Goal: Use online tool/utility: Utilize a website feature to perform a specific function

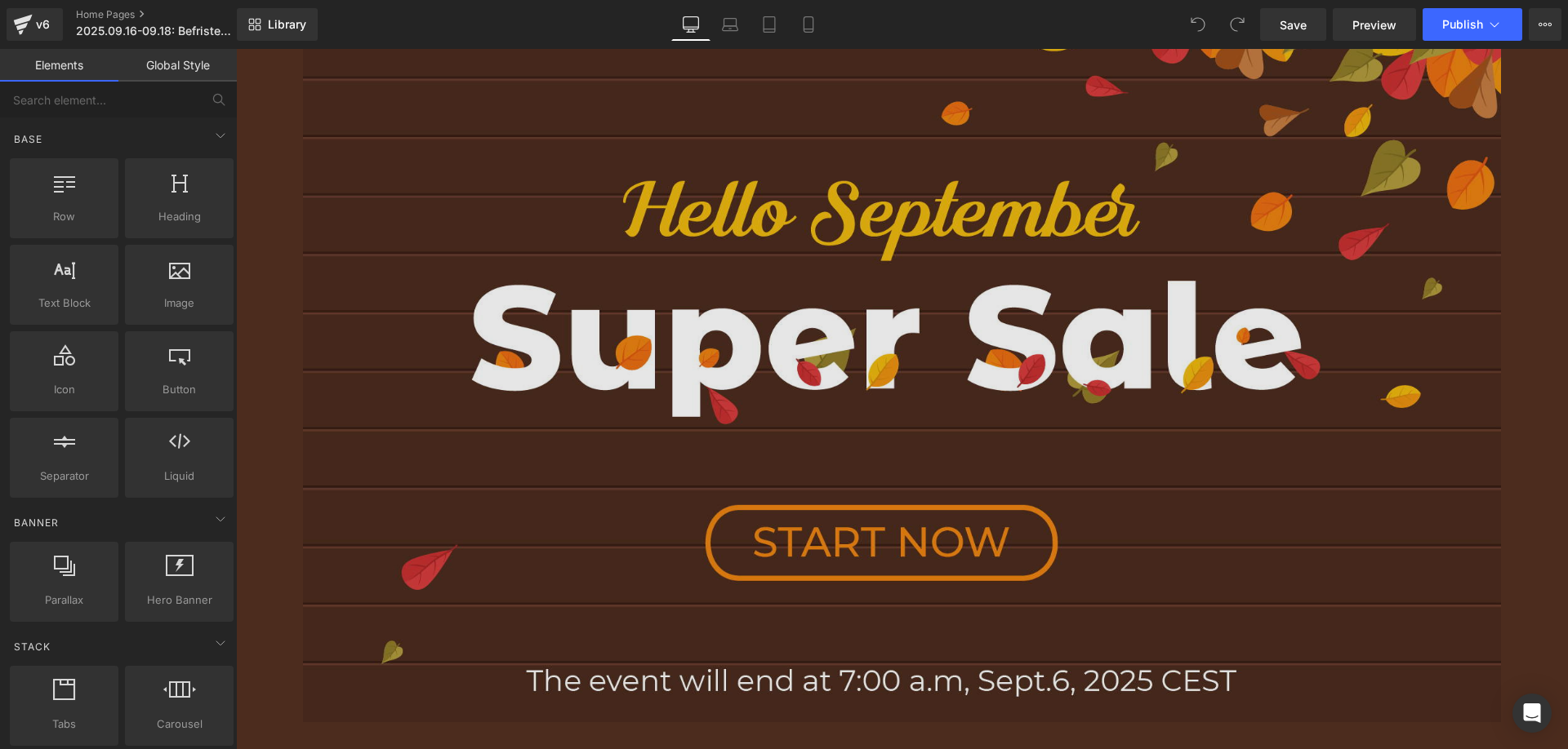
scroll to position [817, 0]
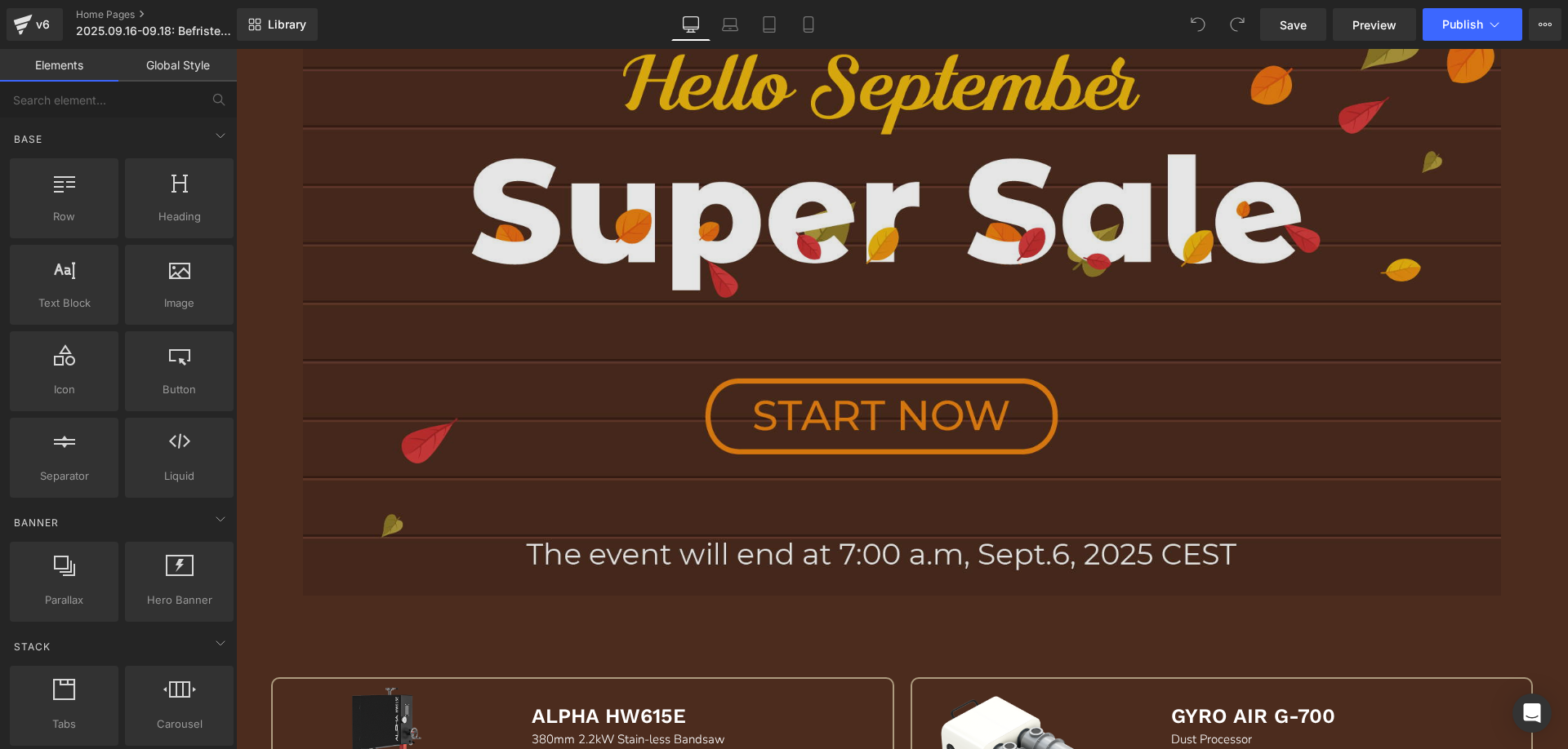
click at [569, 269] on img at bounding box center [903, 244] width 1199 height 701
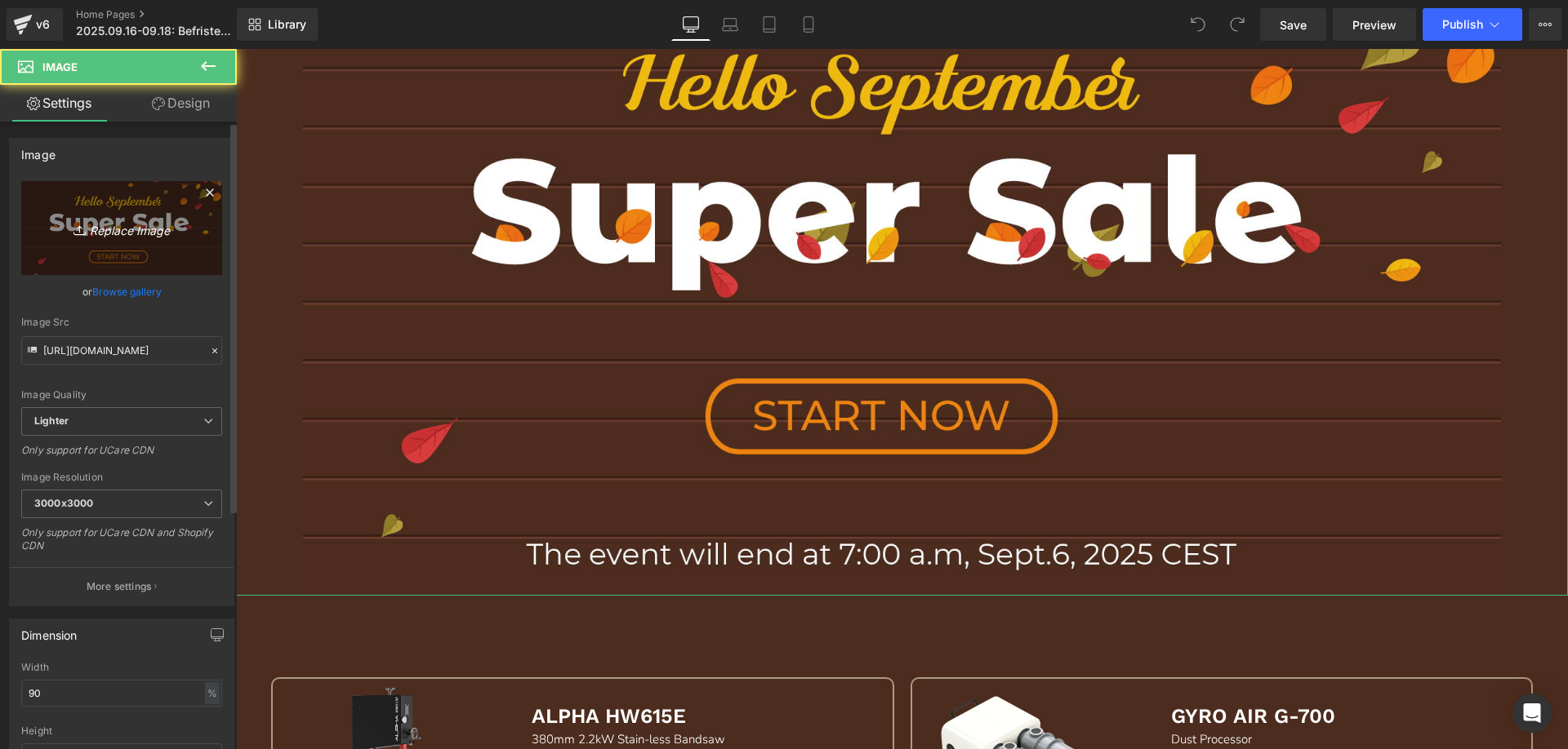
click at [138, 226] on icon "Replace Image" at bounding box center [121, 227] width 130 height 21
type input "C:\fakepath\banner1.jpg"
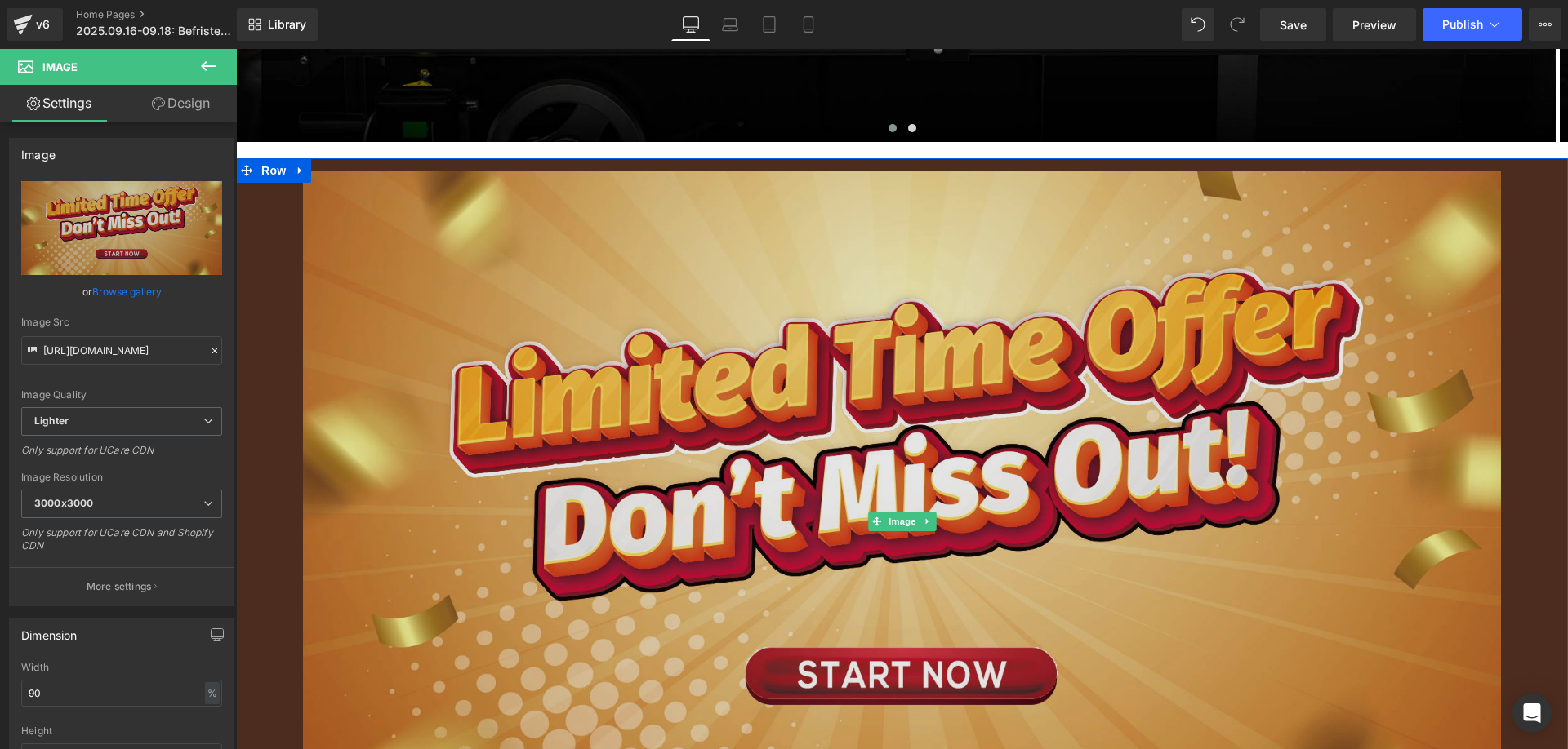
scroll to position [489, 0]
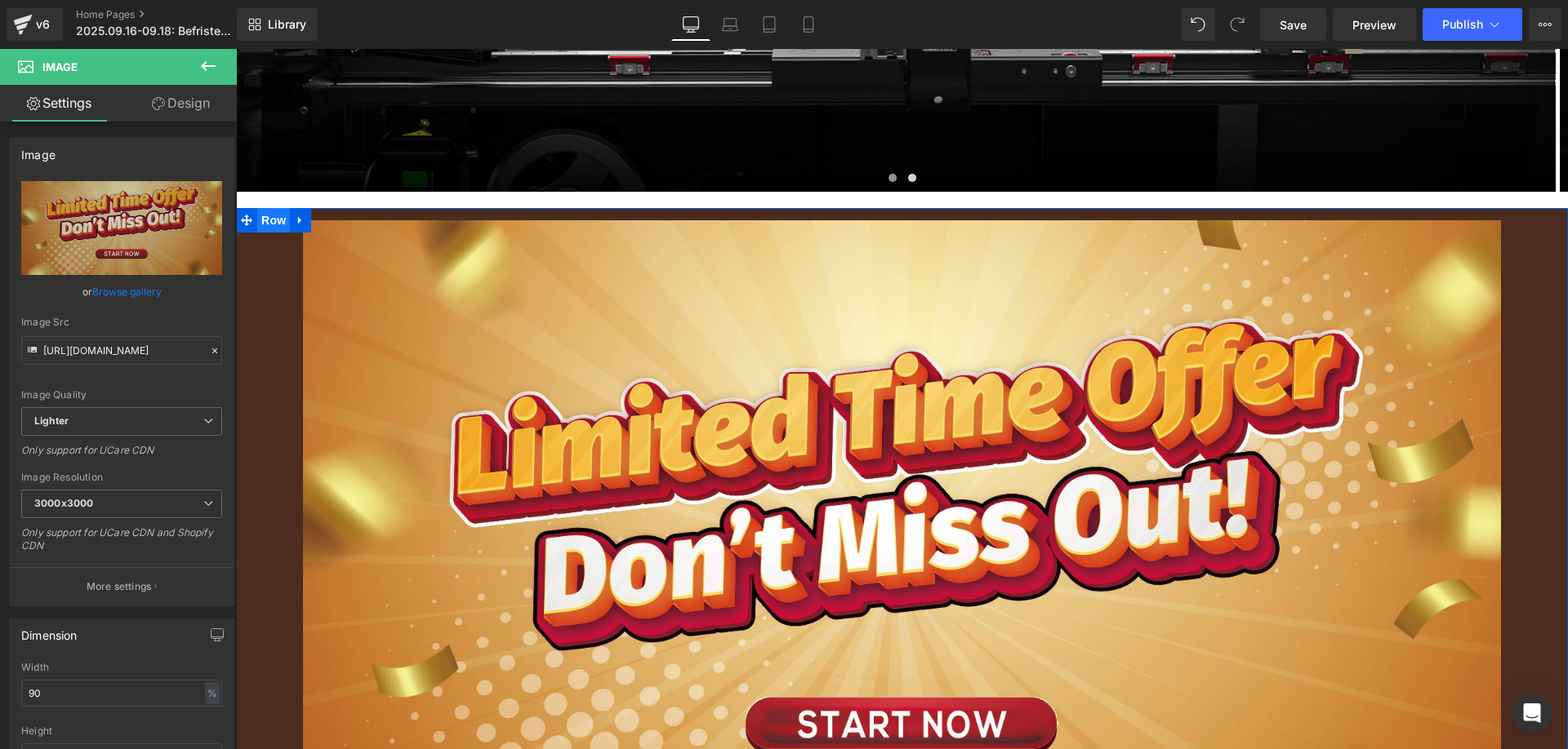
click at [261, 224] on span "Row" at bounding box center [274, 221] width 33 height 25
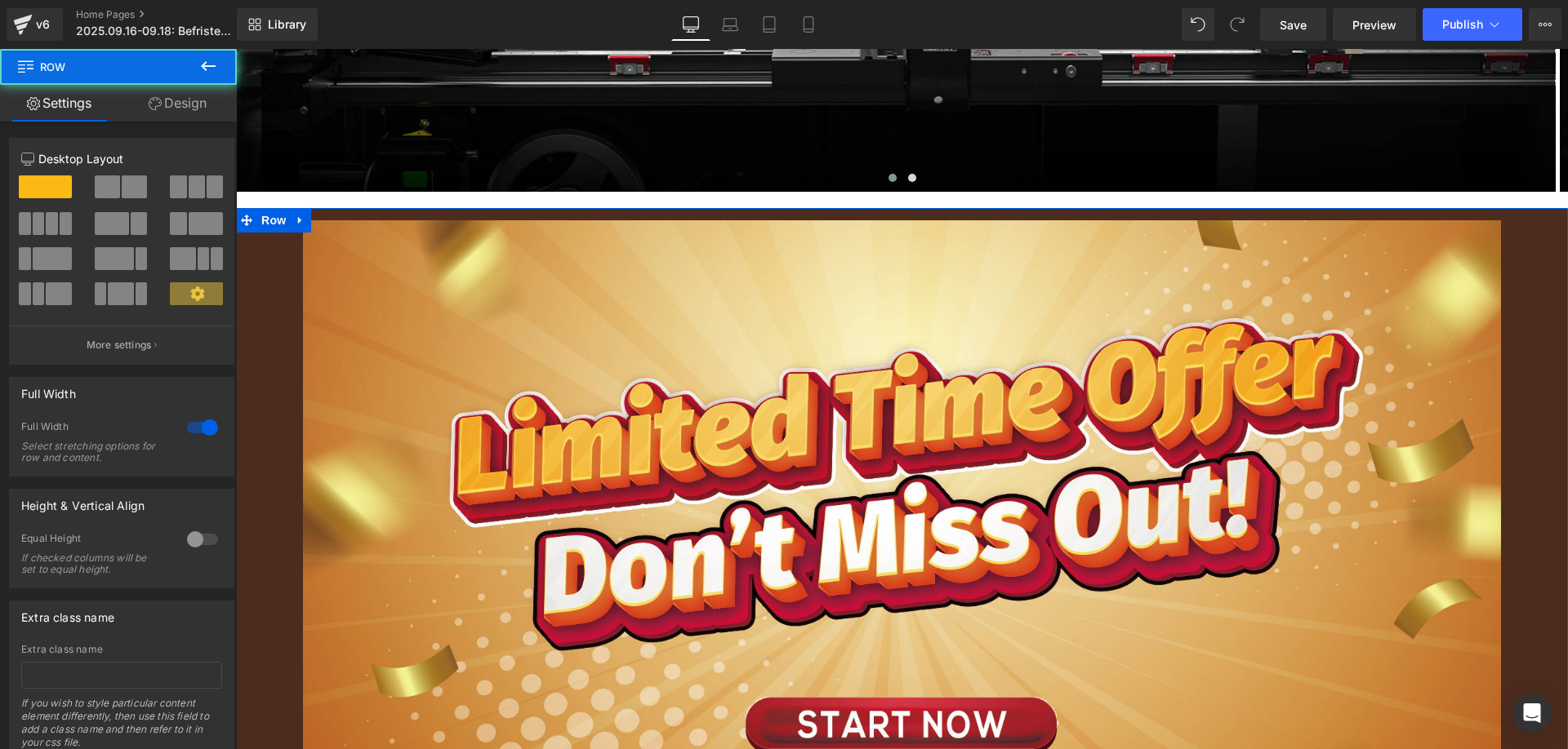
click at [195, 105] on link "Design" at bounding box center [178, 103] width 119 height 37
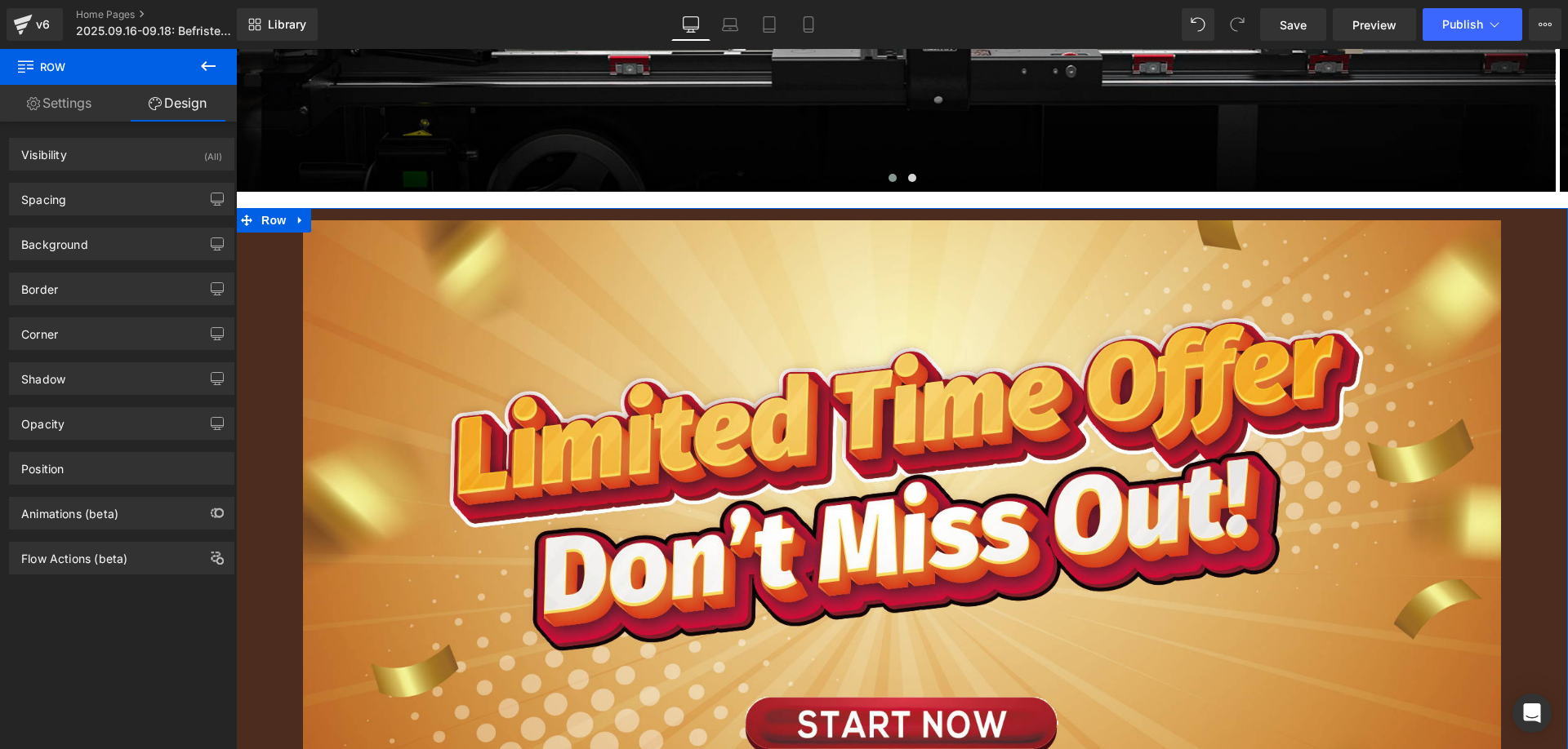
drag, startPoint x: 107, startPoint y: 240, endPoint x: 109, endPoint y: 268, distance: 28.1
click at [107, 240] on div "Background" at bounding box center [121, 244] width 223 height 31
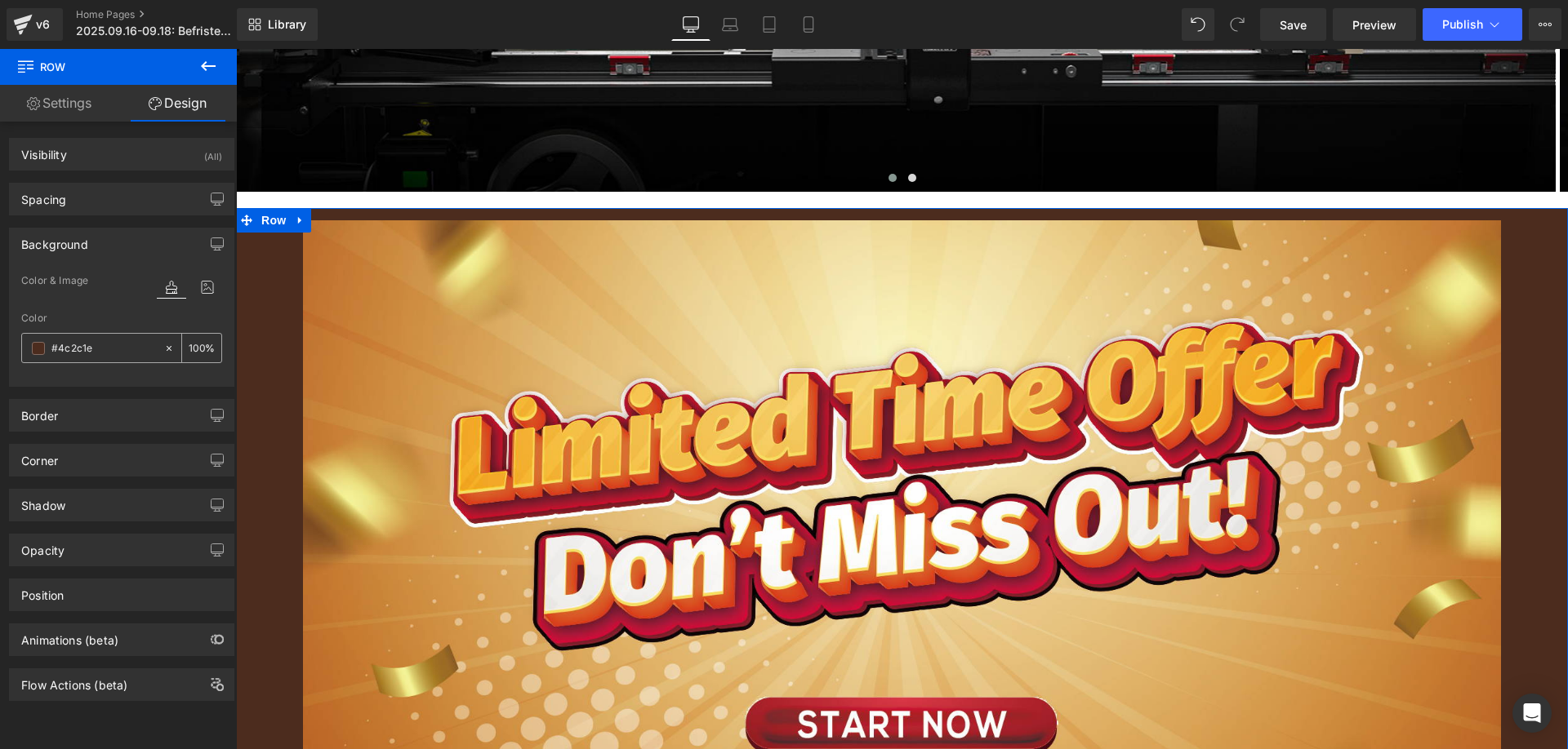
click at [104, 339] on input "#4c2c1e" at bounding box center [103, 349] width 105 height 18
paste input "f08d36"
type input "f08d36"
click at [281, 288] on div at bounding box center [902, 570] width 1332 height 701
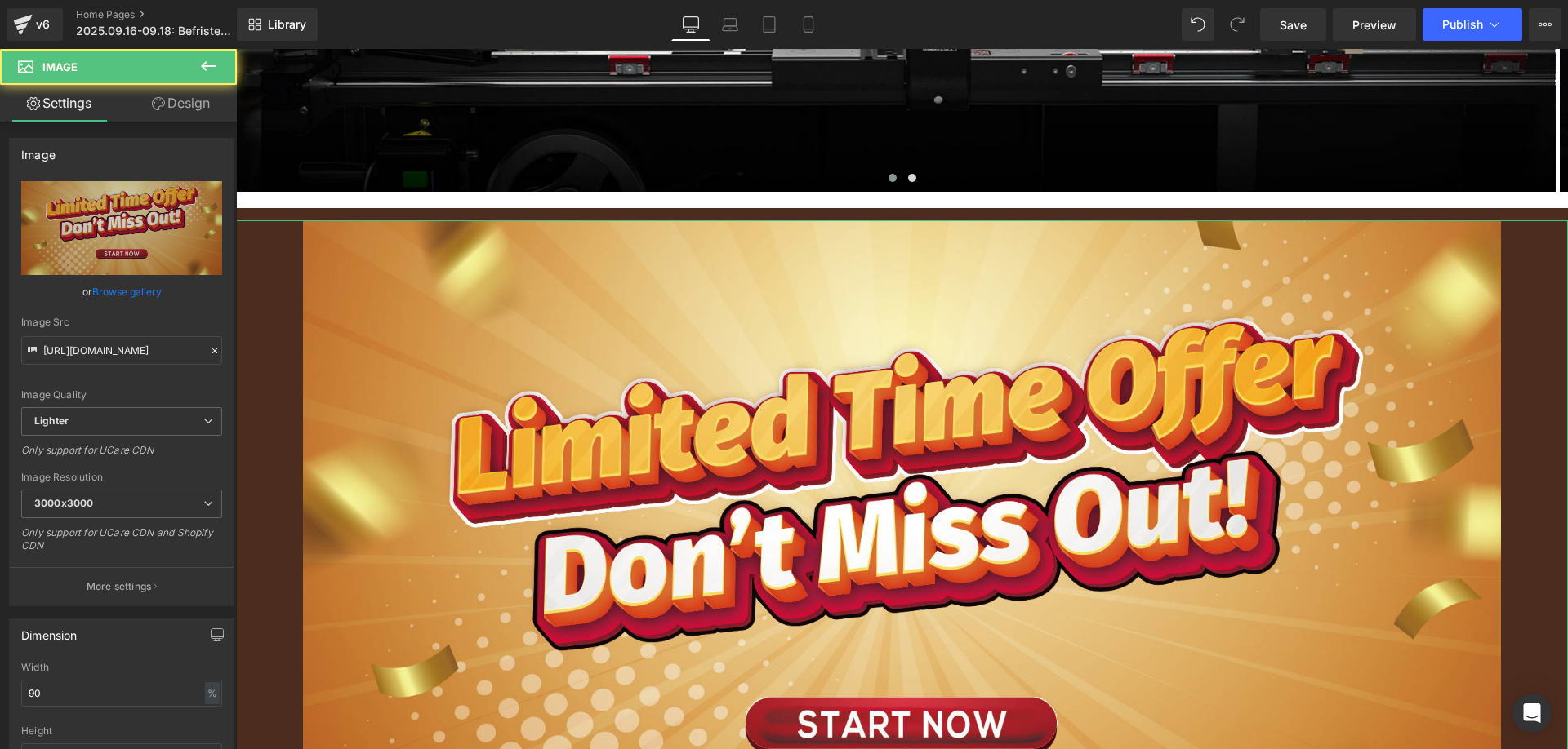
click at [188, 110] on link "Design" at bounding box center [181, 103] width 119 height 37
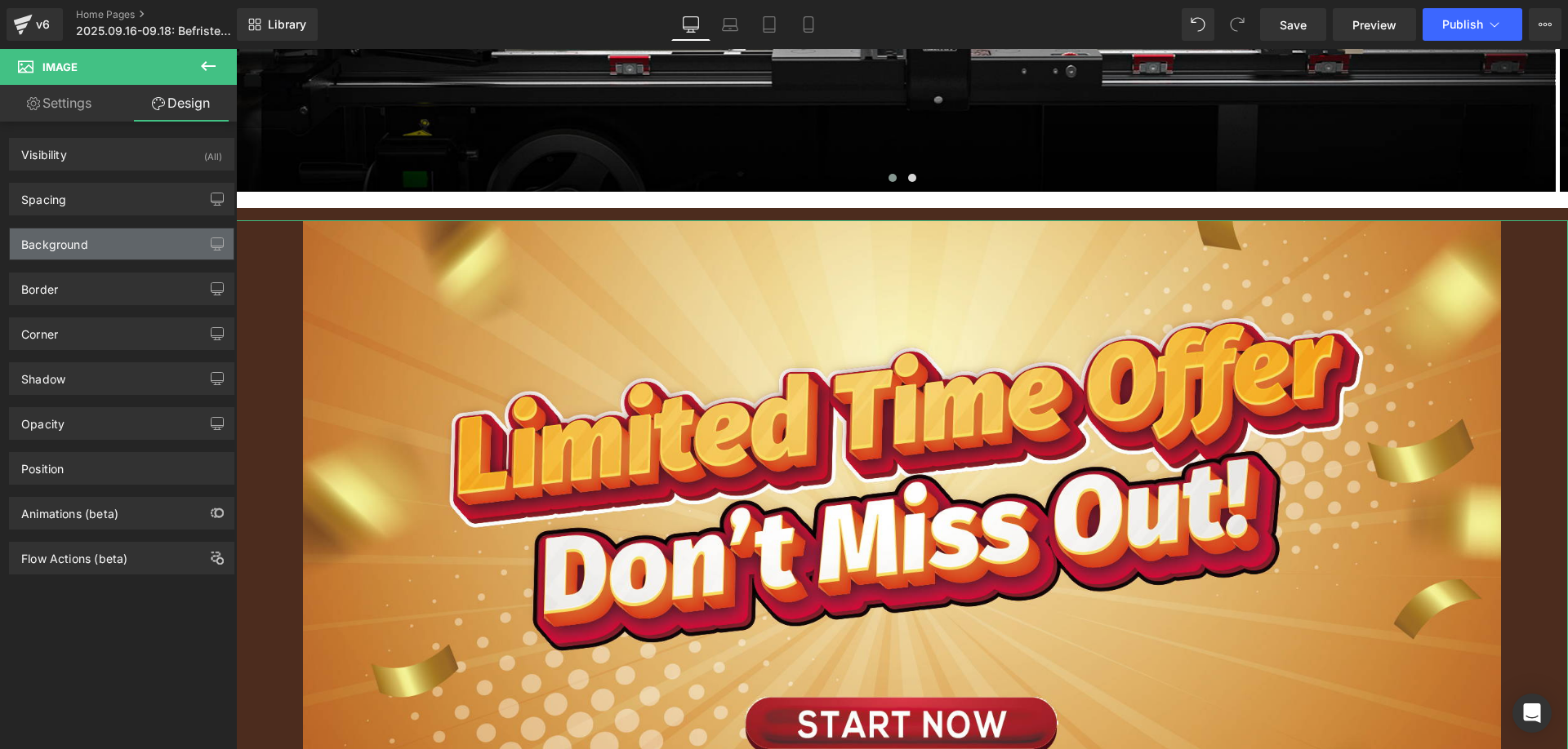
click at [70, 255] on div "Background" at bounding box center [121, 244] width 223 height 31
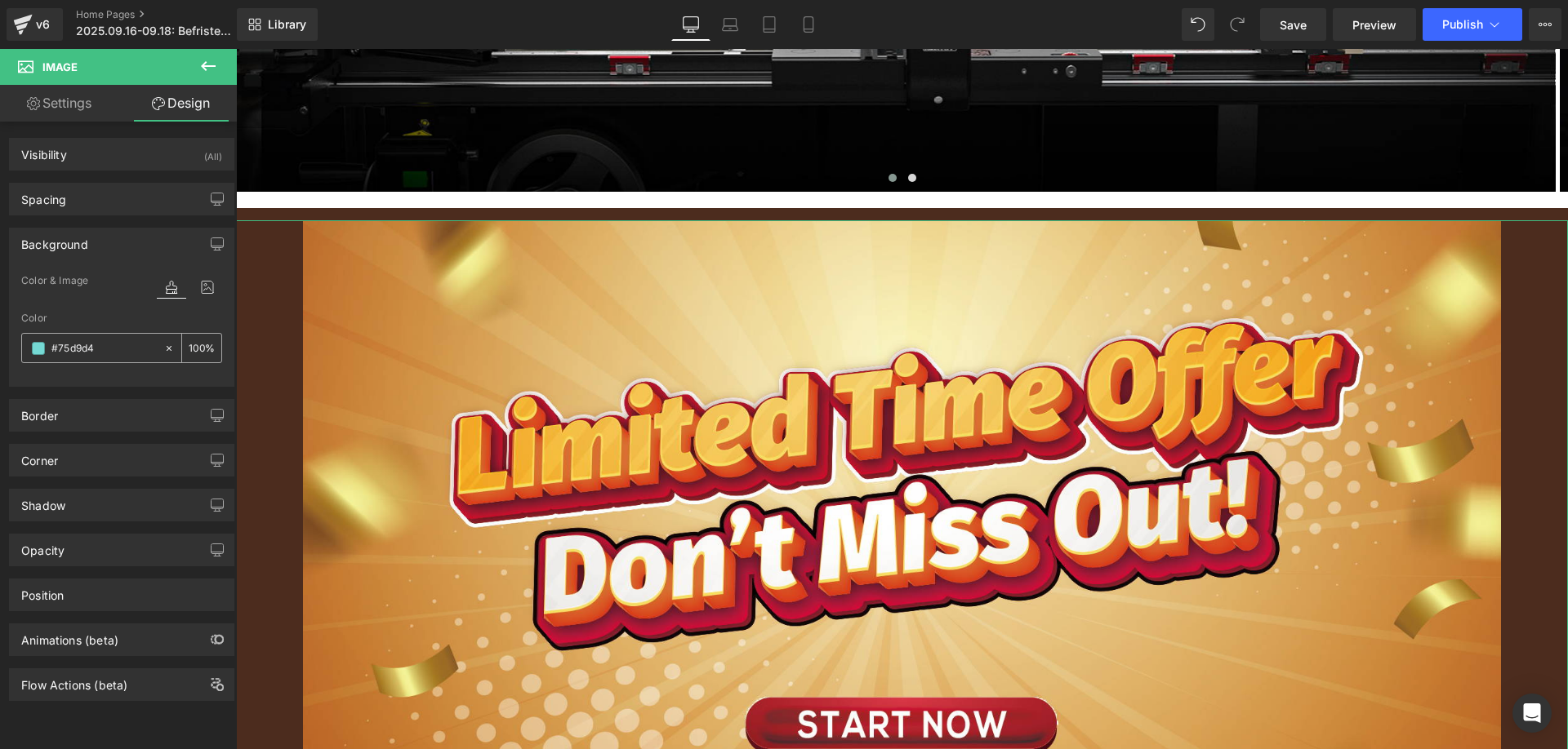
click at [102, 342] on input "#75d9d4" at bounding box center [103, 349] width 105 height 18
paste input "f08d36"
type input "f08d36"
click at [284, 239] on div at bounding box center [902, 570] width 1332 height 701
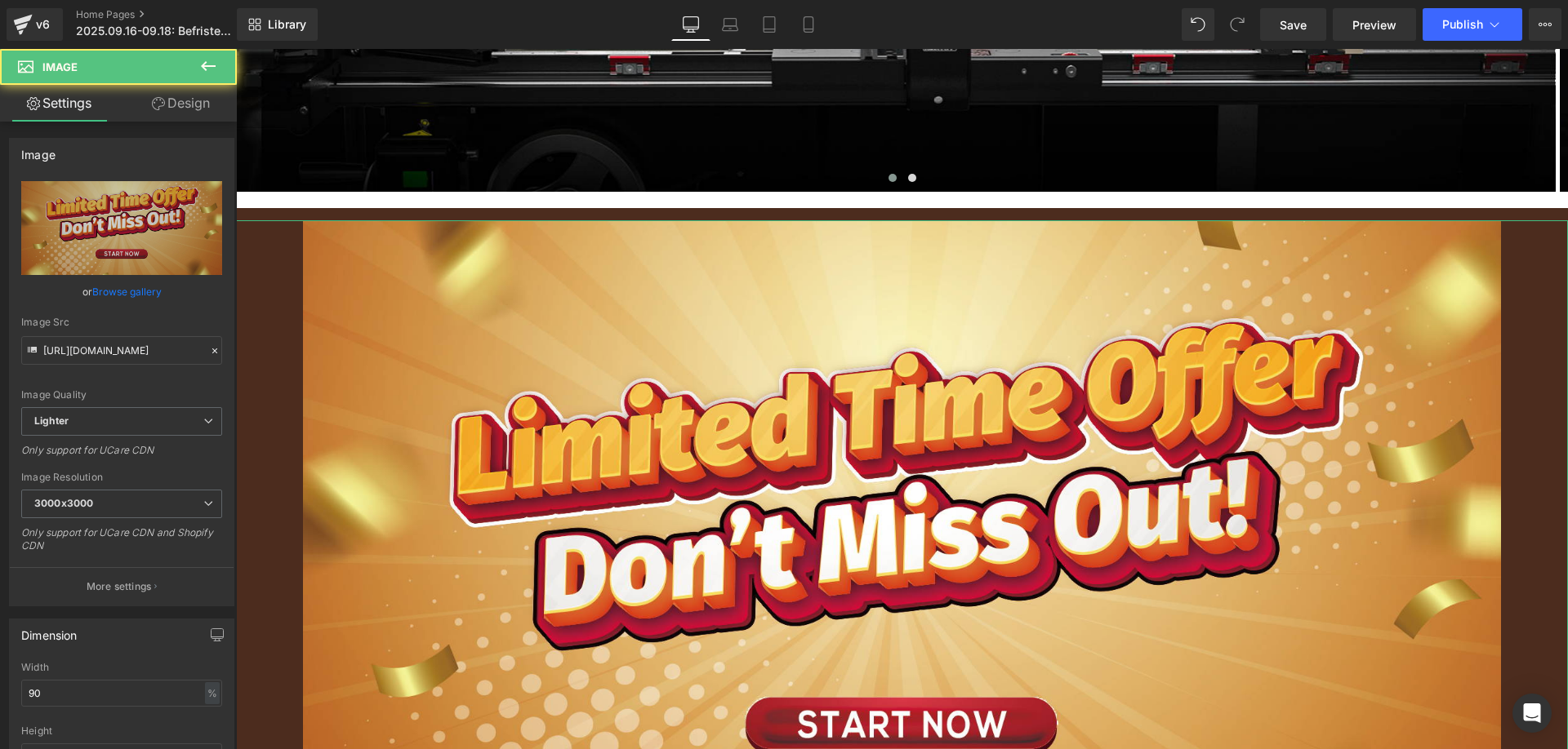
click at [190, 92] on link "Design" at bounding box center [181, 103] width 119 height 37
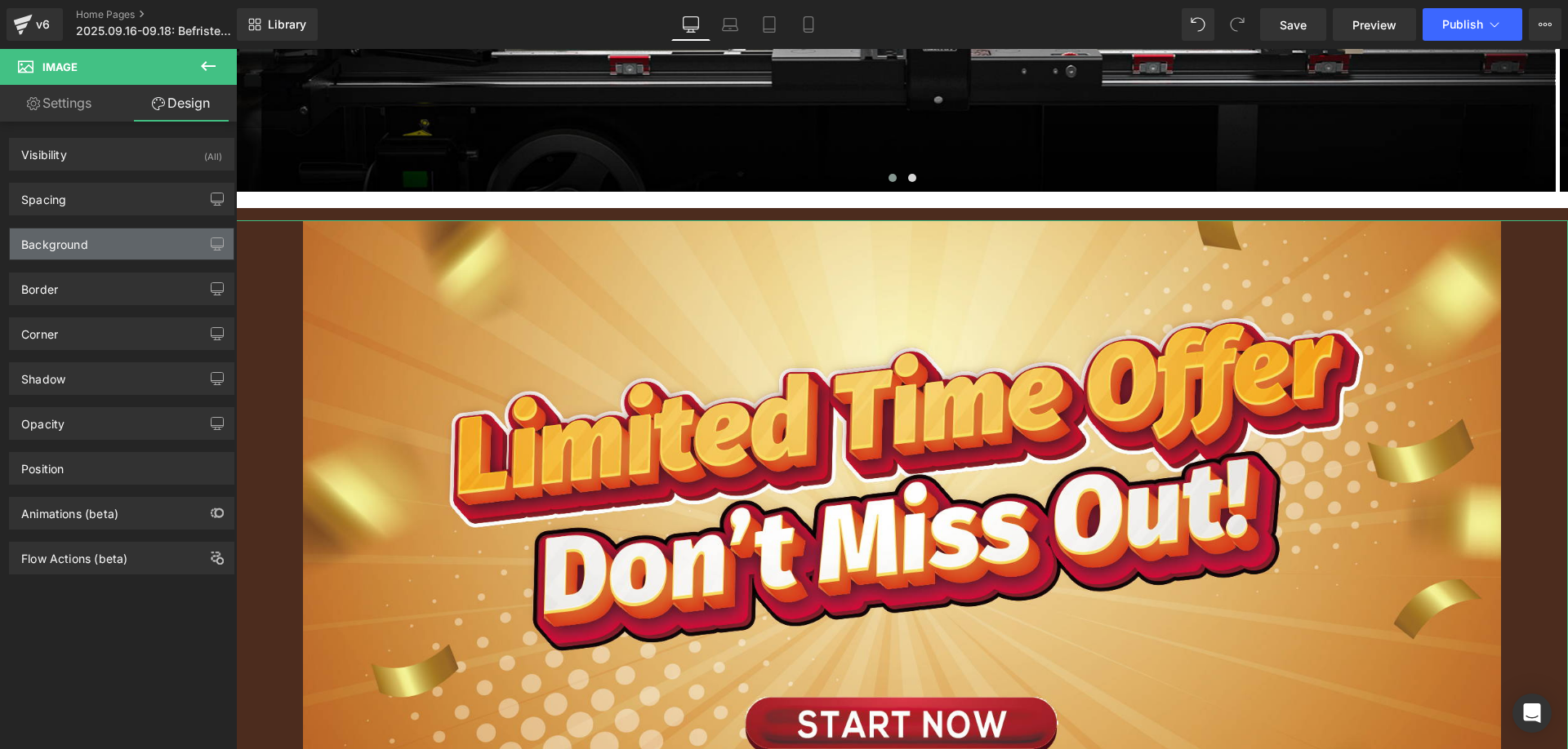
click at [77, 241] on div "Background" at bounding box center [54, 240] width 67 height 23
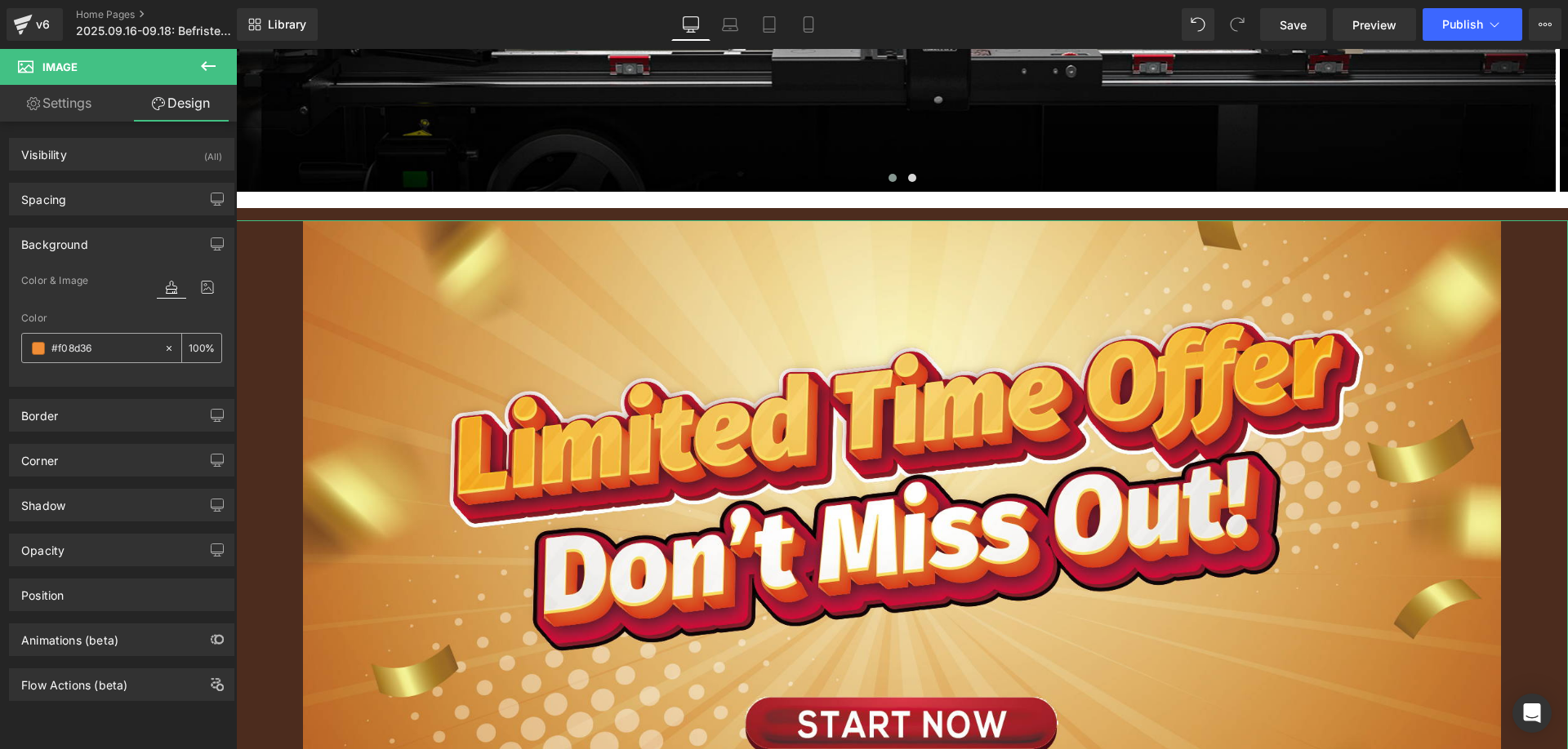
click at [115, 343] on input "#f08d36" at bounding box center [103, 349] width 105 height 18
paste input "text"
type input "f08d36"
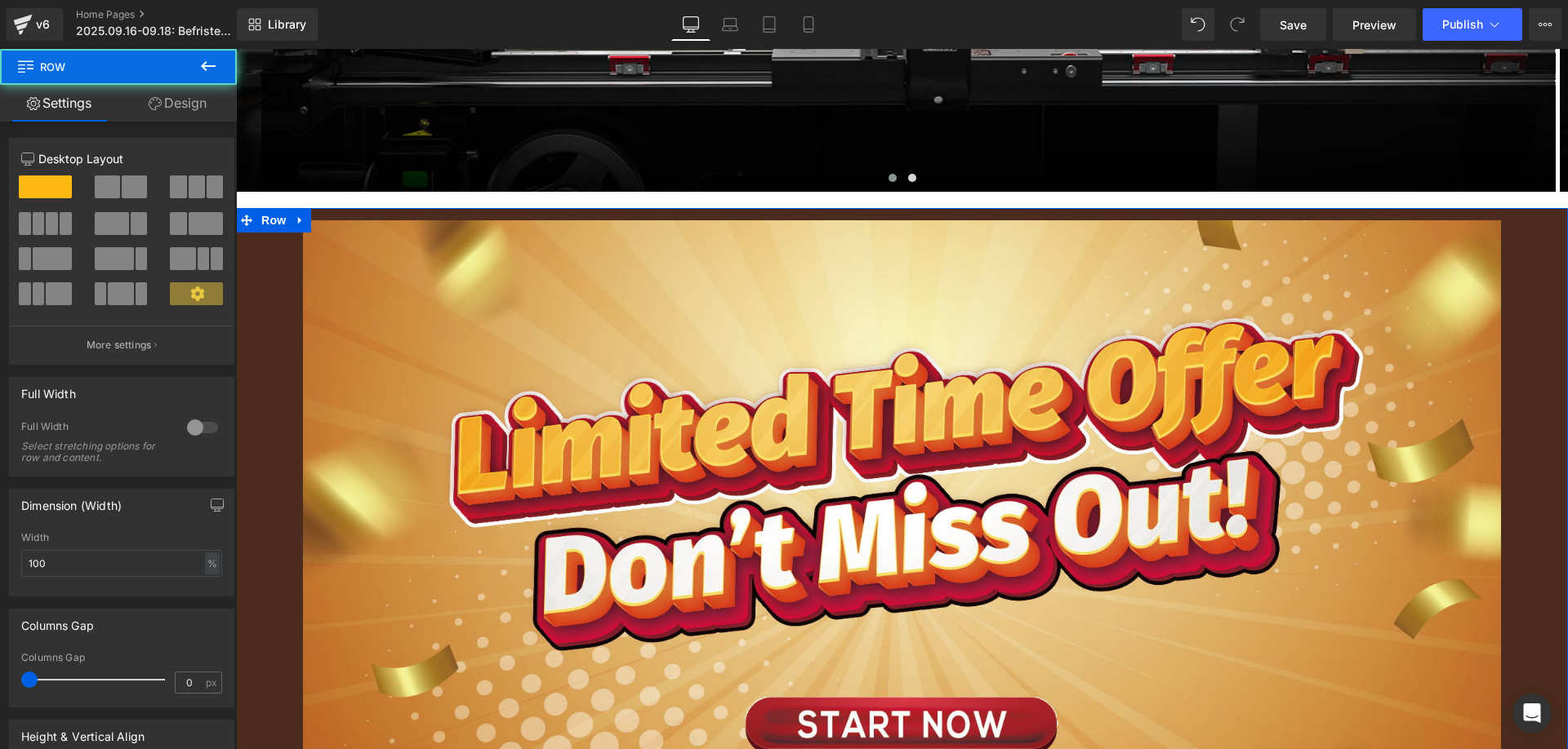
click at [195, 90] on link "Design" at bounding box center [178, 103] width 119 height 37
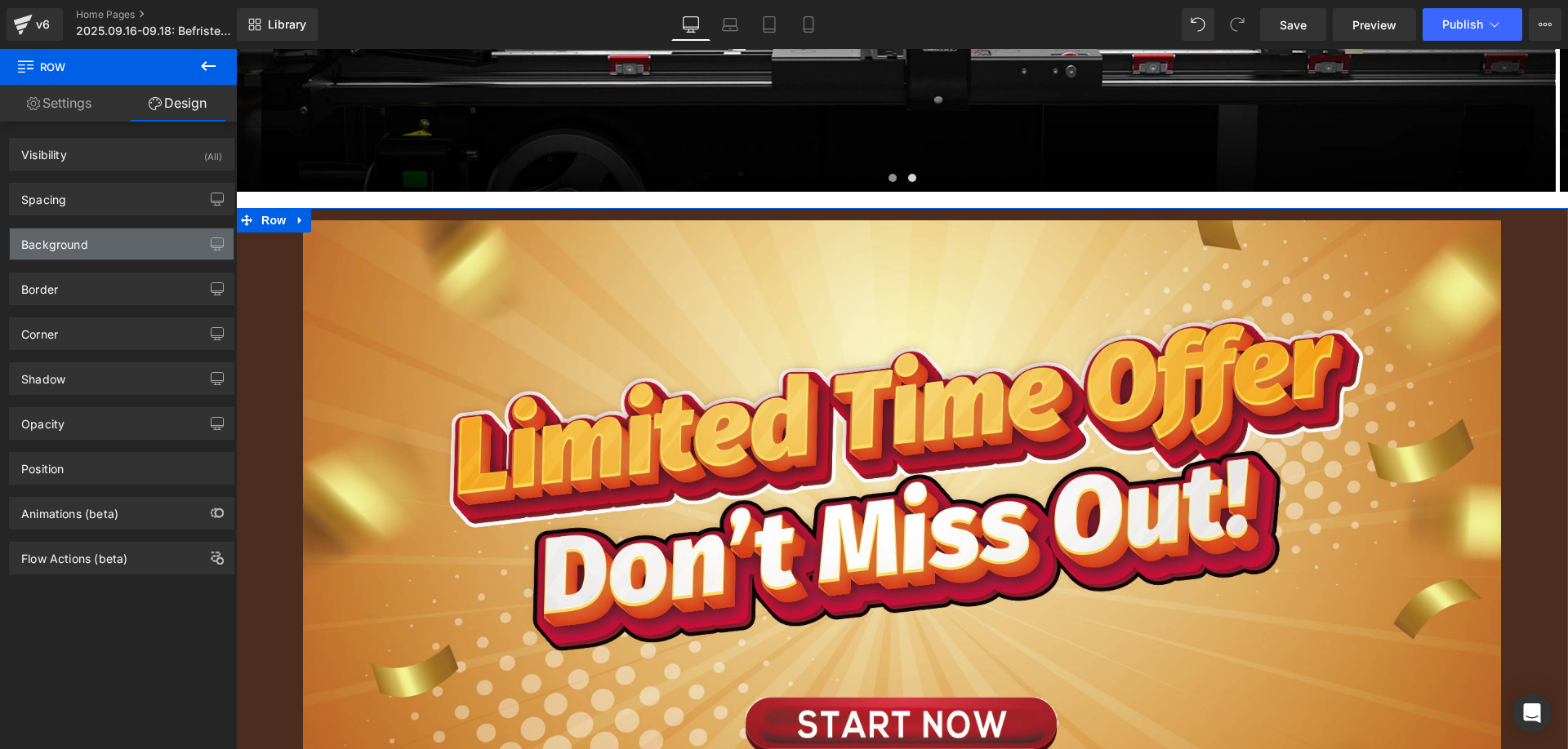
click at [77, 243] on div "Background" at bounding box center [54, 240] width 67 height 23
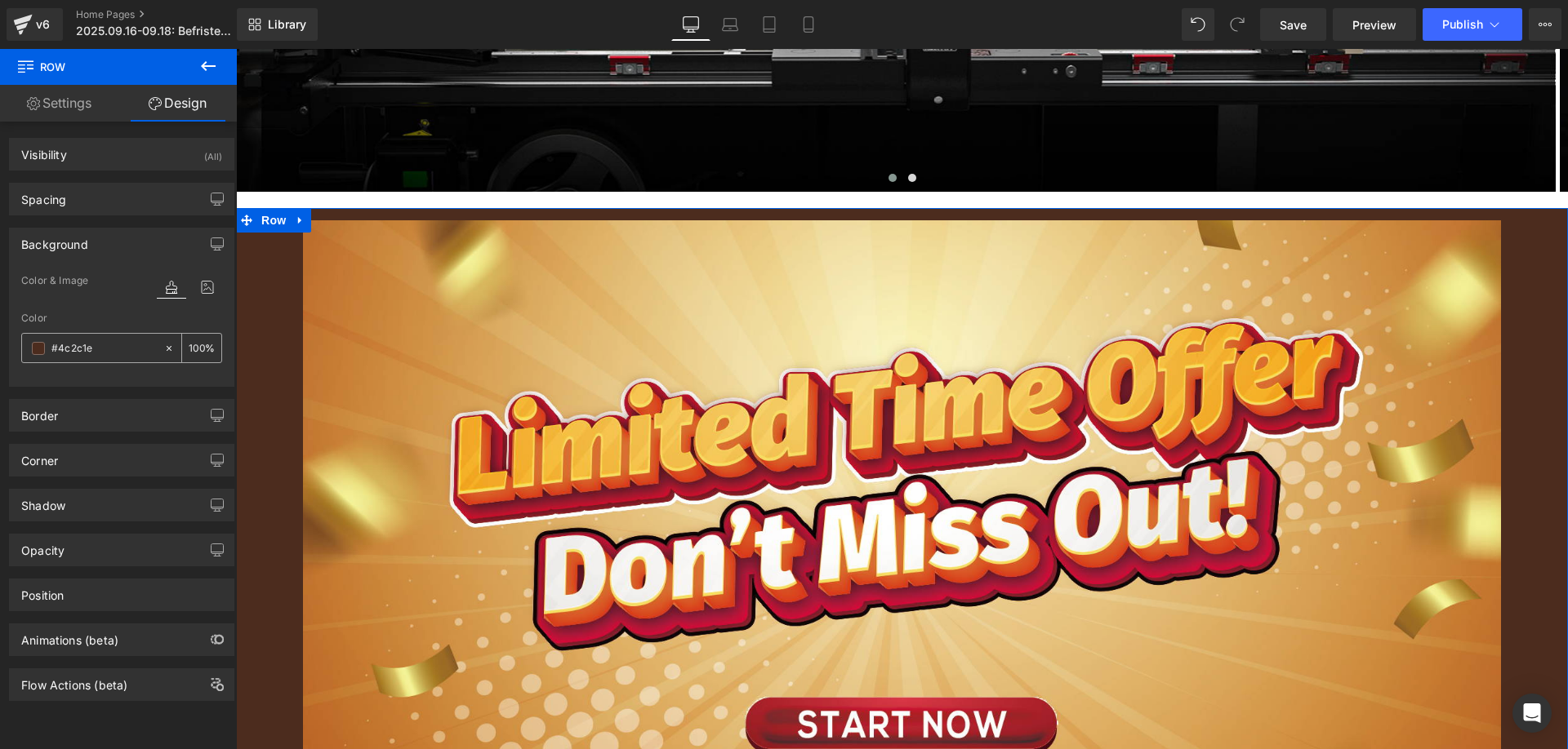
click at [110, 346] on input "#4c2c1e" at bounding box center [103, 349] width 105 height 18
paste input "f08d36"
type input "f08d36"
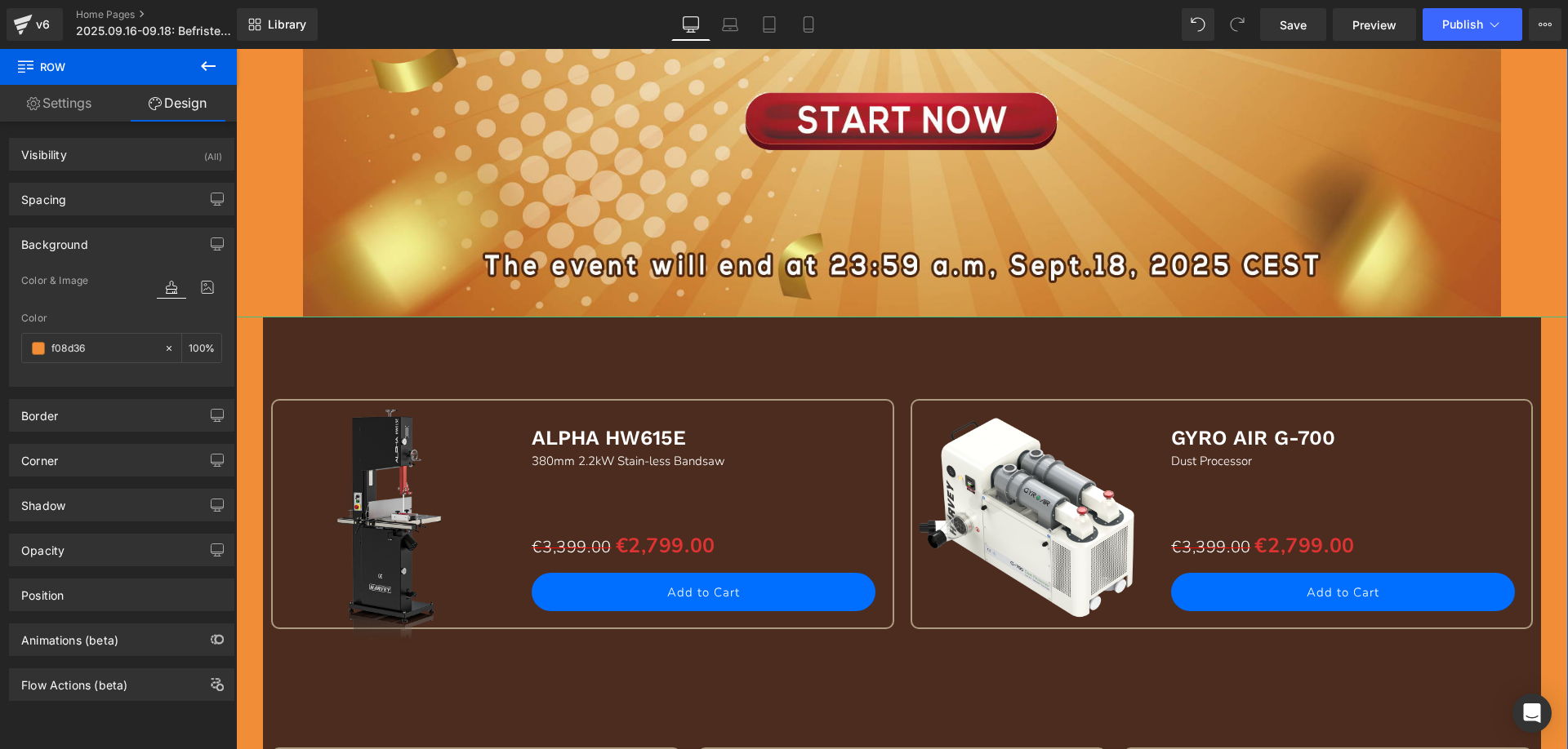
scroll to position [1061, 0]
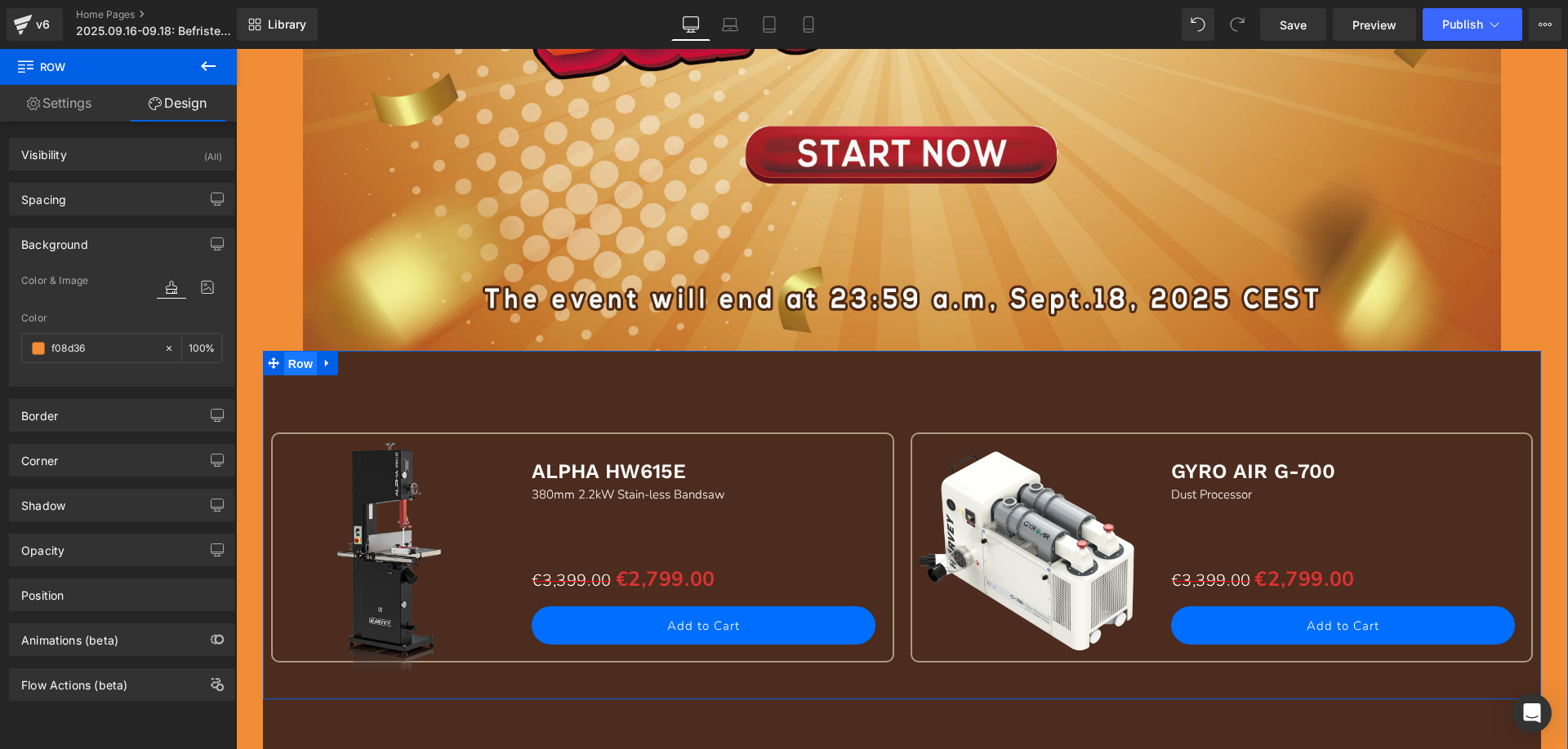
click at [290, 366] on span "Row" at bounding box center [301, 364] width 33 height 25
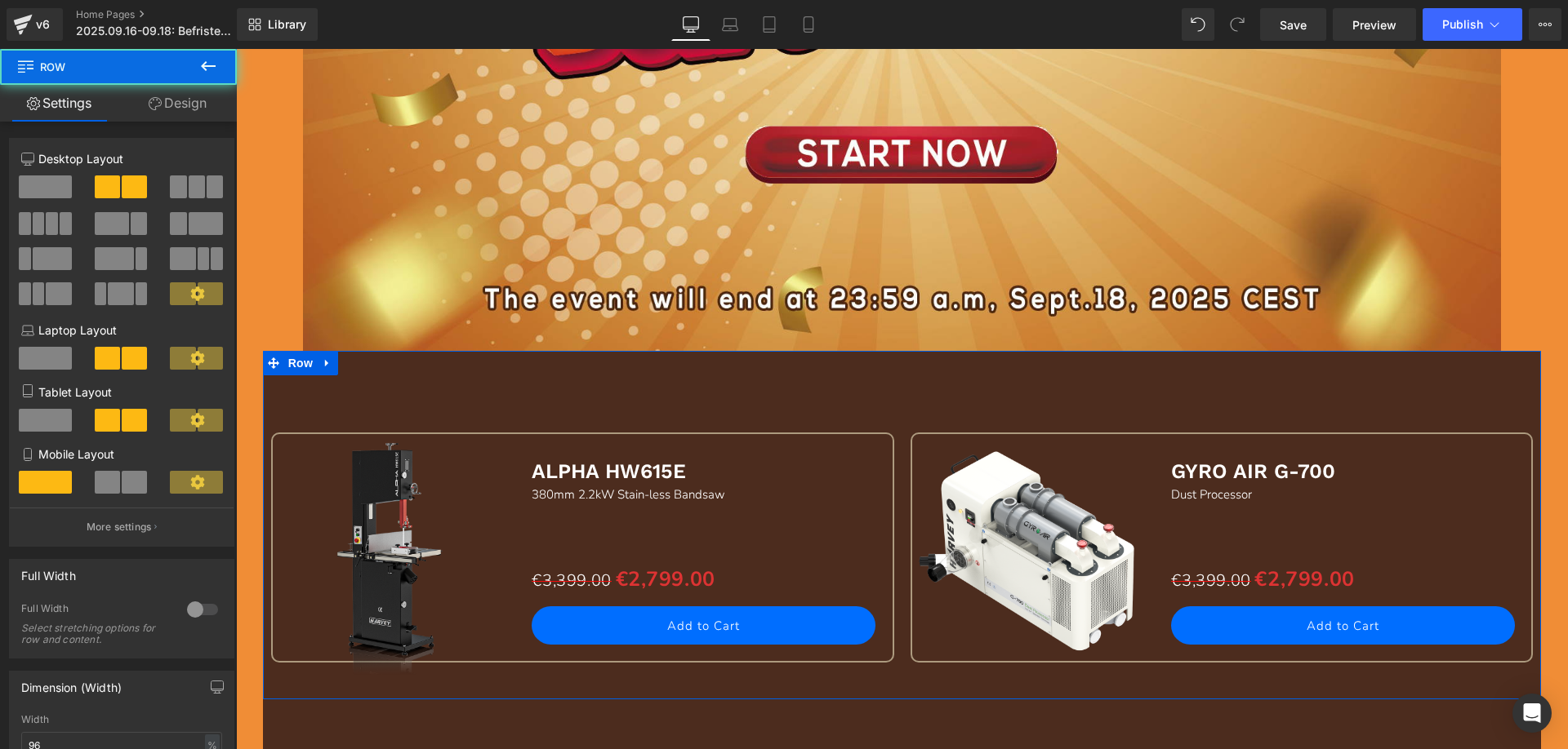
click at [181, 110] on link "Design" at bounding box center [178, 103] width 119 height 37
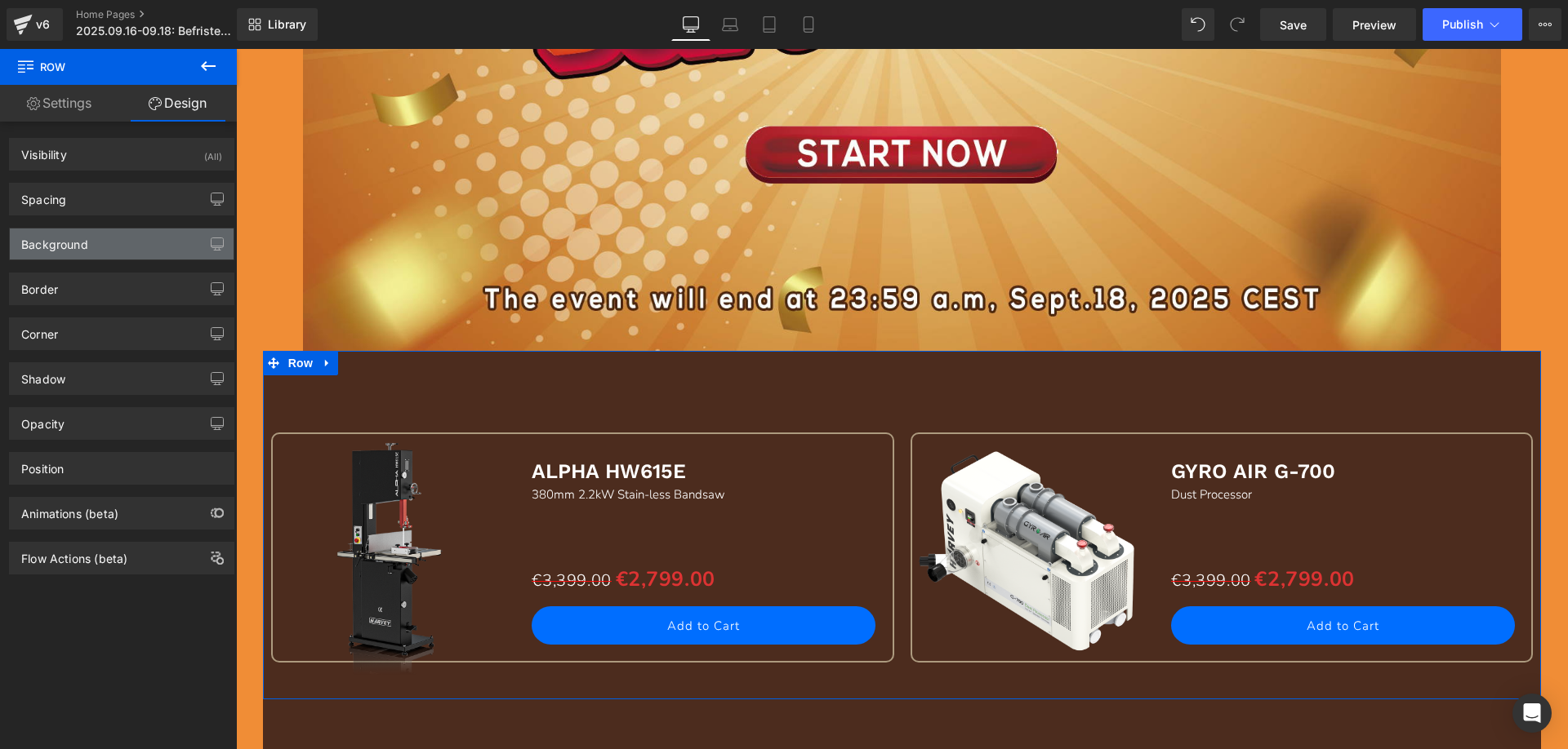
click at [83, 246] on div "Background" at bounding box center [54, 240] width 67 height 23
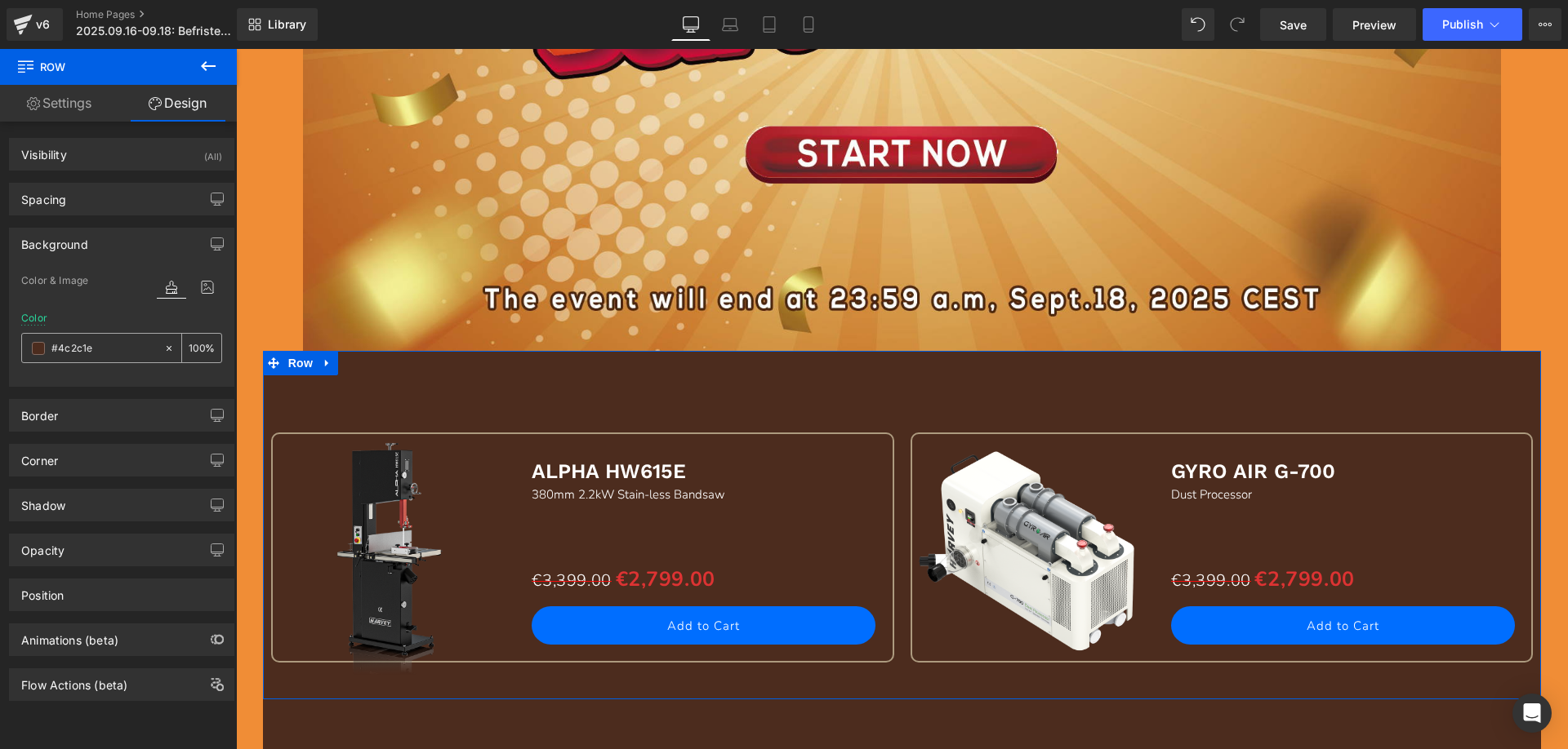
click at [101, 353] on input "#4c2c1e" at bounding box center [103, 349] width 105 height 18
paste input "f08d36"
type input "f08d36"
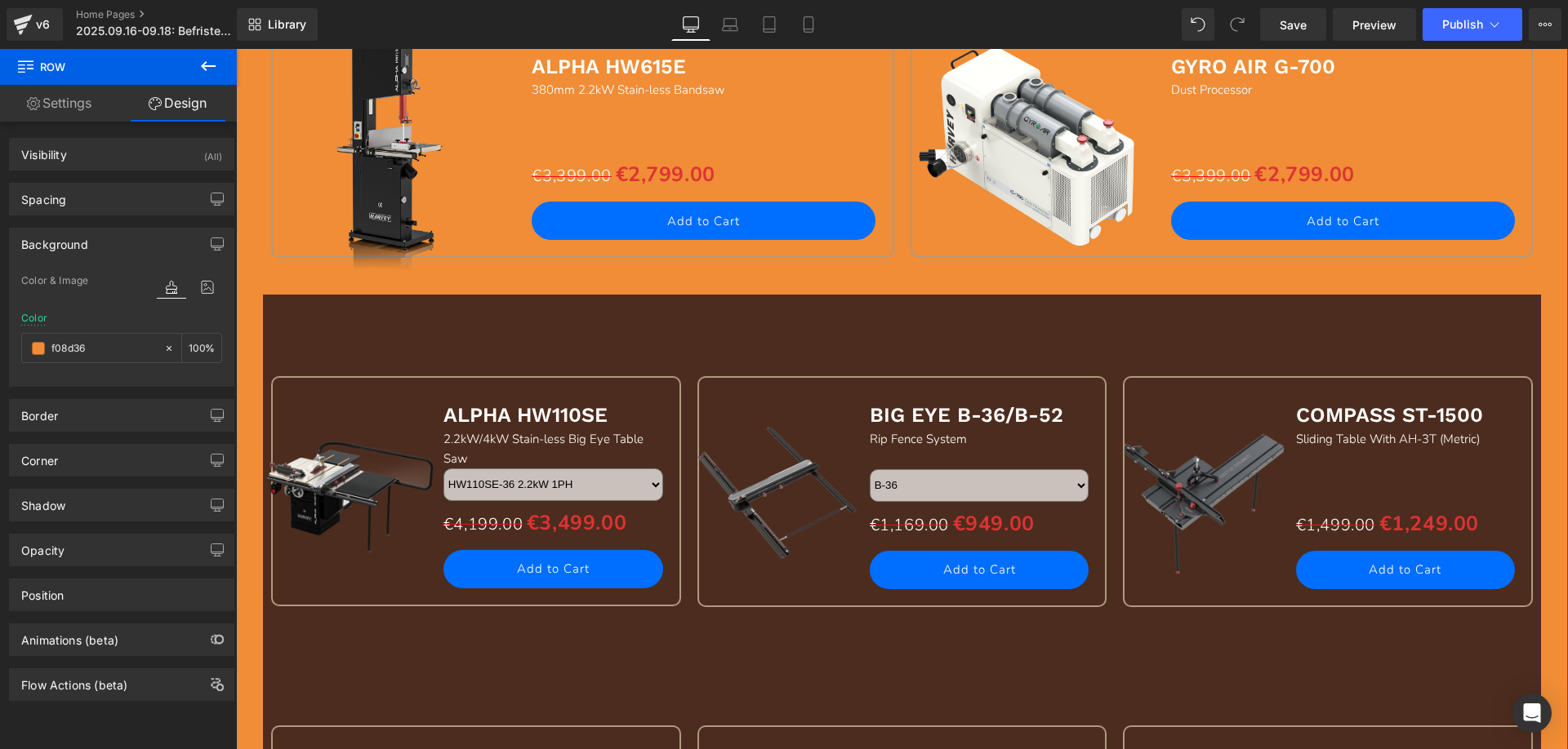
scroll to position [1469, 0]
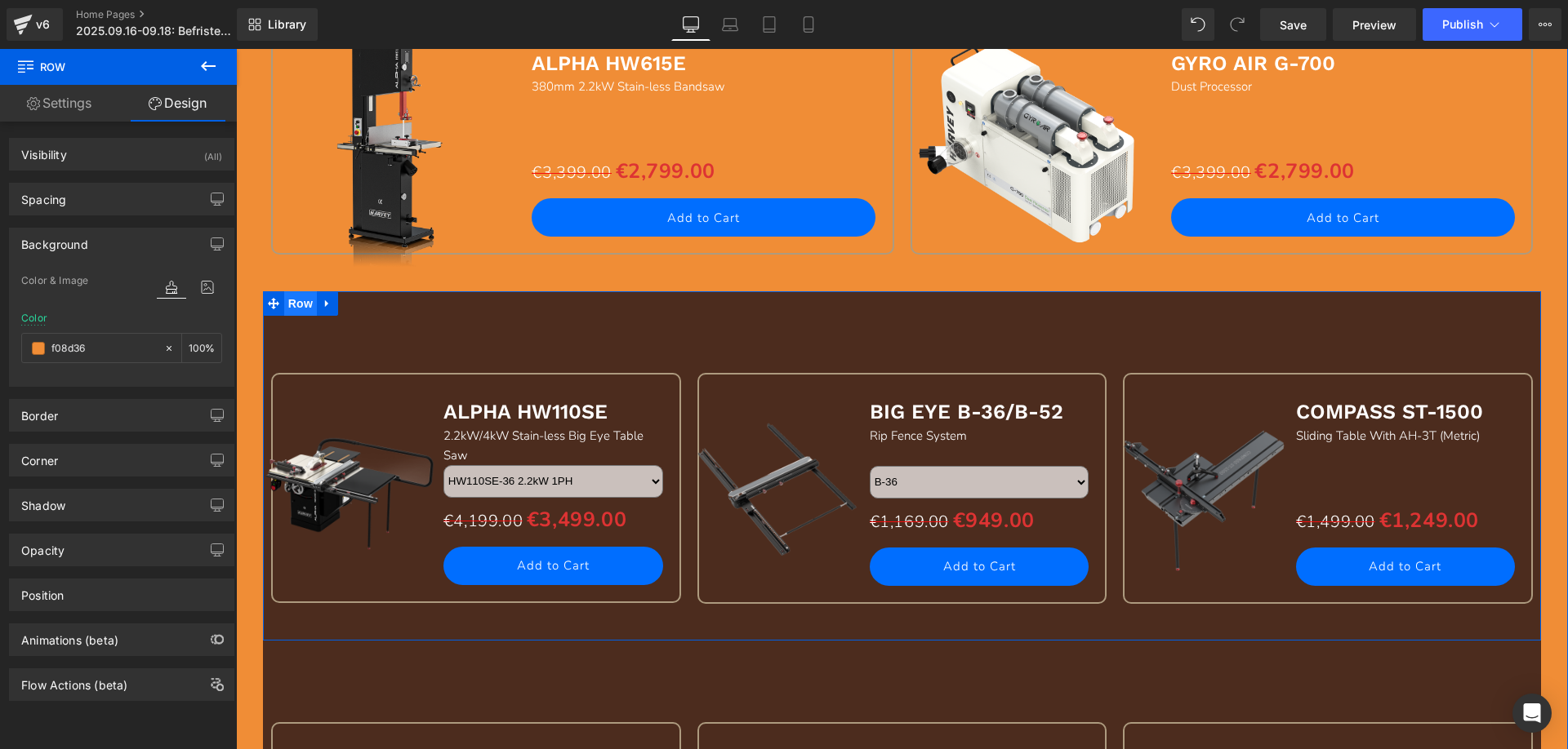
click at [288, 307] on span "Row" at bounding box center [301, 304] width 33 height 25
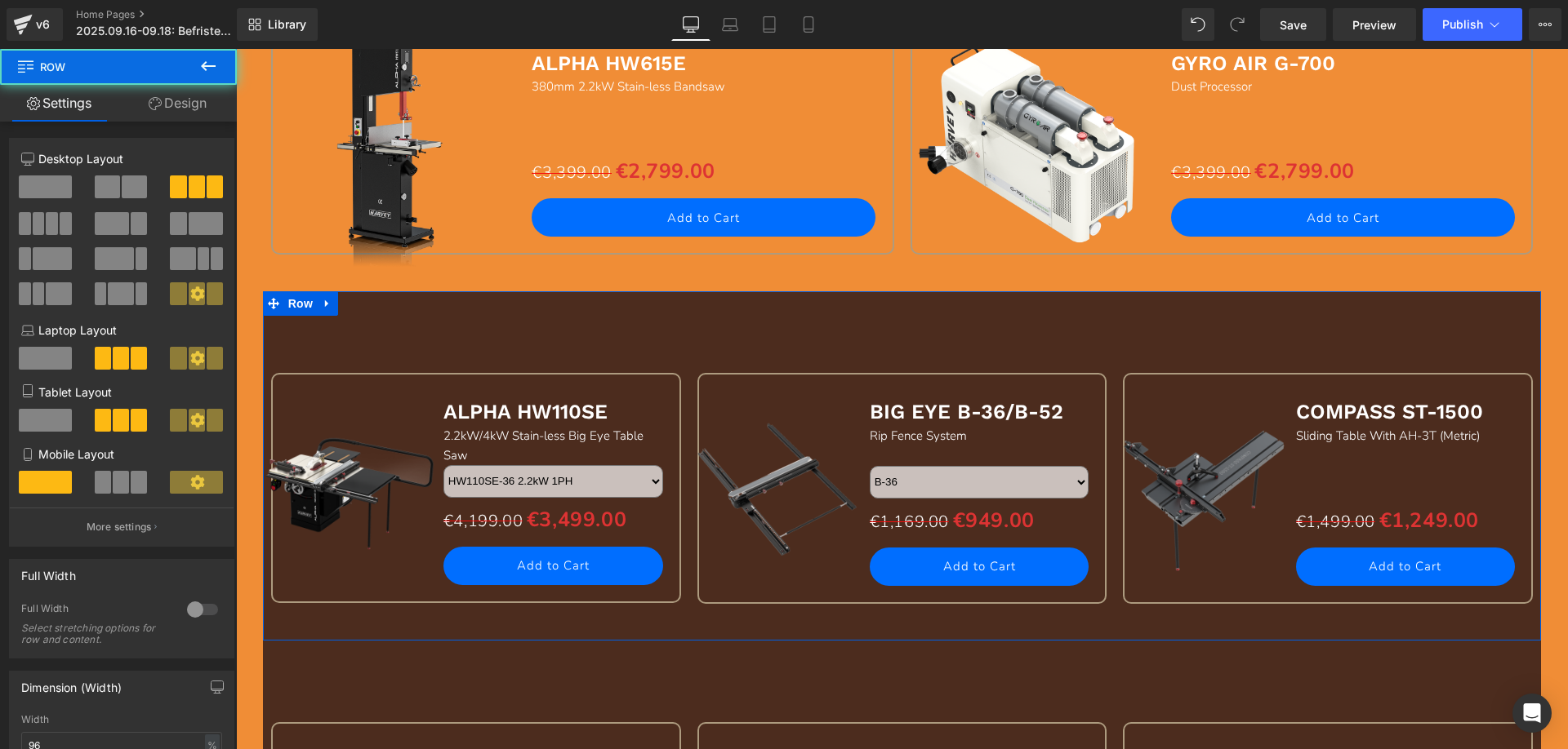
click at [184, 105] on link "Design" at bounding box center [178, 103] width 119 height 37
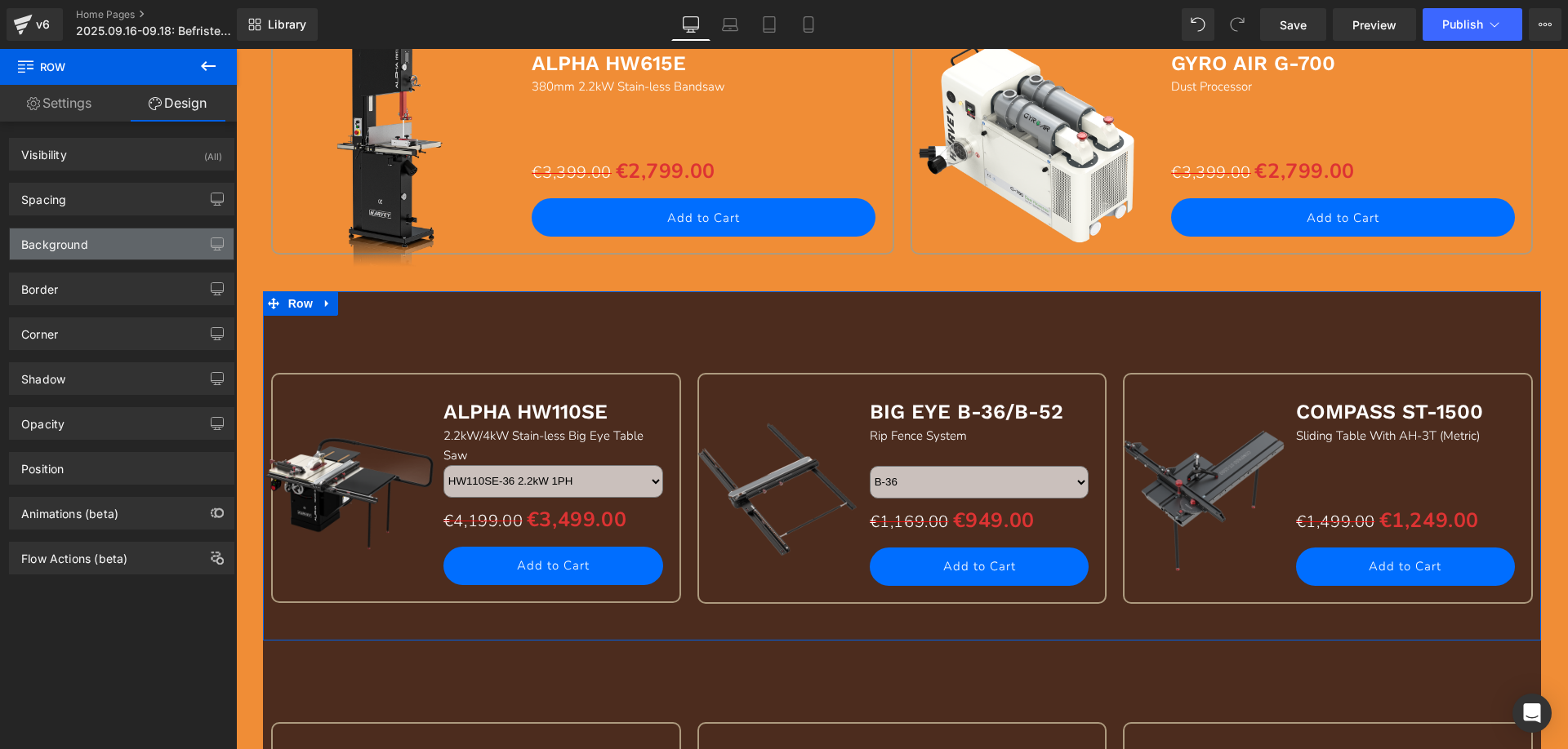
click at [82, 241] on div "Background" at bounding box center [54, 240] width 67 height 23
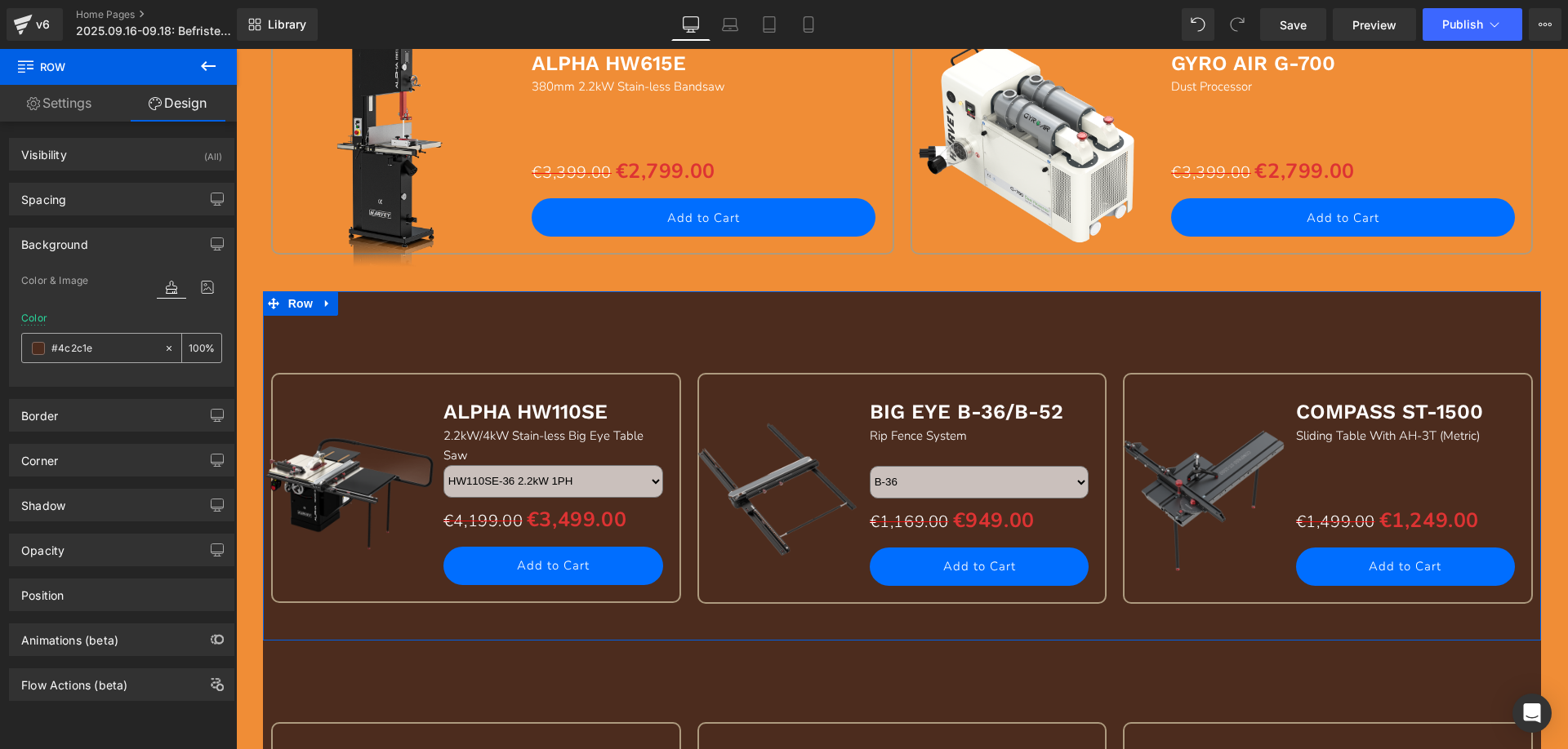
click at [111, 344] on input "#4c2c1e" at bounding box center [103, 349] width 105 height 18
paste input "f08d36"
type input "f08d36"
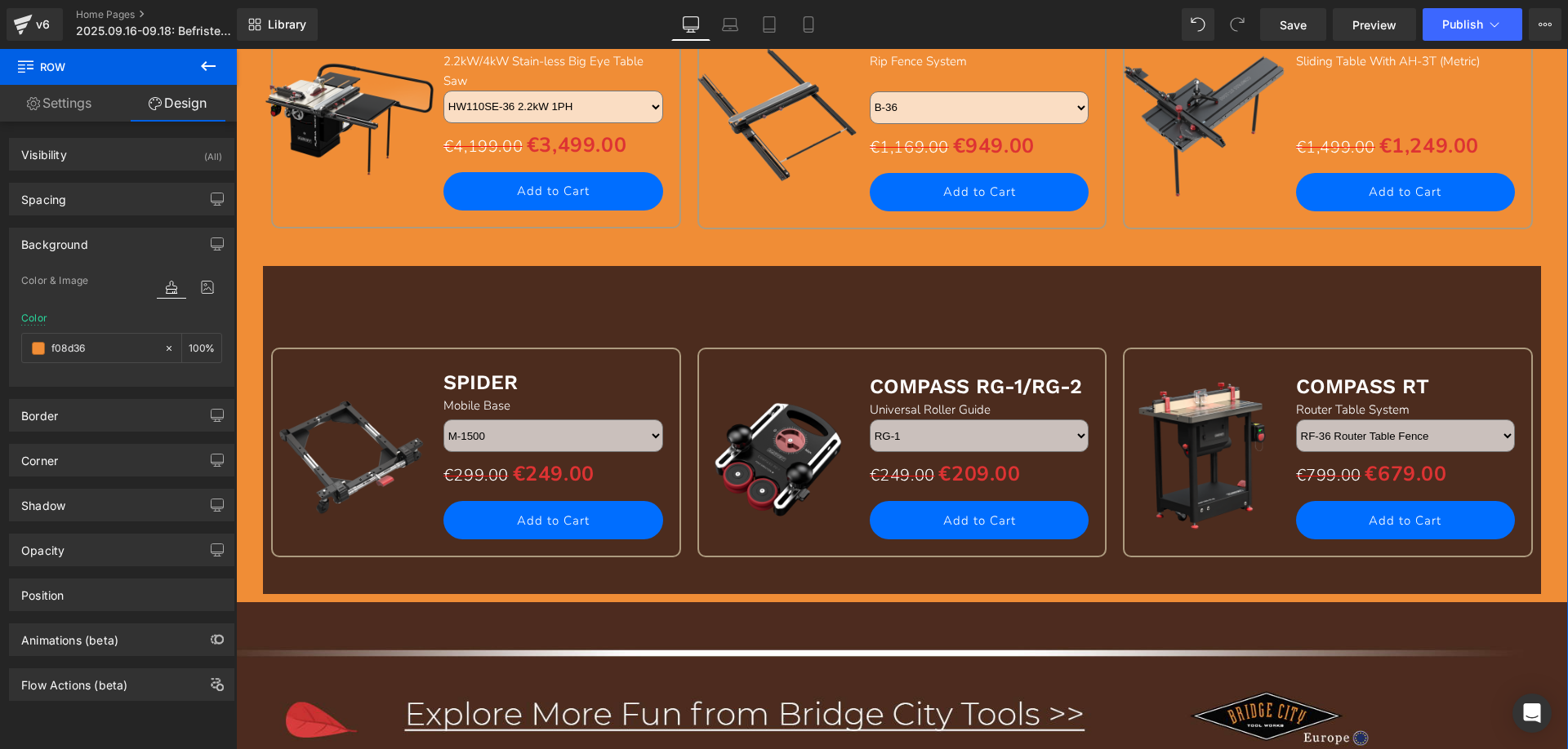
scroll to position [1877, 0]
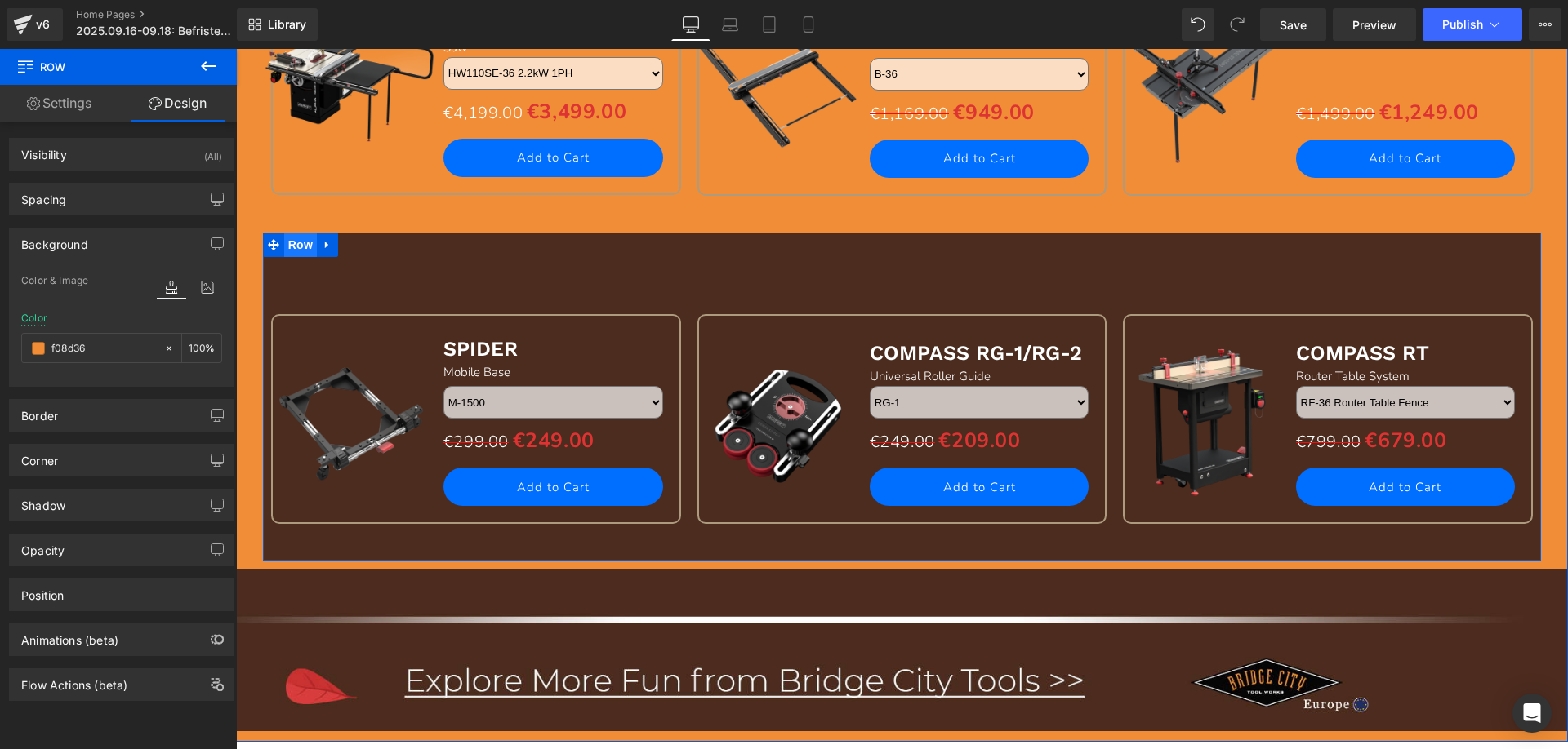
click at [293, 244] on span "Row" at bounding box center [301, 245] width 33 height 25
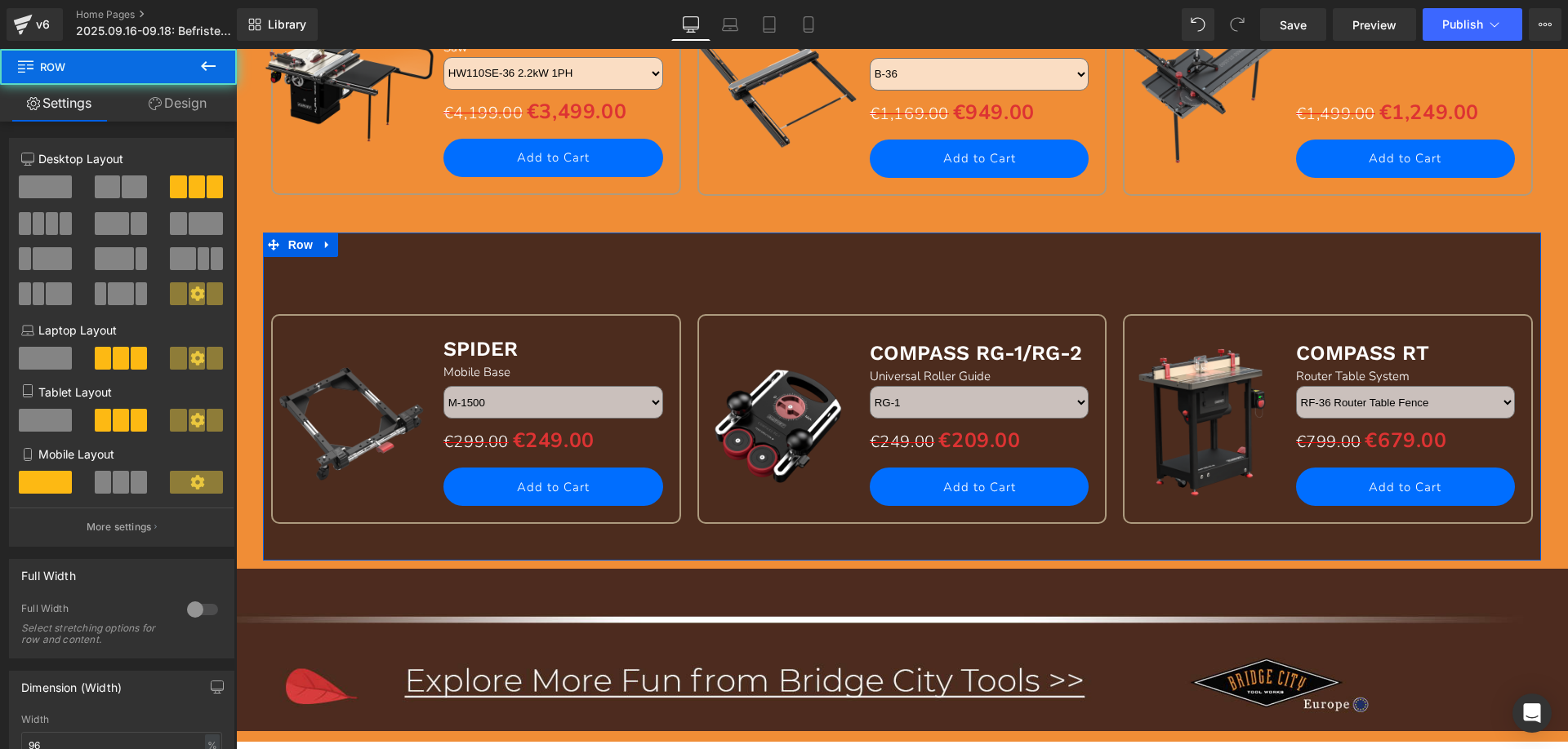
click at [168, 103] on link "Design" at bounding box center [178, 103] width 119 height 37
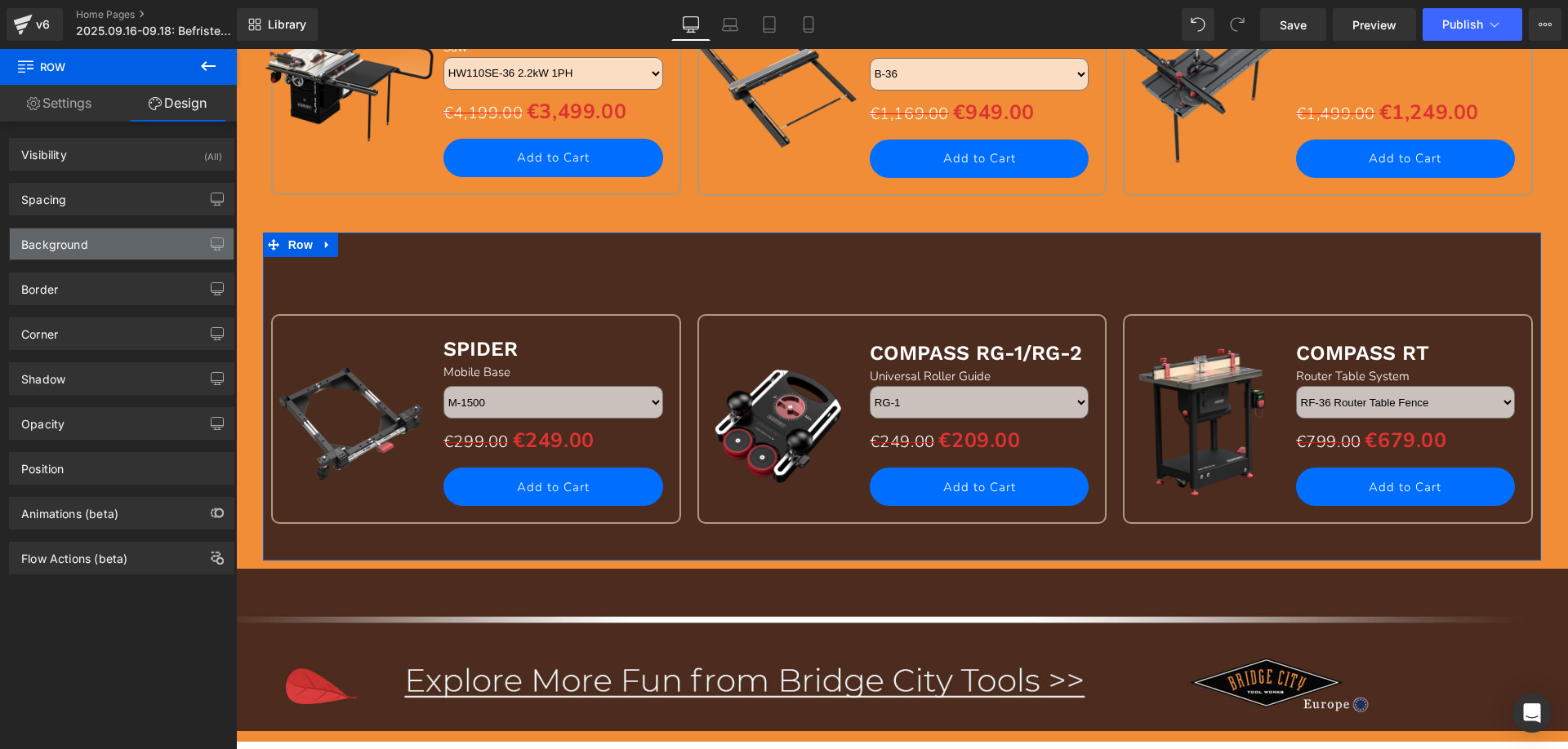
click at [68, 246] on div "Background" at bounding box center [54, 240] width 67 height 23
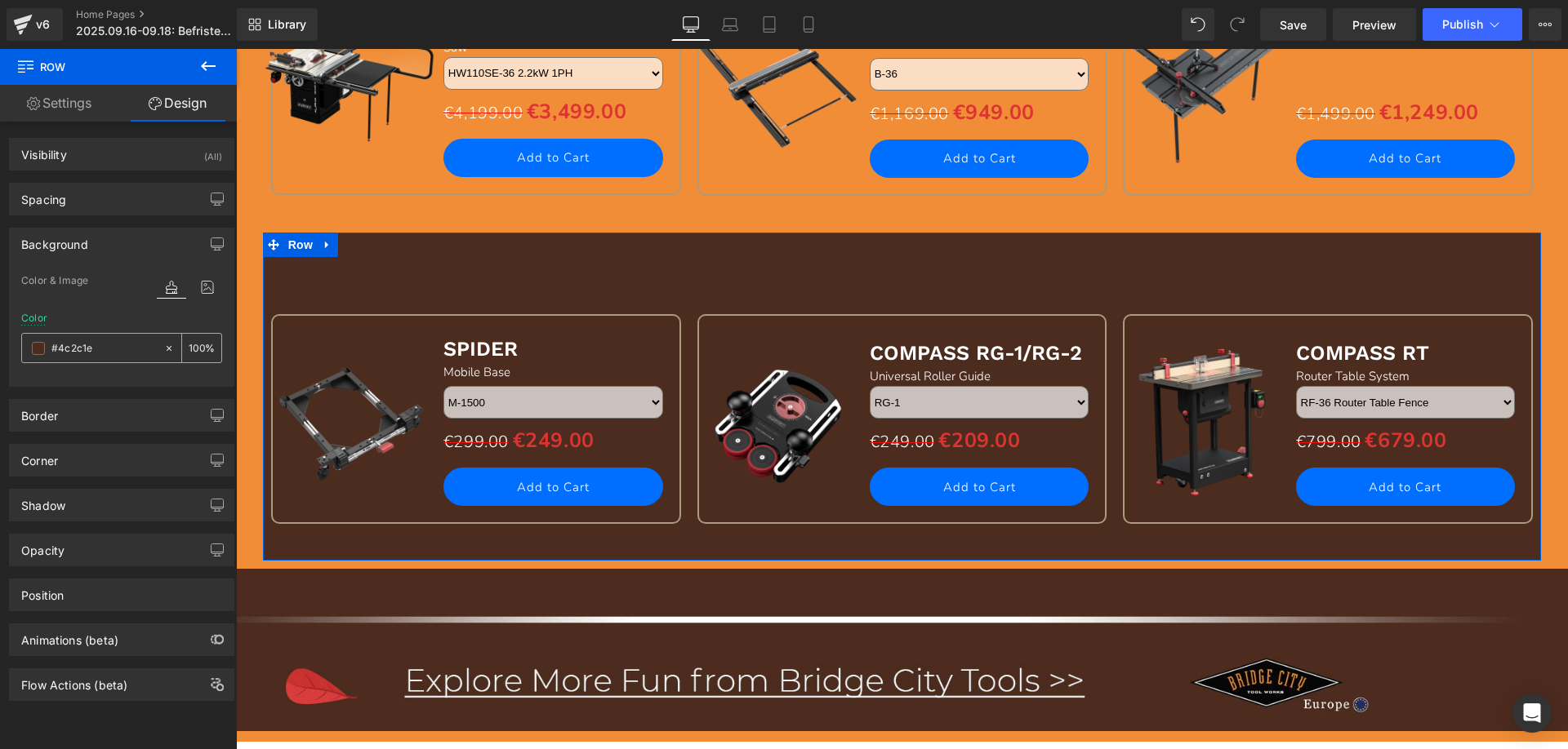
click at [106, 343] on input "#4c2c1e" at bounding box center [103, 349] width 105 height 18
paste input "f08d36"
type input "f08d36"
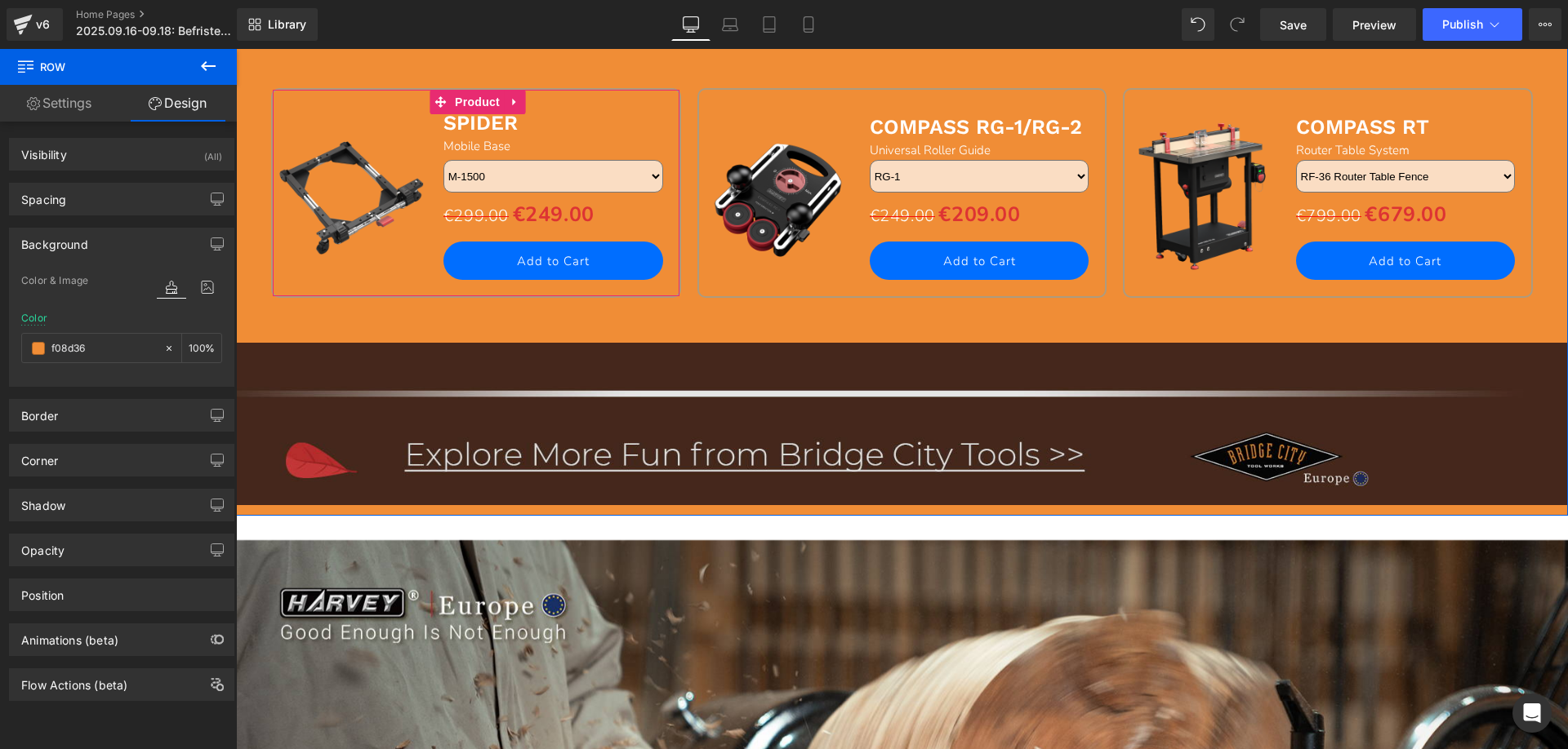
scroll to position [2123, 0]
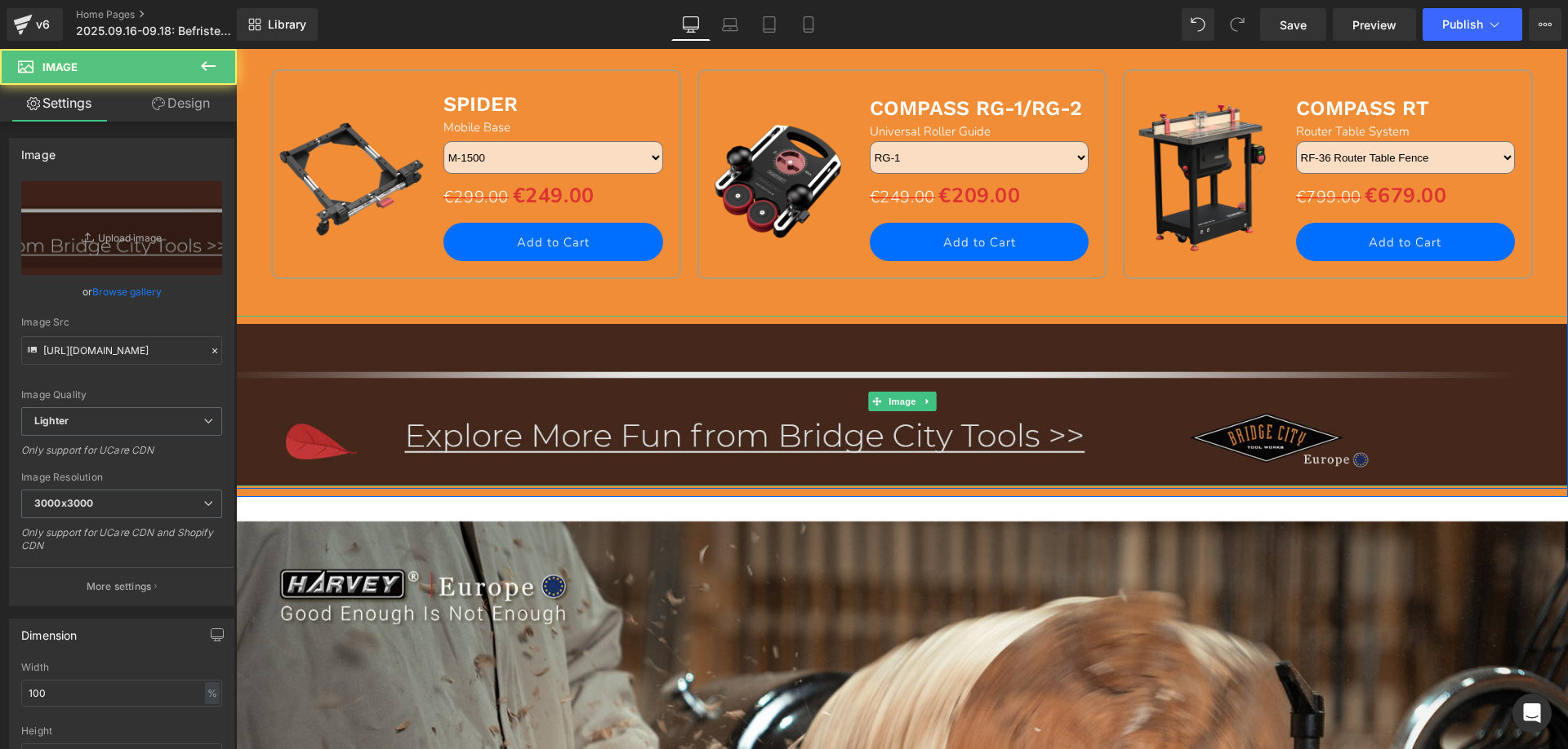
click at [520, 424] on img at bounding box center [902, 400] width 1332 height 171
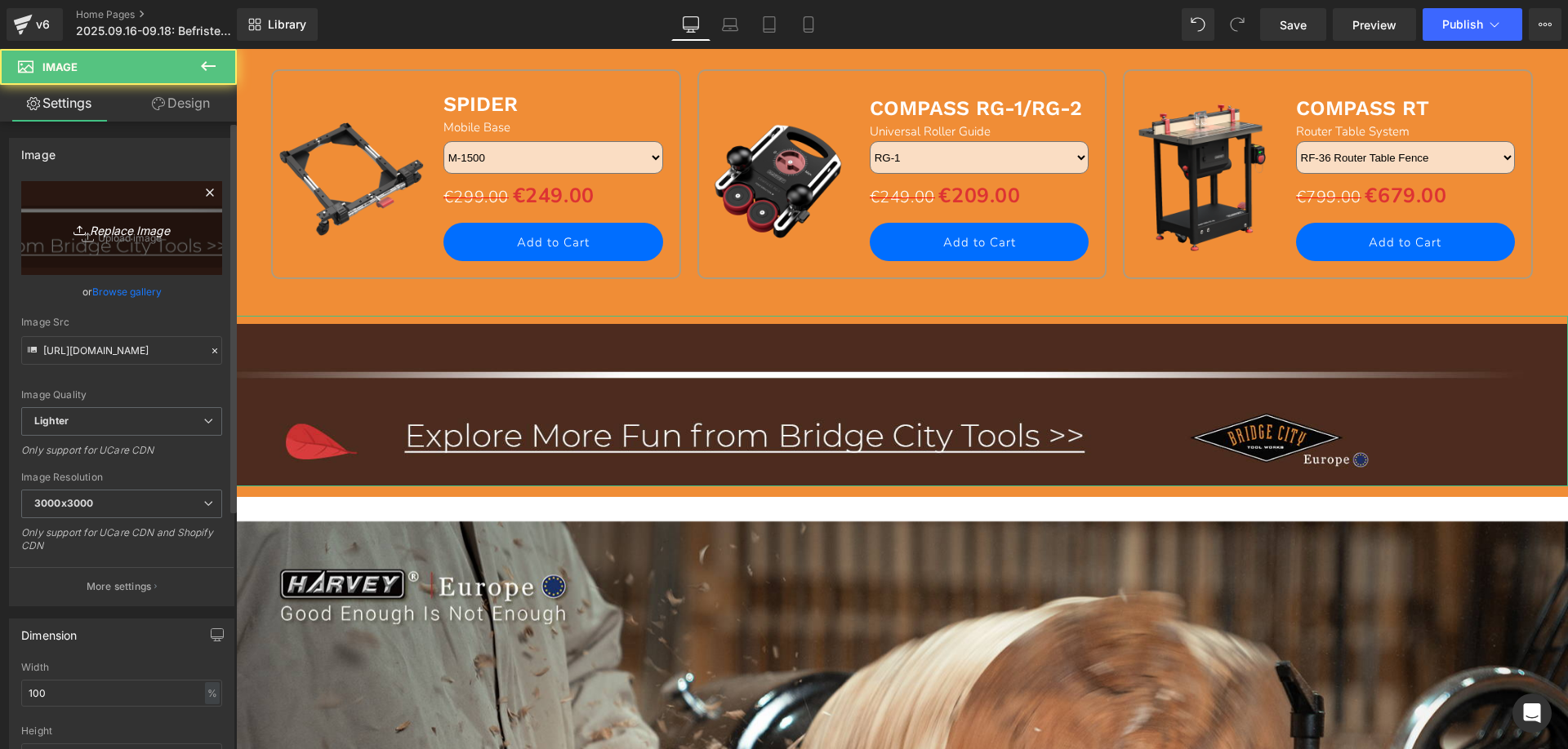
click at [110, 190] on link "Replace Image" at bounding box center [122, 228] width 201 height 94
type input "C:\fakepath\跳转英 (2).jpg"
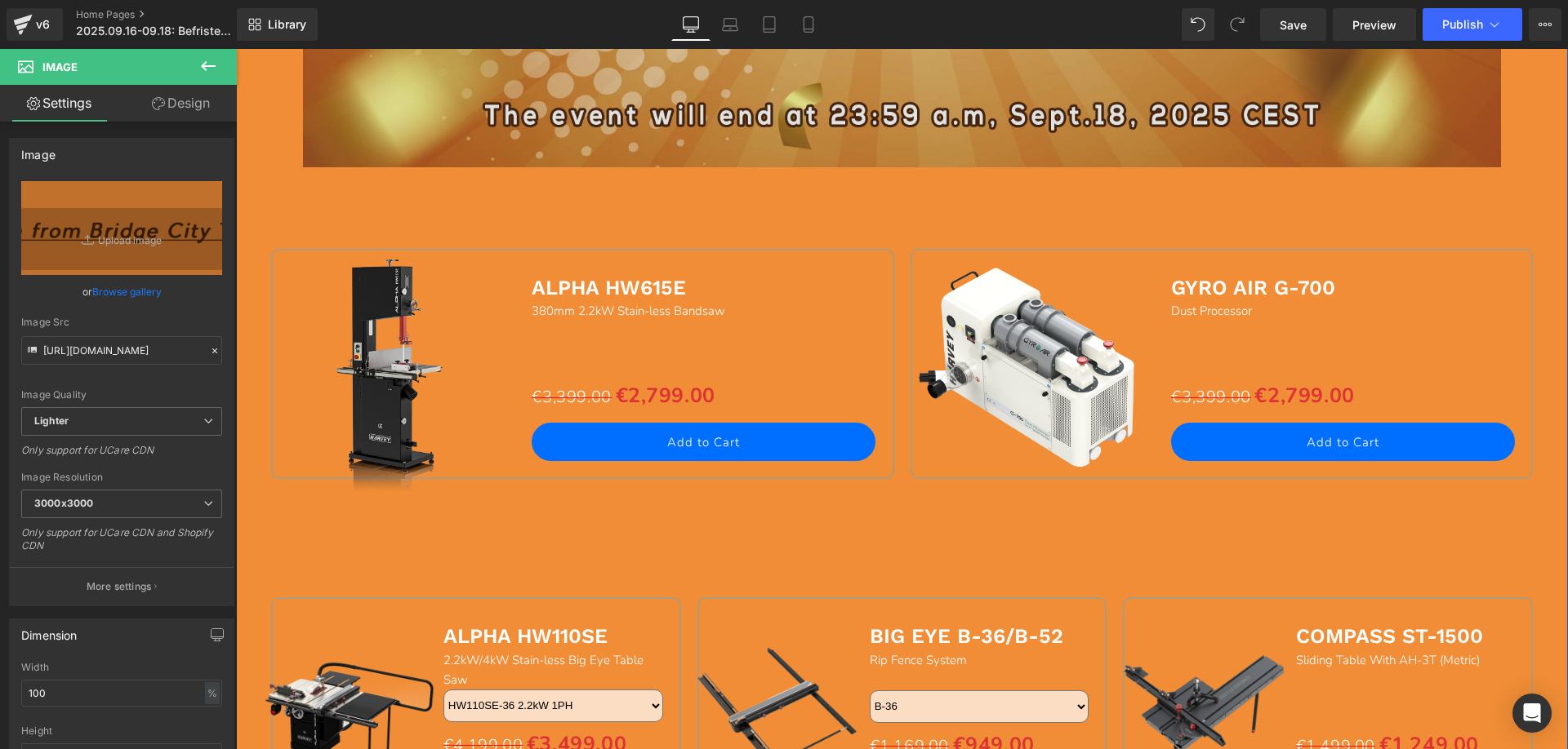
scroll to position [1143, 0]
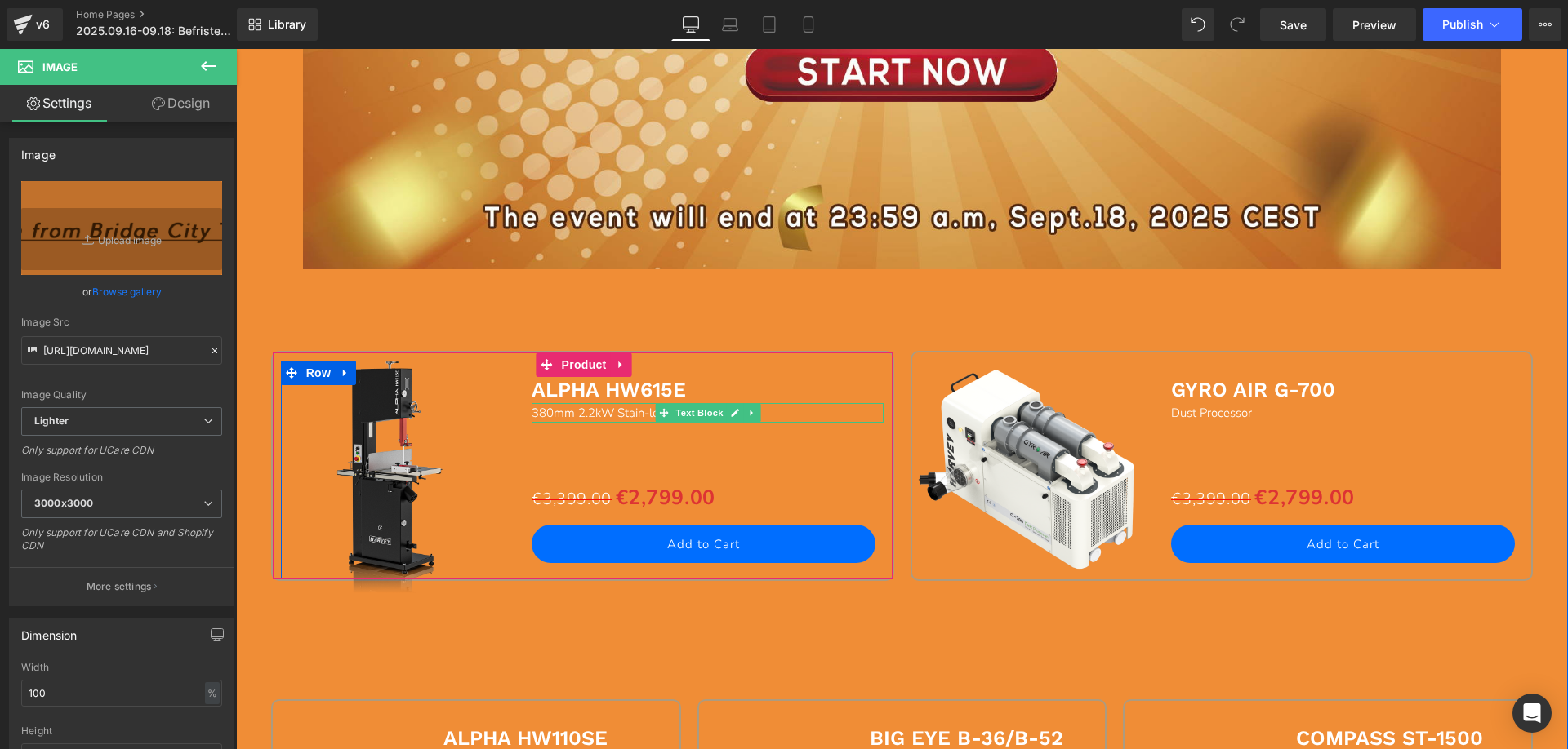
click at [544, 398] on b "ALPHA HW615E" at bounding box center [608, 390] width 154 height 24
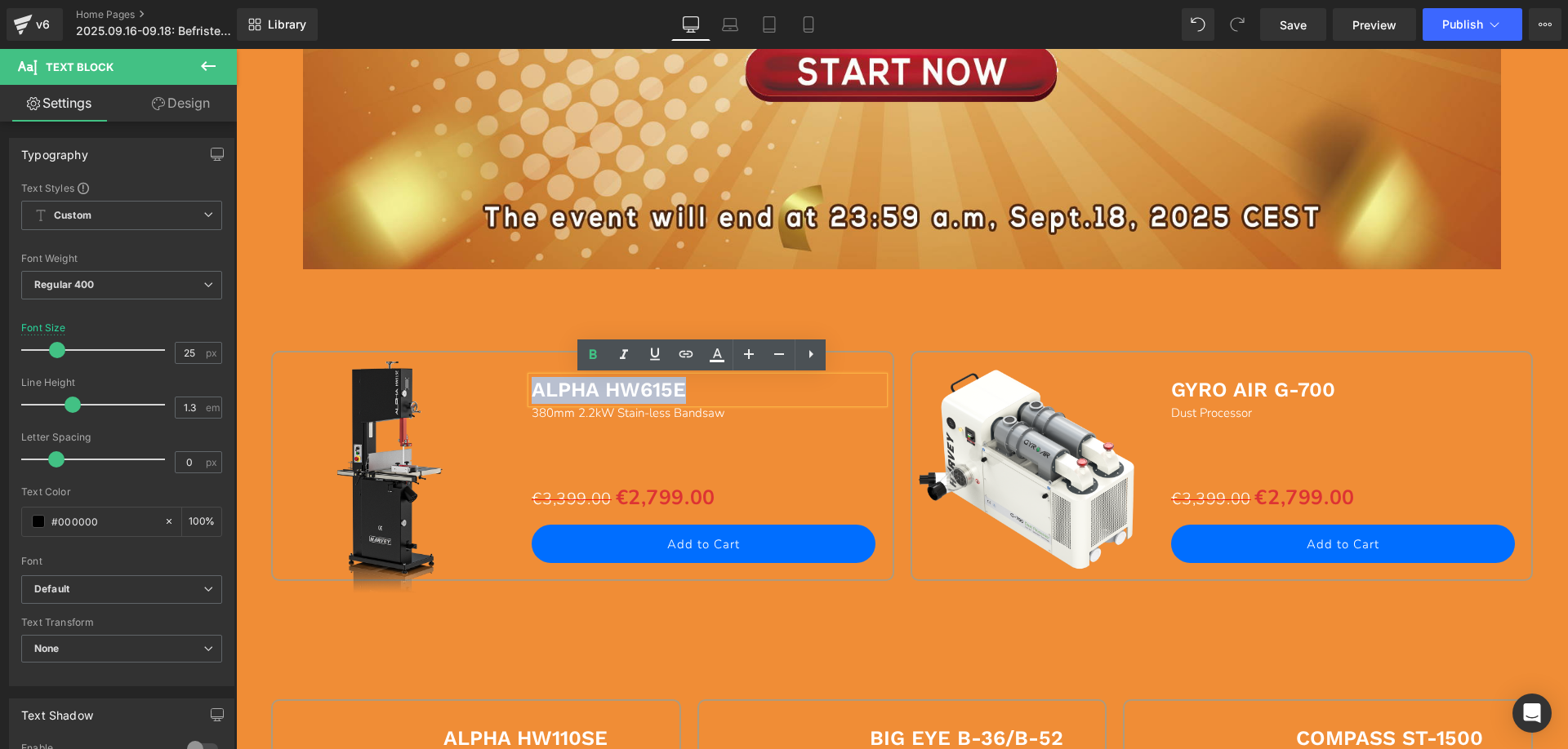
drag, startPoint x: 532, startPoint y: 391, endPoint x: 691, endPoint y: 386, distance: 159.1
click at [691, 386] on p "ALPHA HW615E" at bounding box center [707, 391] width 352 height 27
click at [720, 351] on icon at bounding box center [717, 353] width 9 height 10
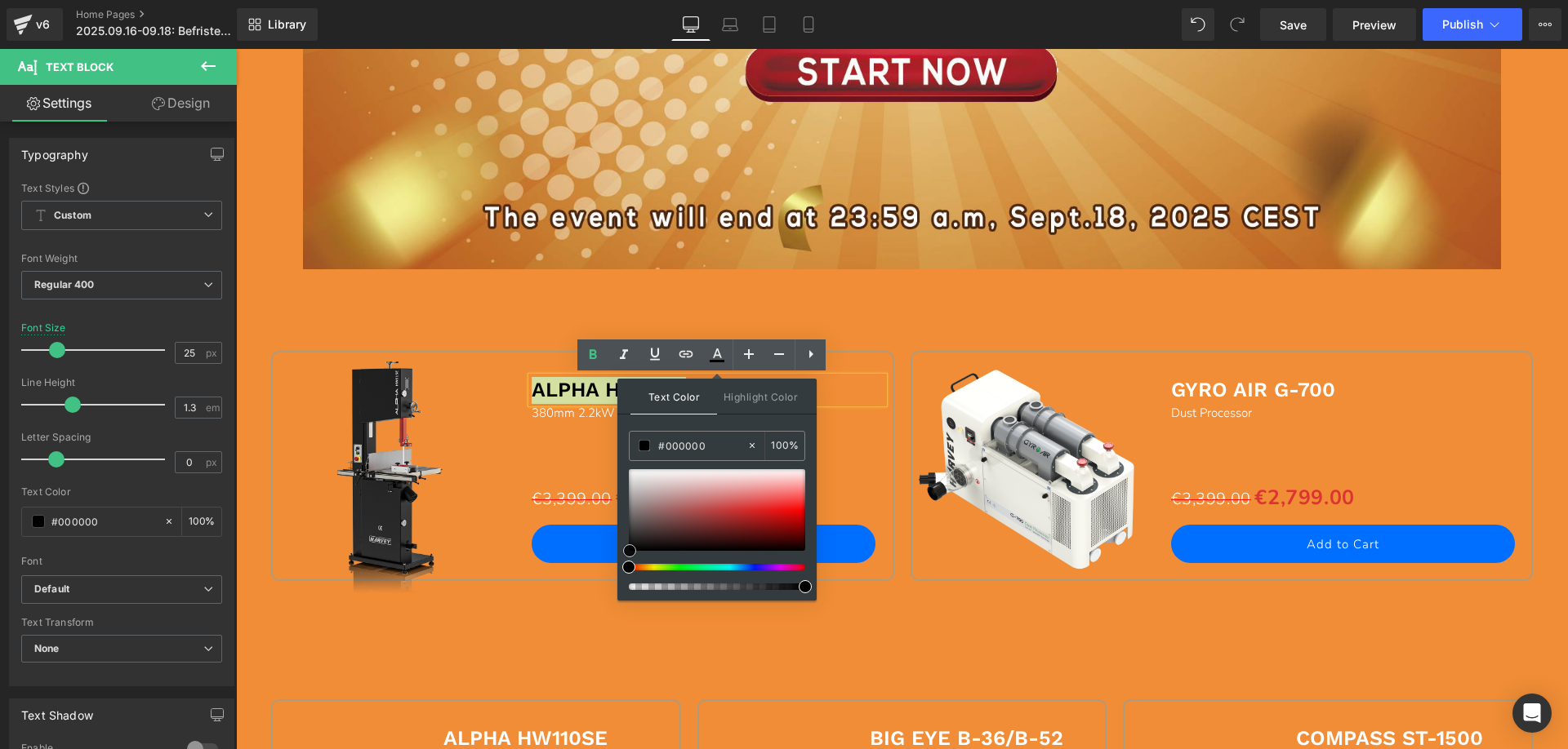
drag, startPoint x: 627, startPoint y: 470, endPoint x: 629, endPoint y: 597, distance: 127.0
click at [629, 597] on div "#ffffff 100 %" at bounding box center [717, 516] width 176 height 170
click at [538, 410] on span "380mm 2.2kW Stain-less Bandsaw" at bounding box center [628, 413] width 194 height 16
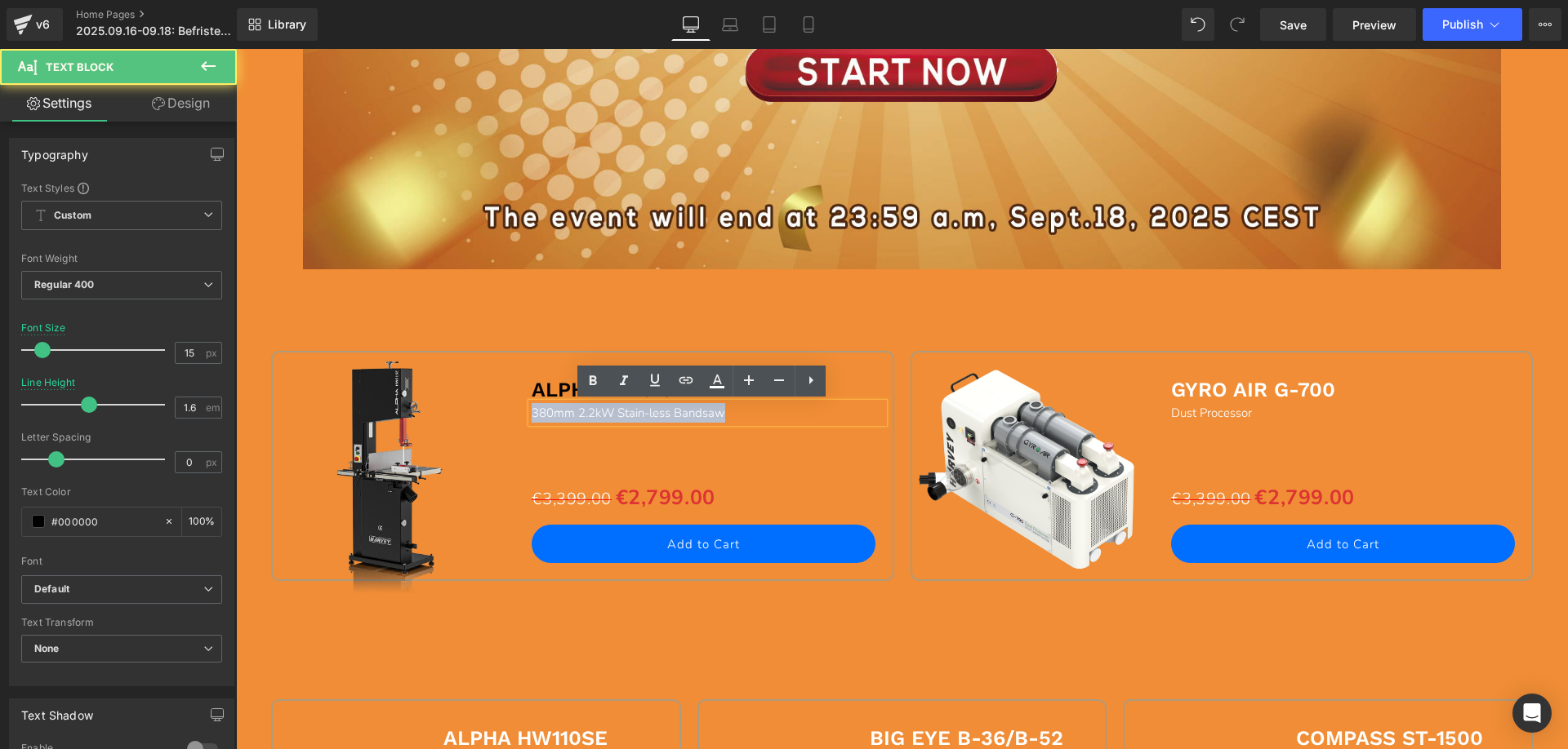
drag, startPoint x: 528, startPoint y: 411, endPoint x: 770, endPoint y: 416, distance: 242.1
click at [770, 416] on p "380mm 2.2kW Stain-less Bandsaw" at bounding box center [707, 413] width 352 height 20
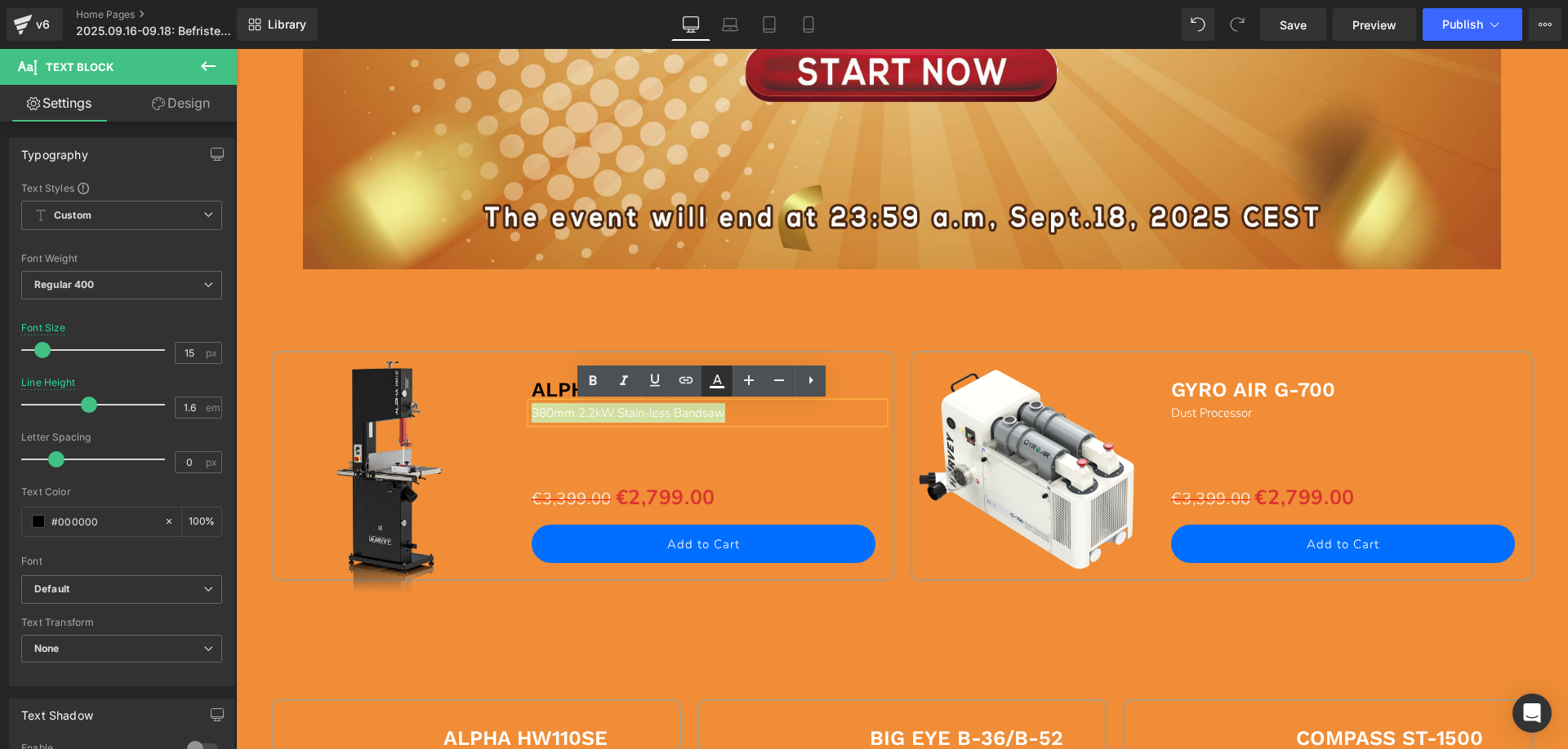
click at [724, 386] on icon at bounding box center [717, 382] width 20 height 20
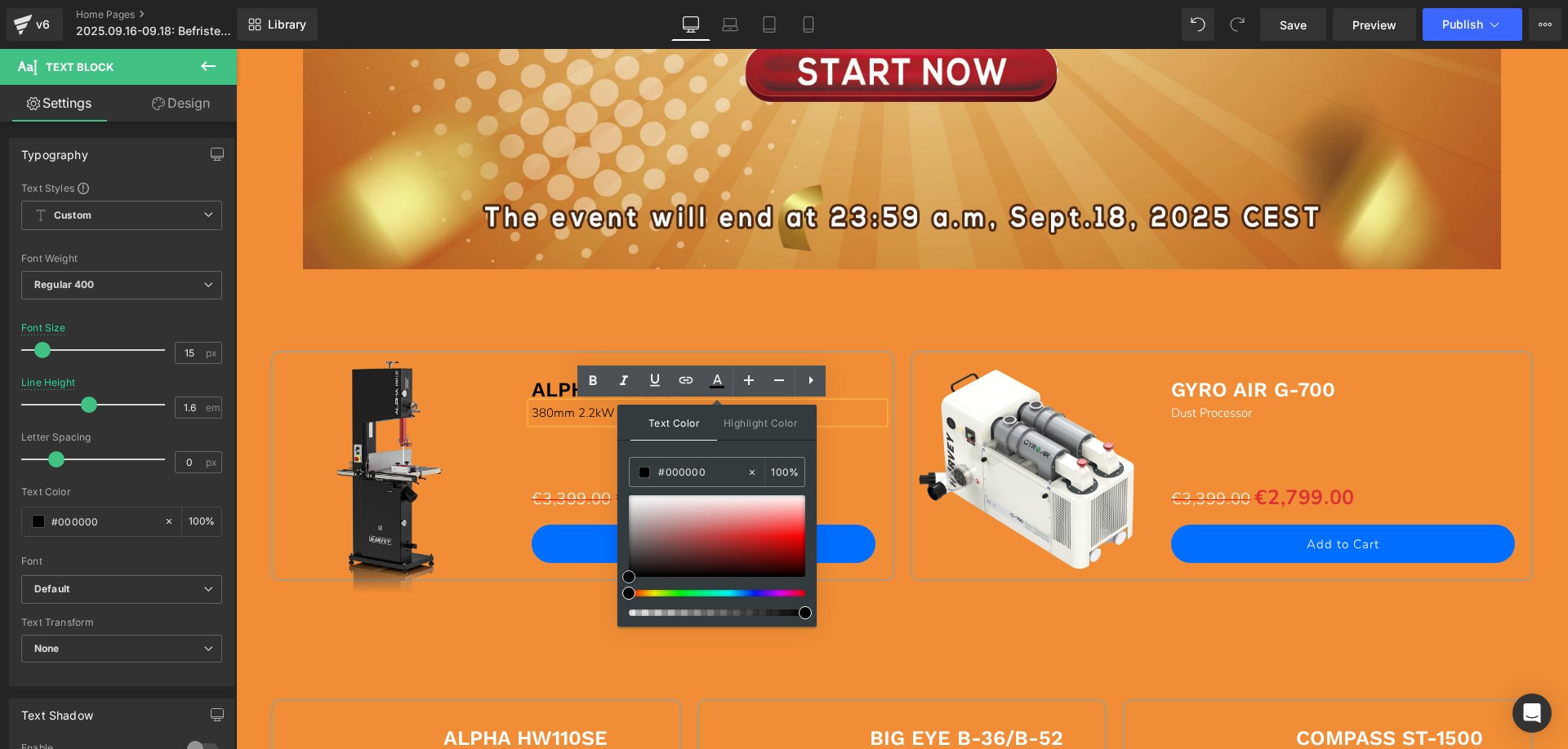
drag, startPoint x: 631, startPoint y: 494, endPoint x: 323, endPoint y: 543, distance: 311.9
click at [629, 617] on div "#ffffff 100 %" at bounding box center [717, 542] width 176 height 170
drag, startPoint x: 482, startPoint y: 494, endPoint x: 495, endPoint y: 489, distance: 13.9
click at [482, 493] on img at bounding box center [394, 466] width 263 height 263
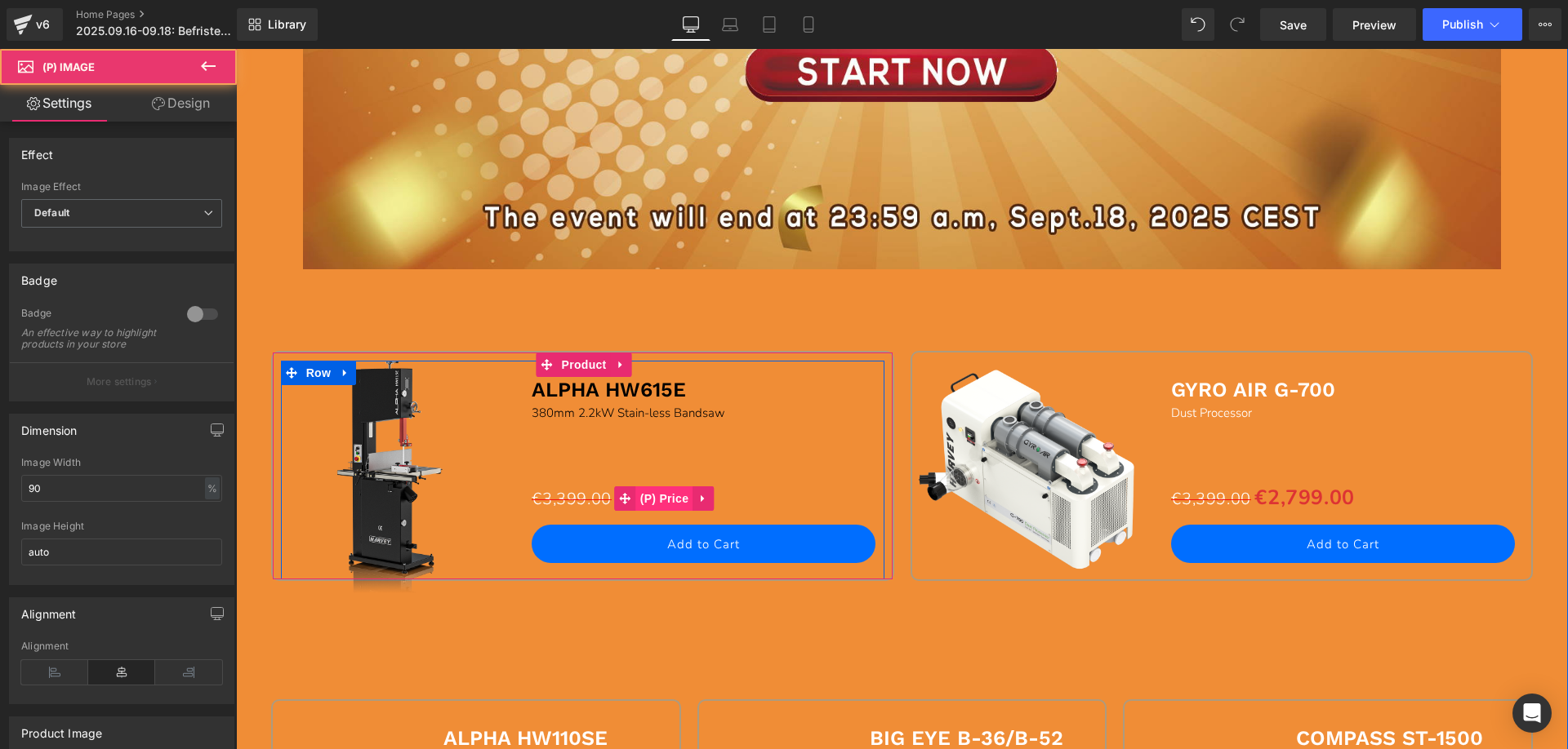
click at [650, 497] on span "(P) Price" at bounding box center [664, 499] width 57 height 25
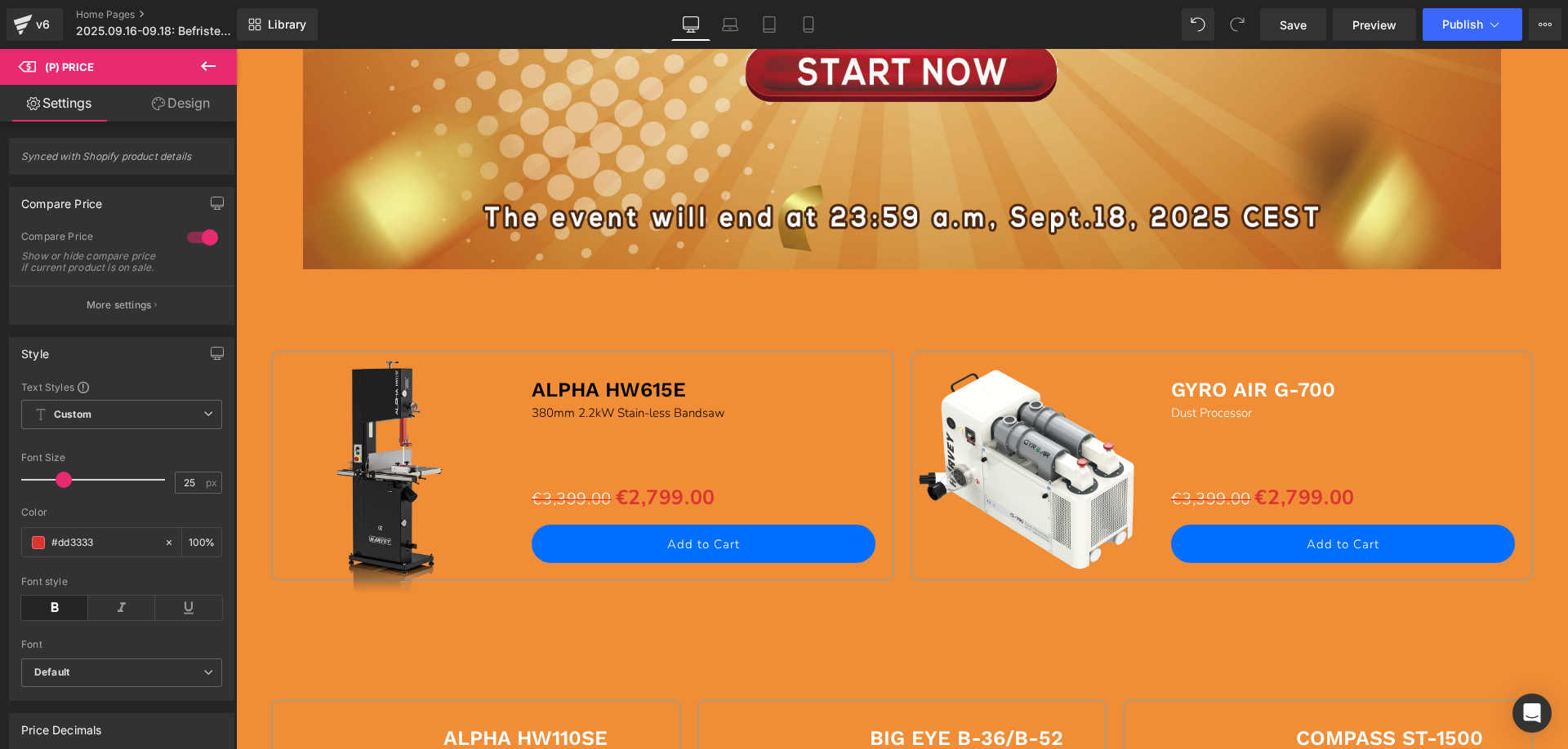
click at [109, 312] on p "More settings" at bounding box center [119, 306] width 65 height 15
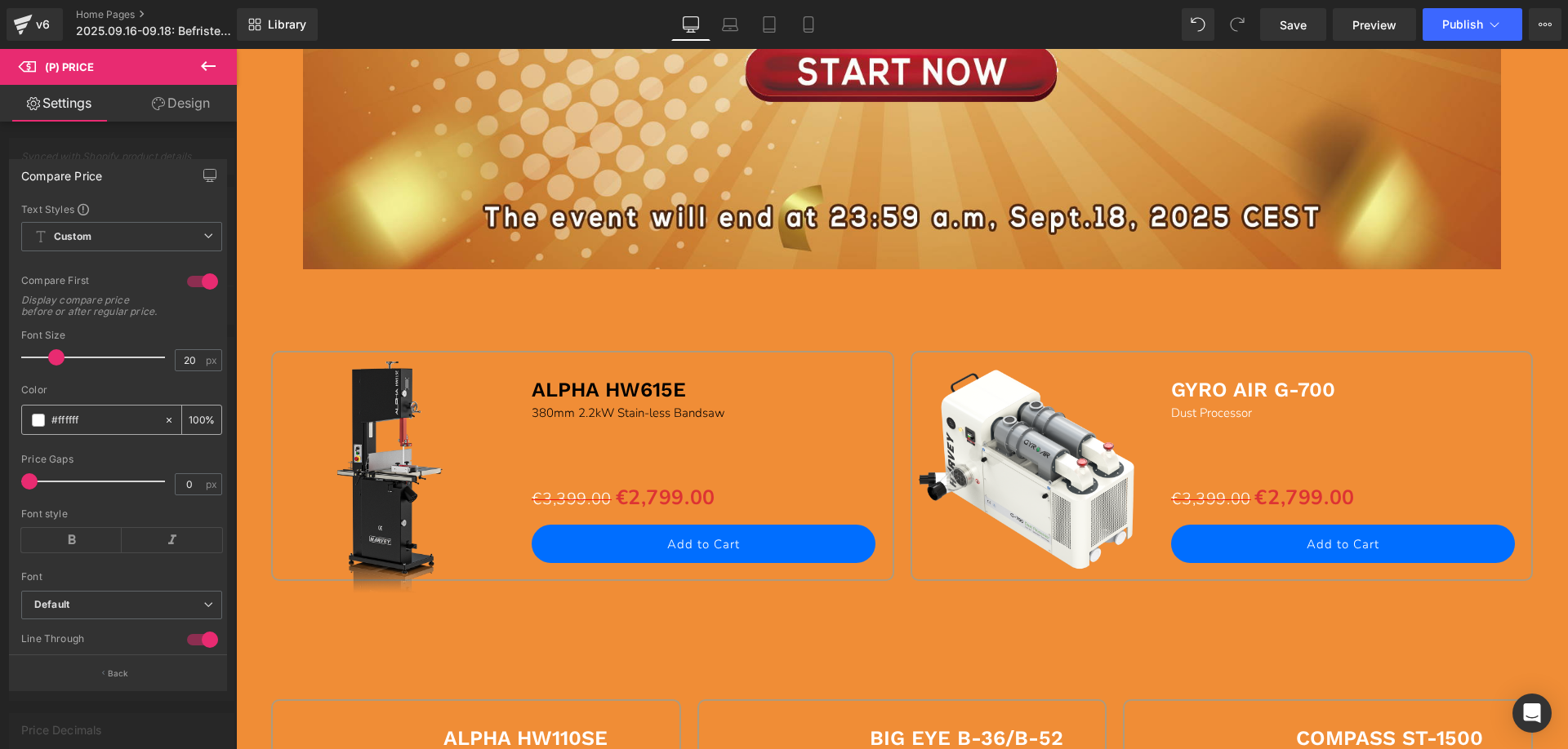
click at [36, 427] on span at bounding box center [39, 420] width 13 height 13
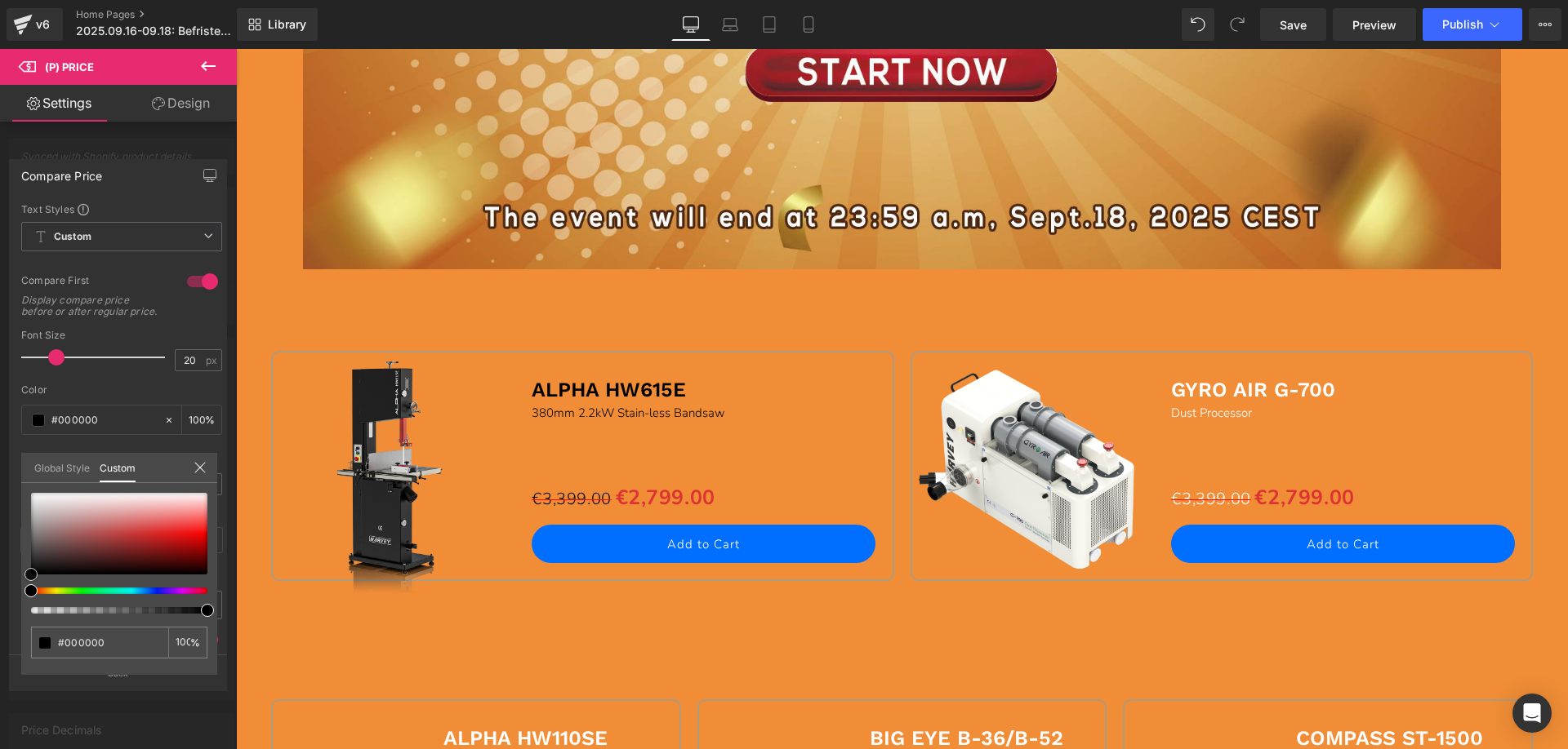
drag, startPoint x: 31, startPoint y: 503, endPoint x: 93, endPoint y: 615, distance: 128.0
click at [31, 616] on div "#ffffff 100 %" at bounding box center [120, 583] width 196 height 182
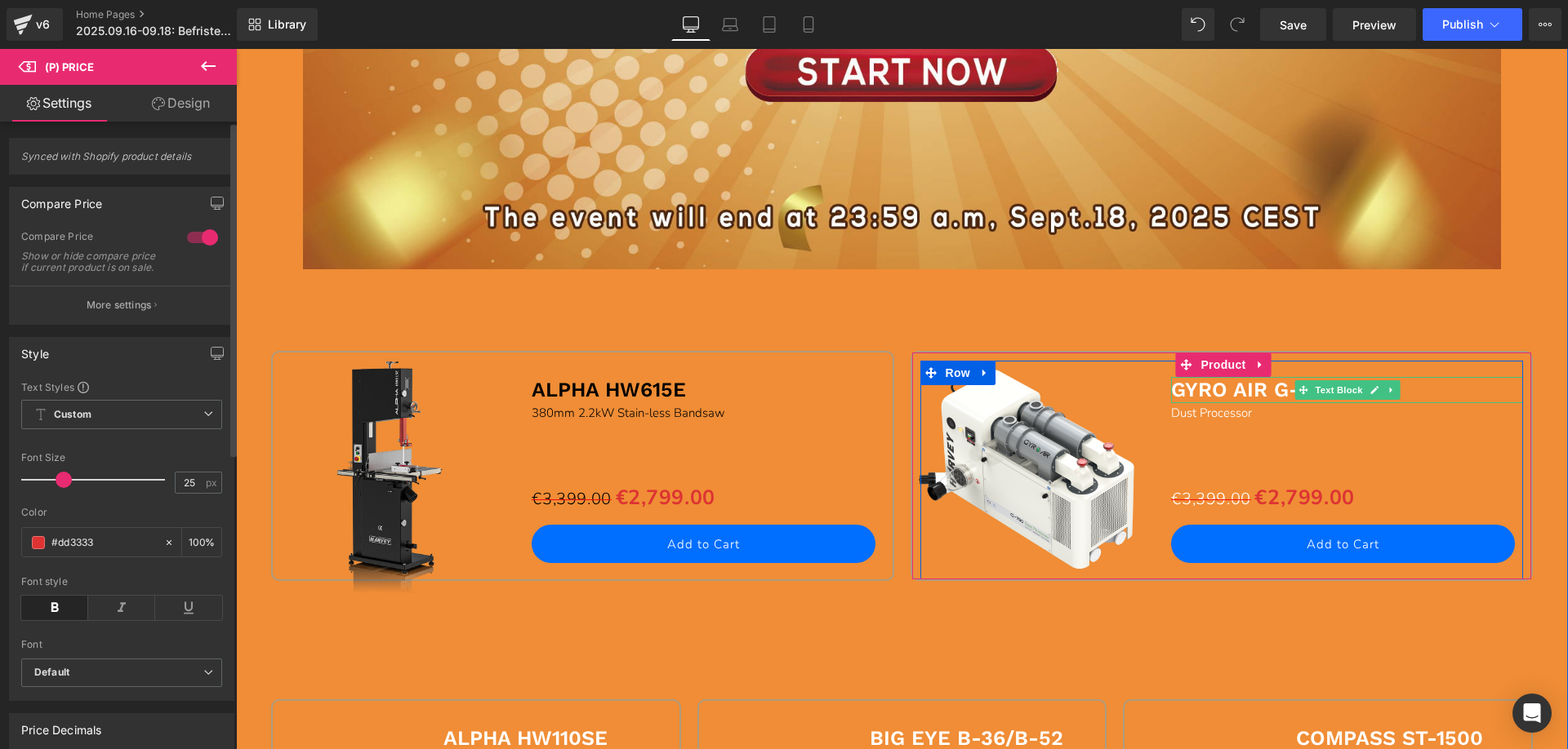
click at [1189, 390] on b "GYRO AIR G-700" at bounding box center [1253, 390] width 164 height 24
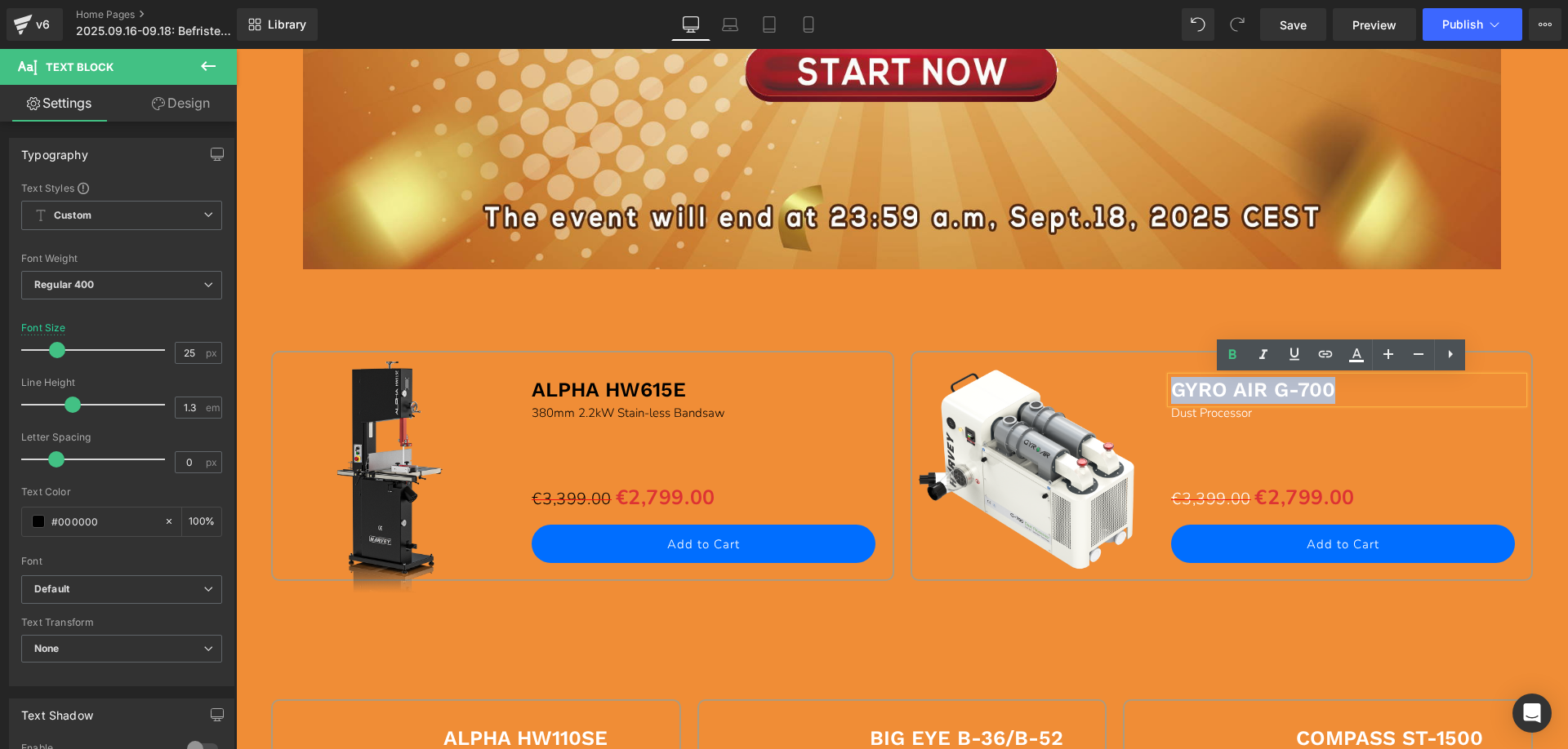
drag, startPoint x: 1170, startPoint y: 387, endPoint x: 1366, endPoint y: 388, distance: 196.0
click at [1366, 388] on p "GYRO AIR G-700" at bounding box center [1347, 391] width 352 height 27
click at [1354, 356] on icon at bounding box center [1356, 353] width 9 height 10
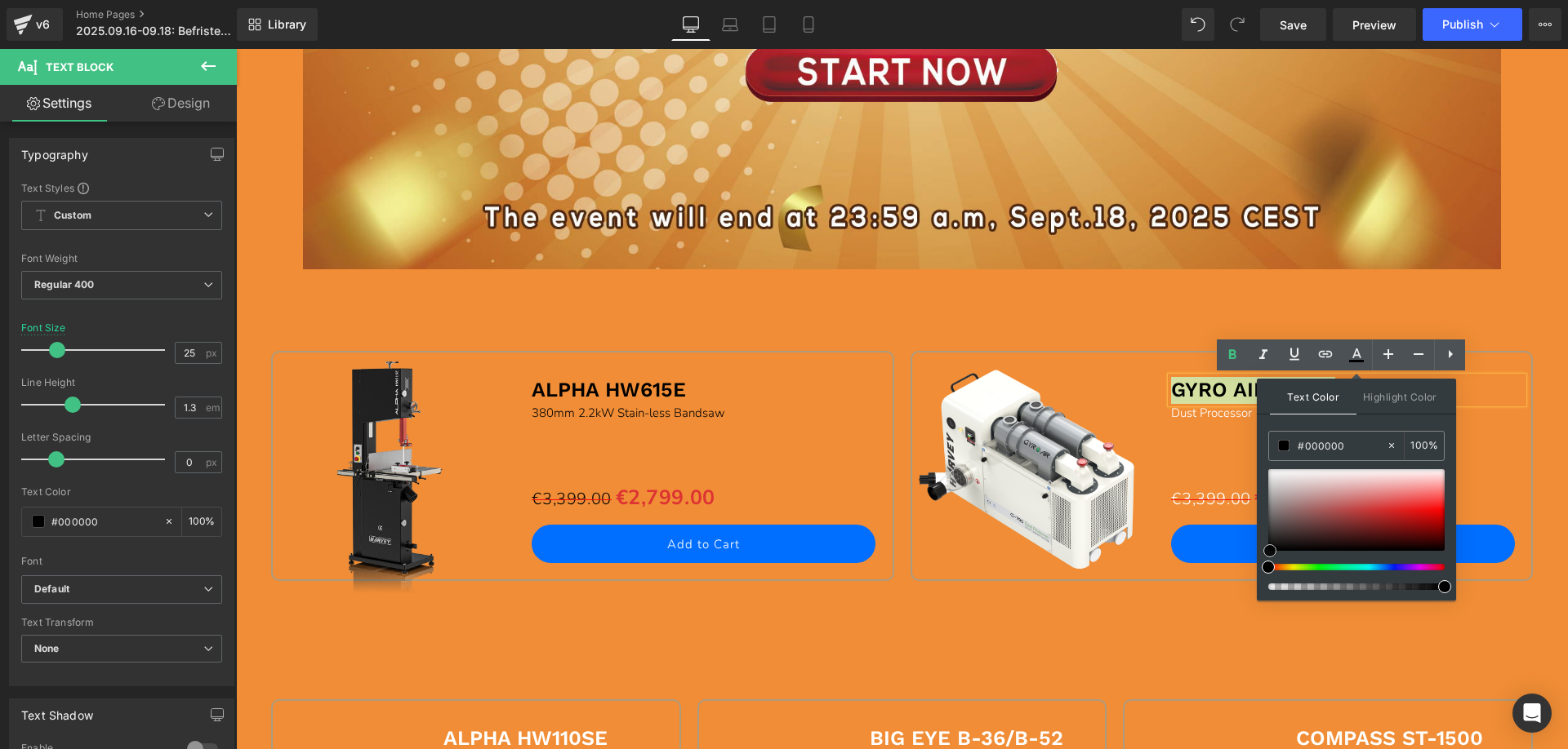
drag, startPoint x: 1265, startPoint y: 467, endPoint x: 915, endPoint y: 380, distance: 360.7
click at [1266, 598] on div "Text Color Highlight Color #333333 #ffffff 100 % none 0 %" at bounding box center [1357, 489] width 200 height 222
click at [1097, 316] on div "Sale Off (P) Image ALPHA HW615E Text Block 380mm 2.2kW Stain-less Bandsaw Text …" at bounding box center [902, 444] width 1279 height 349
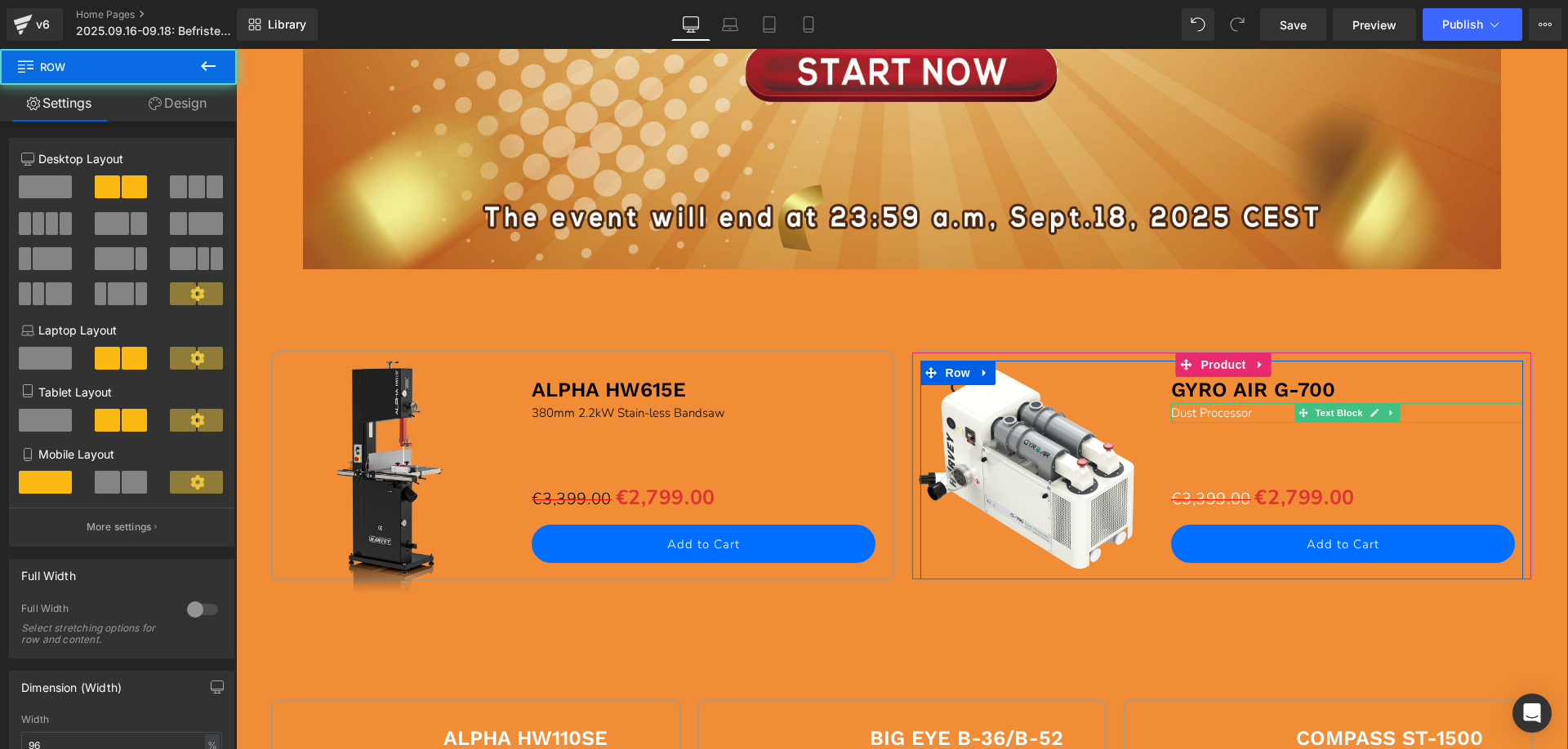
click at [1189, 416] on span "Dust Processor" at bounding box center [1212, 413] width 81 height 16
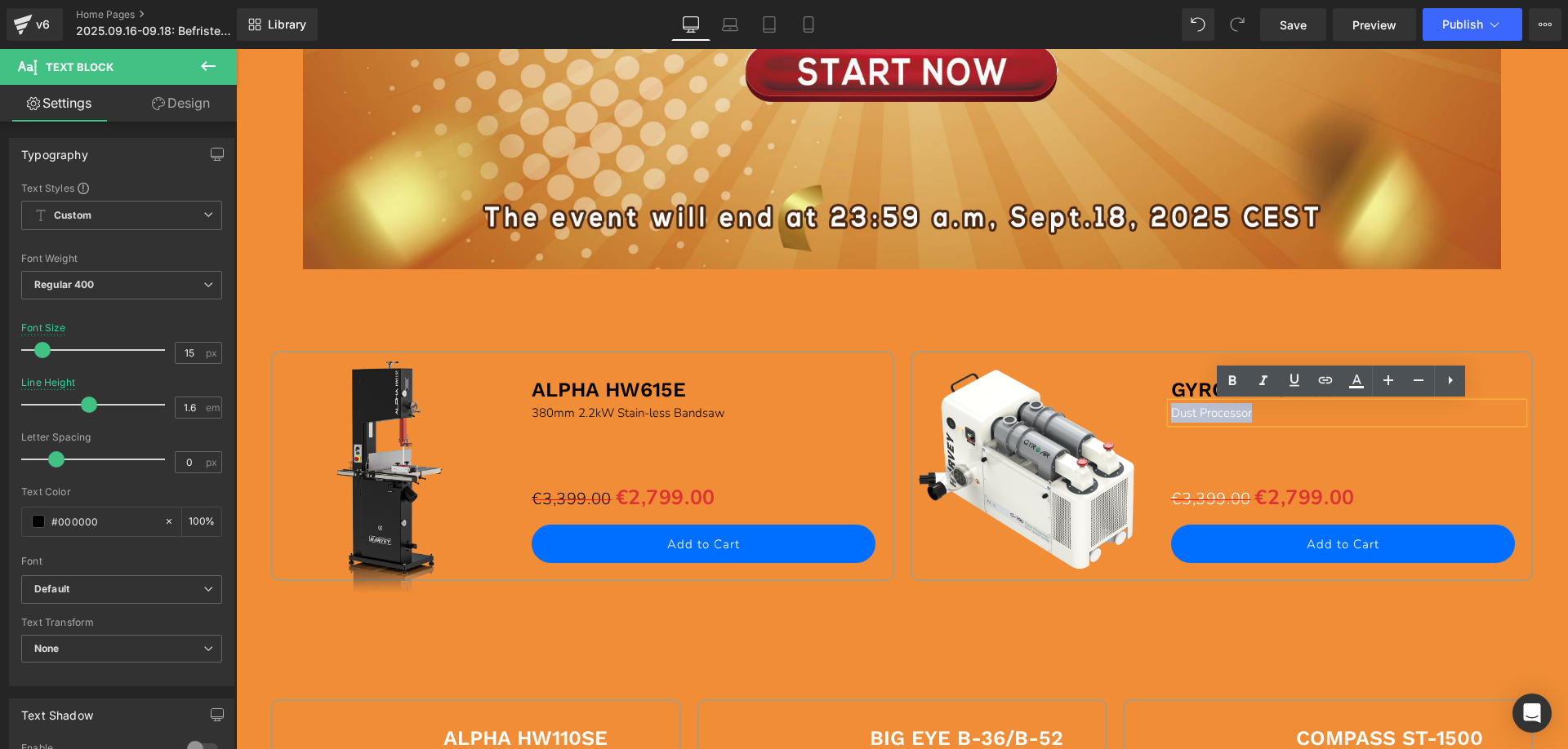
drag, startPoint x: 1167, startPoint y: 412, endPoint x: 1311, endPoint y: 412, distance: 144.0
click at [1311, 412] on p "Dust Processor" at bounding box center [1347, 413] width 352 height 20
click at [1356, 378] on icon at bounding box center [1356, 380] width 9 height 10
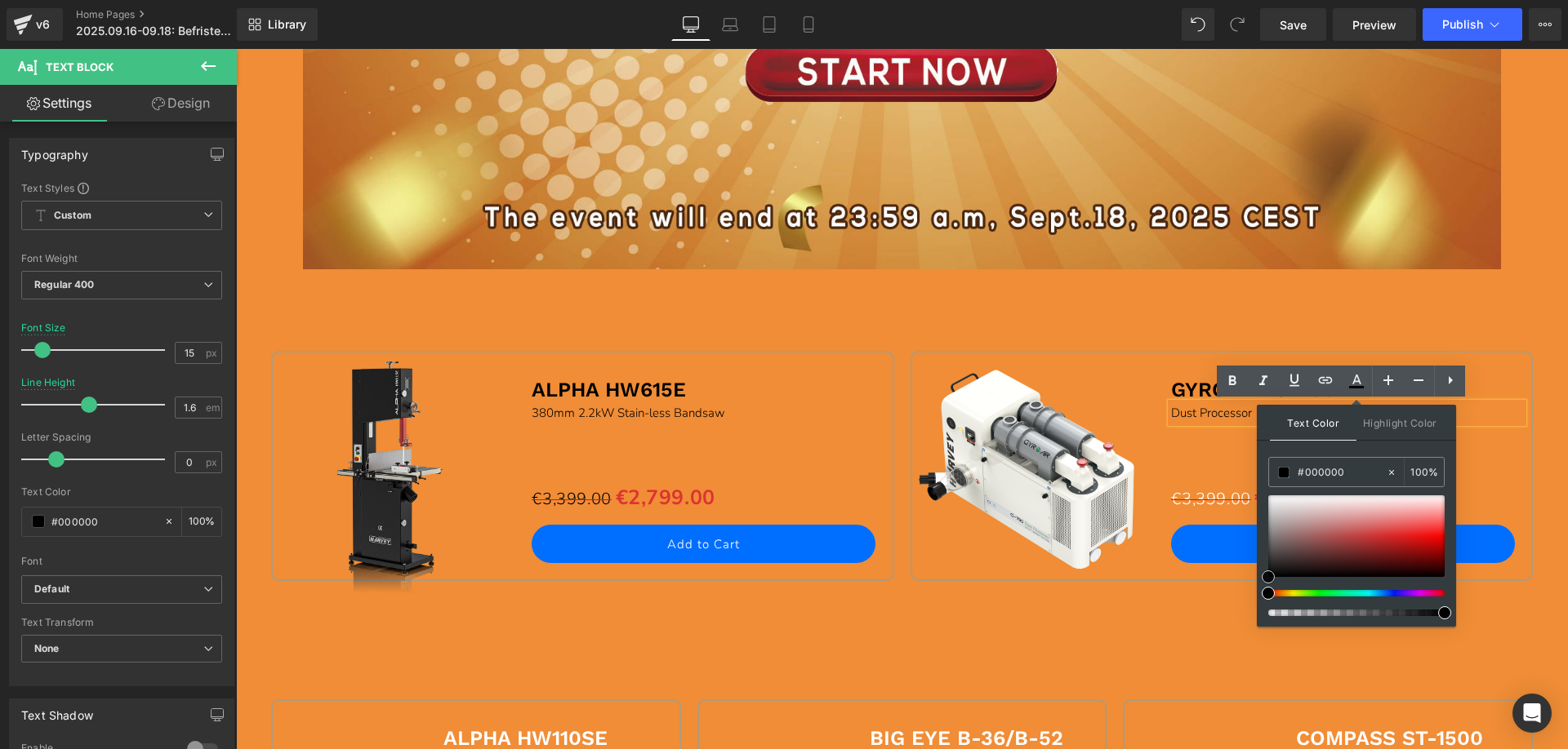
drag, startPoint x: 1267, startPoint y: 494, endPoint x: 1261, endPoint y: 602, distance: 108.2
click at [1264, 602] on div "Text Color Highlight Color #333333 #ffffff 100 % none 0 %" at bounding box center [1357, 515] width 200 height 222
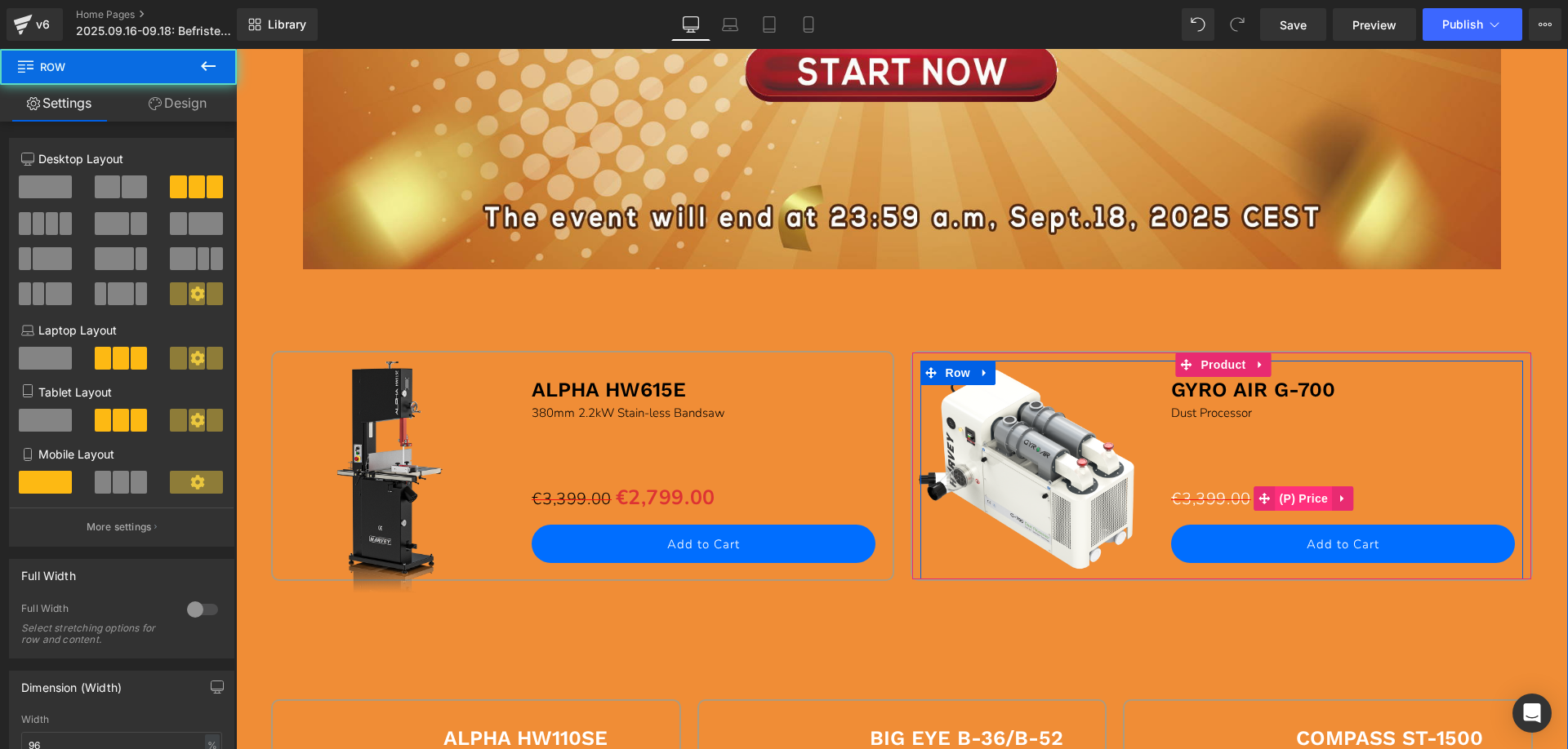
click at [1299, 500] on span "(P) Price" at bounding box center [1303, 499] width 57 height 25
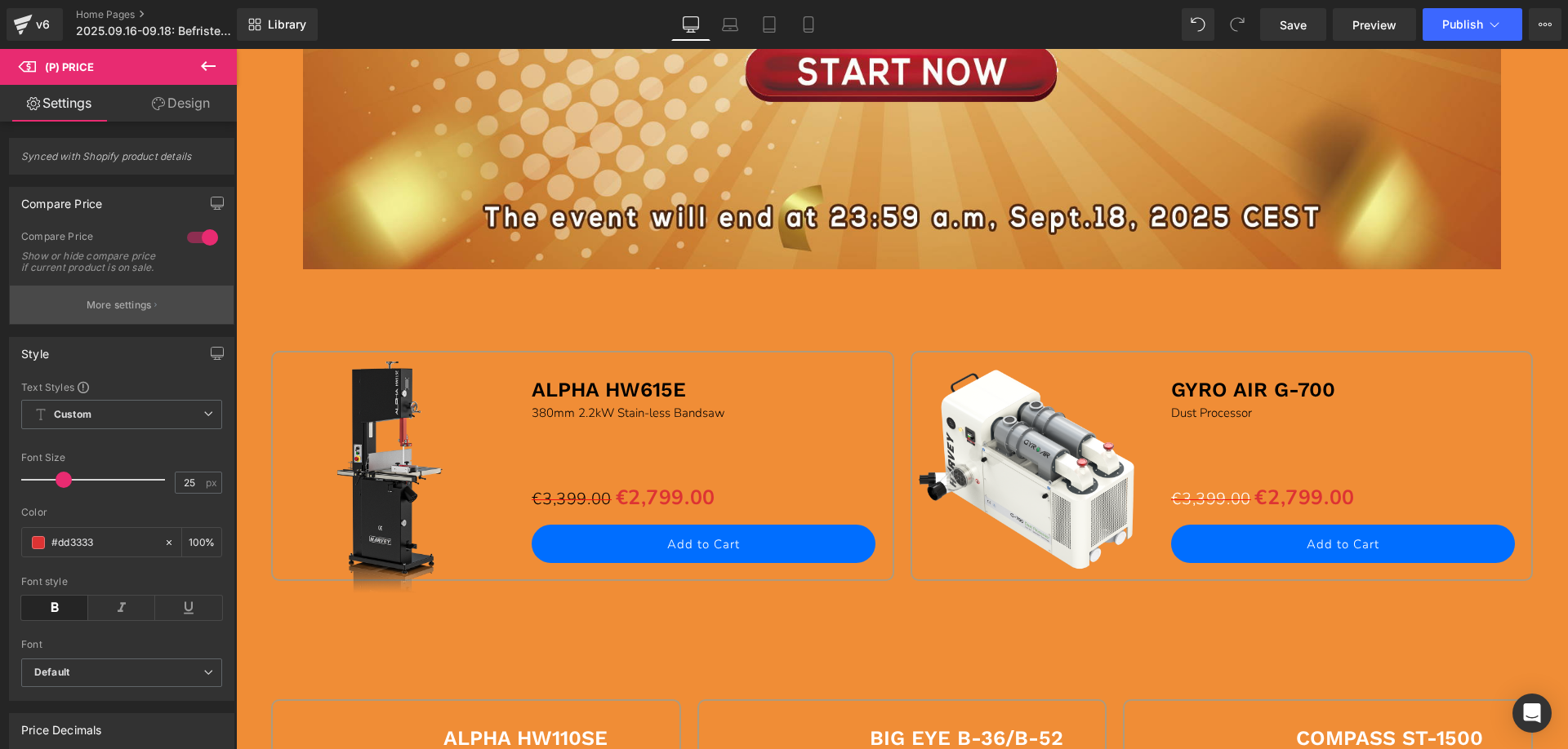
click at [110, 312] on p "More settings" at bounding box center [119, 306] width 65 height 15
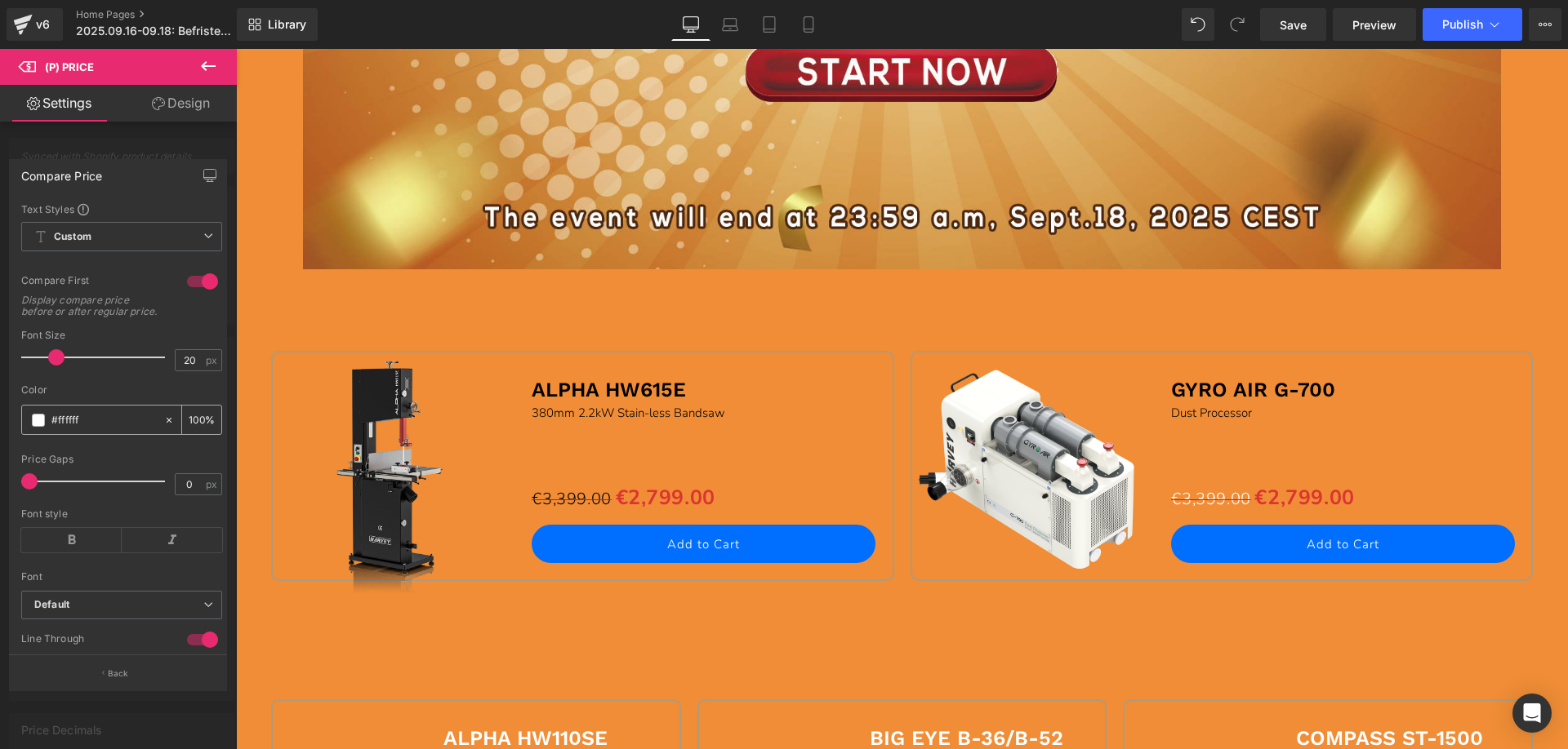
click at [38, 427] on span at bounding box center [39, 420] width 13 height 13
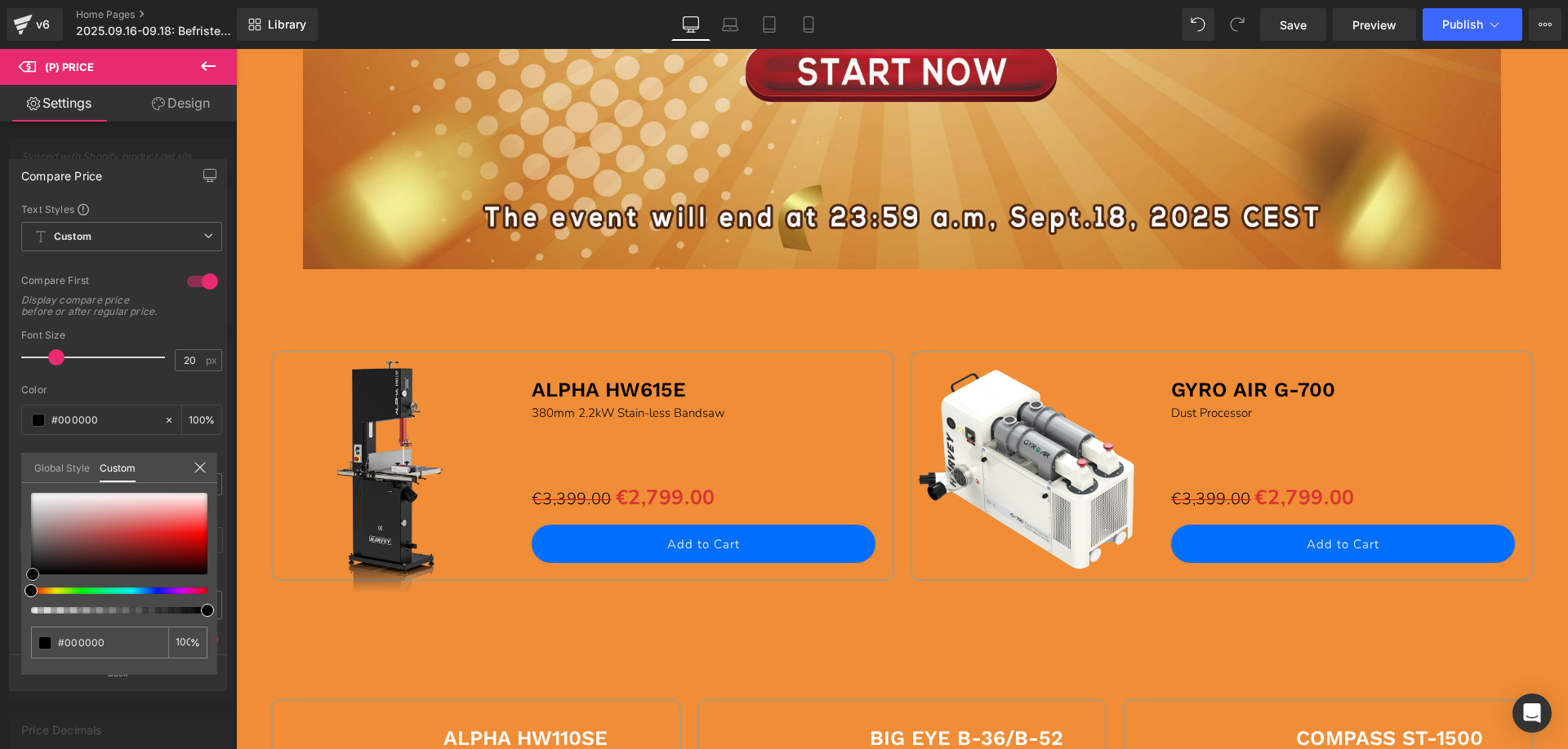
drag, startPoint x: 28, startPoint y: 489, endPoint x: 149, endPoint y: 592, distance: 158.9
click at [31, 597] on div at bounding box center [120, 553] width 176 height 121
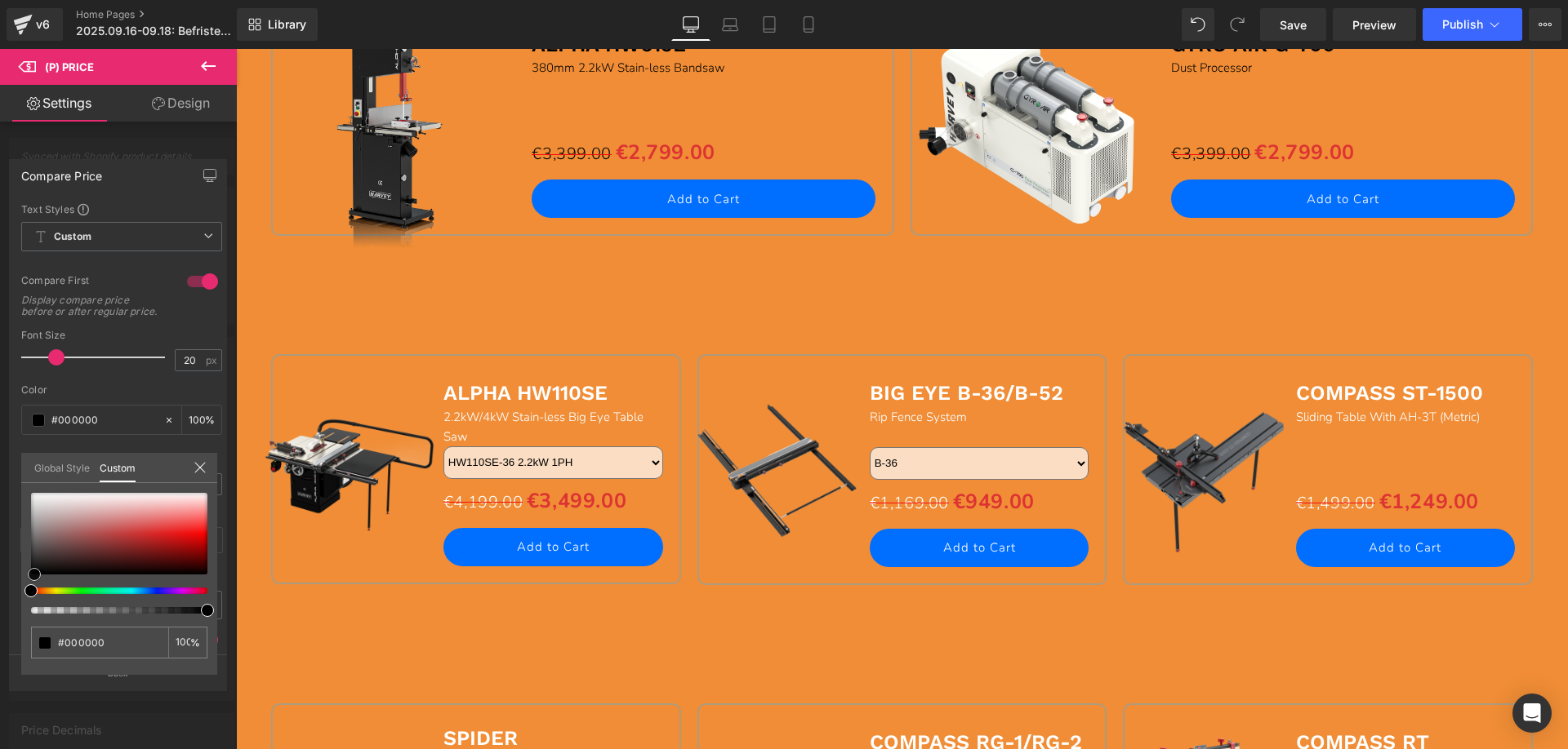
scroll to position [1551, 0]
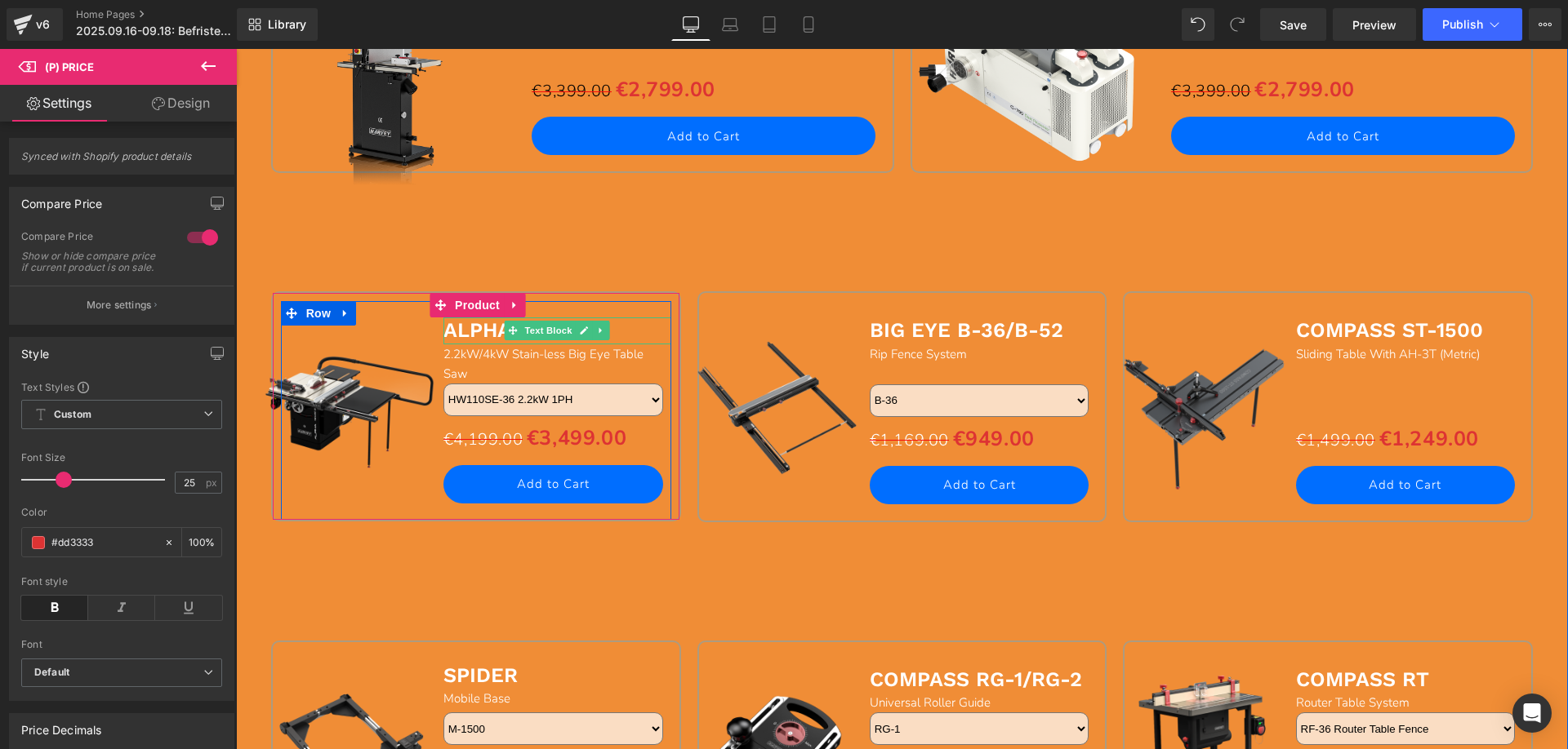
click at [456, 335] on b "ALPHA HW110SE" at bounding box center [525, 330] width 164 height 24
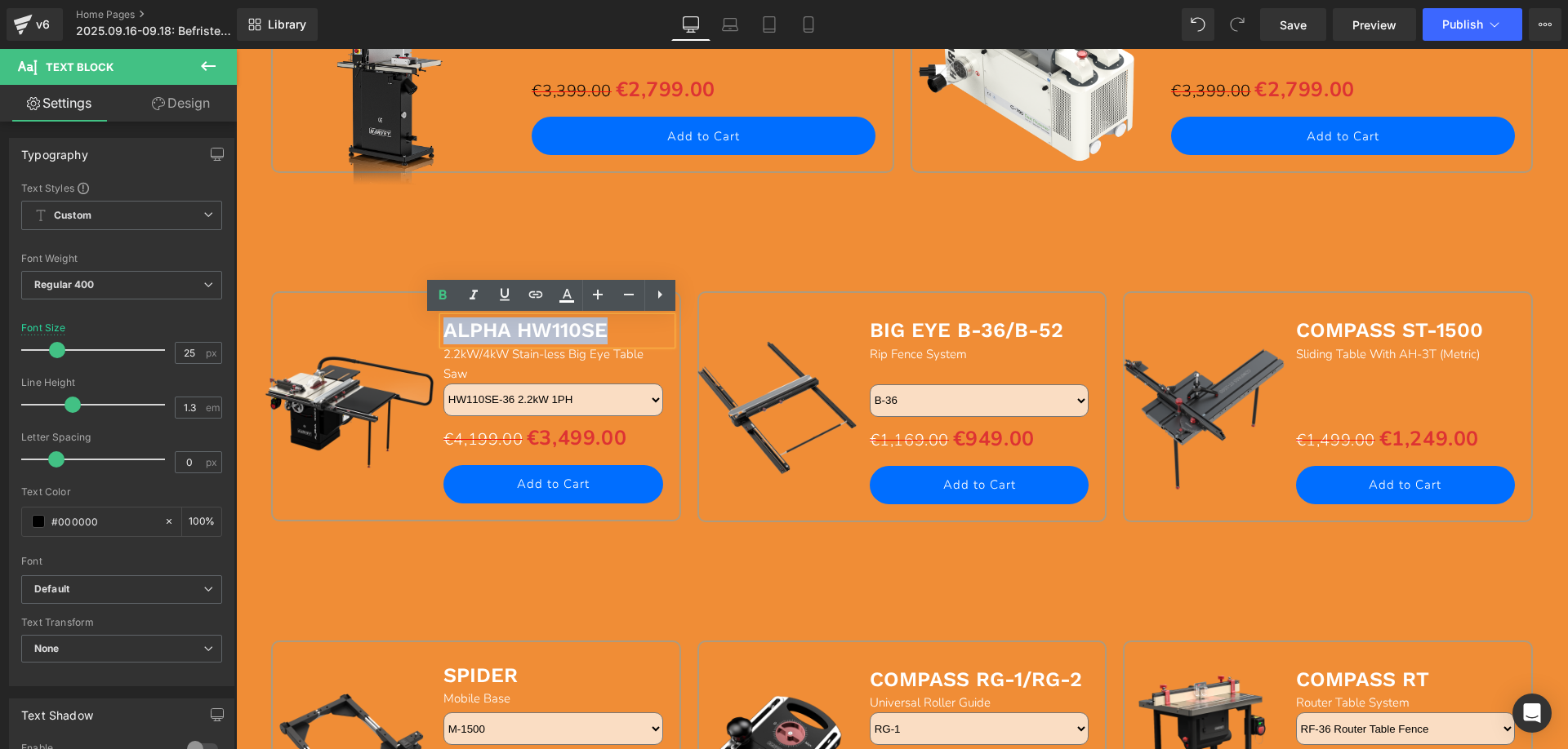
drag, startPoint x: 439, startPoint y: 328, endPoint x: 622, endPoint y: 332, distance: 183.0
click at [622, 332] on p "ALPHA HW110SE" at bounding box center [557, 330] width 228 height 27
drag, startPoint x: 568, startPoint y: 297, endPoint x: 318, endPoint y: 287, distance: 250.2
click at [568, 297] on icon at bounding box center [567, 294] width 9 height 10
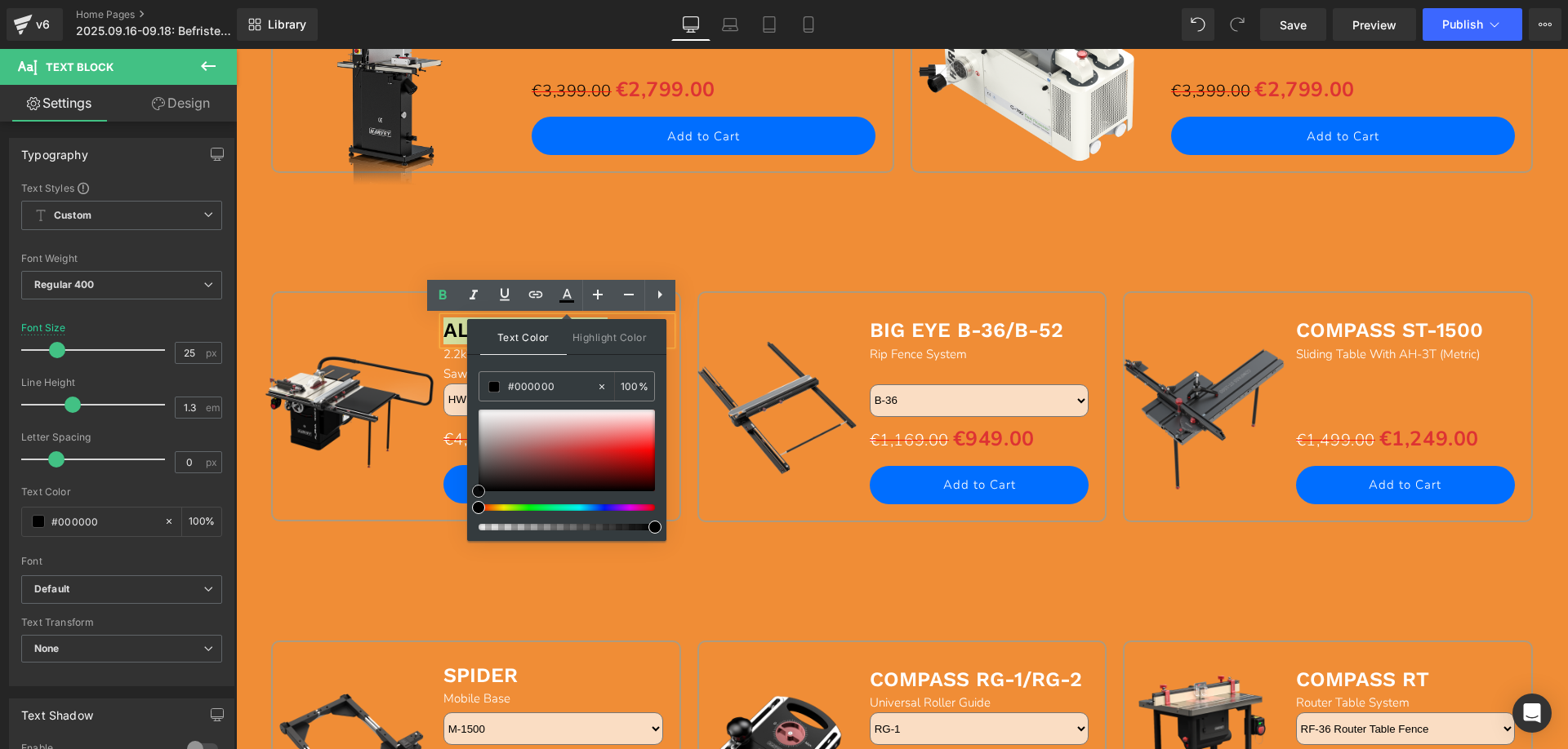
drag, startPoint x: 479, startPoint y: 419, endPoint x: 470, endPoint y: 533, distance: 114.4
click at [472, 535] on div "Text Color Highlight Color #333333 #ffffff 100 % none 0 %" at bounding box center [567, 429] width 200 height 222
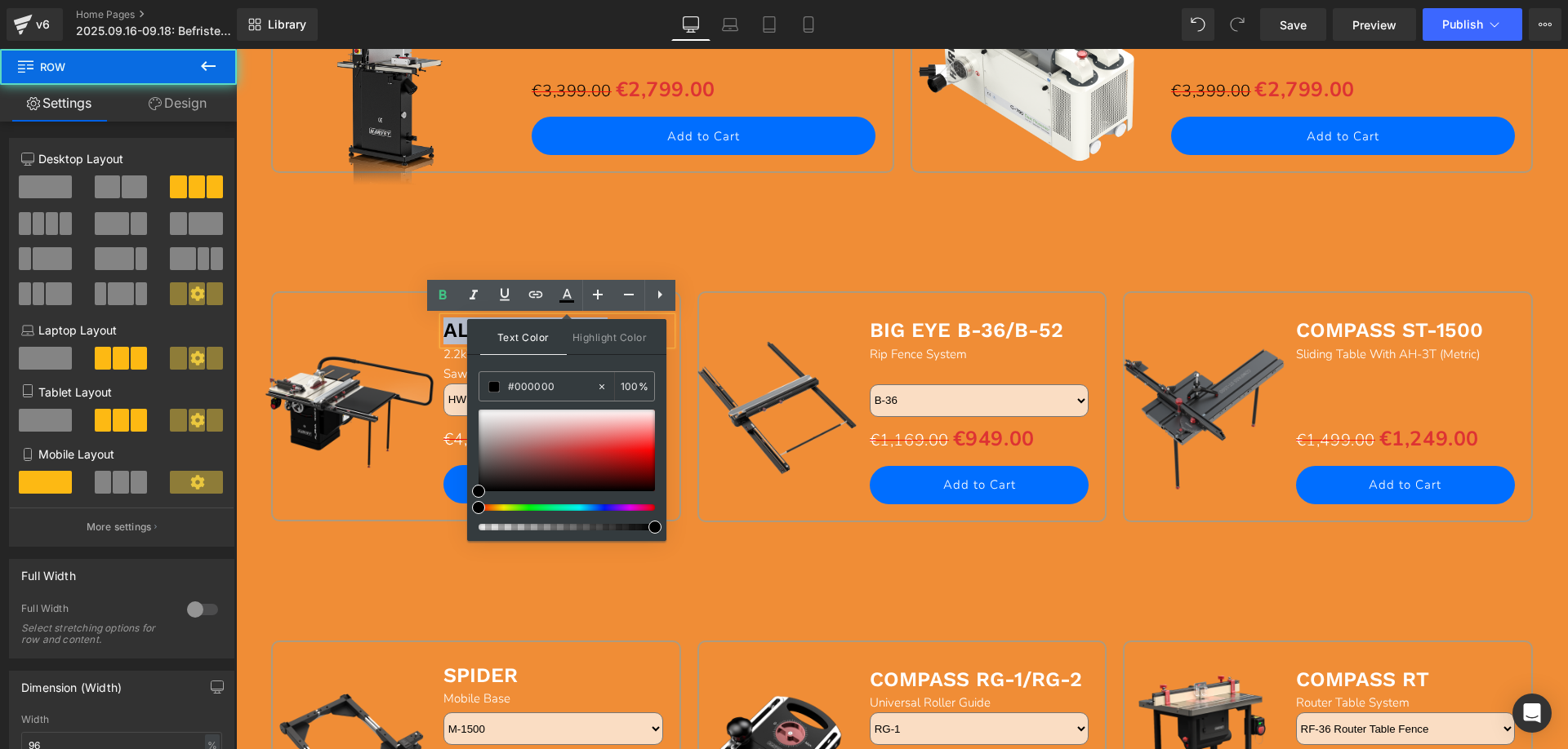
drag, startPoint x: 396, startPoint y: 558, endPoint x: 453, endPoint y: 393, distance: 174.6
click at [396, 556] on div "Sale Off (P) Image ALPHA HW110SE Text Block 2.2kW/4kW Stain-less Big Eye Table …" at bounding box center [476, 425] width 426 height 267
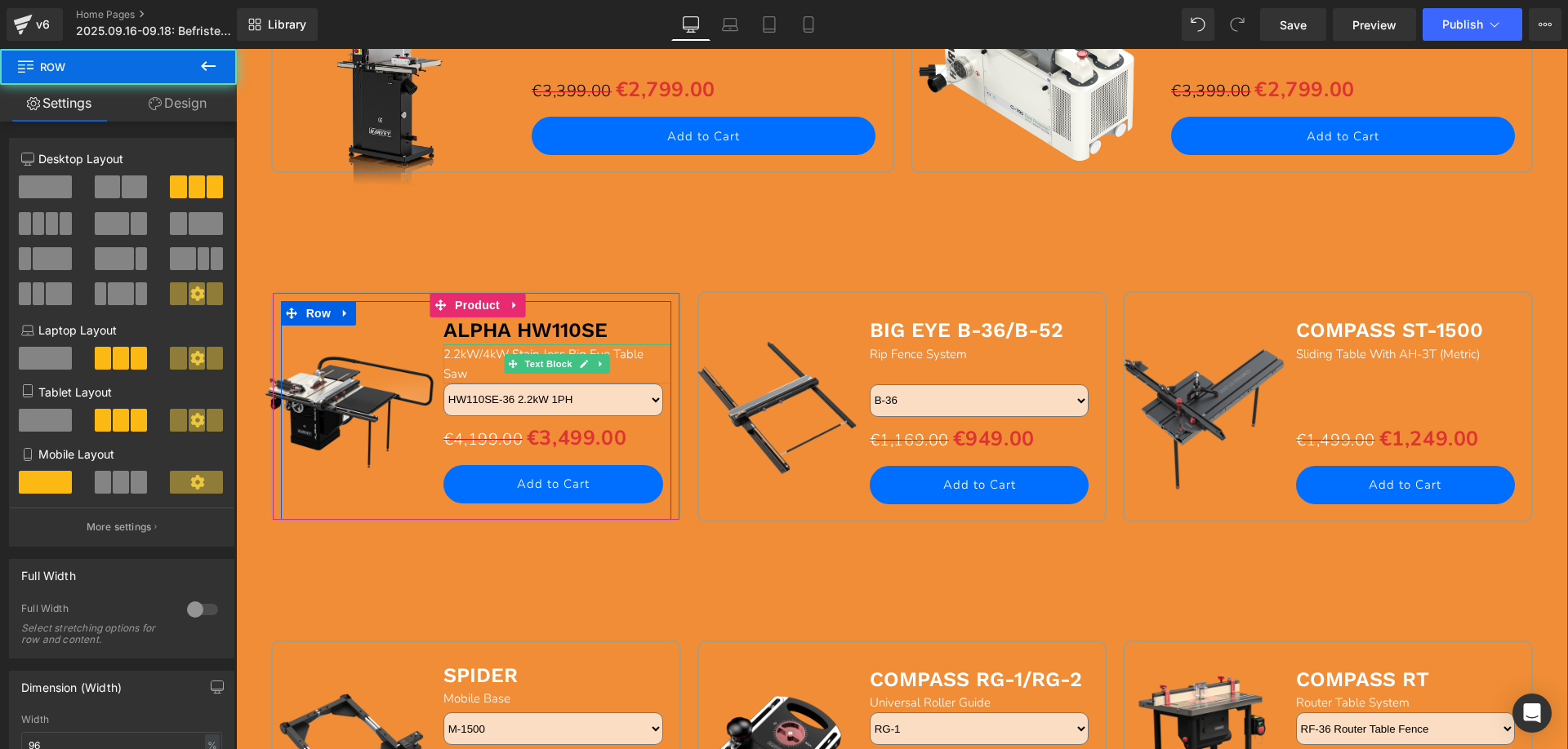
click at [470, 360] on span "2.2kW/4kW Stain-less Big Eye Table Saw" at bounding box center [543, 364] width 200 height 36
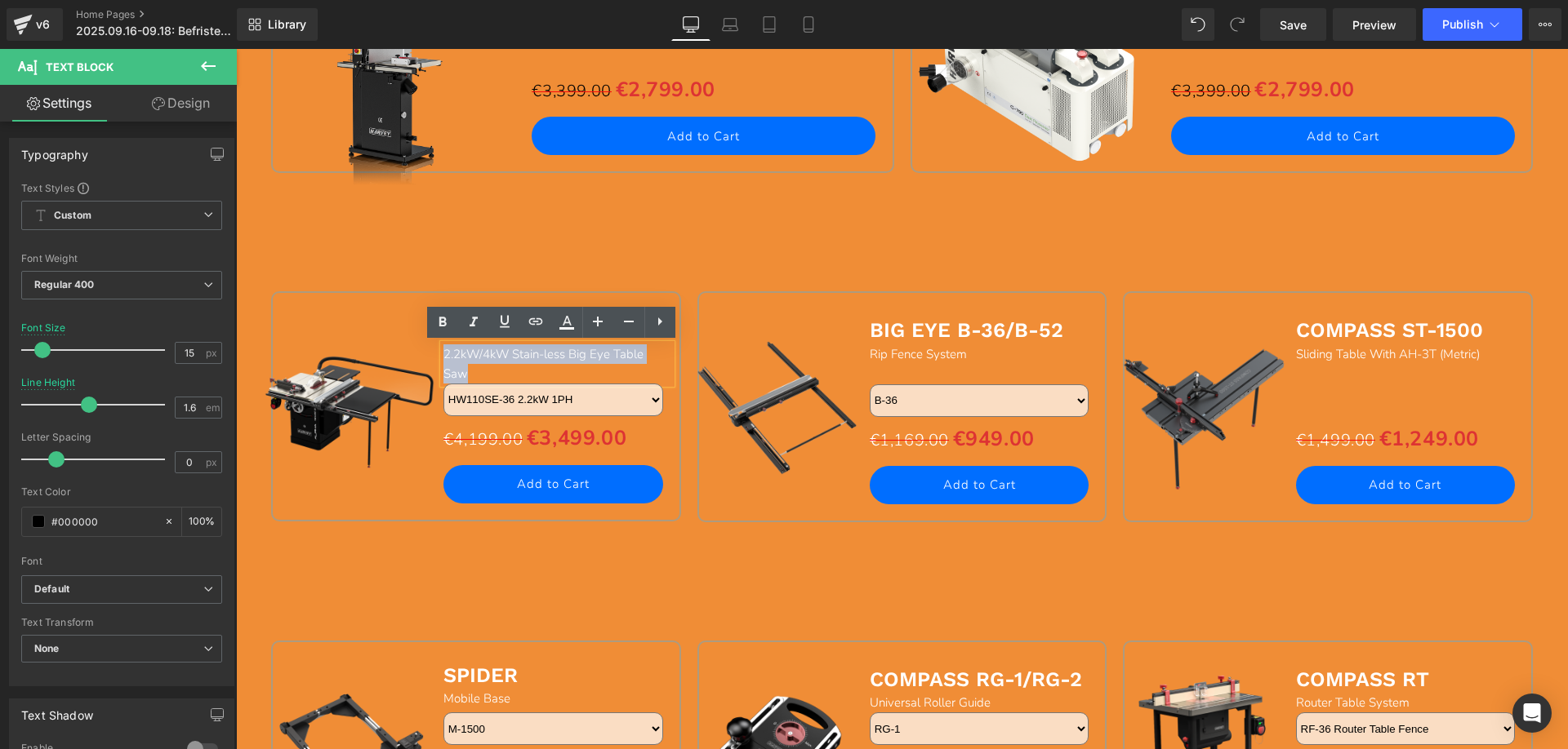
drag, startPoint x: 471, startPoint y: 372, endPoint x: 432, endPoint y: 354, distance: 43.0
click at [432, 354] on div "Sale Off (P) Image ALPHA HW110SE Text Block 2.2kW/4kW Stain-less Big Eye Table …" at bounding box center [477, 410] width 391 height 218
drag, startPoint x: 561, startPoint y: 328, endPoint x: 322, endPoint y: 321, distance: 239.1
click at [561, 328] on icon at bounding box center [567, 328] width 15 height 2
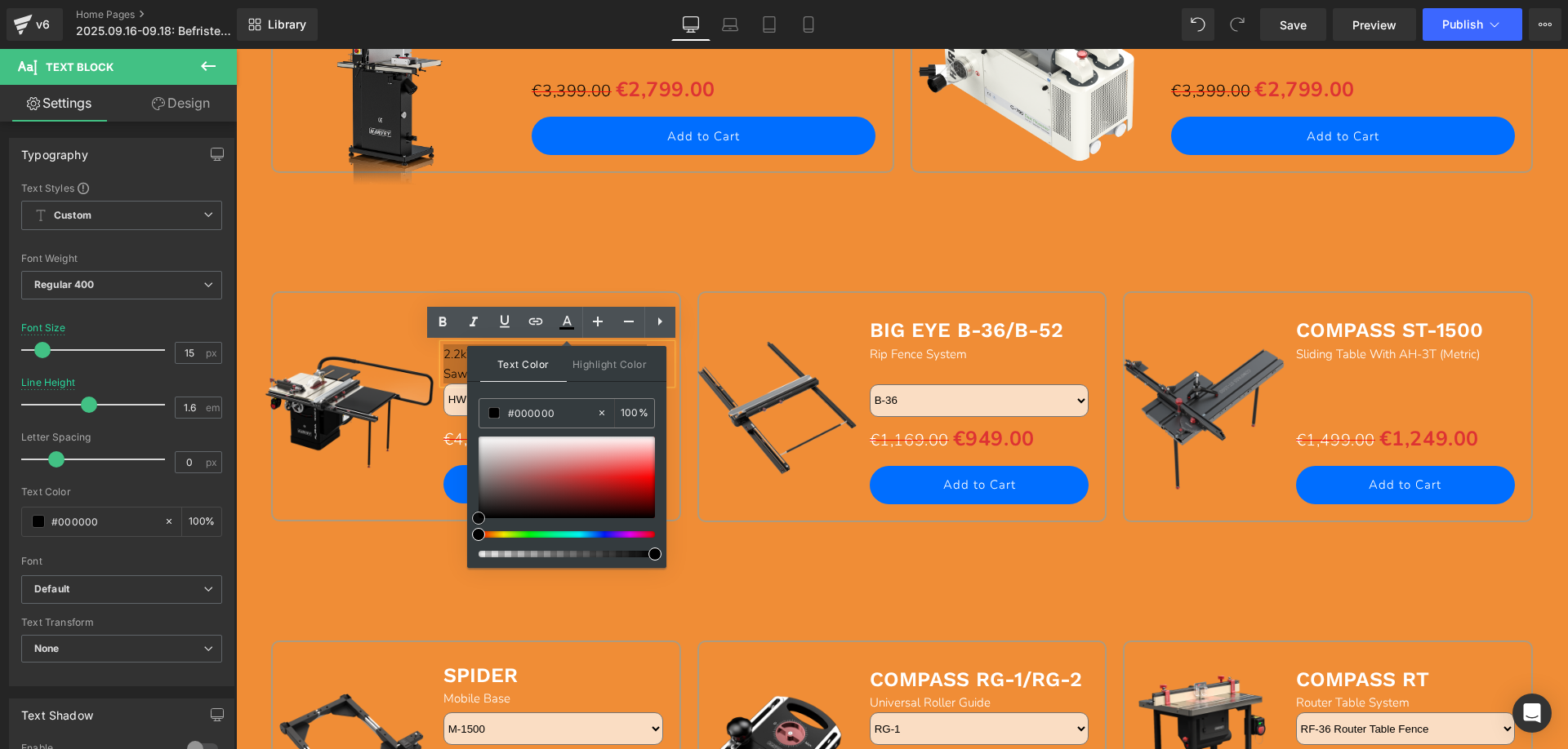
drag, startPoint x: 481, startPoint y: 439, endPoint x: 473, endPoint y: 559, distance: 120.3
click at [479, 557] on div at bounding box center [567, 497] width 176 height 121
click at [236, 49] on div at bounding box center [236, 49] width 0 height 0
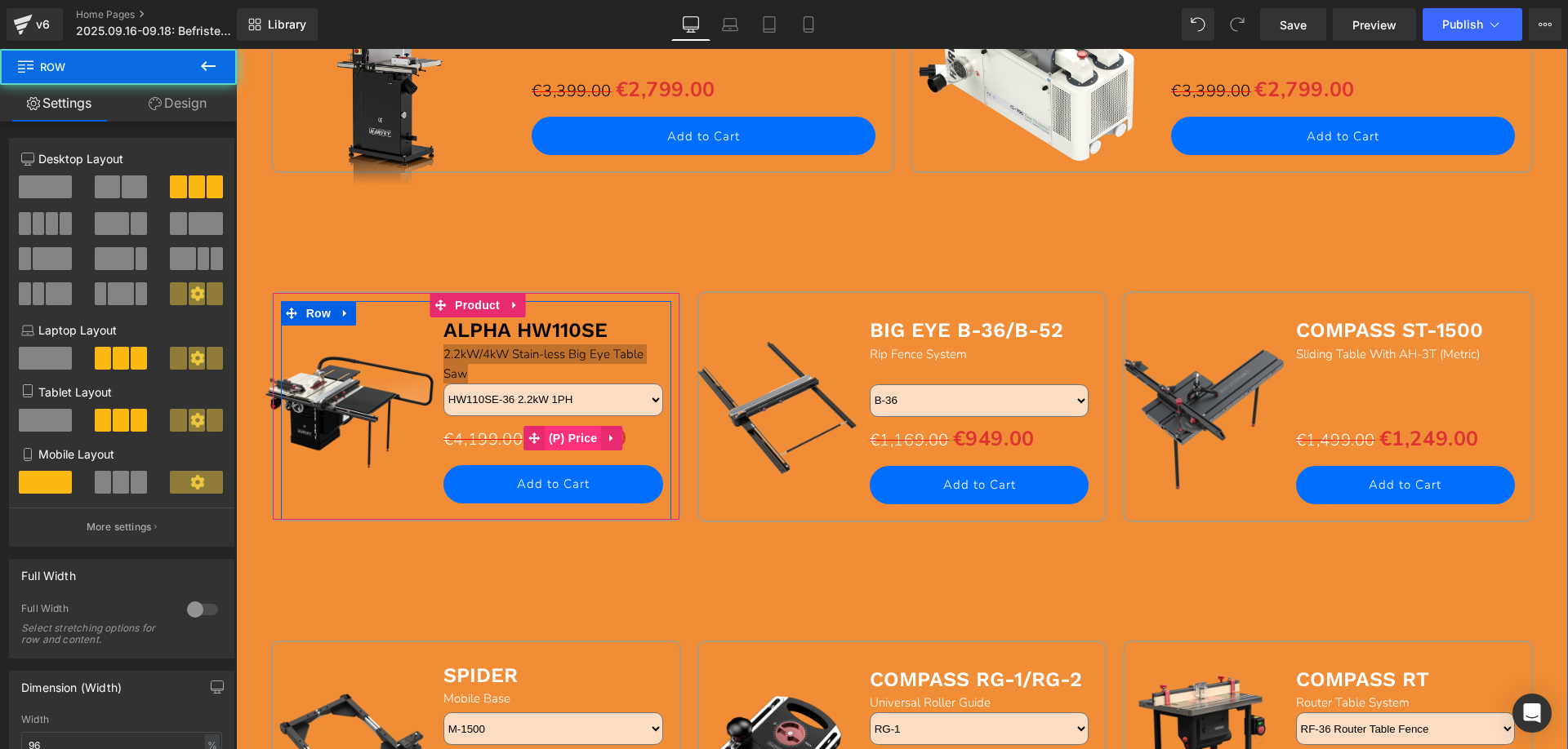
click at [563, 443] on span "(P) Price" at bounding box center [573, 438] width 57 height 25
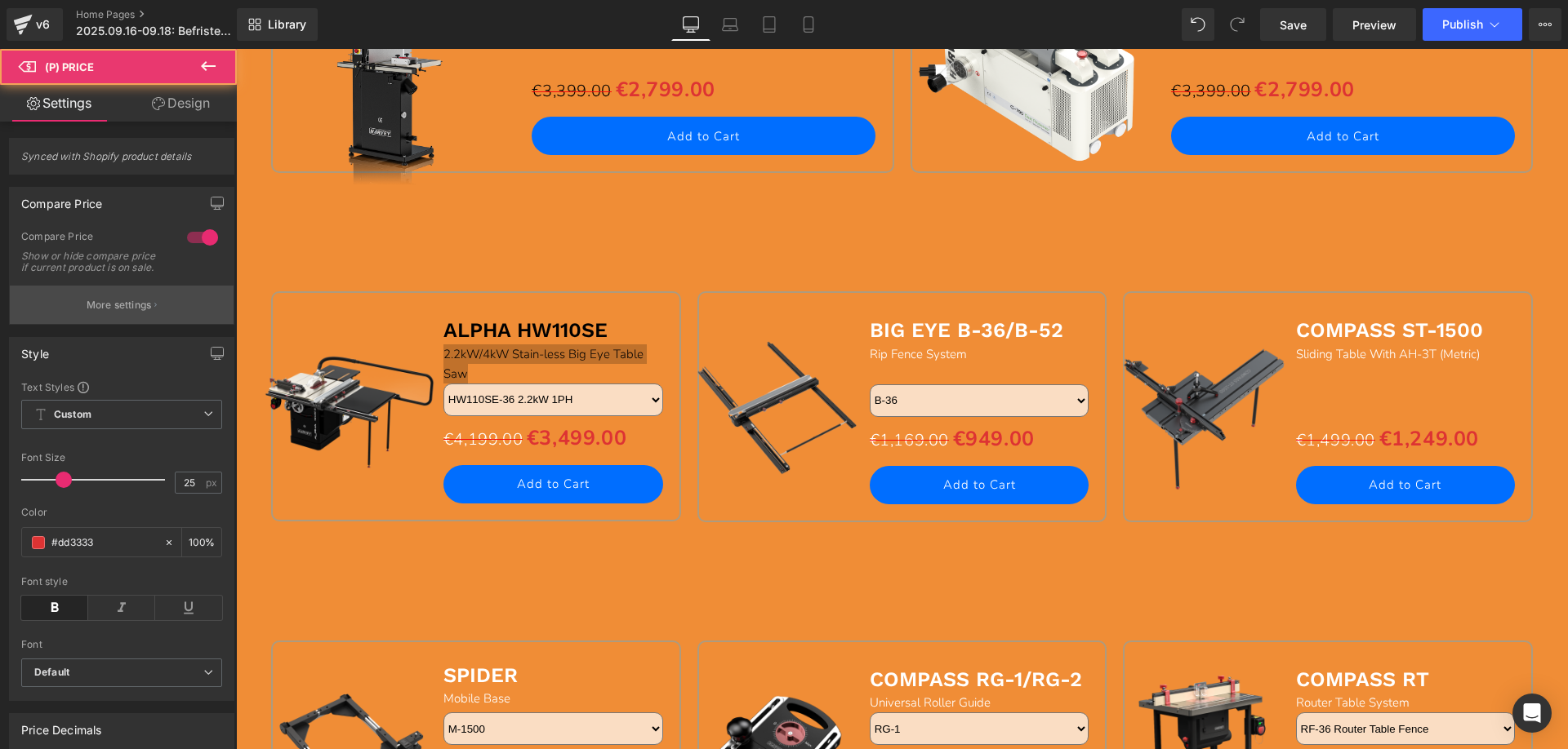
click at [110, 311] on p "More settings" at bounding box center [119, 306] width 65 height 15
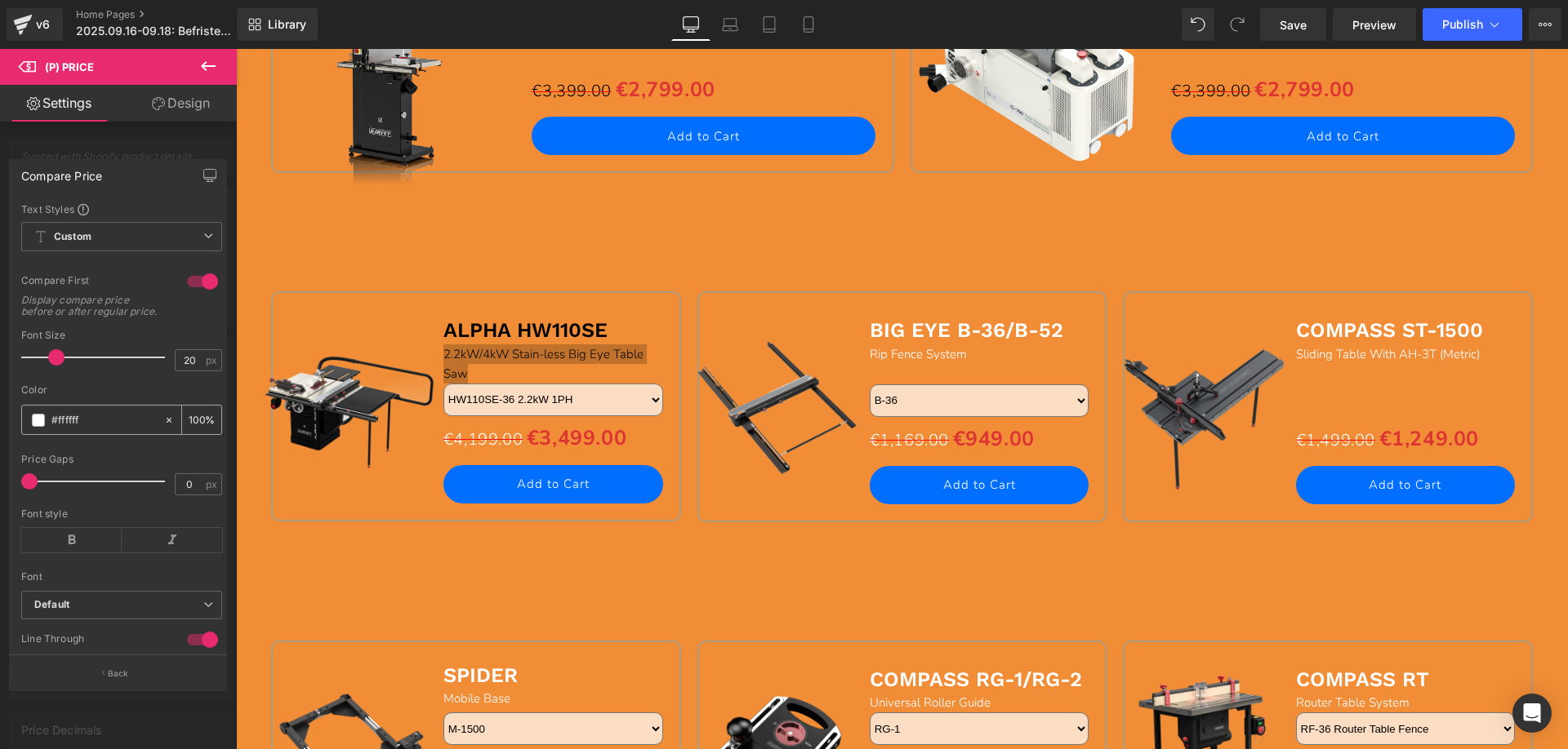
click at [38, 427] on span at bounding box center [39, 420] width 13 height 13
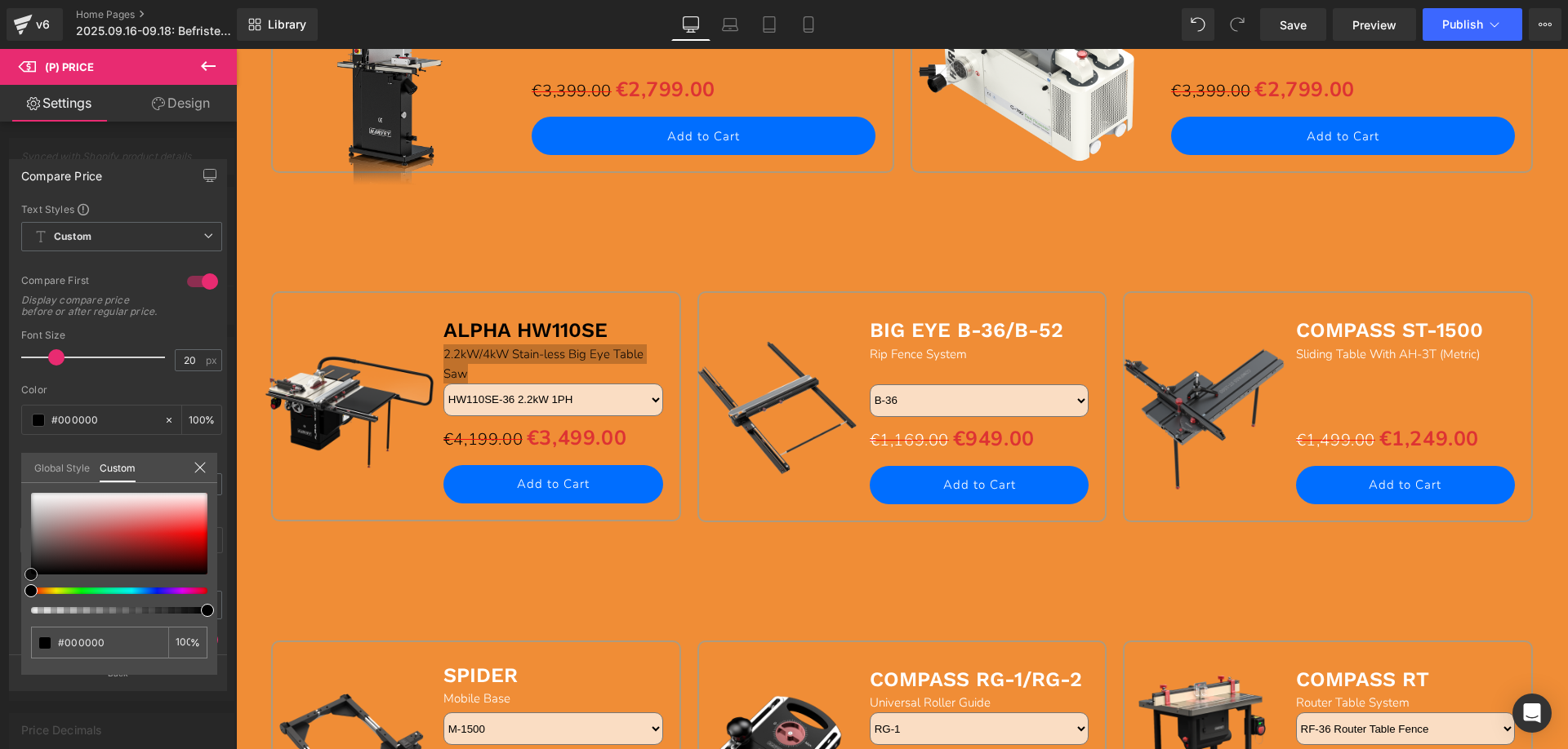
drag, startPoint x: 34, startPoint y: 491, endPoint x: 164, endPoint y: 587, distance: 161.6
click at [31, 613] on div at bounding box center [120, 553] width 176 height 121
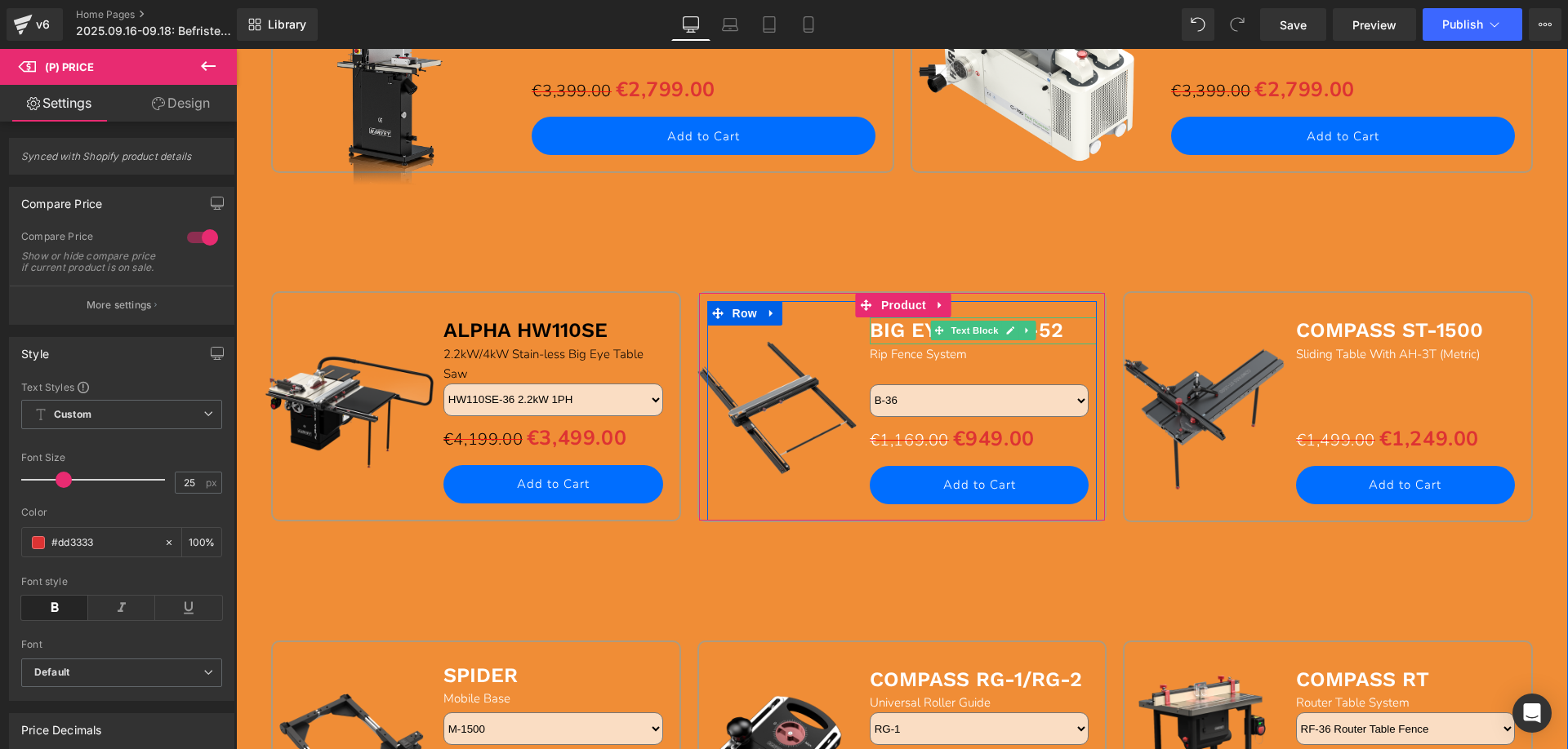
click at [881, 331] on b "BIG EYE B-36/B-52" at bounding box center [966, 330] width 194 height 24
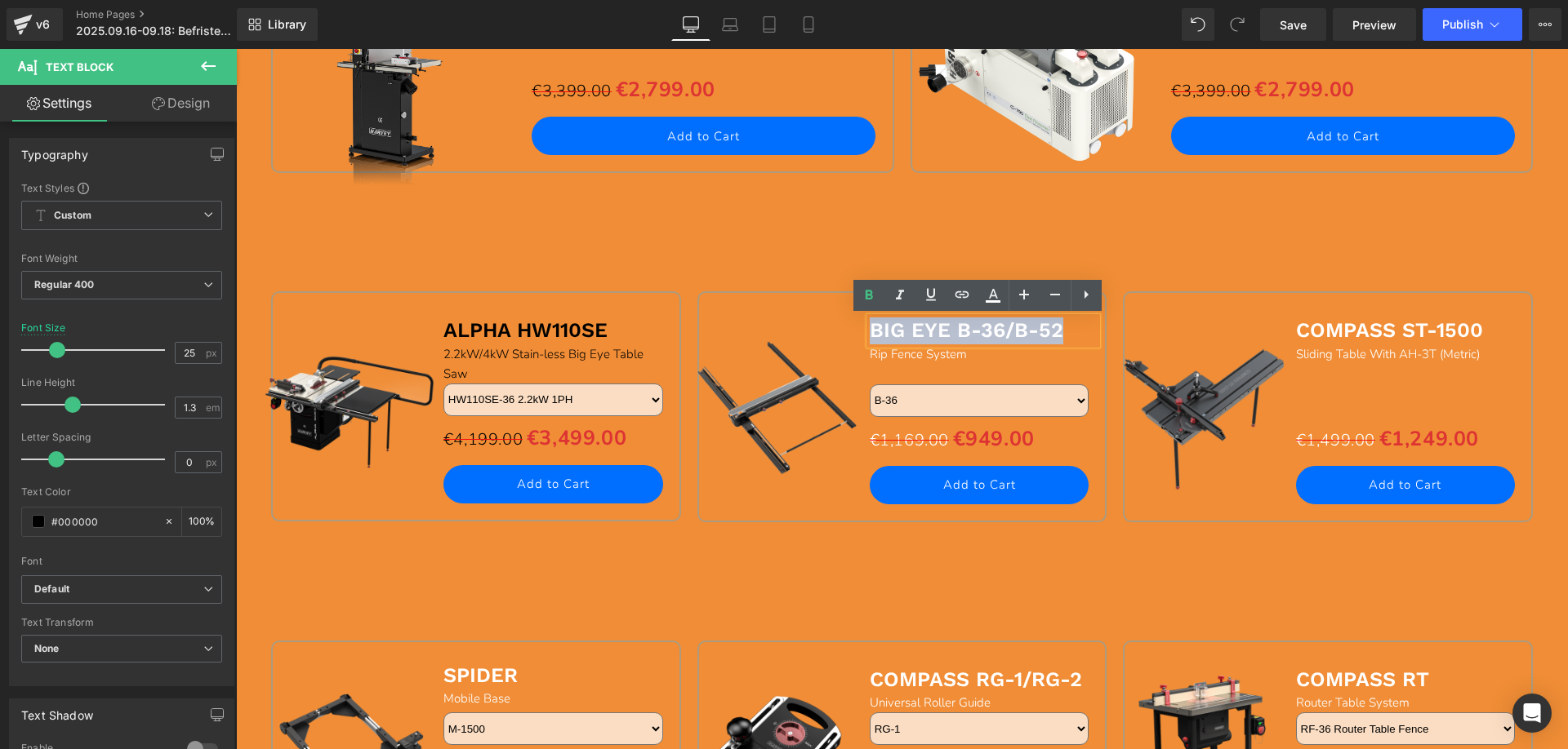
drag, startPoint x: 869, startPoint y: 328, endPoint x: 1069, endPoint y: 333, distance: 200.1
click at [1069, 333] on p "BIG EYE B-36/B-52" at bounding box center [984, 330] width 228 height 27
click at [989, 299] on icon at bounding box center [993, 296] width 20 height 20
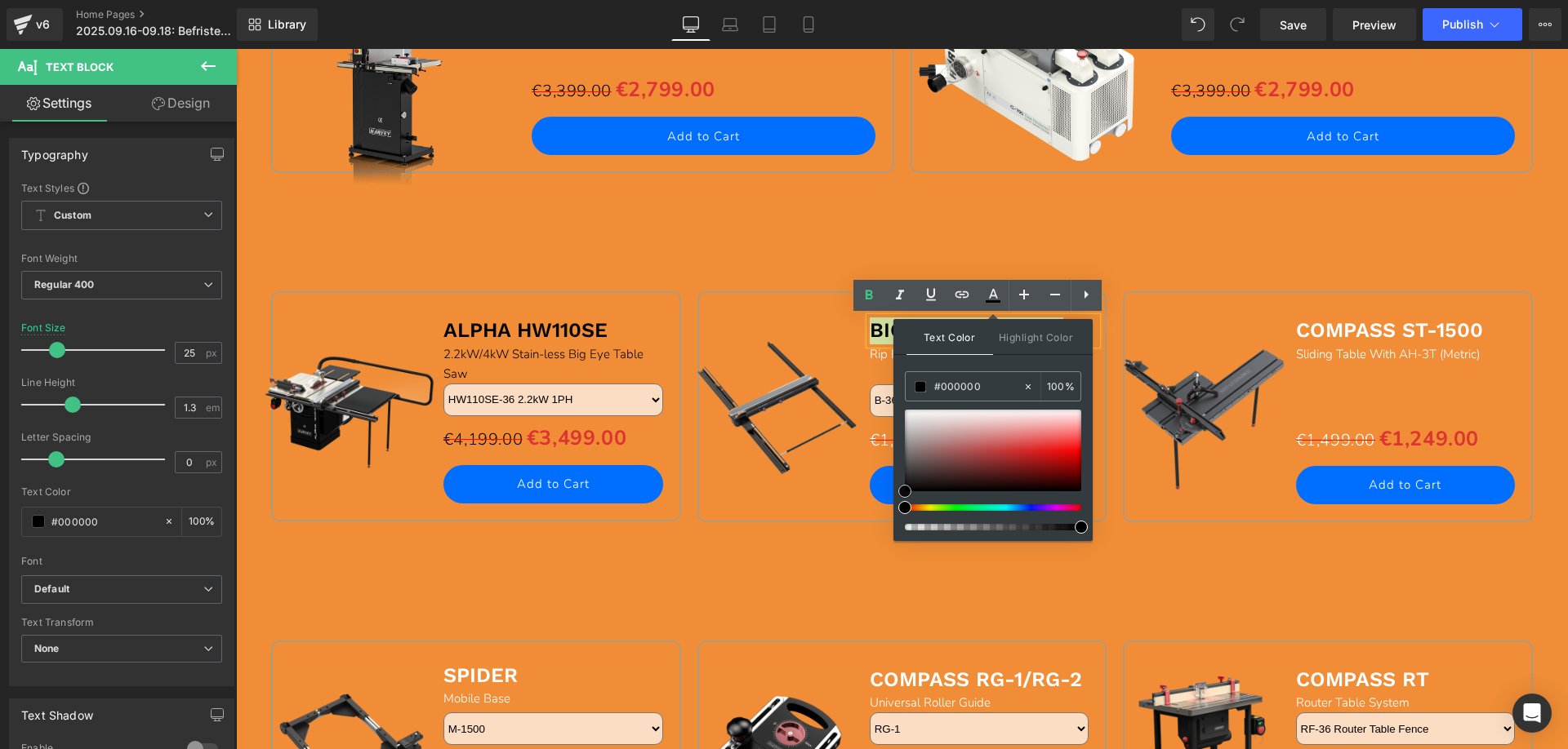
drag, startPoint x: 907, startPoint y: 405, endPoint x: 601, endPoint y: 494, distance: 318.7
click at [899, 521] on div "Text Color Highlight Color #333333 #ffffff 100 % none 0 %" at bounding box center [993, 429] width 200 height 222
click at [825, 551] on div "Sale Off (P) Image BIG EYE B-36/B-52 Text Block Rip Fence System Text Block Sep…" at bounding box center [902, 425] width 426 height 268
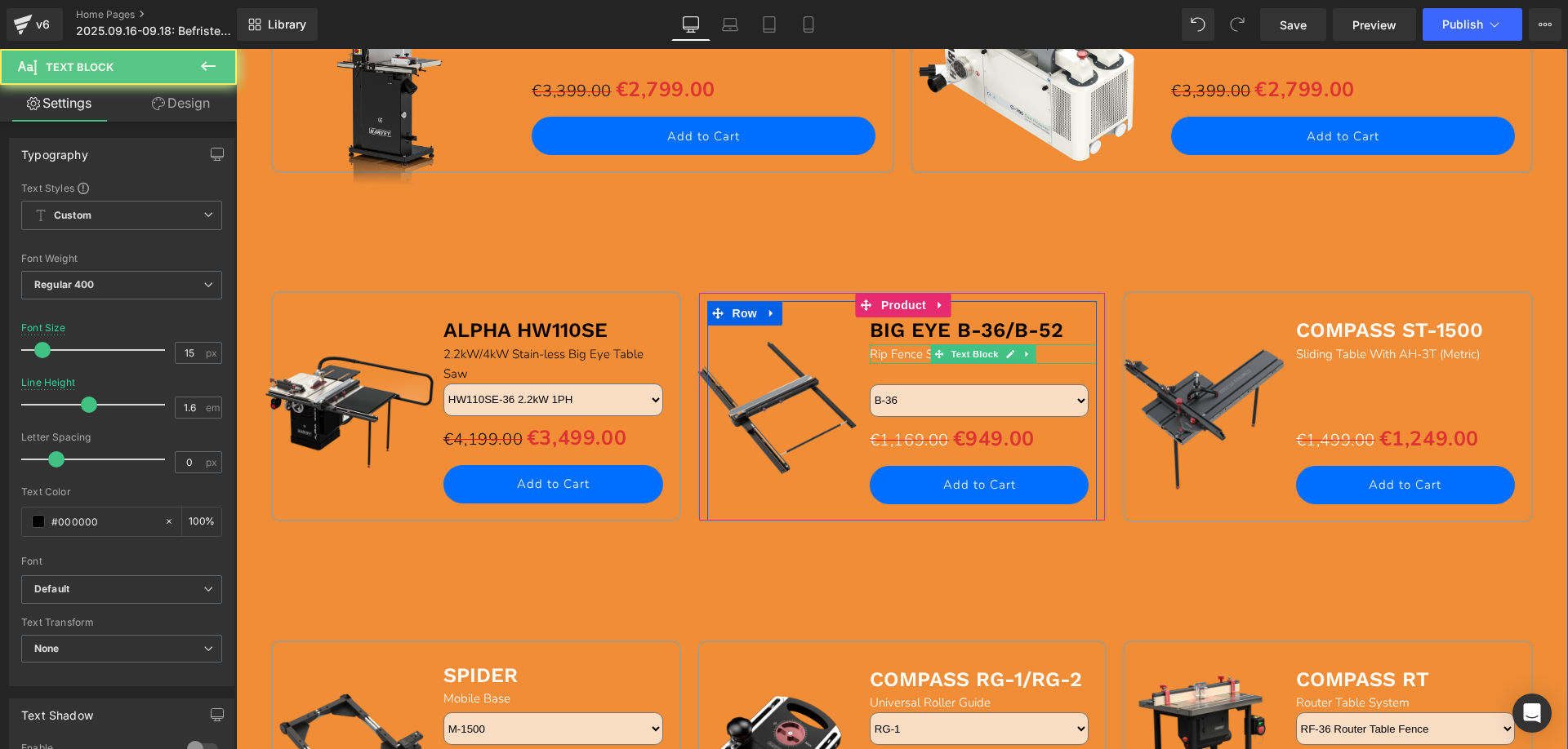
click at [877, 350] on span "Rip Fence System" at bounding box center [918, 354] width 97 height 16
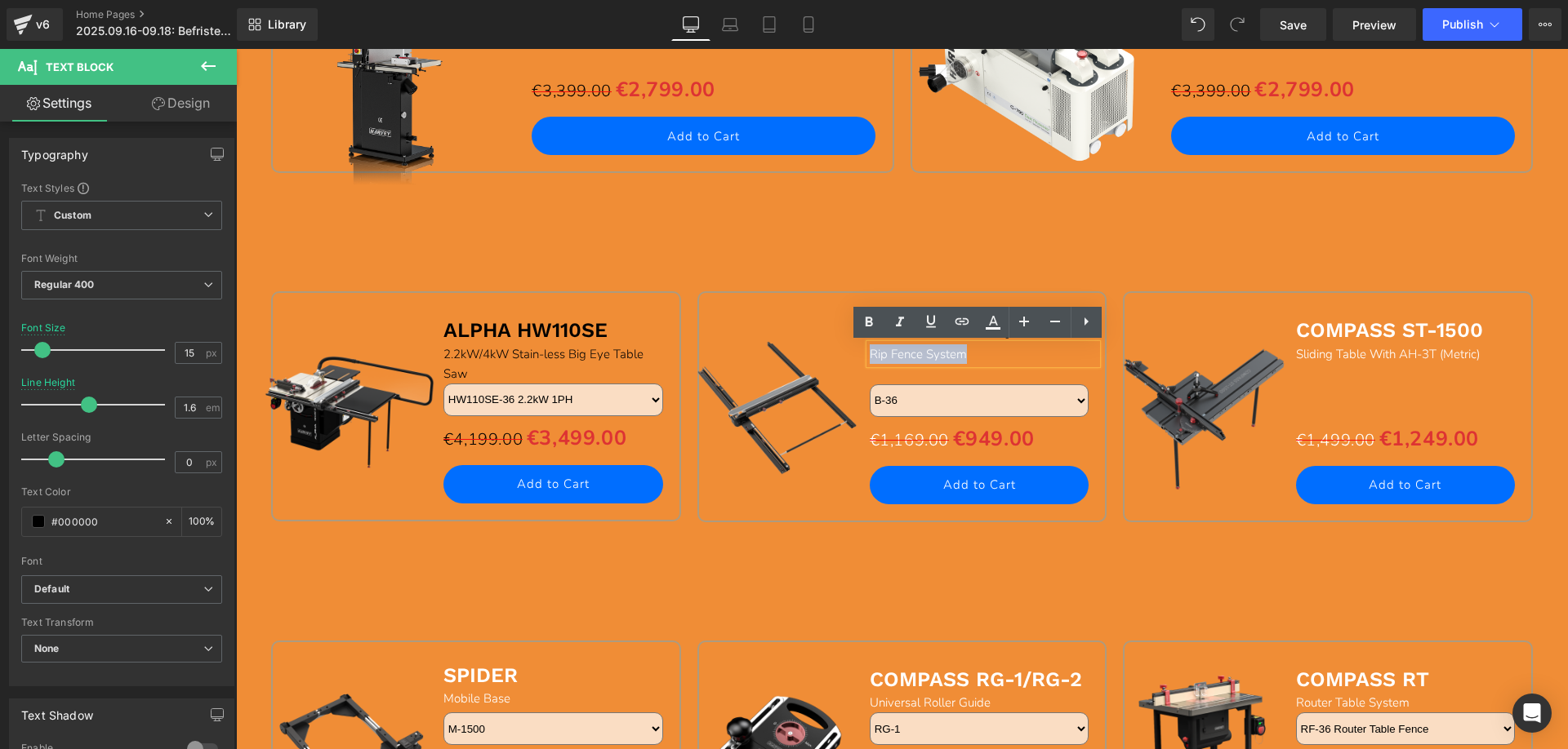
drag, startPoint x: 865, startPoint y: 357, endPoint x: 983, endPoint y: 353, distance: 118.1
click at [979, 357] on div "Rip Fence System" at bounding box center [984, 354] width 228 height 20
drag, startPoint x: 988, startPoint y: 328, endPoint x: 745, endPoint y: 307, distance: 243.9
click at [988, 328] on icon at bounding box center [993, 328] width 15 height 2
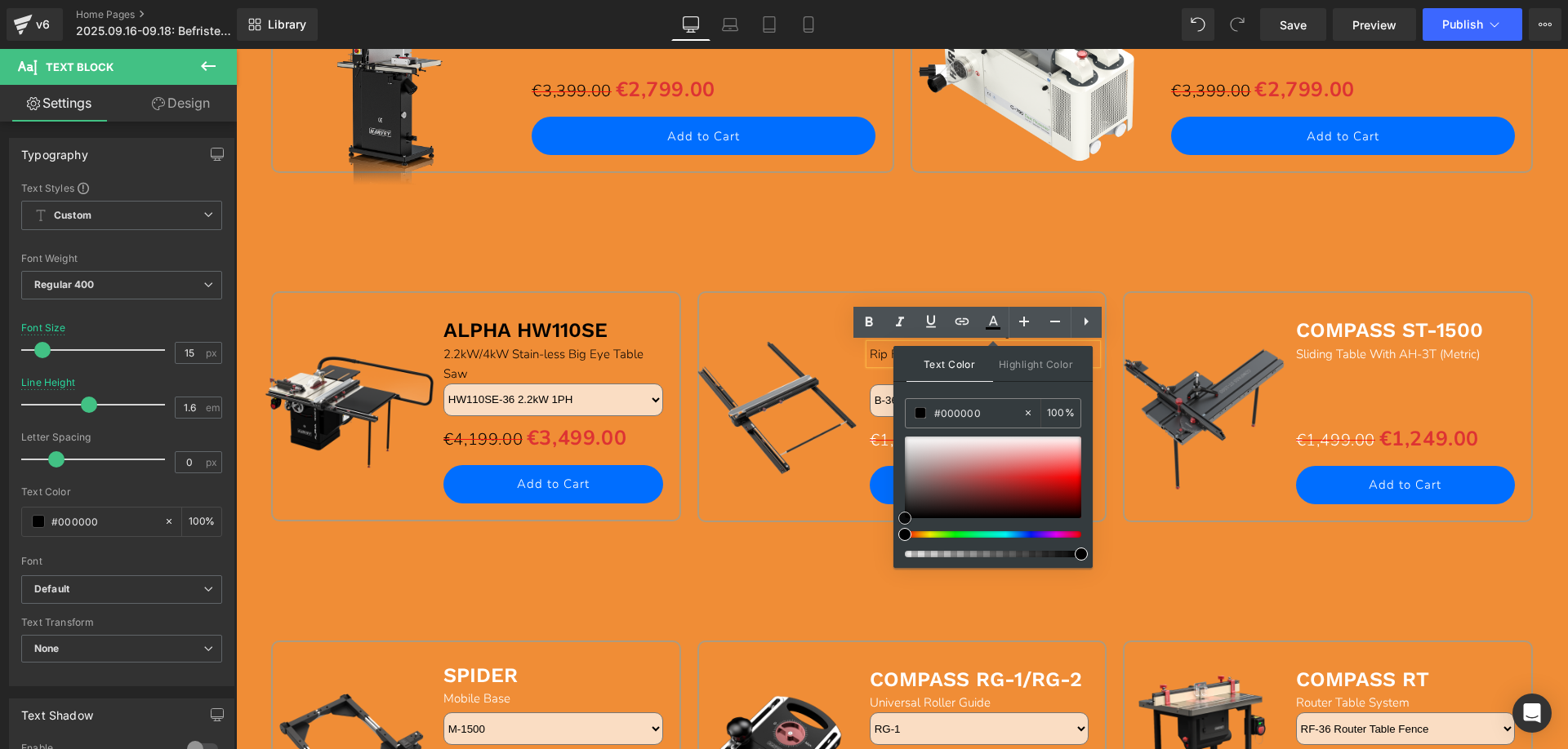
drag, startPoint x: 905, startPoint y: 436, endPoint x: 901, endPoint y: 555, distance: 119.1
click at [905, 555] on div at bounding box center [993, 497] width 176 height 121
click at [797, 556] on div "Sale Off (P) Image BIG EYE B-36/B-52 Text Block Rip Fence System Text Block Sep…" at bounding box center [902, 425] width 426 height 268
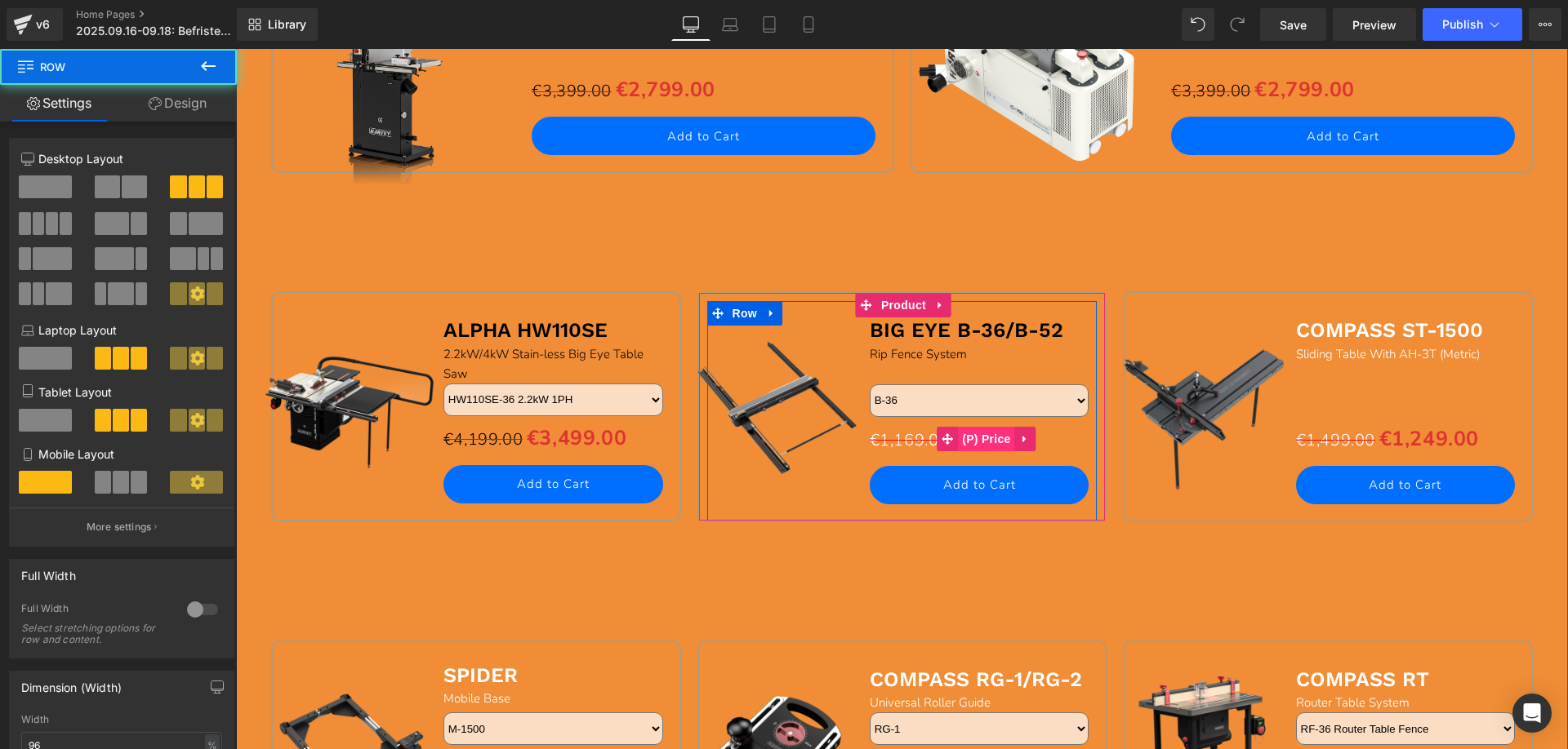
click at [976, 436] on span "(P) Price" at bounding box center [986, 439] width 57 height 25
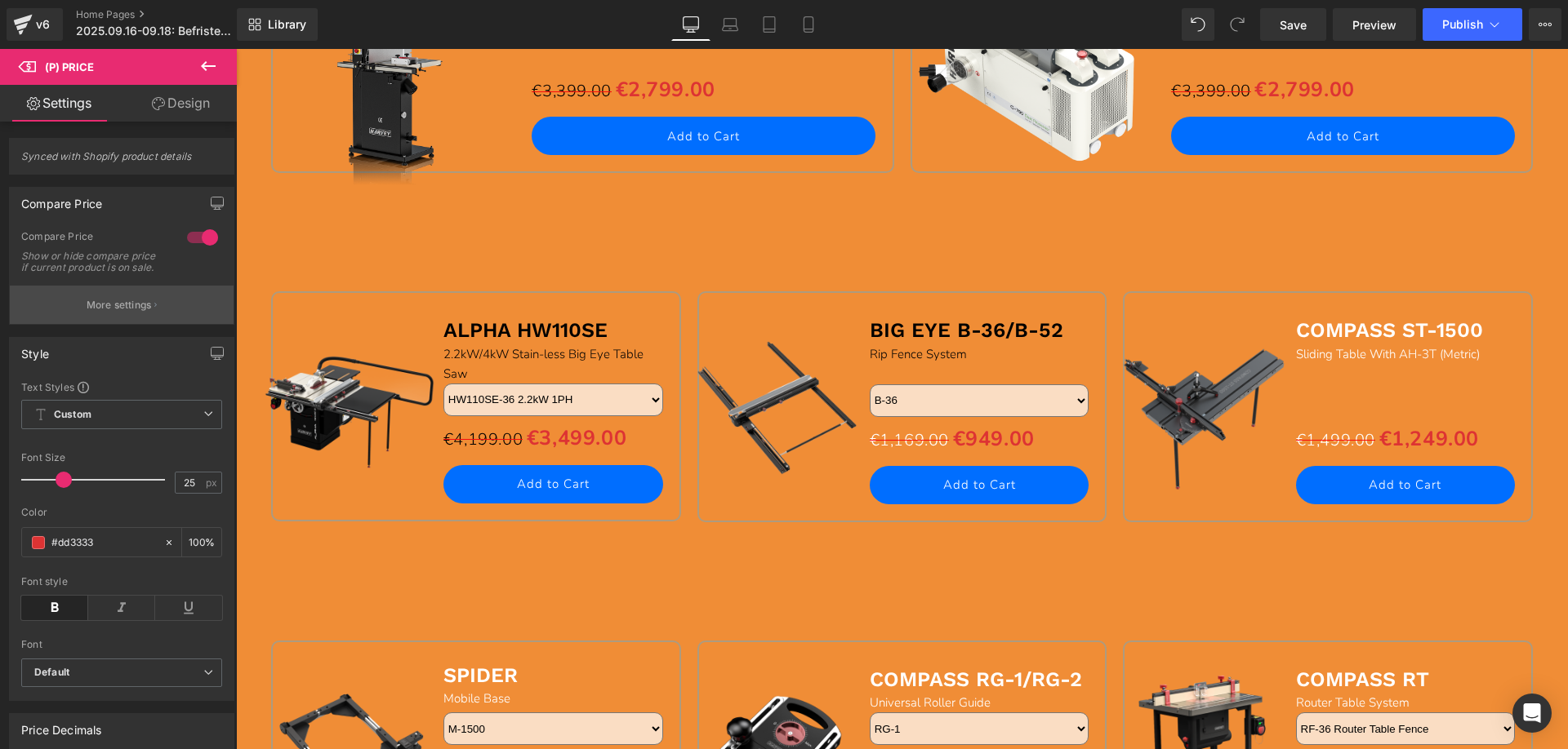
click at [99, 312] on p "More settings" at bounding box center [119, 306] width 65 height 15
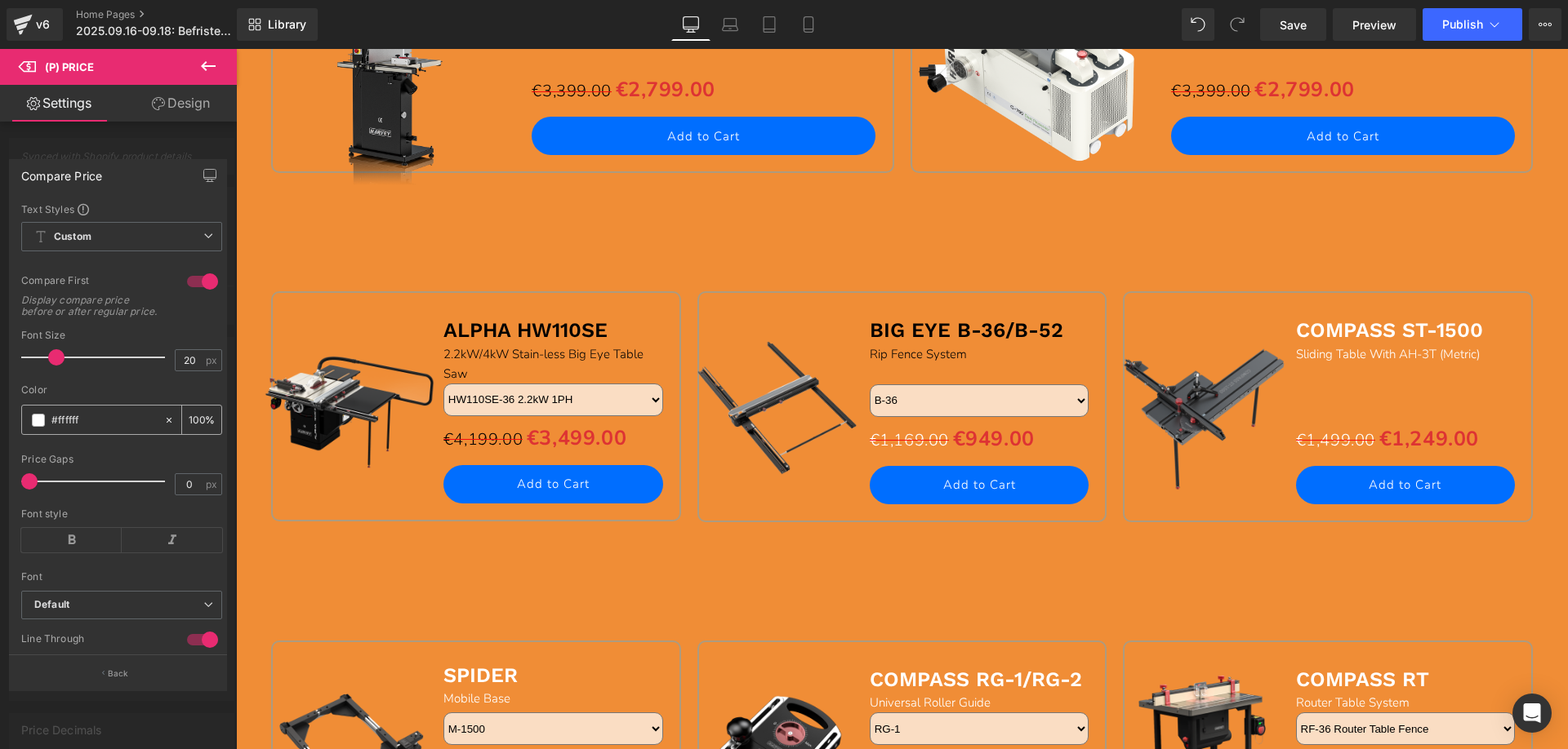
click at [40, 427] on span at bounding box center [39, 420] width 13 height 13
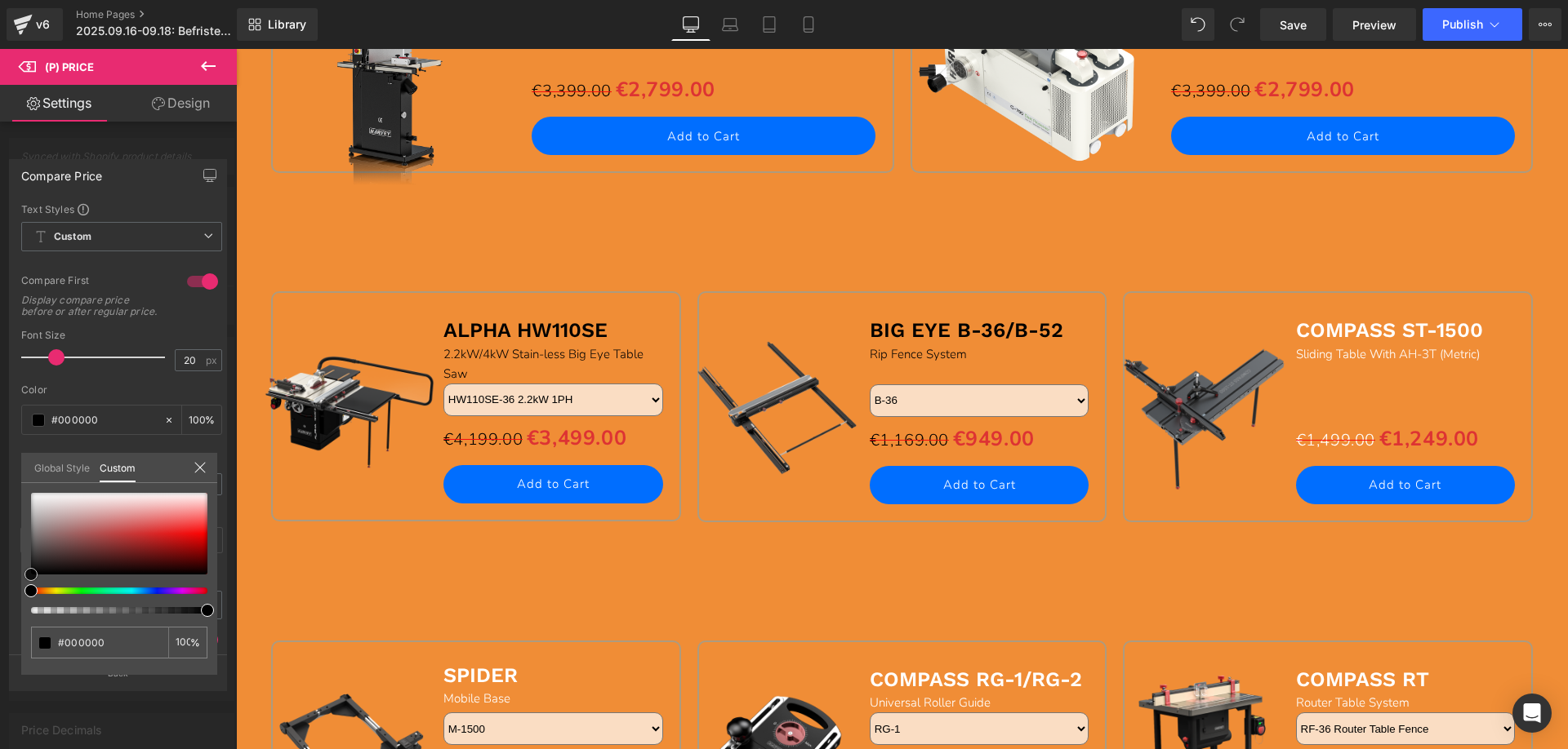
drag, startPoint x: 29, startPoint y: 496, endPoint x: 37, endPoint y: 599, distance: 103.3
click at [21, 604] on div "#ffffff 100 %" at bounding box center [120, 583] width 196 height 182
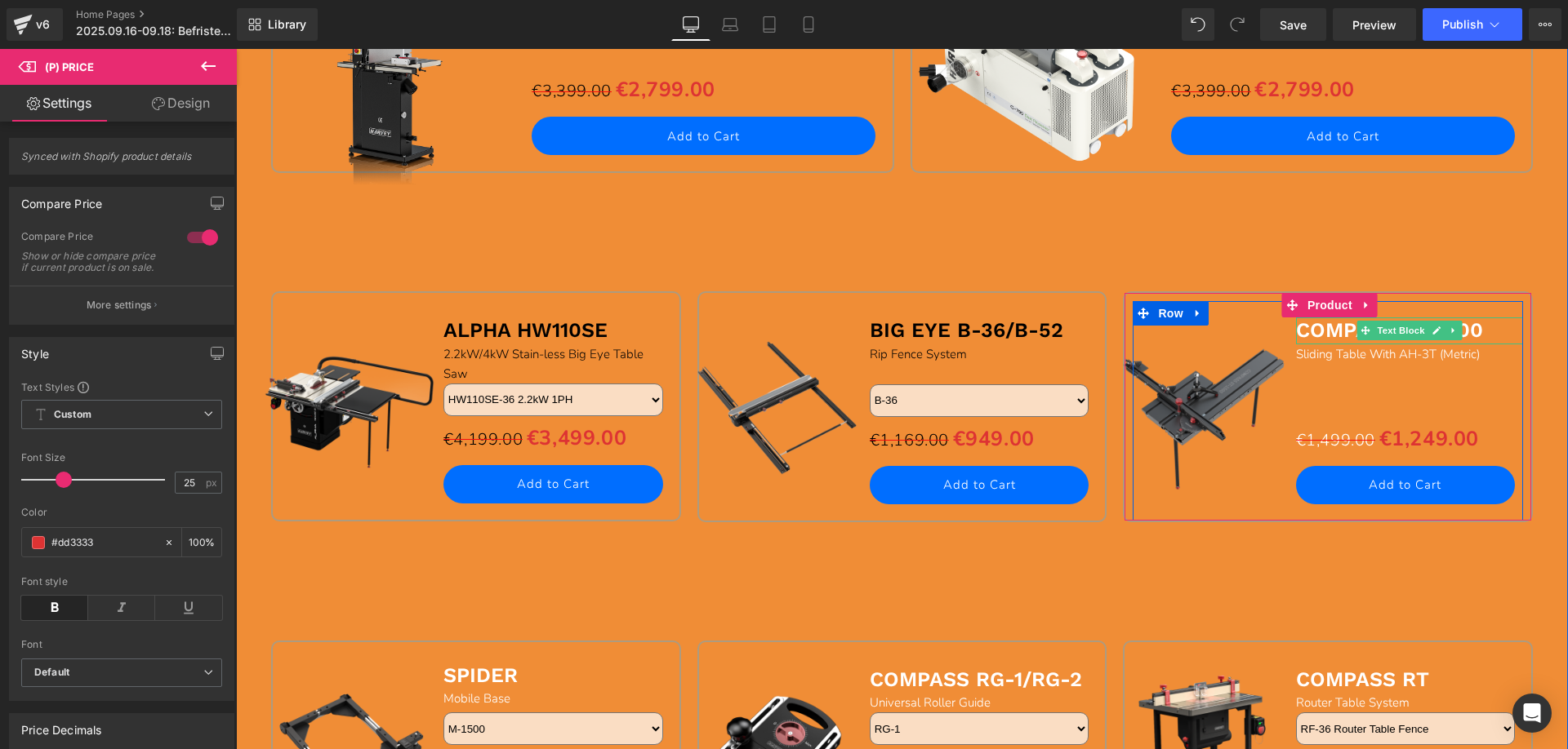
click at [1300, 330] on b "COMPASS ST-1500" at bounding box center [1389, 330] width 187 height 24
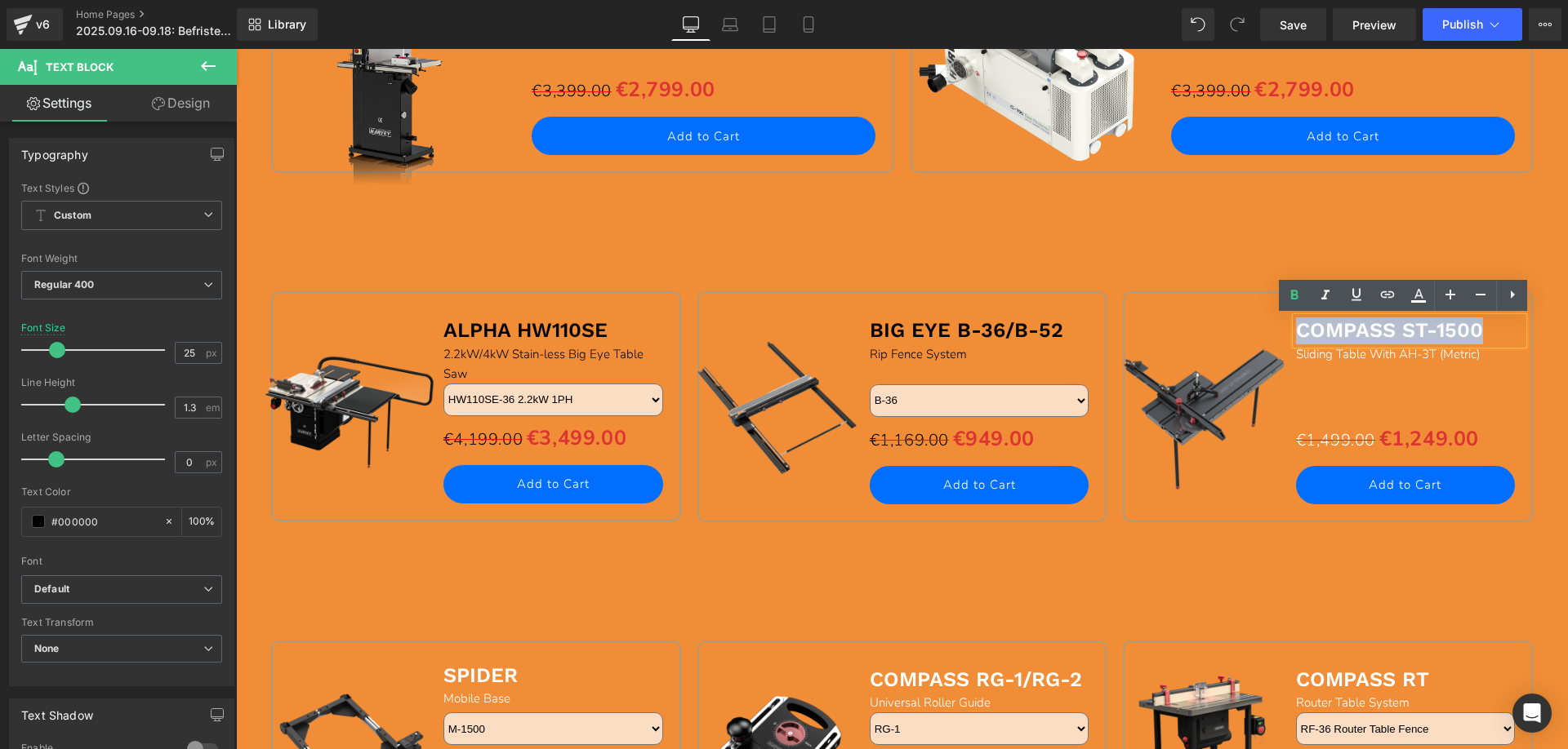
drag, startPoint x: 1295, startPoint y: 329, endPoint x: 1510, endPoint y: 327, distance: 215.0
click at [1510, 327] on p "COMPASS ST-1500" at bounding box center [1410, 330] width 228 height 27
drag, startPoint x: 1418, startPoint y: 299, endPoint x: 1165, endPoint y: 269, distance: 254.8
click at [1418, 299] on icon at bounding box center [1419, 296] width 20 height 20
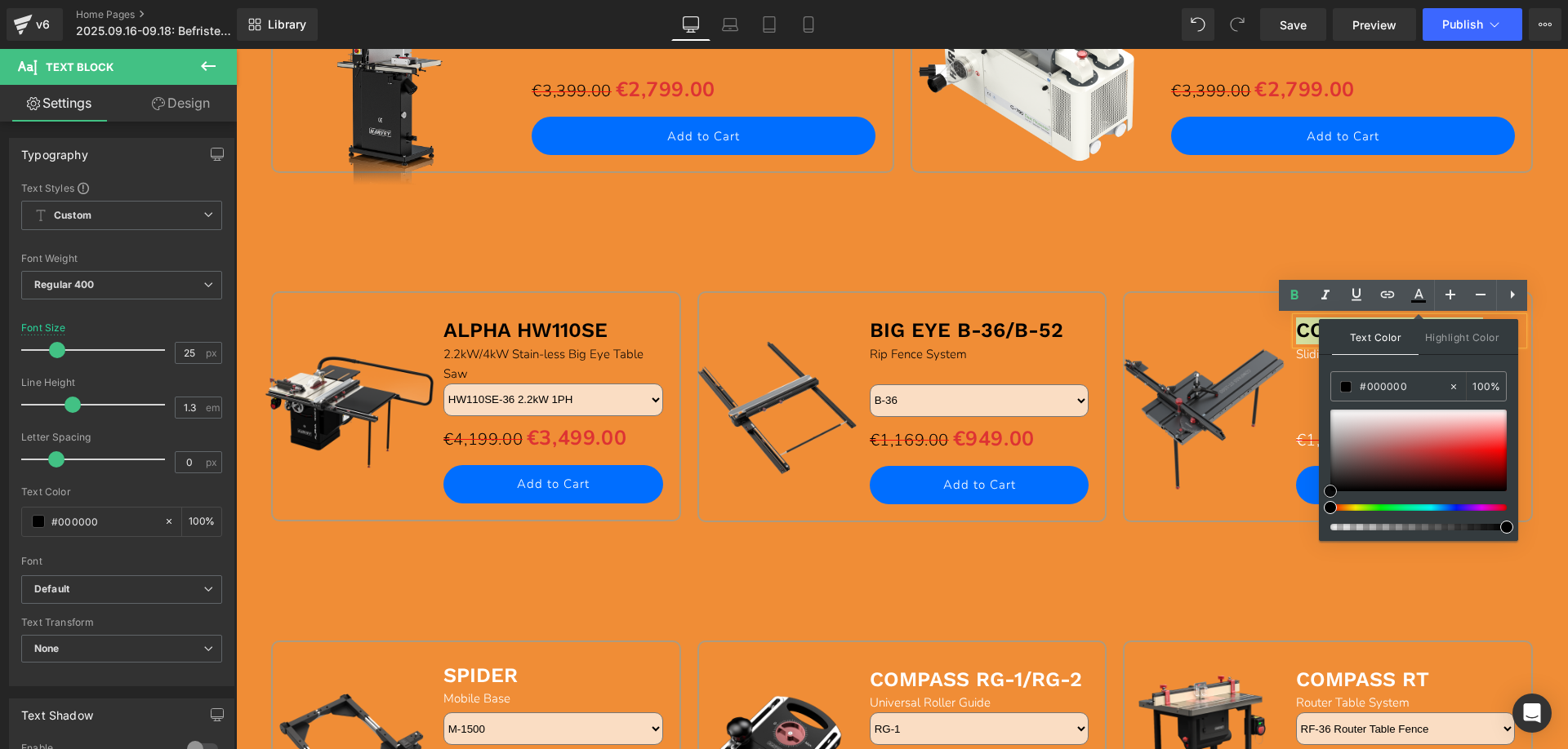
drag, startPoint x: 1334, startPoint y: 410, endPoint x: 1333, endPoint y: 519, distance: 109.0
click at [1333, 518] on div at bounding box center [1419, 470] width 176 height 121
click at [236, 49] on div "100px" at bounding box center [236, 49] width 0 height 0
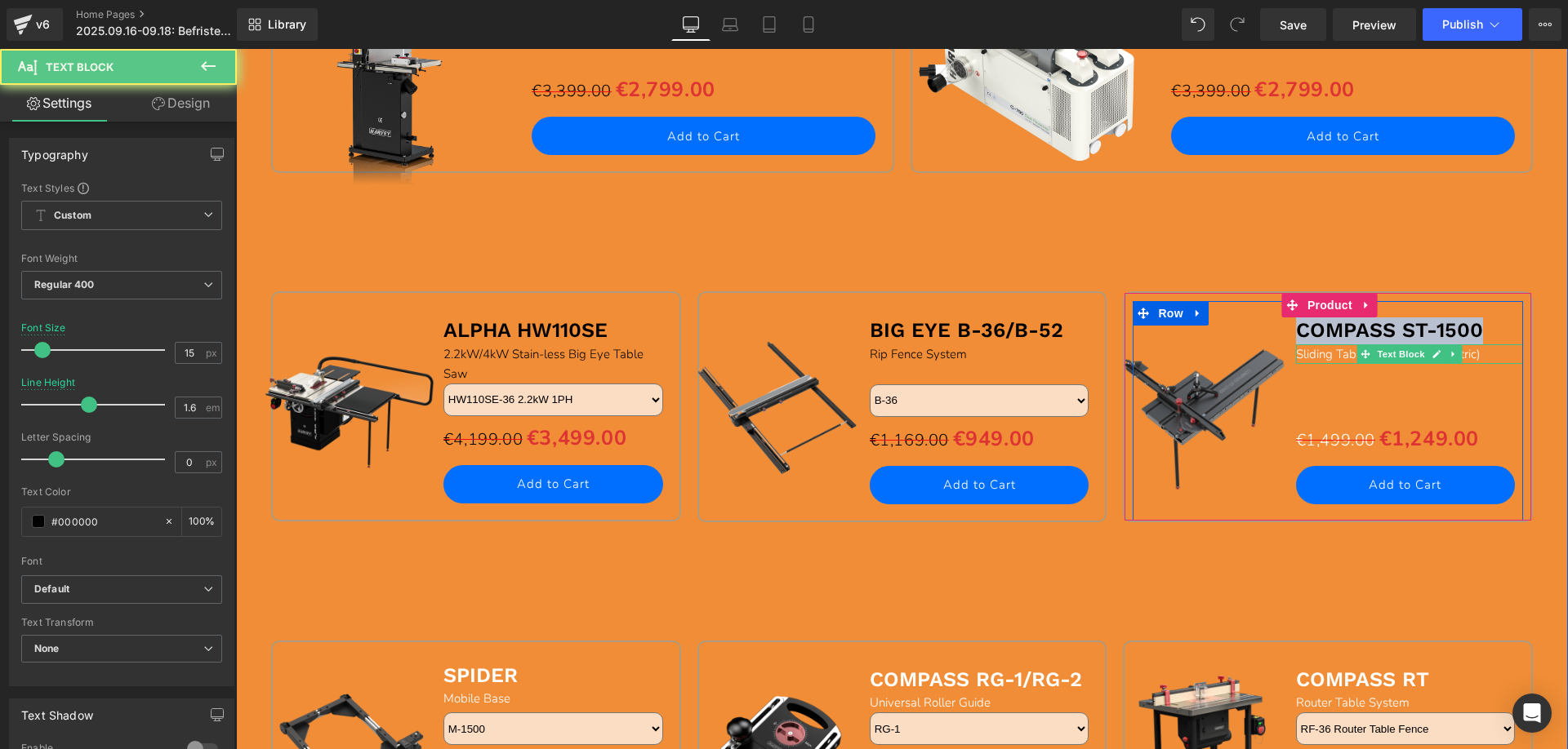
click at [1304, 356] on span "Sliding Table With AH-3T (Metric)" at bounding box center [1387, 354] width 184 height 16
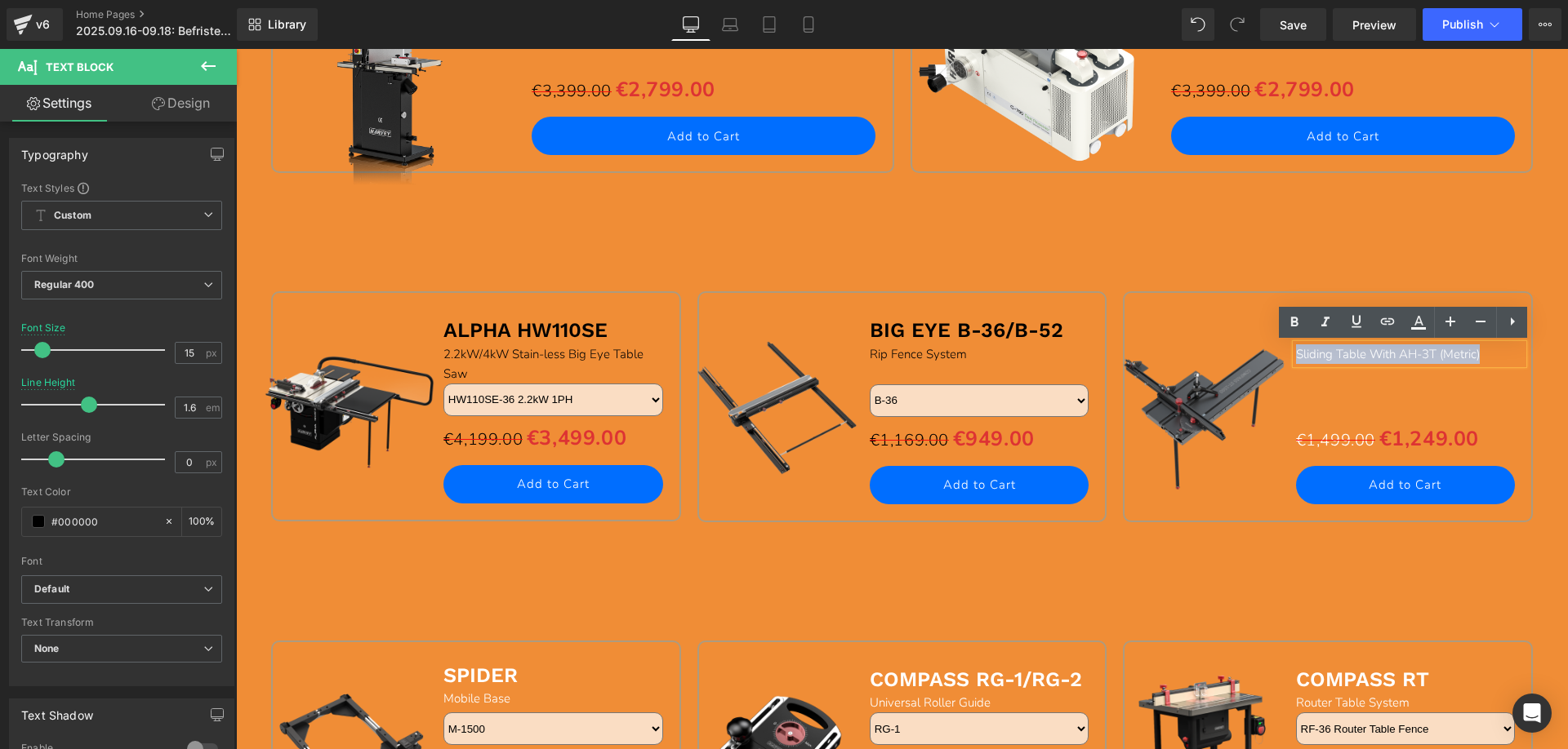
drag, startPoint x: 1293, startPoint y: 353, endPoint x: 1521, endPoint y: 354, distance: 228.0
click at [1521, 354] on div "Sliding Table With AH-3T (Metric)" at bounding box center [1410, 354] width 228 height 20
drag, startPoint x: 1420, startPoint y: 325, endPoint x: 1141, endPoint y: 328, distance: 279.0
click at [1420, 325] on icon at bounding box center [1419, 322] width 20 height 20
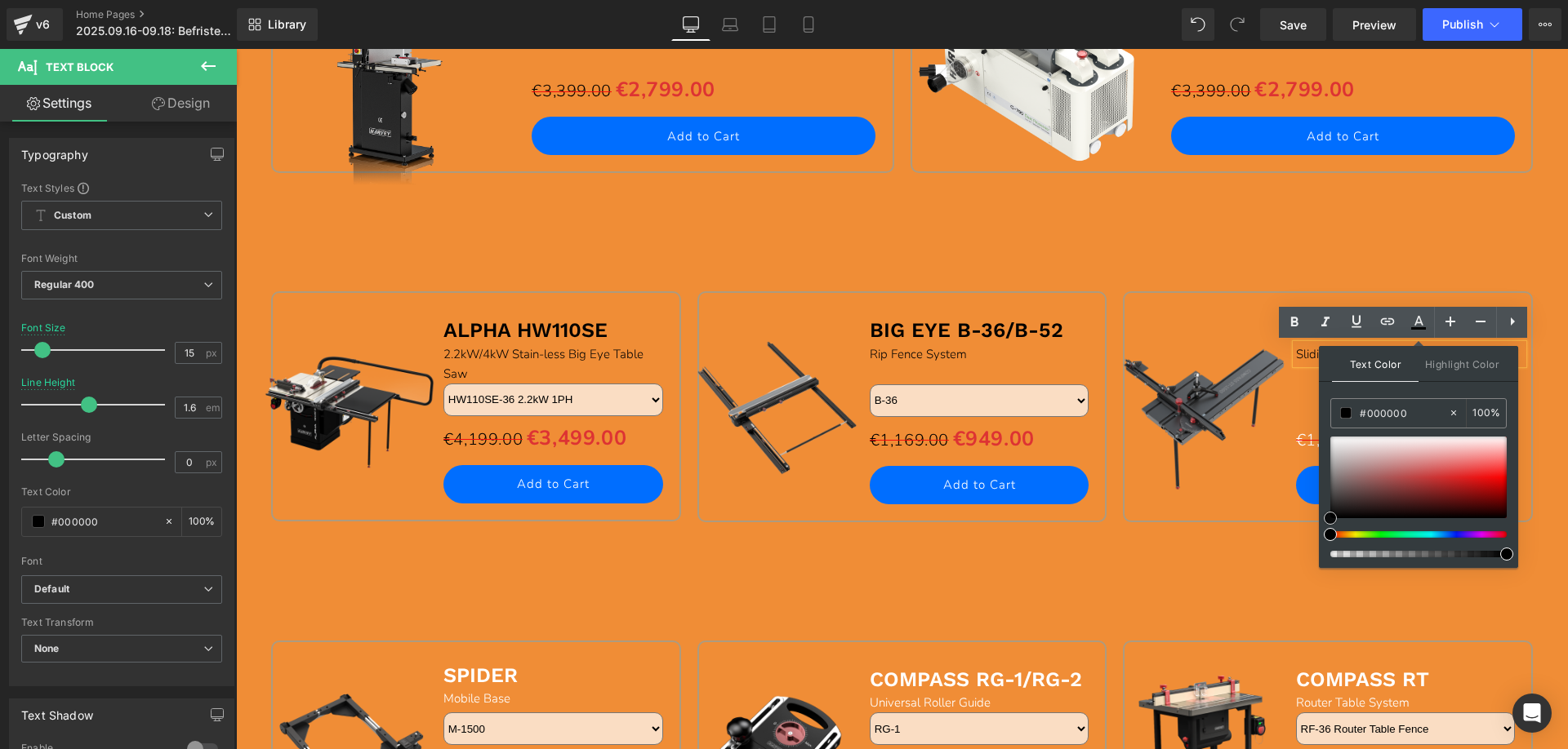
drag, startPoint x: 1329, startPoint y: 439, endPoint x: 1326, endPoint y: 546, distance: 107.0
click at [1326, 546] on div "Text Color Highlight Color #333333 #ffffff 100 % none 0 %" at bounding box center [1419, 456] width 200 height 222
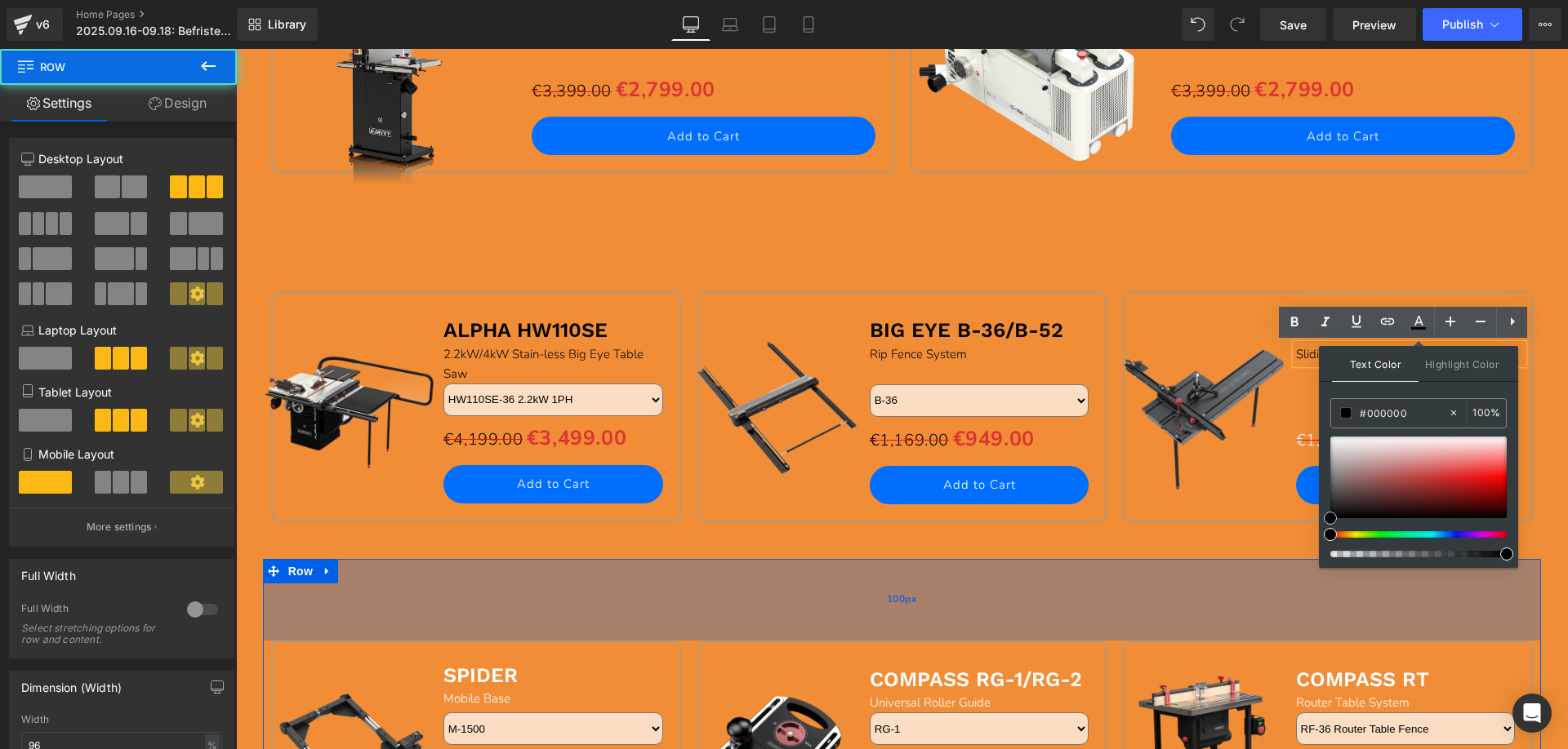
click at [1230, 565] on div "100px" at bounding box center [902, 600] width 1279 height 82
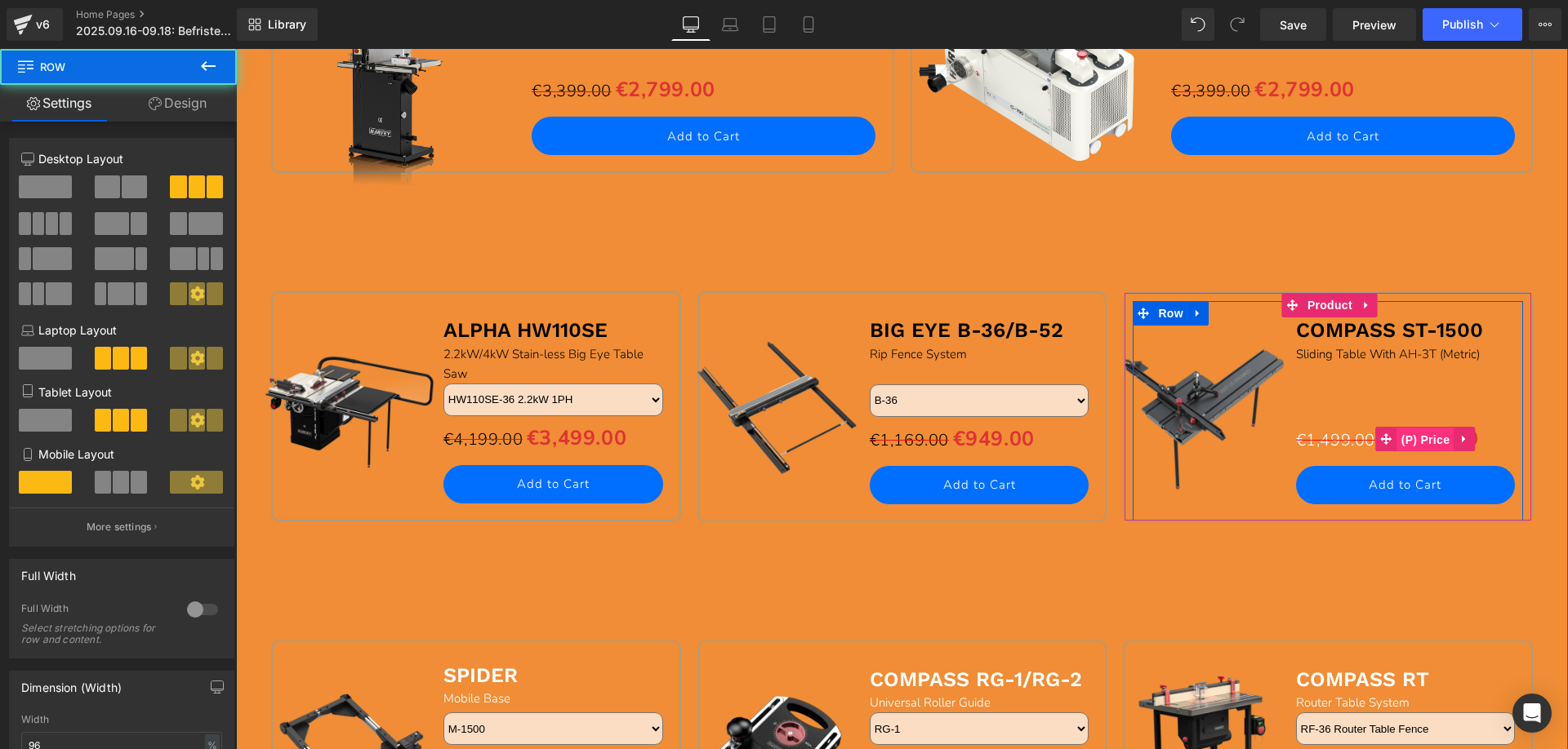
click at [1414, 443] on span "(P) Price" at bounding box center [1425, 440] width 57 height 25
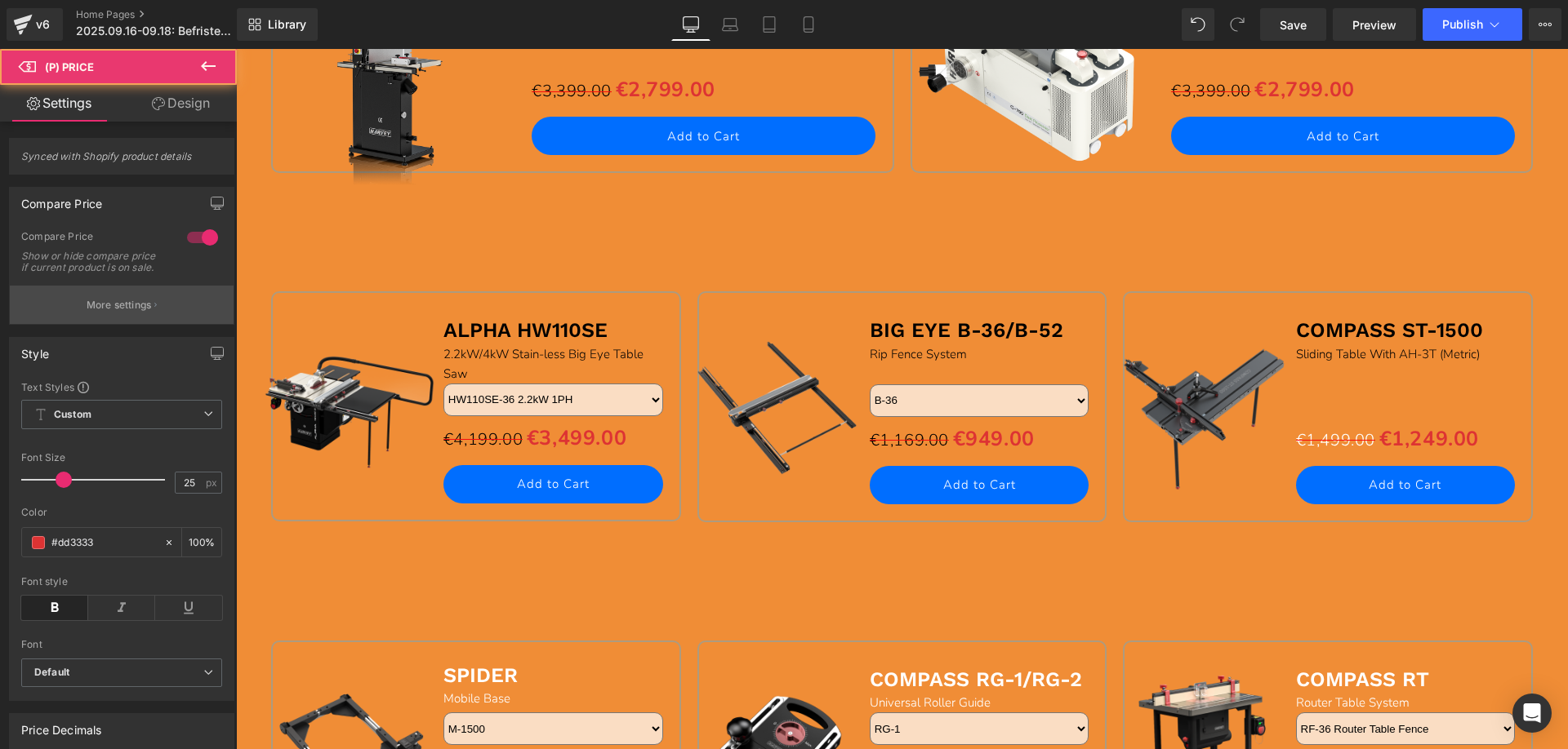
click at [119, 312] on p "More settings" at bounding box center [119, 306] width 65 height 15
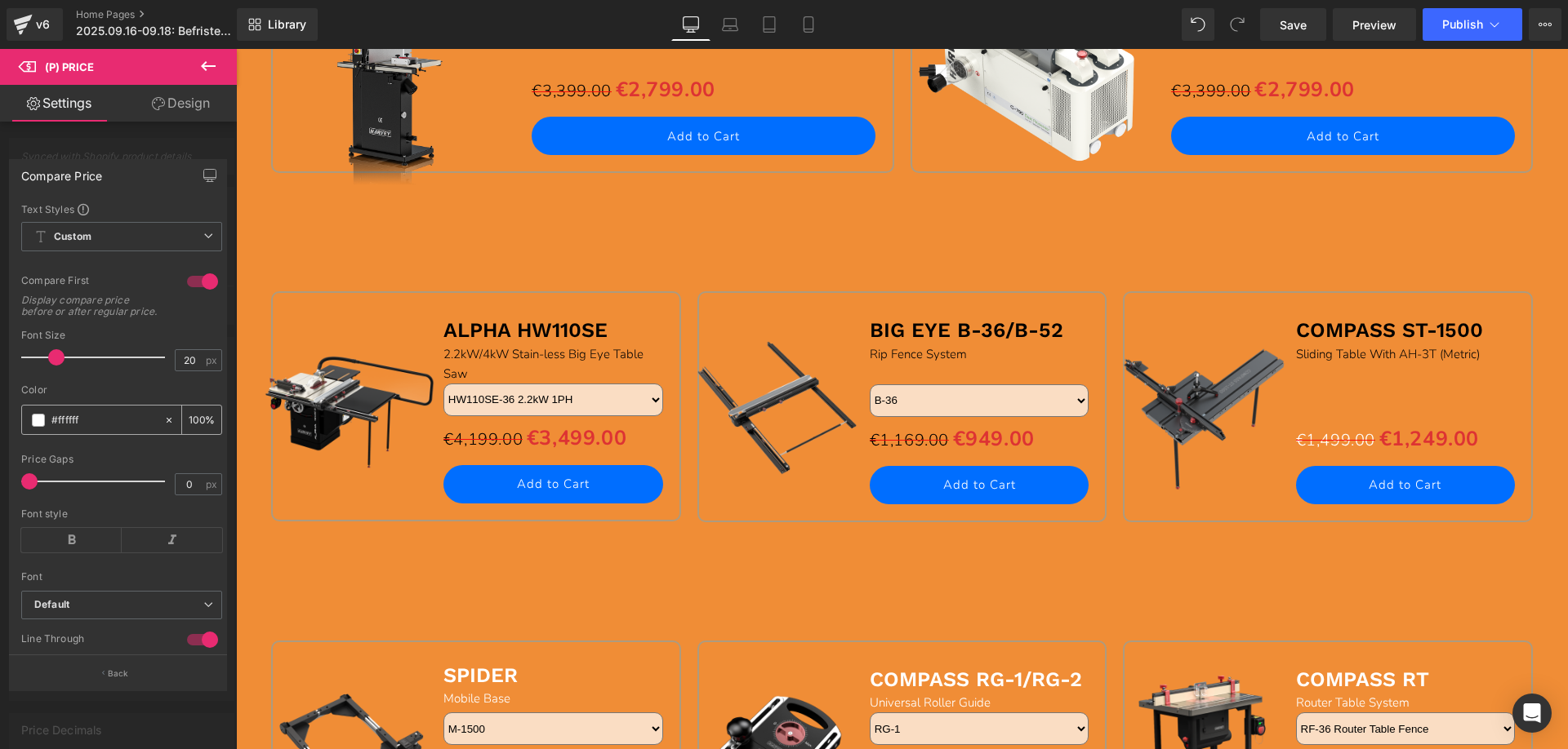
click at [41, 425] on span at bounding box center [39, 420] width 13 height 13
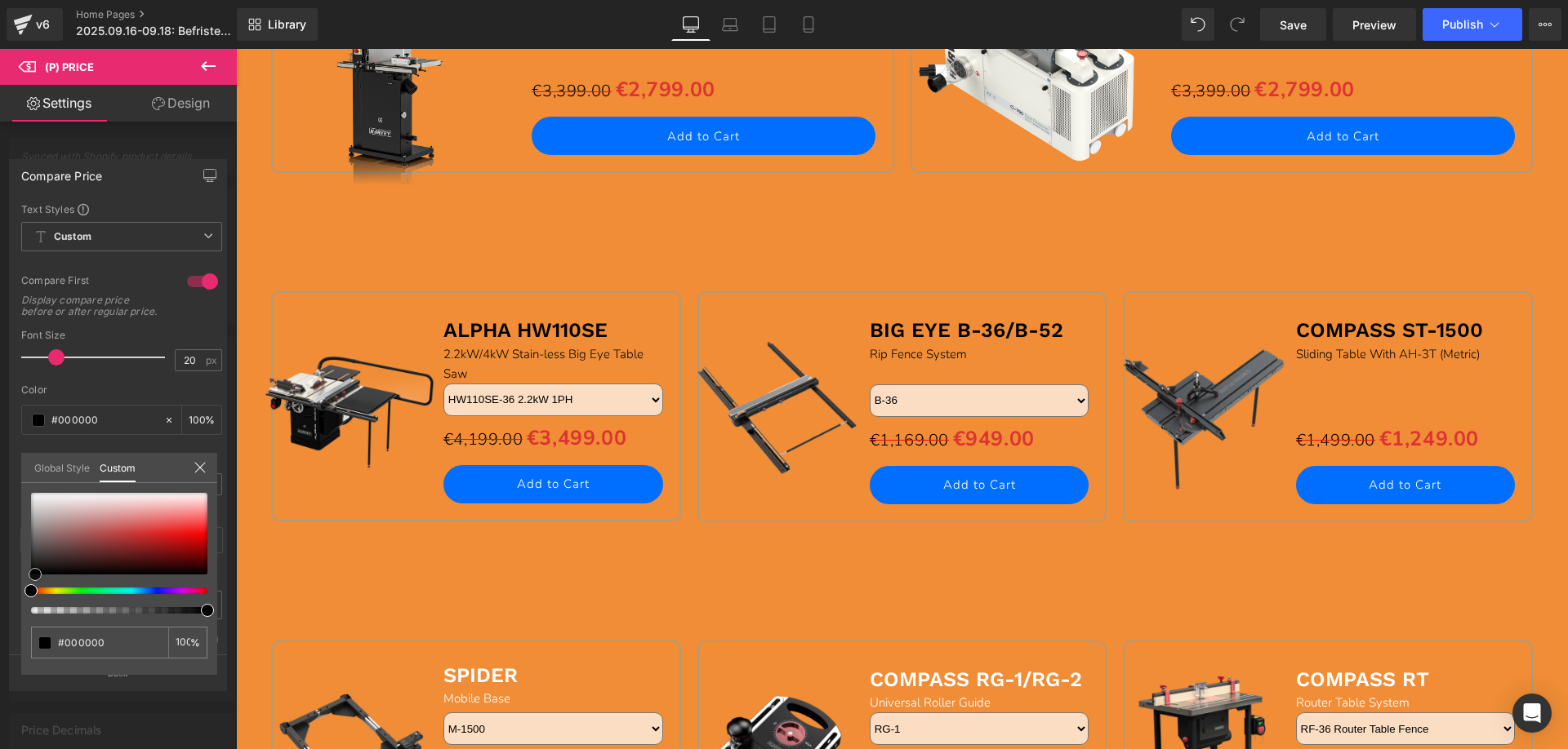
drag, startPoint x: 30, startPoint y: 499, endPoint x: 91, endPoint y: 594, distance: 112.9
click at [35, 601] on div at bounding box center [120, 553] width 176 height 121
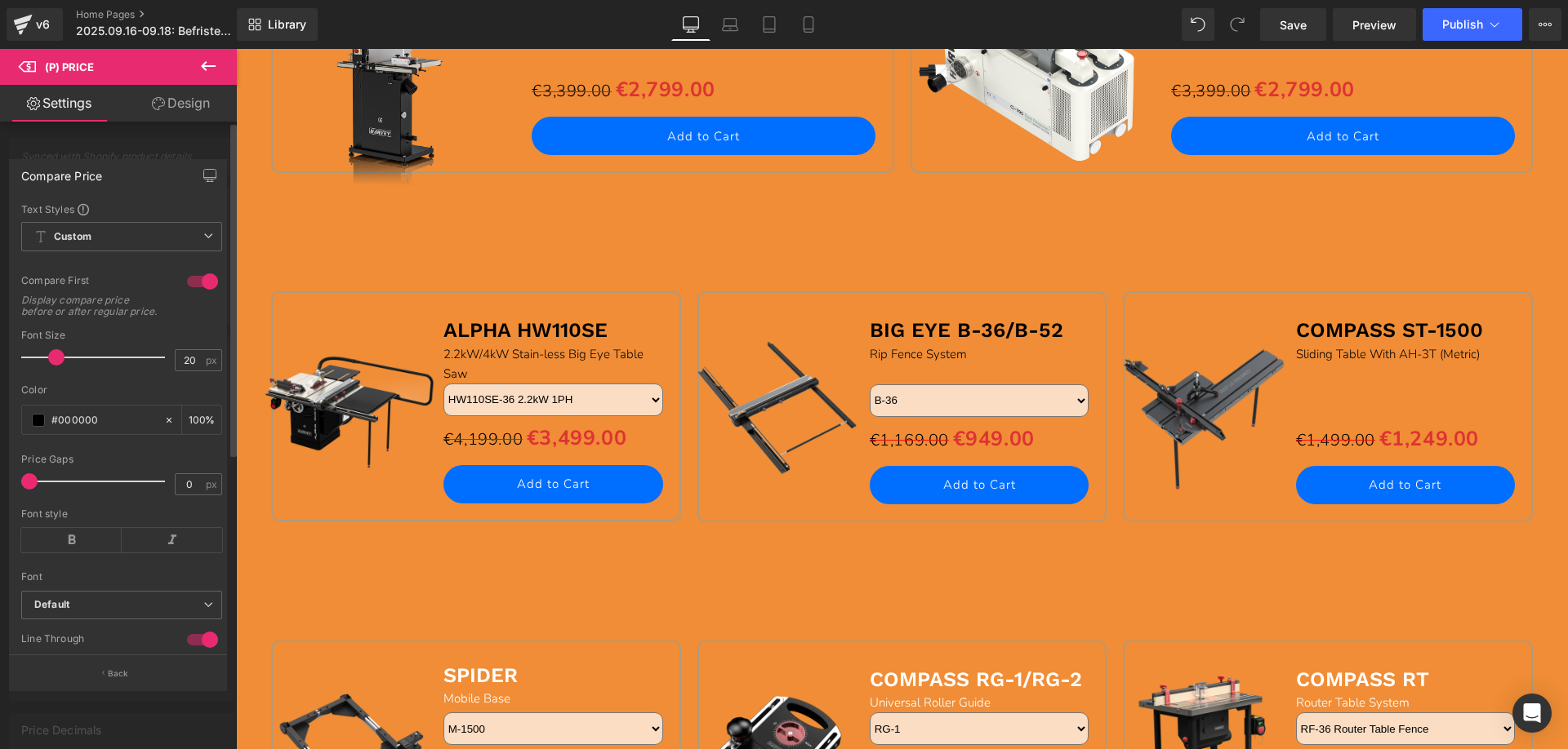
drag, startPoint x: 390, startPoint y: 584, endPoint x: 408, endPoint y: 463, distance: 122.3
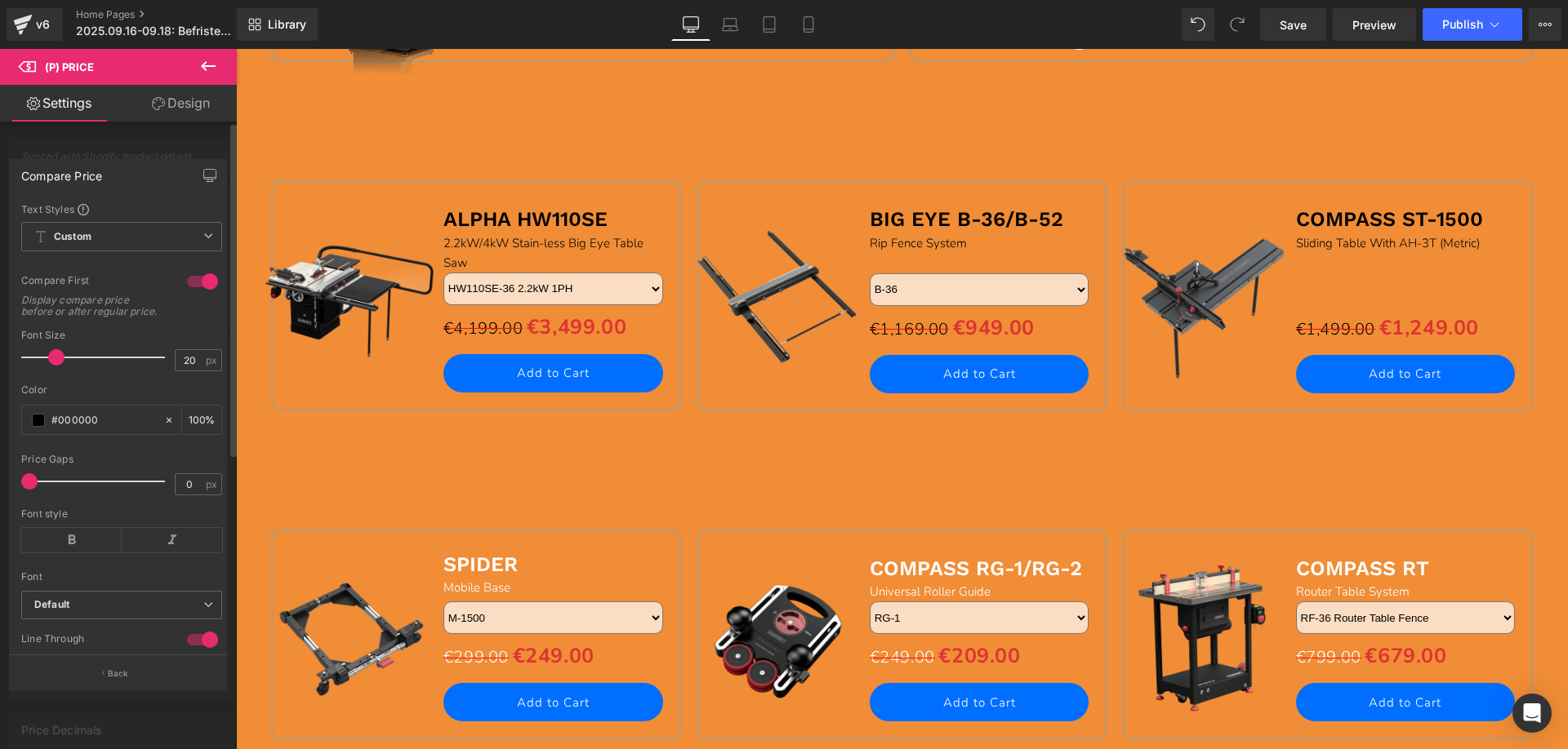
scroll to position [1959, 0]
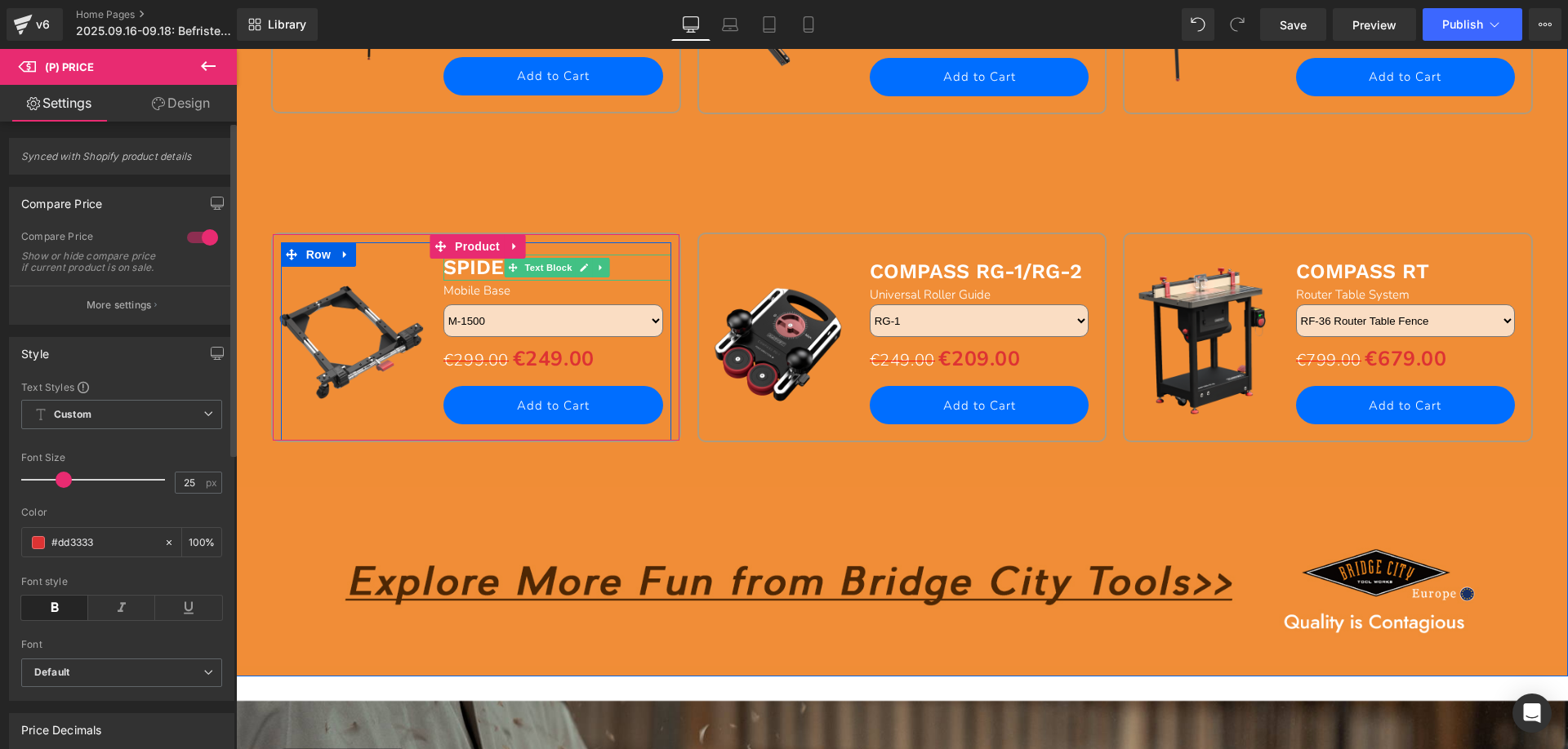
click at [464, 266] on b "SPIDER" at bounding box center [481, 267] width 74 height 24
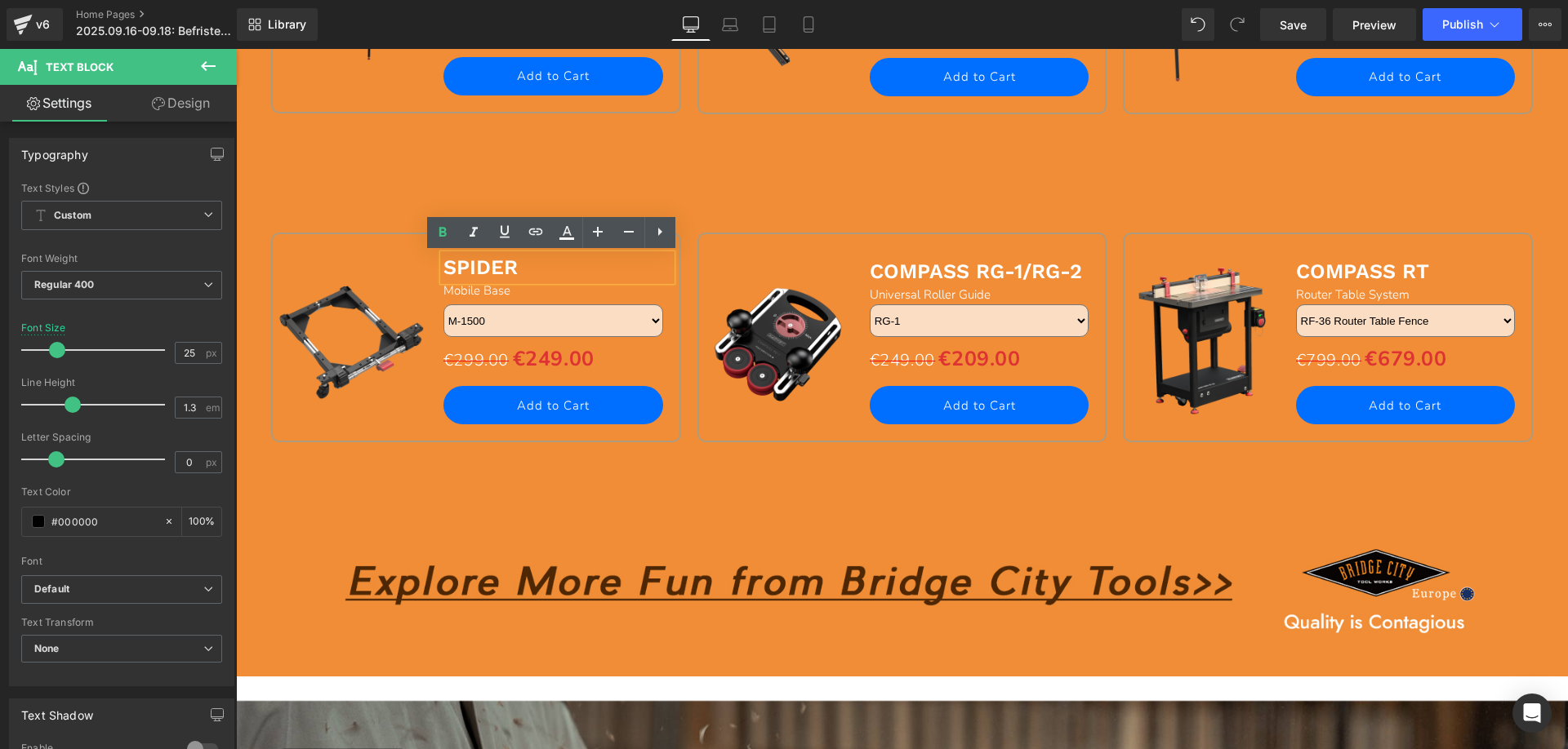
drag, startPoint x: 442, startPoint y: 267, endPoint x: 547, endPoint y: 268, distance: 105.0
click at [547, 268] on p "SPIDER" at bounding box center [557, 268] width 228 height 27
click at [562, 234] on icon at bounding box center [567, 232] width 20 height 20
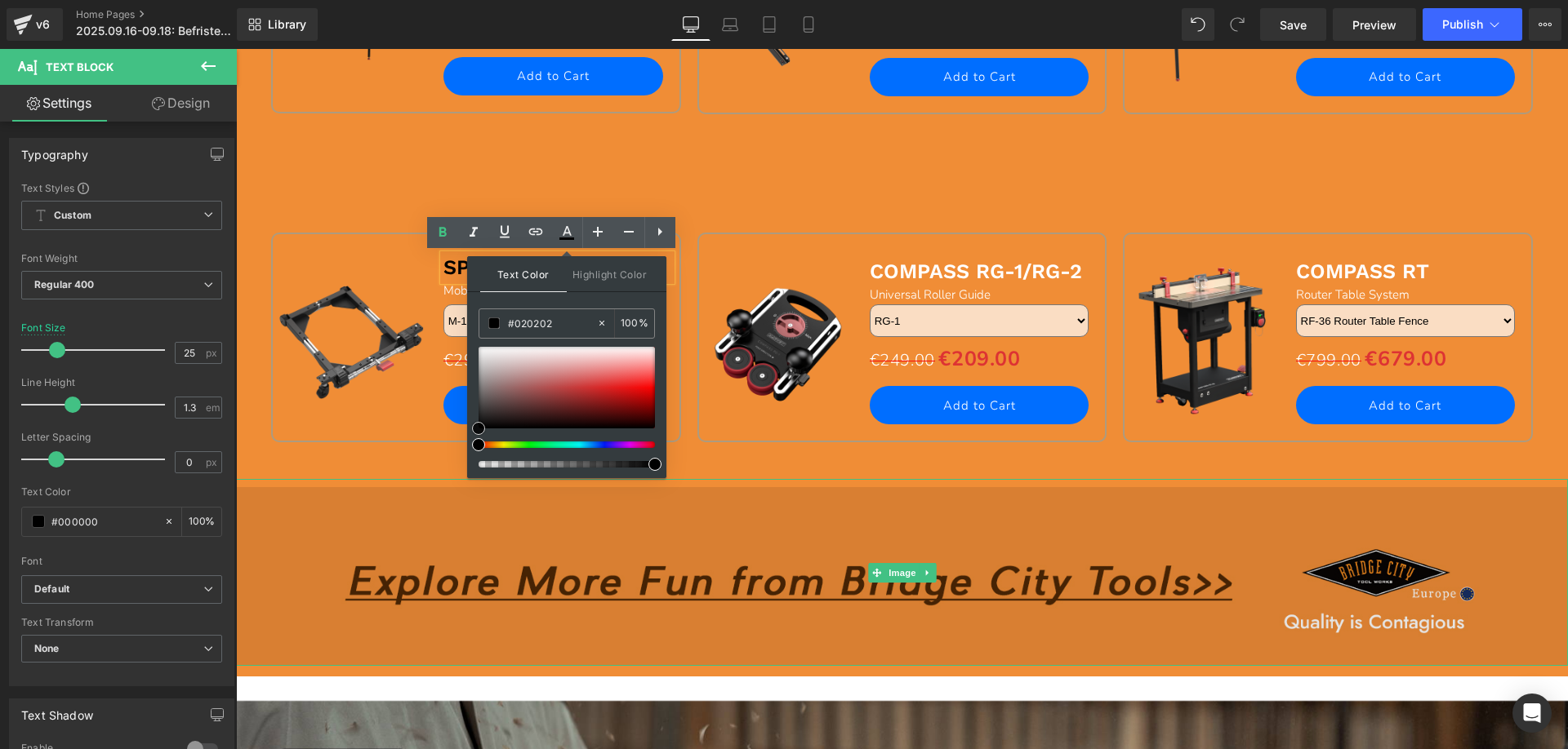
drag, startPoint x: 713, startPoint y: 395, endPoint x: 462, endPoint y: 487, distance: 267.3
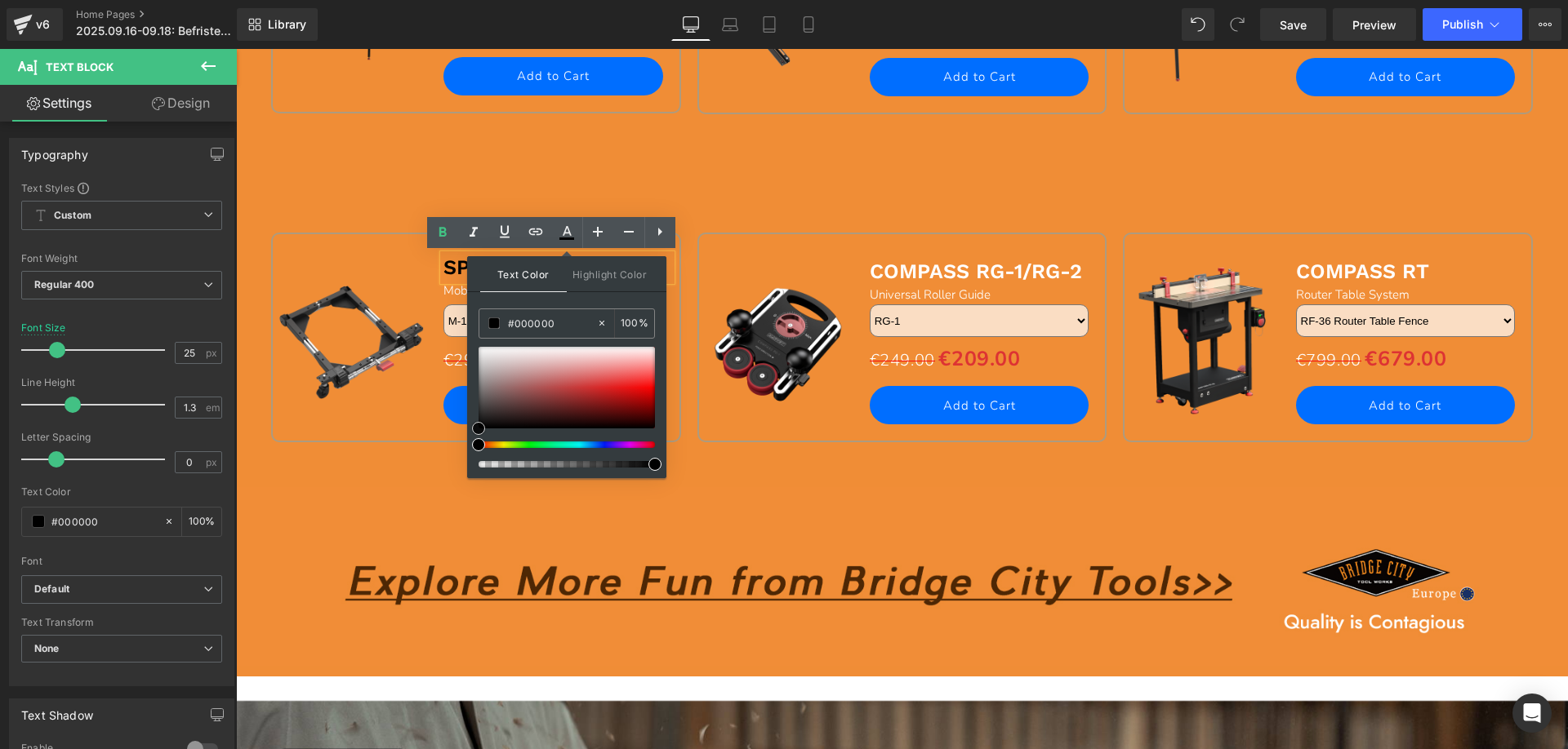
drag, startPoint x: 477, startPoint y: 427, endPoint x: 467, endPoint y: 460, distance: 34.5
click at [467, 459] on div "Text Color Highlight Color #333333 #ffffff 100 % none 0 %" at bounding box center [567, 367] width 200 height 222
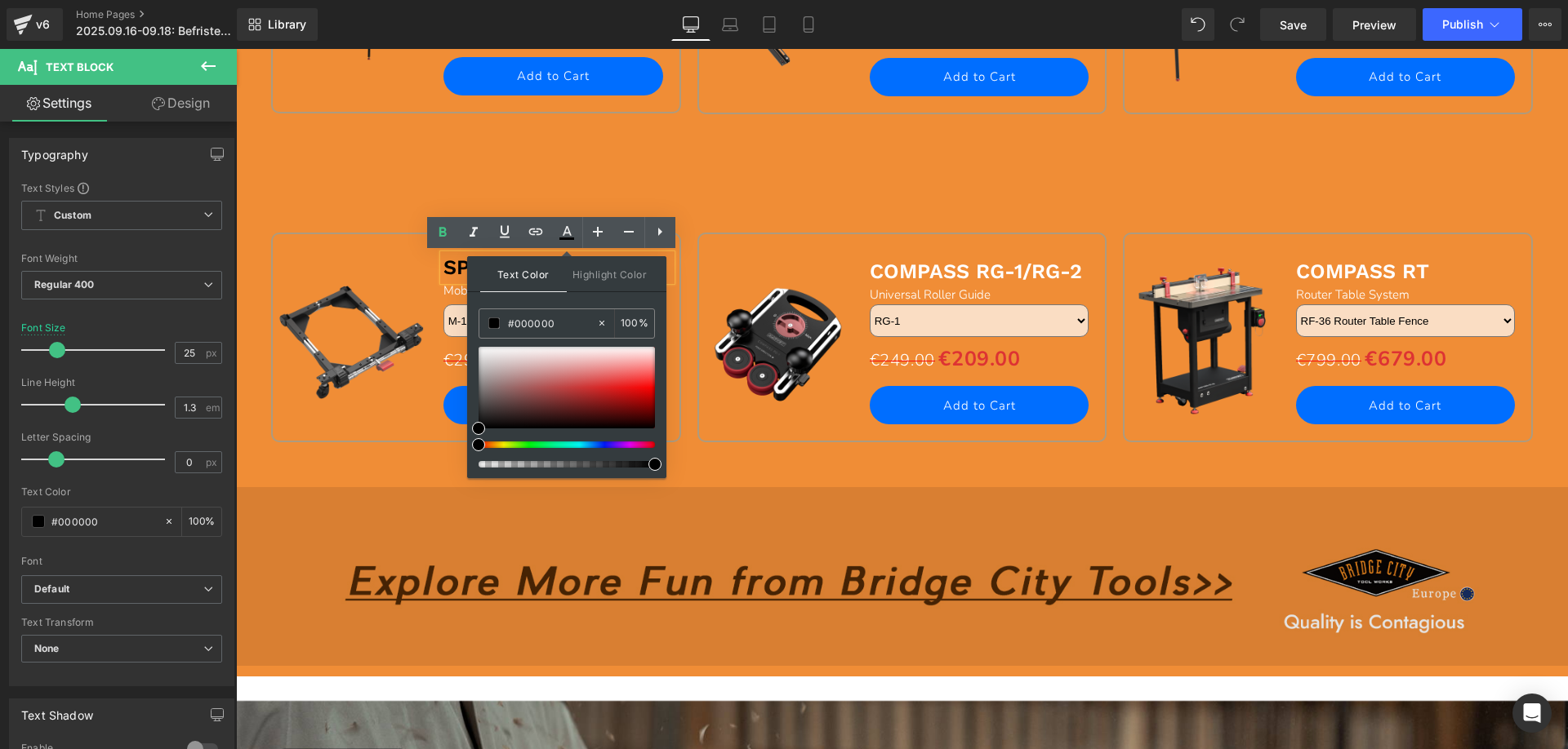
click at [361, 489] on img at bounding box center [902, 572] width 1332 height 187
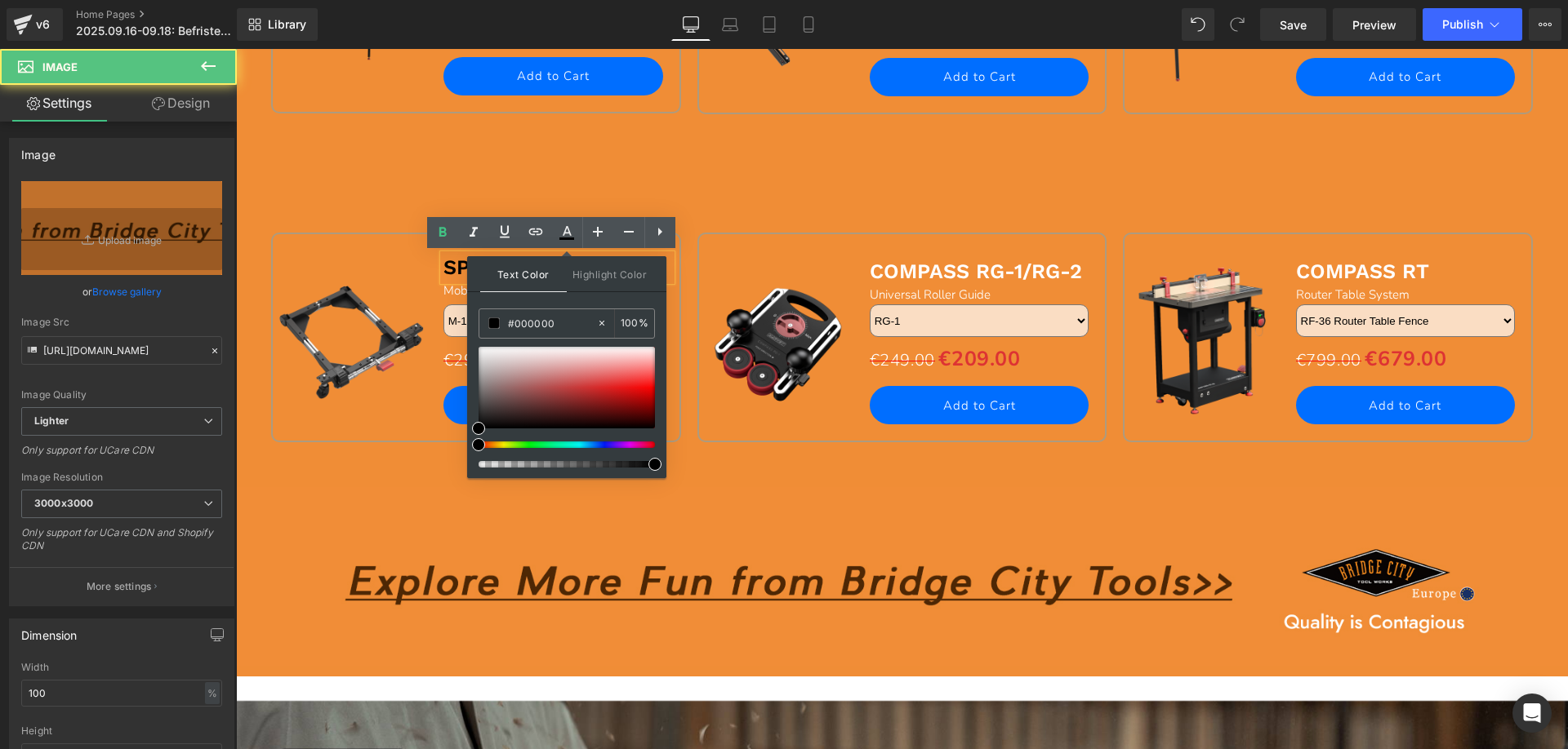
click at [444, 289] on span "Mobile Base" at bounding box center [477, 291] width 67 height 16
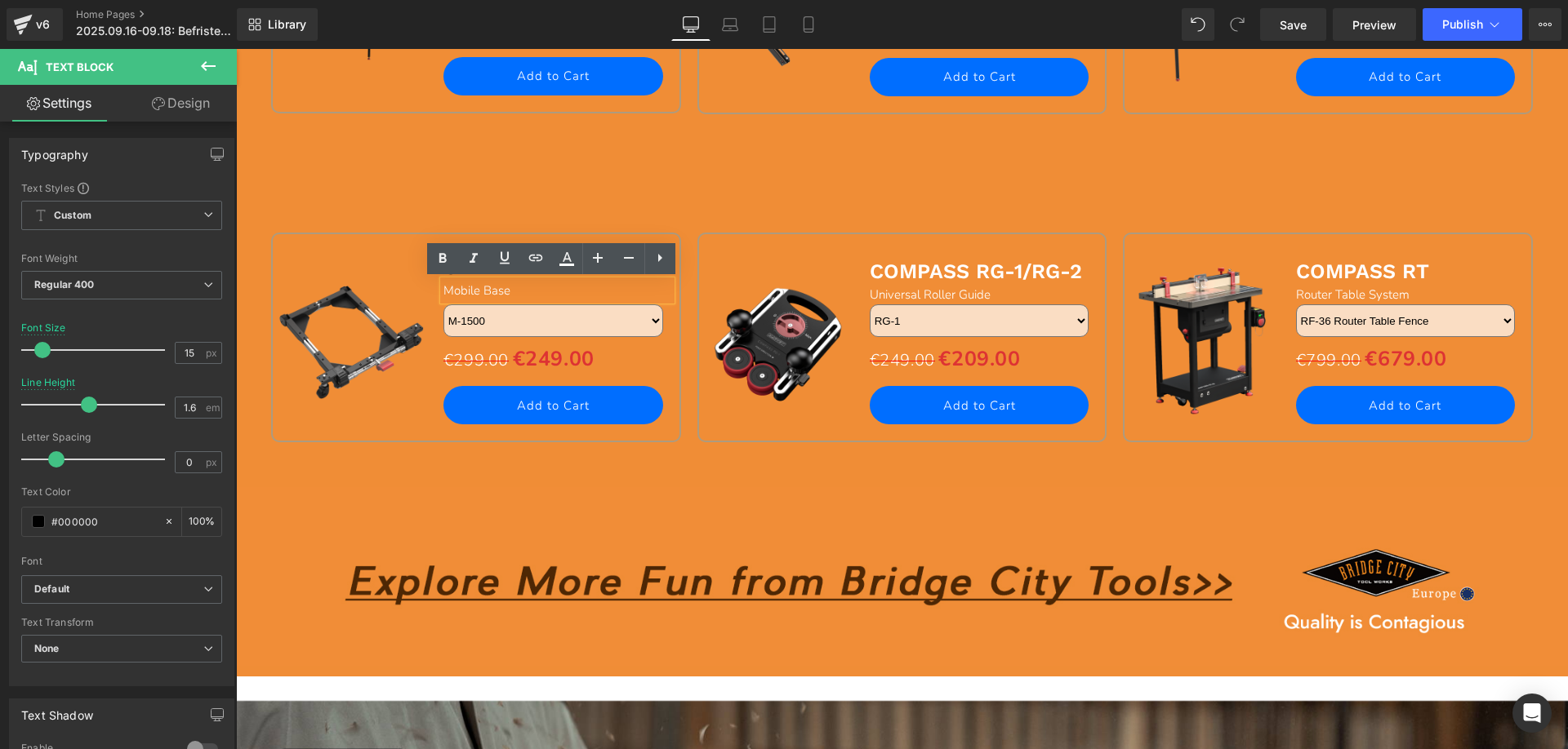
click at [453, 291] on span "Mobile Base" at bounding box center [477, 291] width 67 height 16
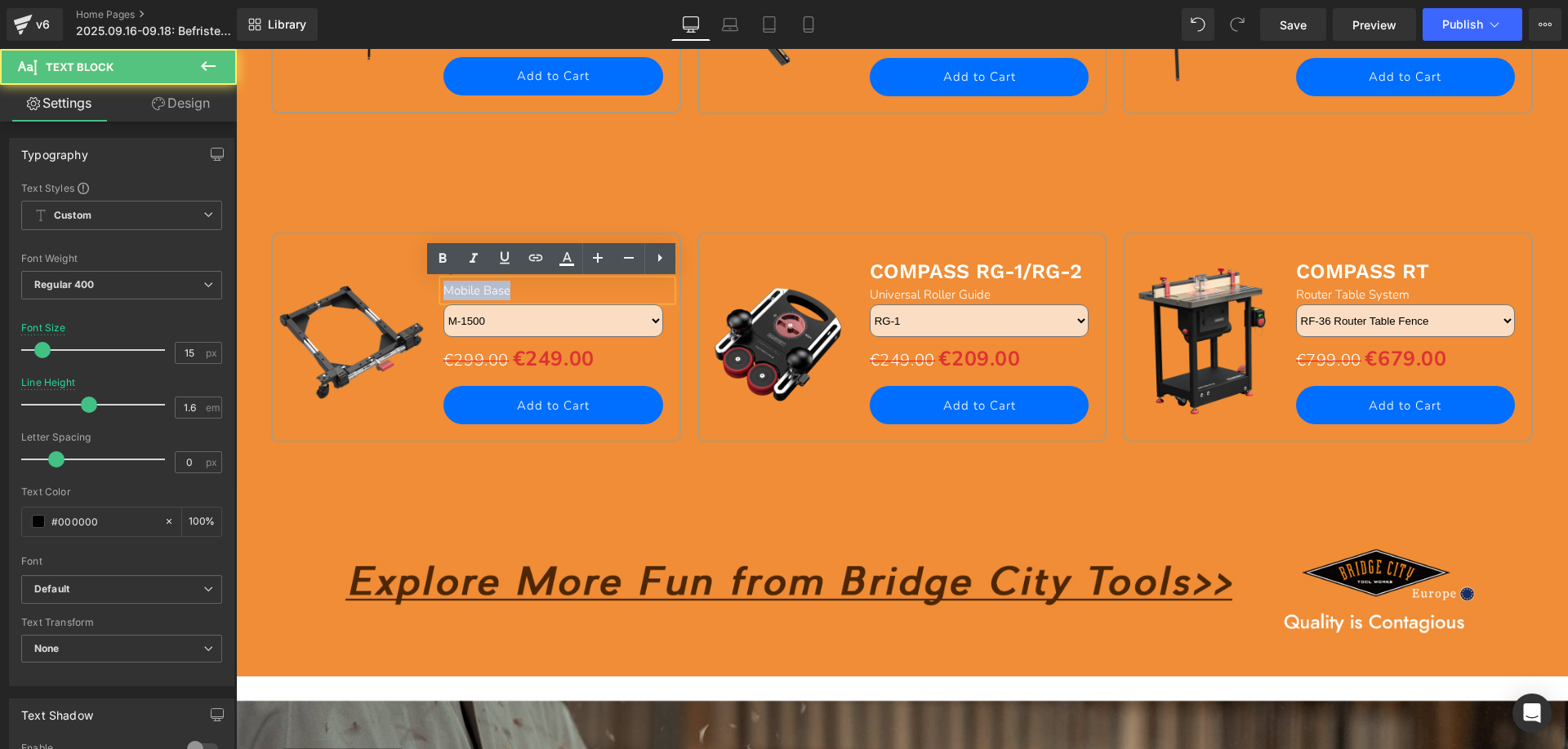
drag, startPoint x: 439, startPoint y: 288, endPoint x: 553, endPoint y: 288, distance: 114.0
click at [553, 288] on div "Mobile Base" at bounding box center [557, 291] width 228 height 20
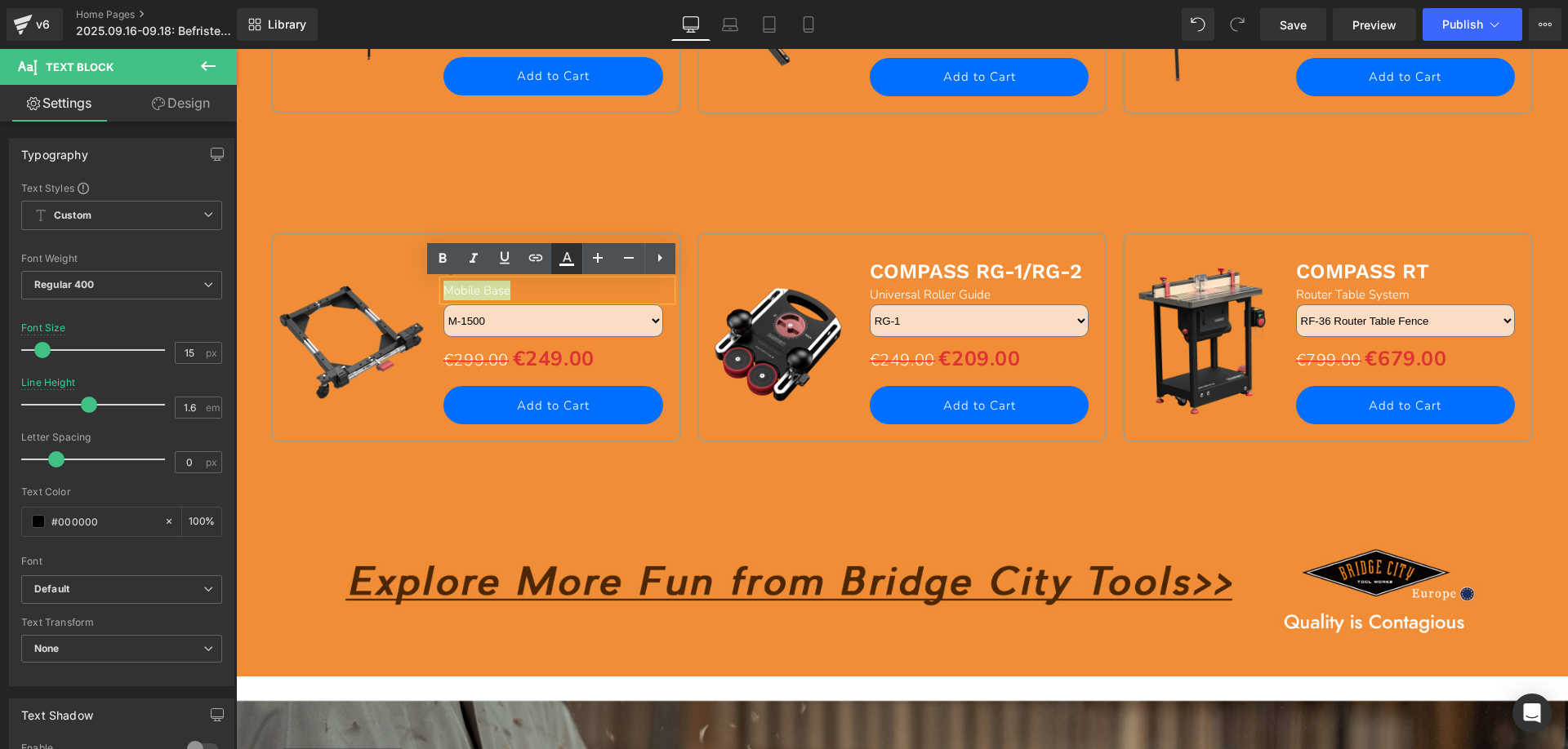
drag, startPoint x: 562, startPoint y: 259, endPoint x: 312, endPoint y: 258, distance: 250.0
click at [562, 259] on icon at bounding box center [567, 259] width 20 height 20
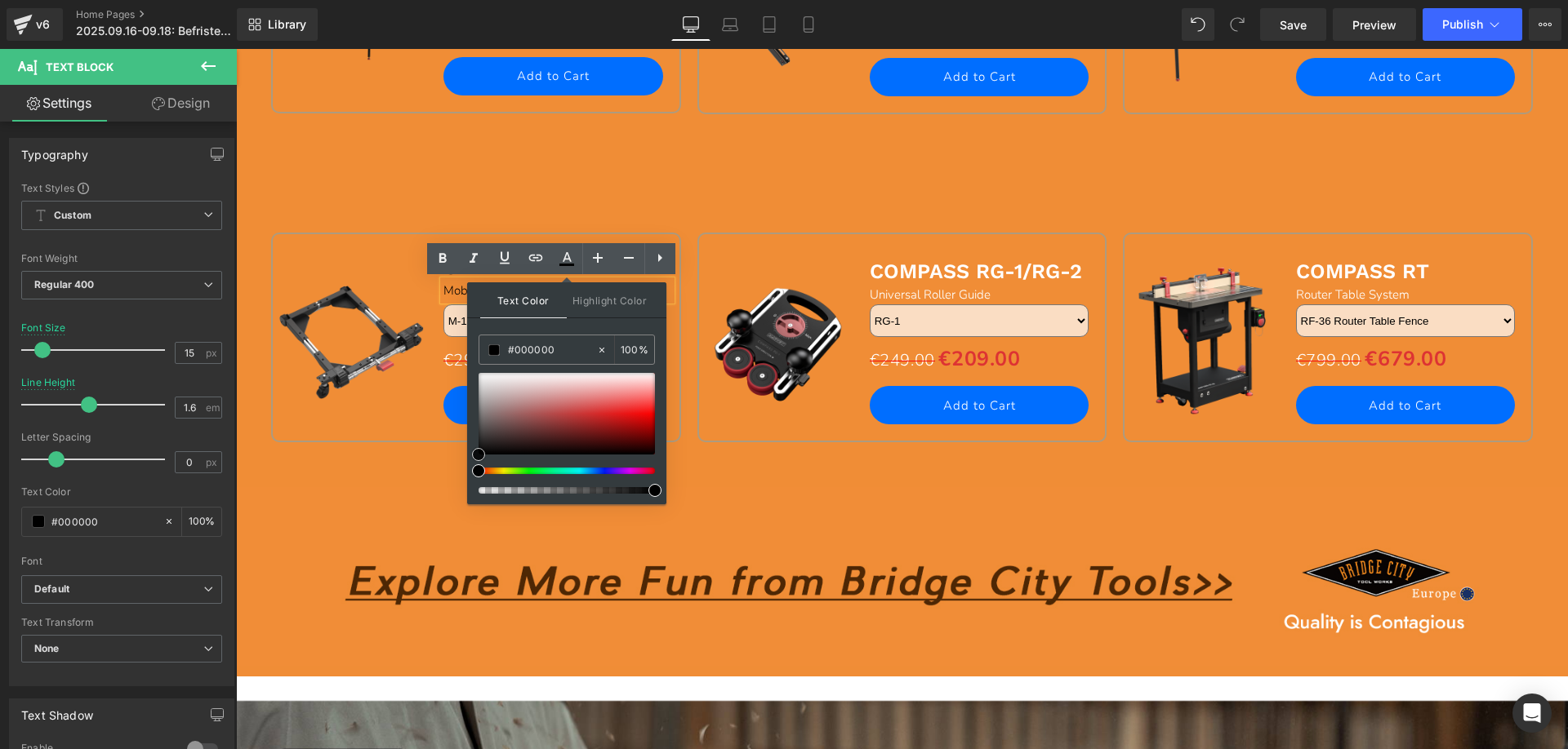
drag, startPoint x: 482, startPoint y: 375, endPoint x: 477, endPoint y: 485, distance: 110.1
click at [477, 485] on div "Text Color Highlight Color #333333 #ffffff 100 % none 0 %" at bounding box center [567, 393] width 200 height 222
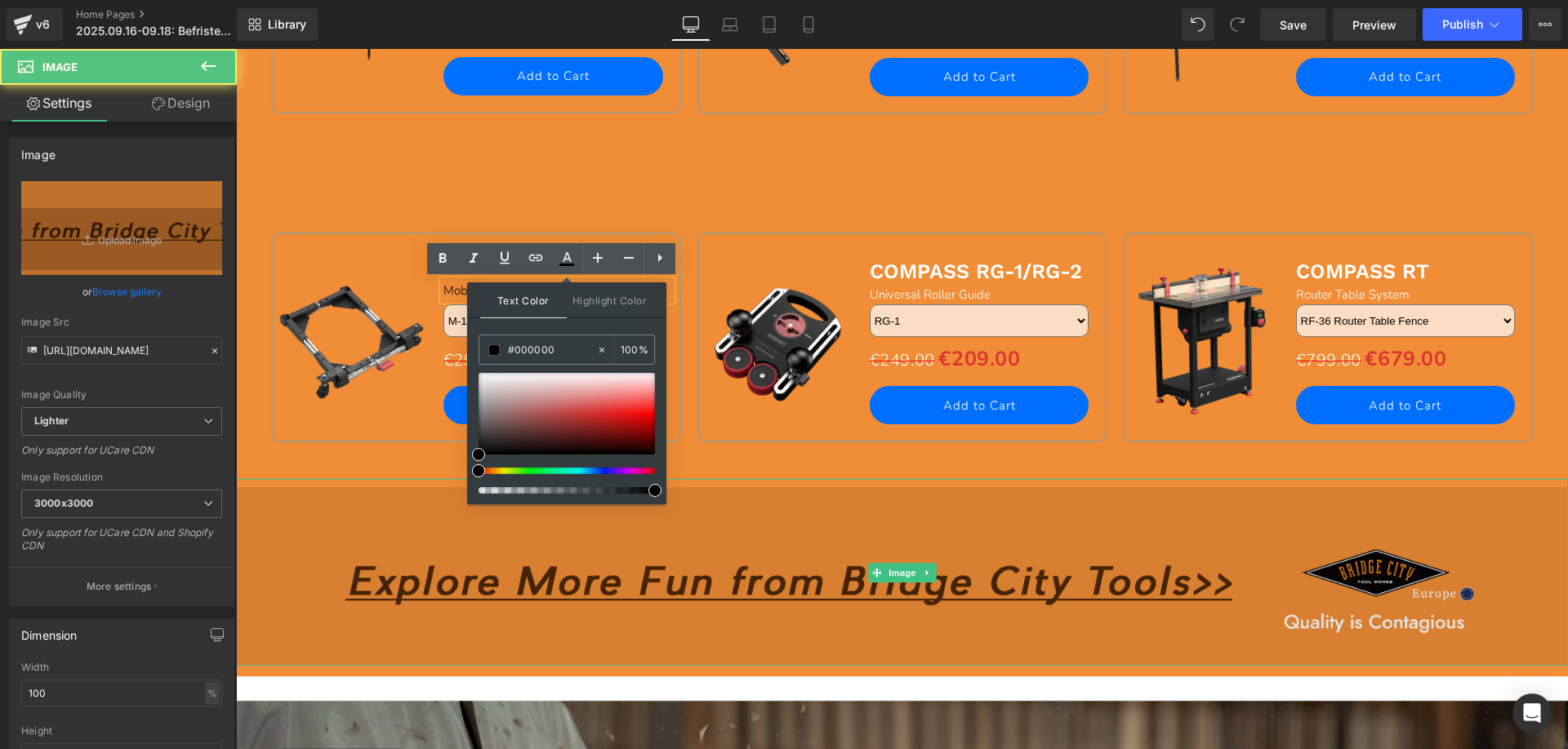
click at [383, 523] on img at bounding box center [902, 572] width 1332 height 187
drag, startPoint x: 326, startPoint y: 494, endPoint x: 372, endPoint y: 456, distance: 59.7
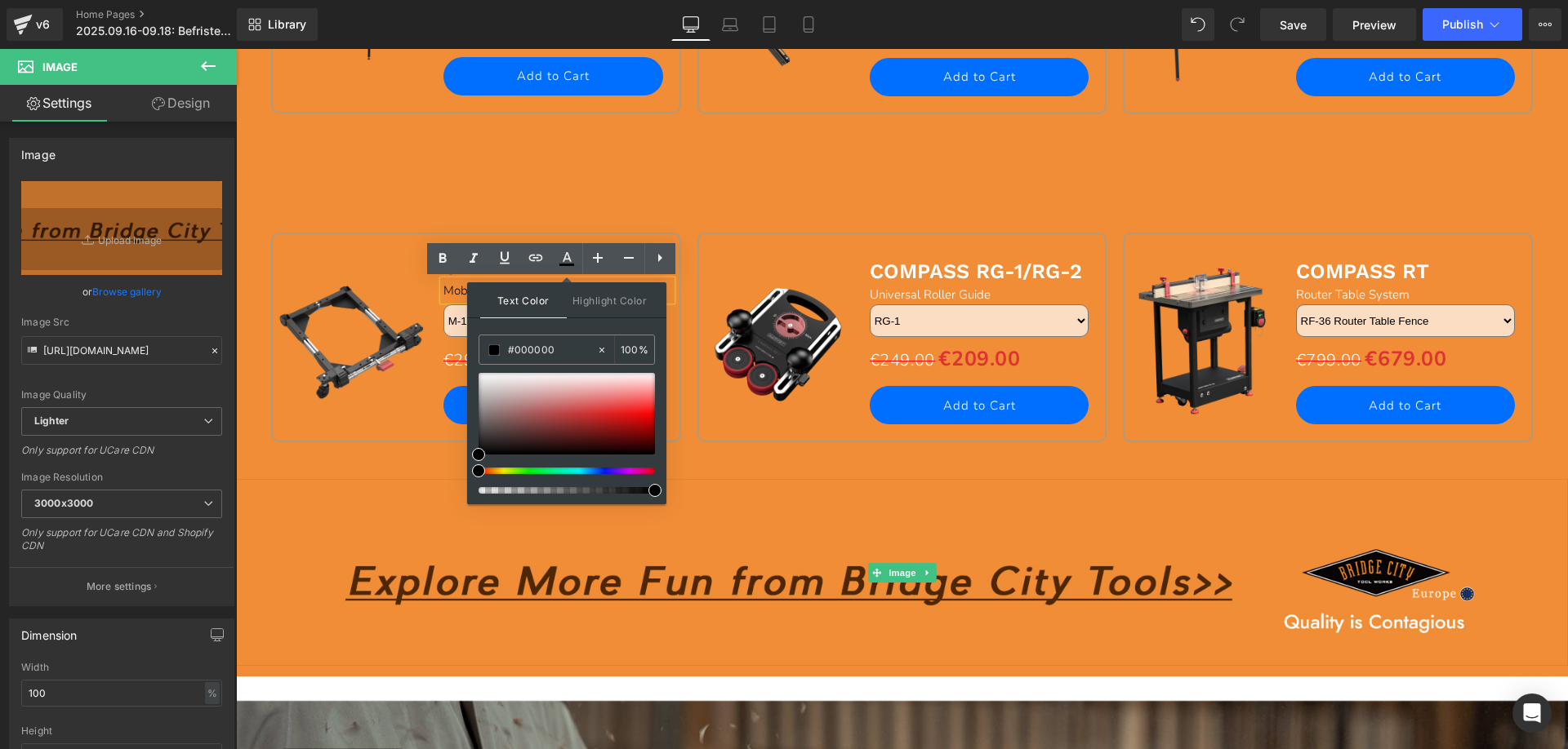
click at [325, 494] on img at bounding box center [902, 572] width 1332 height 187
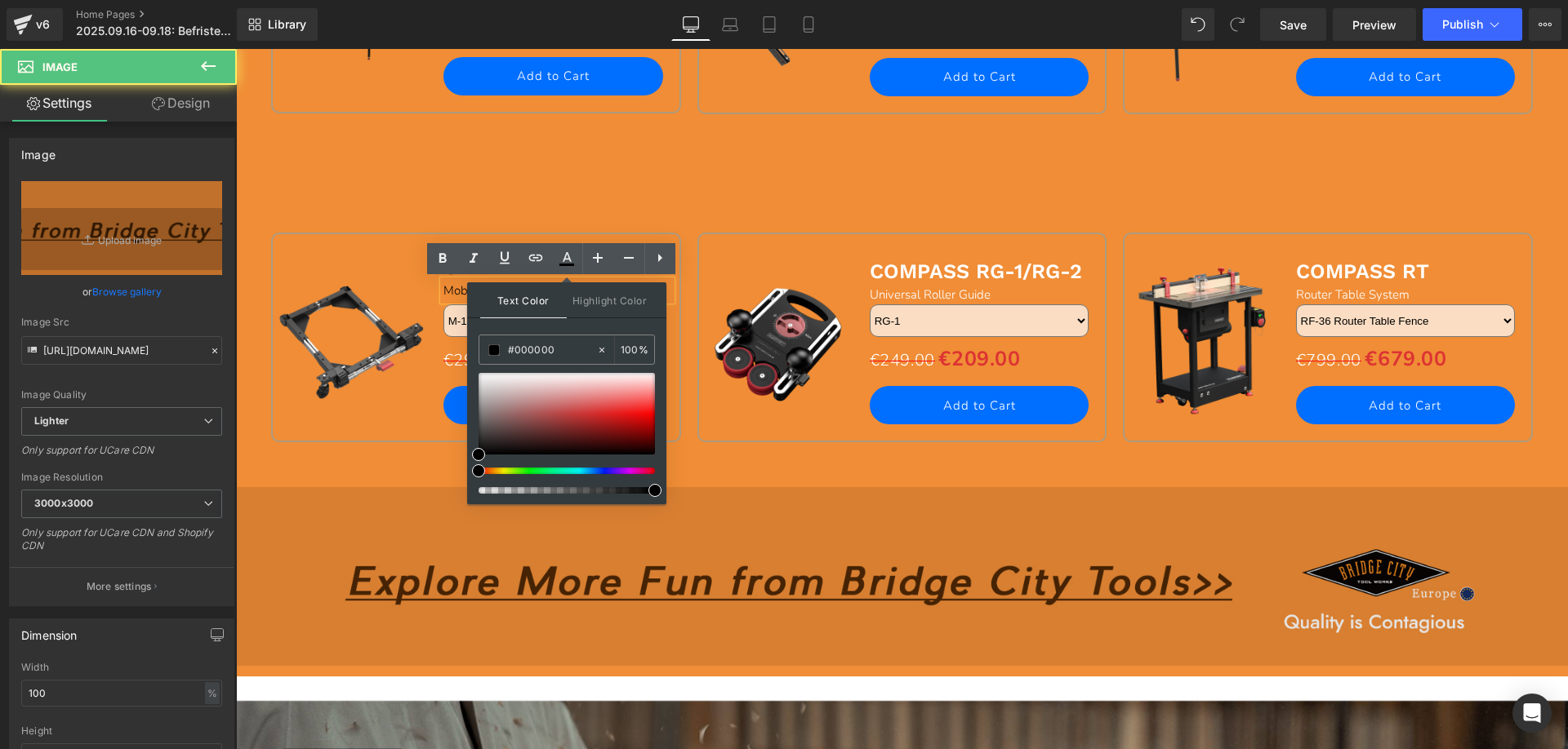
click at [333, 485] on img at bounding box center [902, 572] width 1332 height 187
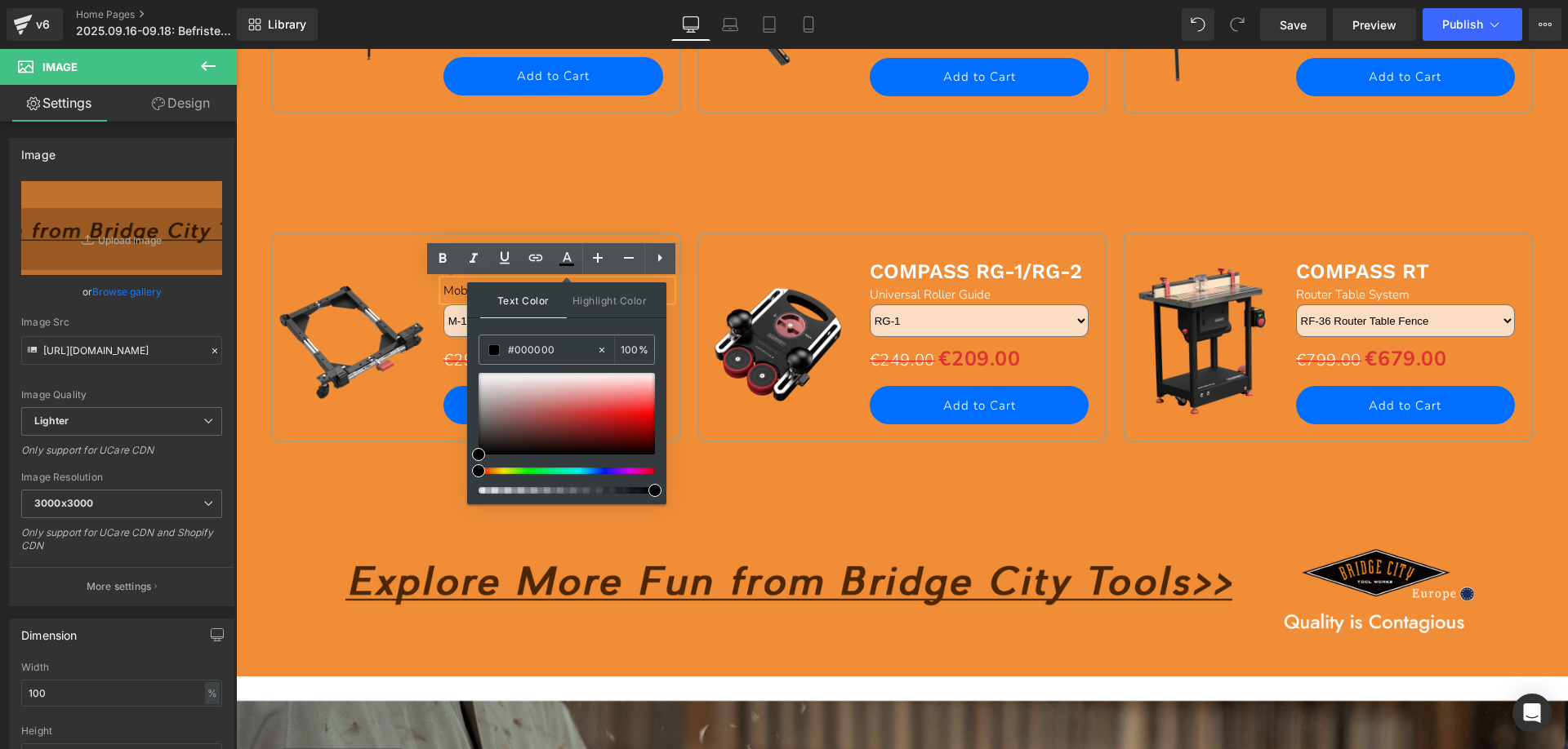
click at [468, 158] on div "Sale Off (P) Image SPIDER Text Block Mobile Base Text Block M-1500 M-1500Pro M-…" at bounding box center [902, 315] width 1279 height 329
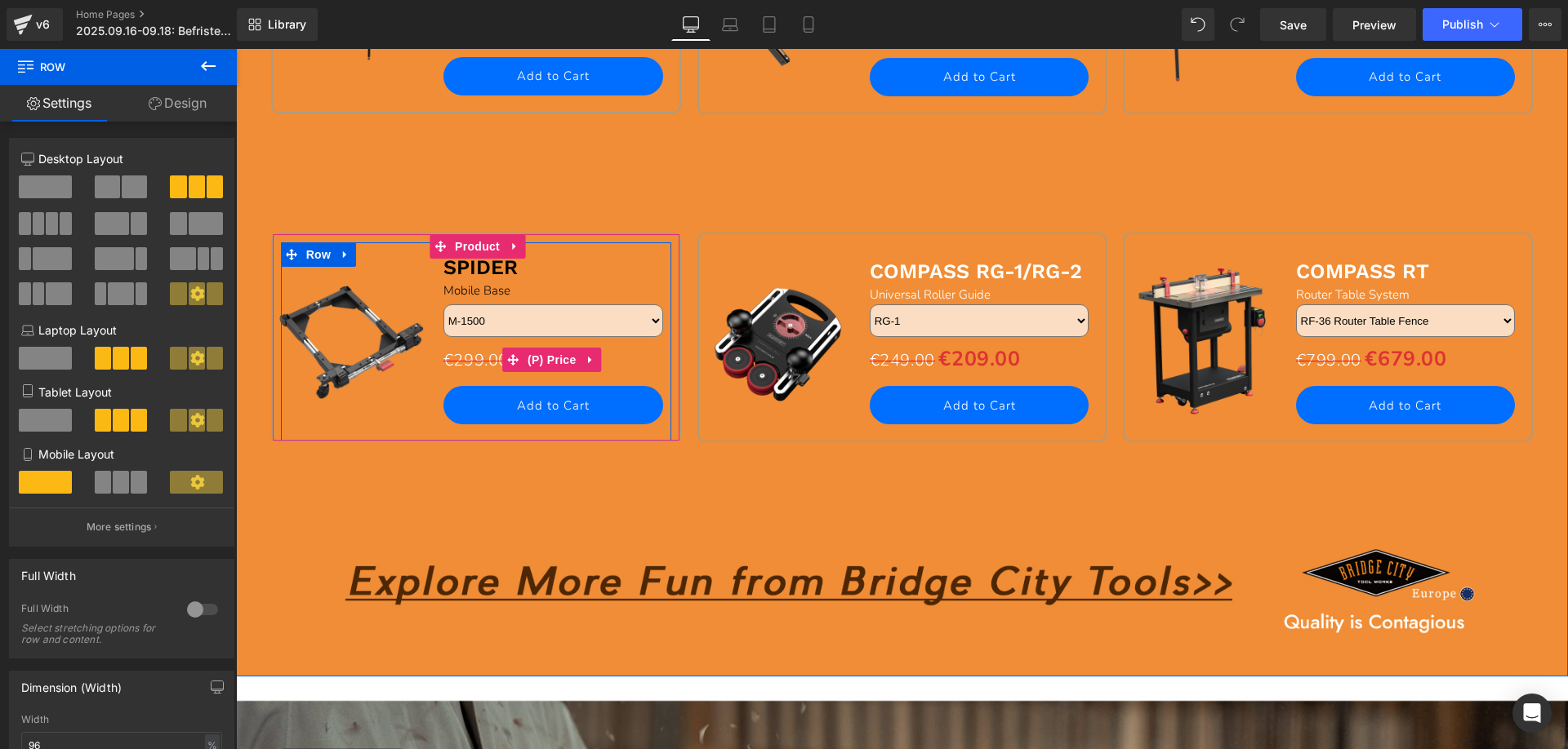
drag, startPoint x: 528, startPoint y: 359, endPoint x: 239, endPoint y: 317, distance: 292.0
click at [528, 358] on span "(P) Price" at bounding box center [552, 360] width 57 height 25
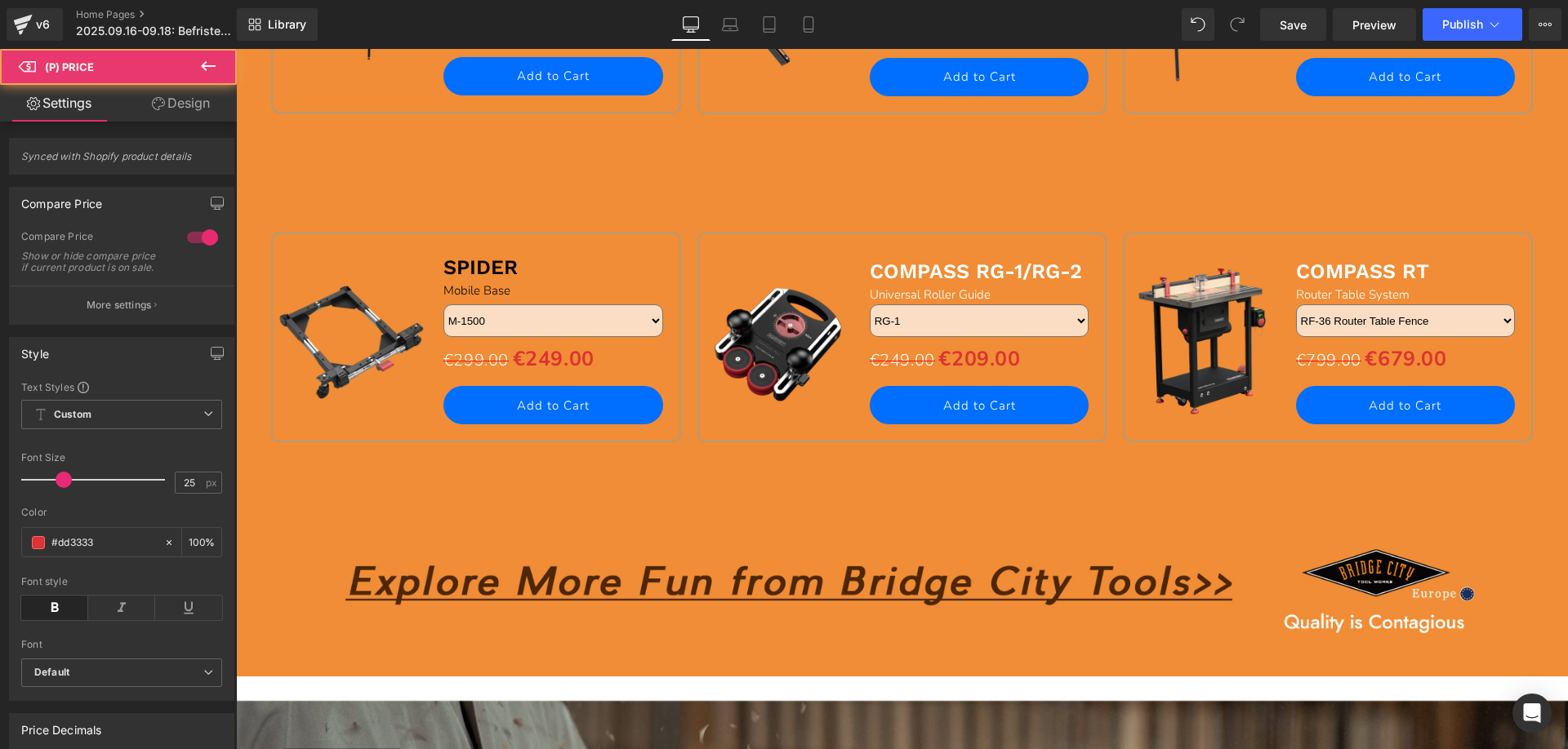
click at [79, 315] on button "More settings" at bounding box center [121, 305] width 223 height 39
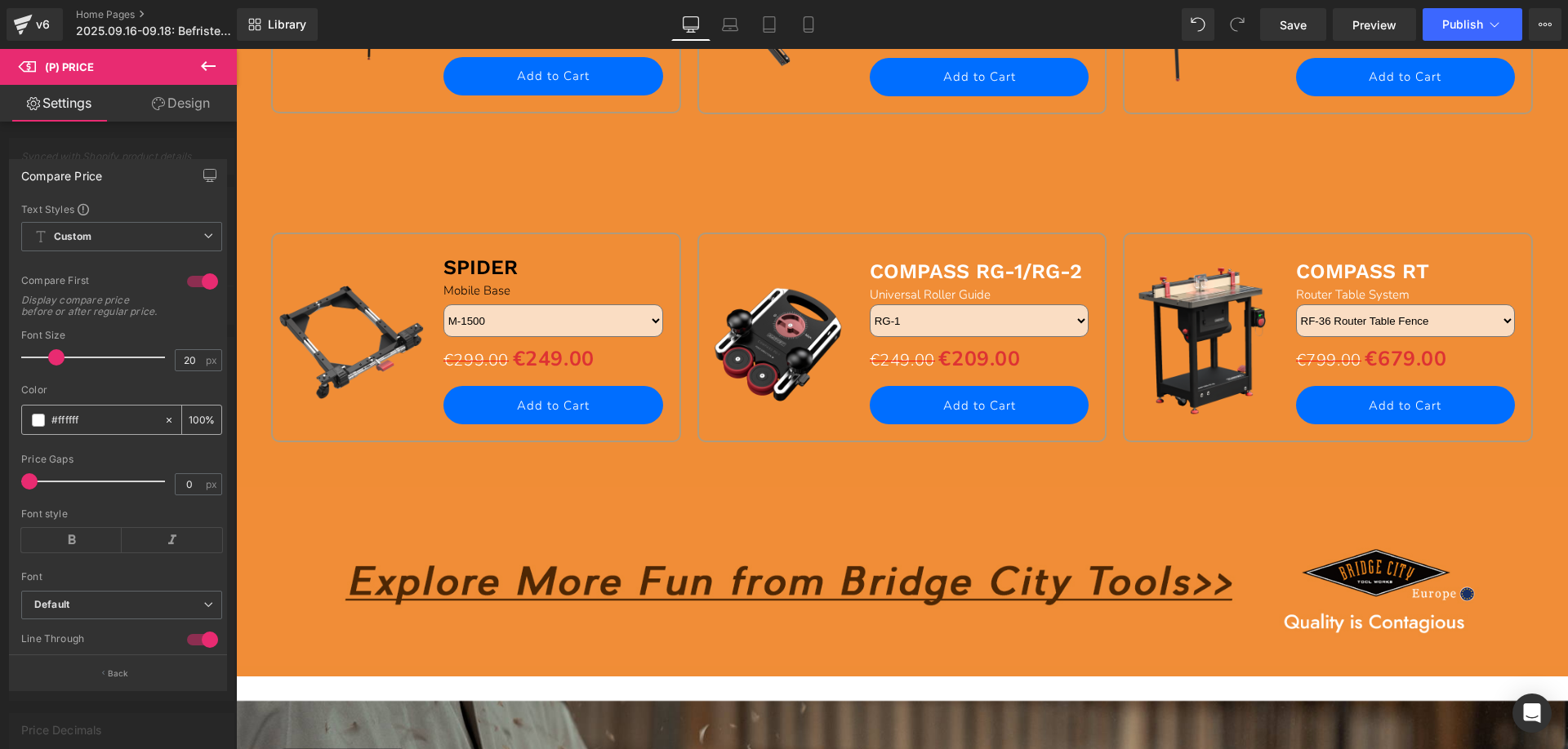
click at [37, 427] on span at bounding box center [39, 420] width 13 height 13
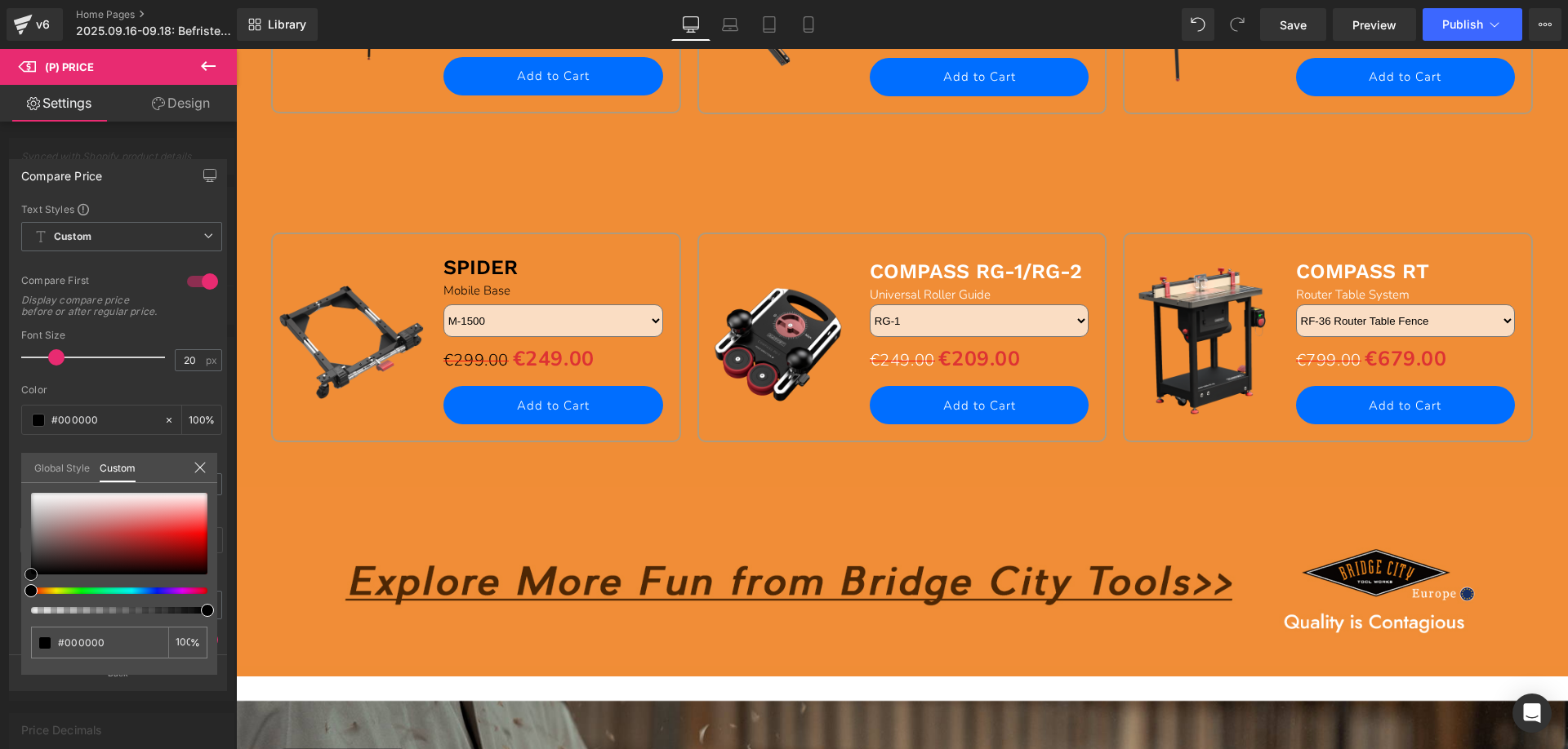
drag, startPoint x: 33, startPoint y: 494, endPoint x: 209, endPoint y: 549, distance: 184.4
click at [4, 614] on div "Compare Price Text Styles Custom Custom Setup Global Style Custom Setup Global …" at bounding box center [118, 418] width 237 height 543
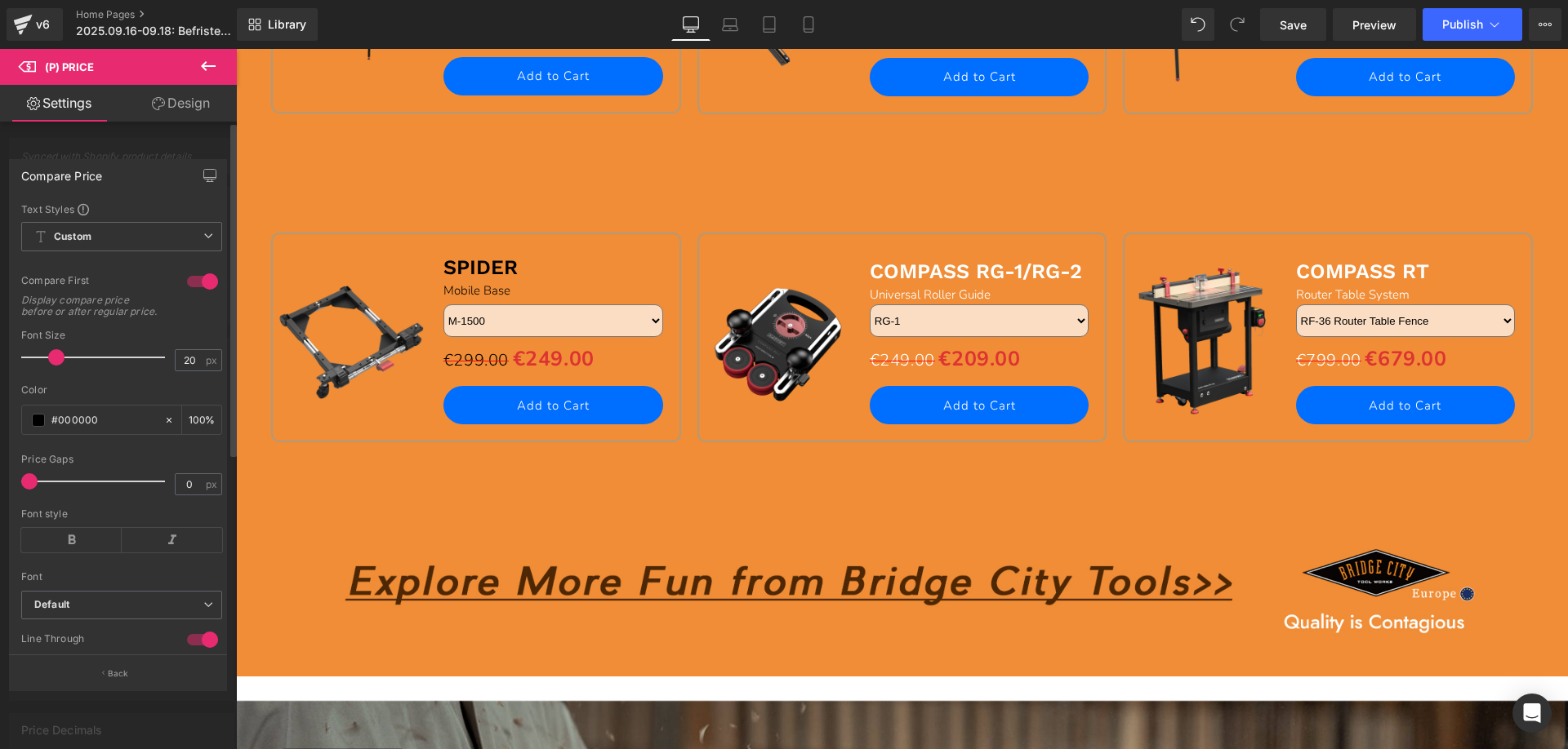
drag, startPoint x: 876, startPoint y: 269, endPoint x: 944, endPoint y: 267, distance: 68.0
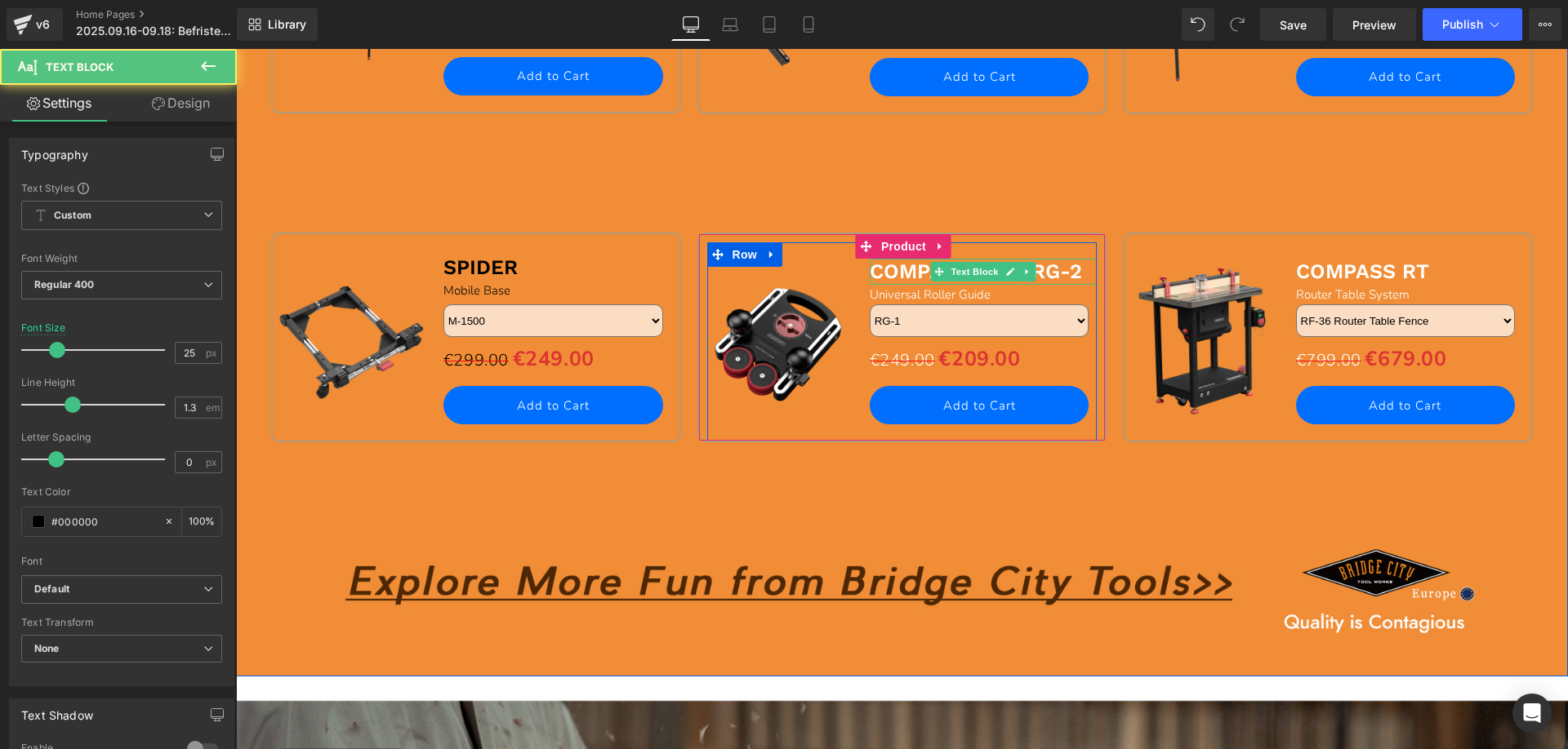
click at [875, 274] on b "COMPASS RG-1/RG-2" at bounding box center [976, 271] width 213 height 24
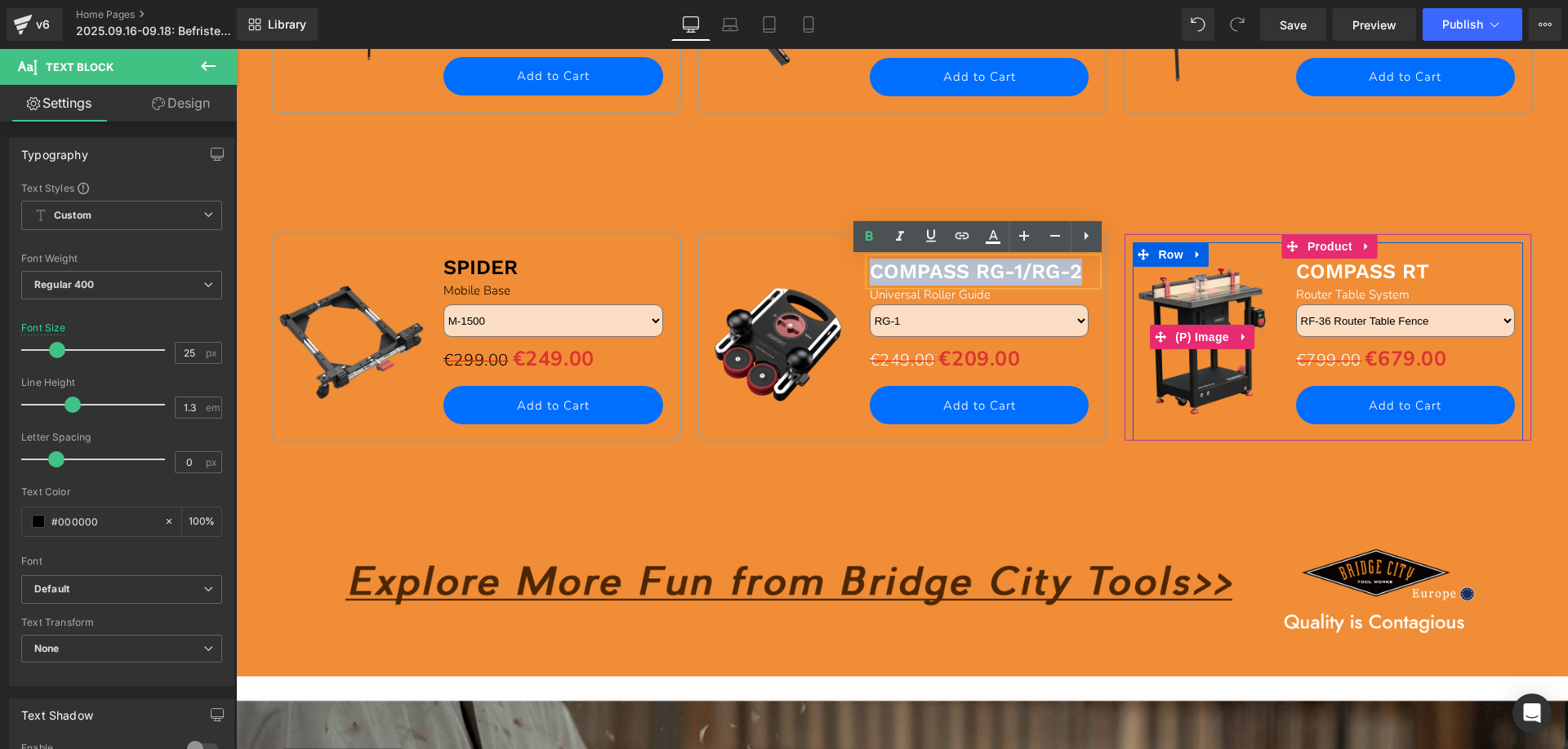
drag, startPoint x: 867, startPoint y: 272, endPoint x: 1101, endPoint y: 271, distance: 234.0
click at [1101, 271] on div "Sale Off (P) Image SPIDER Text Block Mobile Base Text Block M-1500 M-1500Pro M-…" at bounding box center [902, 315] width 1279 height 329
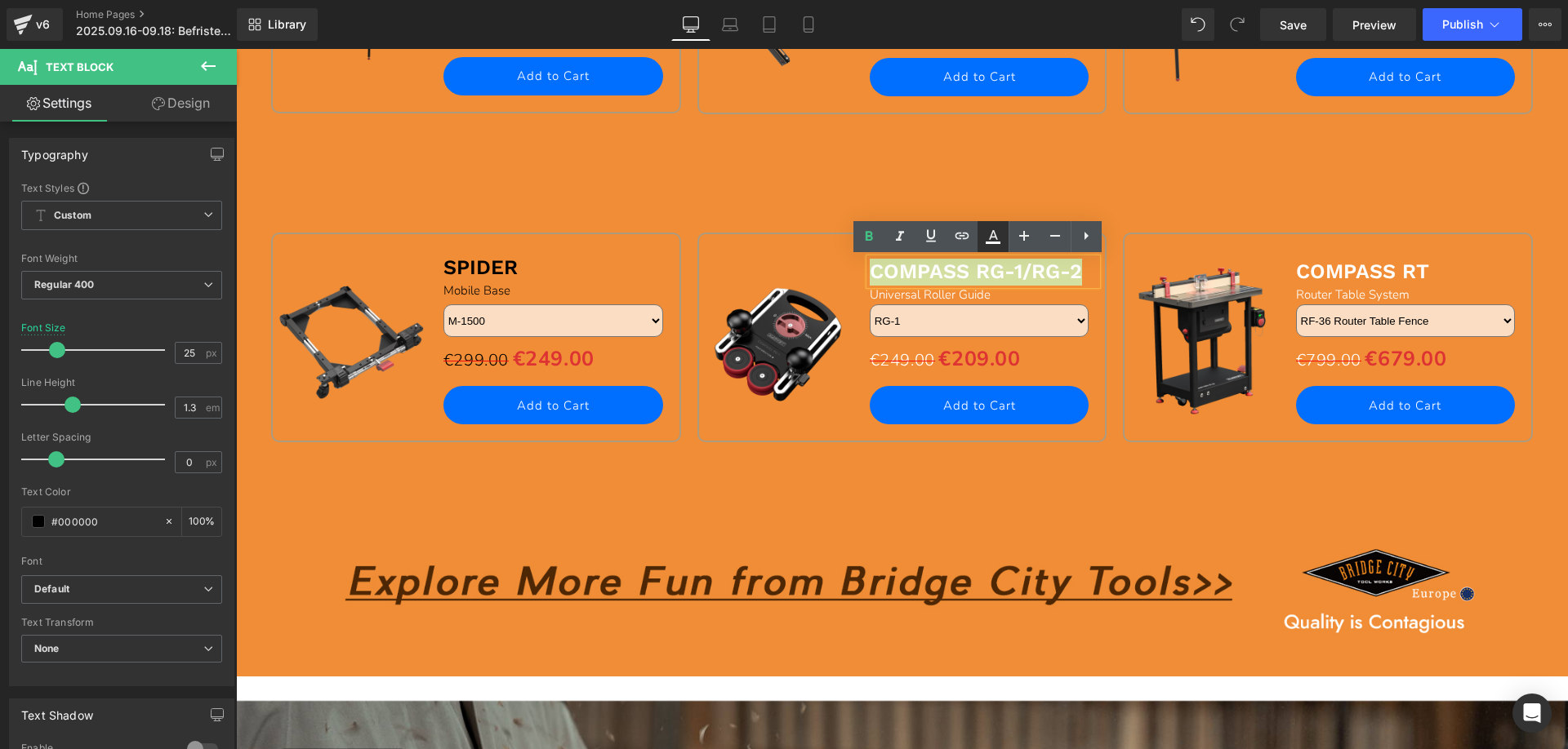
drag, startPoint x: 992, startPoint y: 240, endPoint x: 749, endPoint y: 232, distance: 243.1
click at [992, 240] on icon at bounding box center [993, 236] width 20 height 20
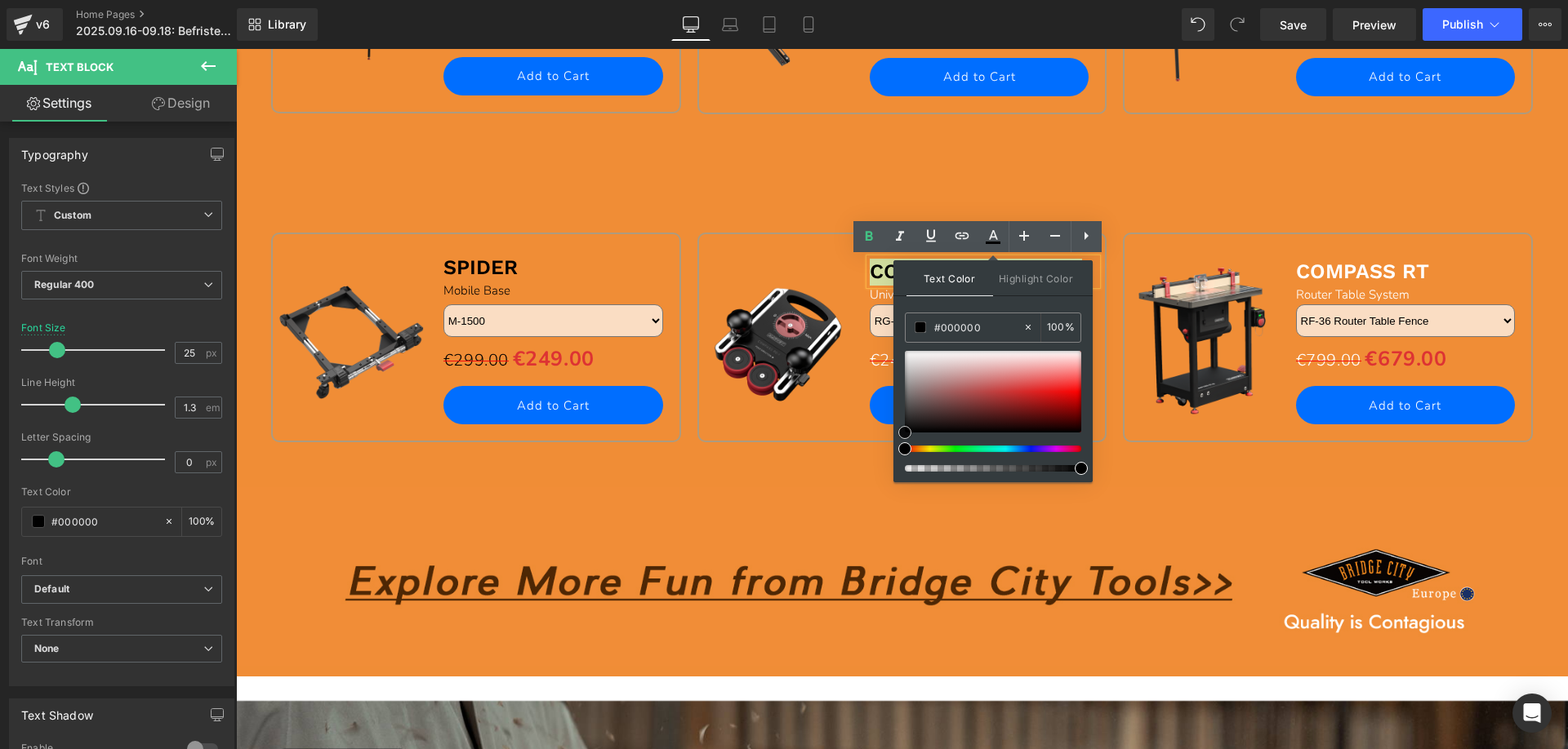
drag, startPoint x: 908, startPoint y: 347, endPoint x: 896, endPoint y: 479, distance: 132.5
click at [899, 479] on div "Text Color Highlight Color #333333 #ffffff 100 % none 0 %" at bounding box center [993, 371] width 200 height 222
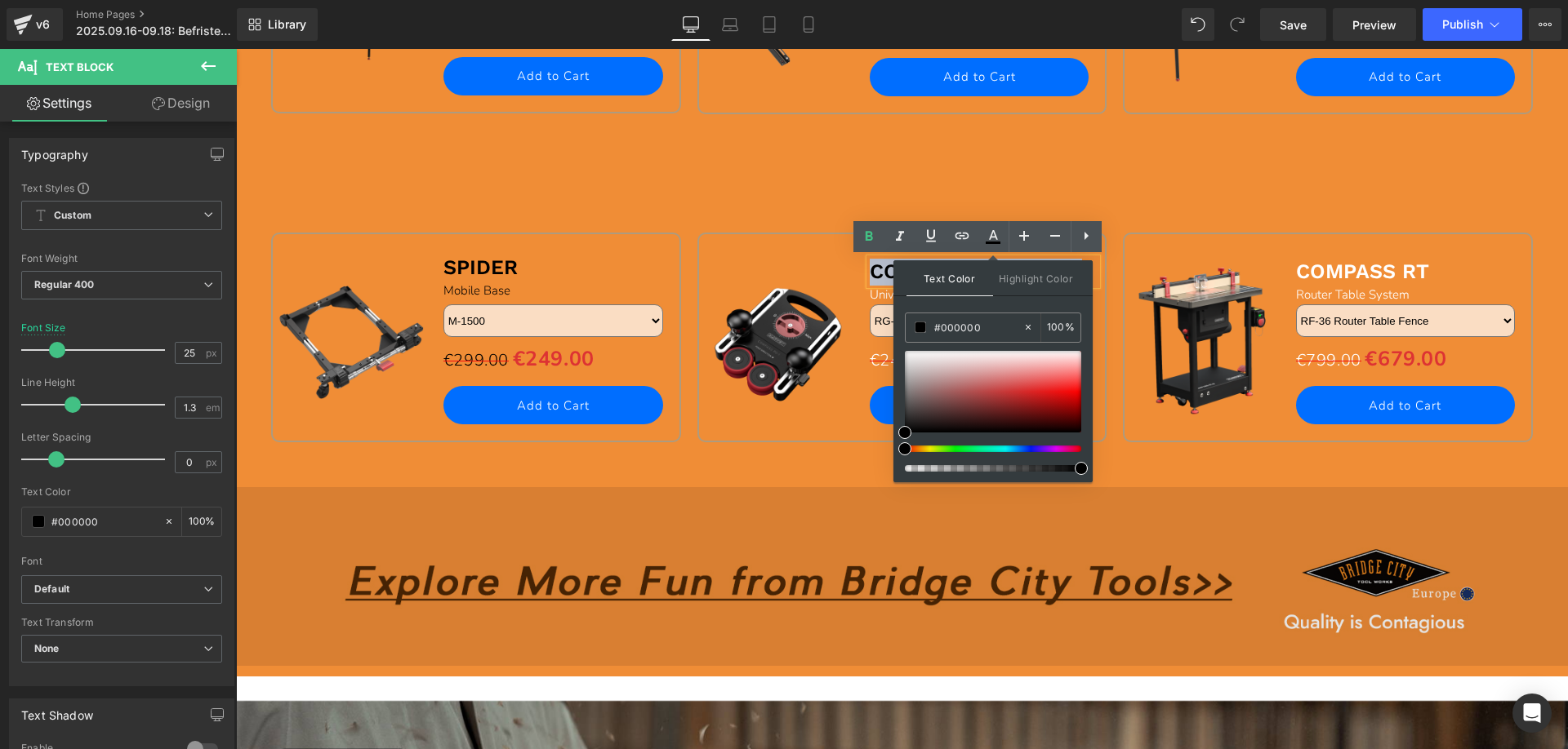
click at [768, 500] on img at bounding box center [902, 572] width 1332 height 187
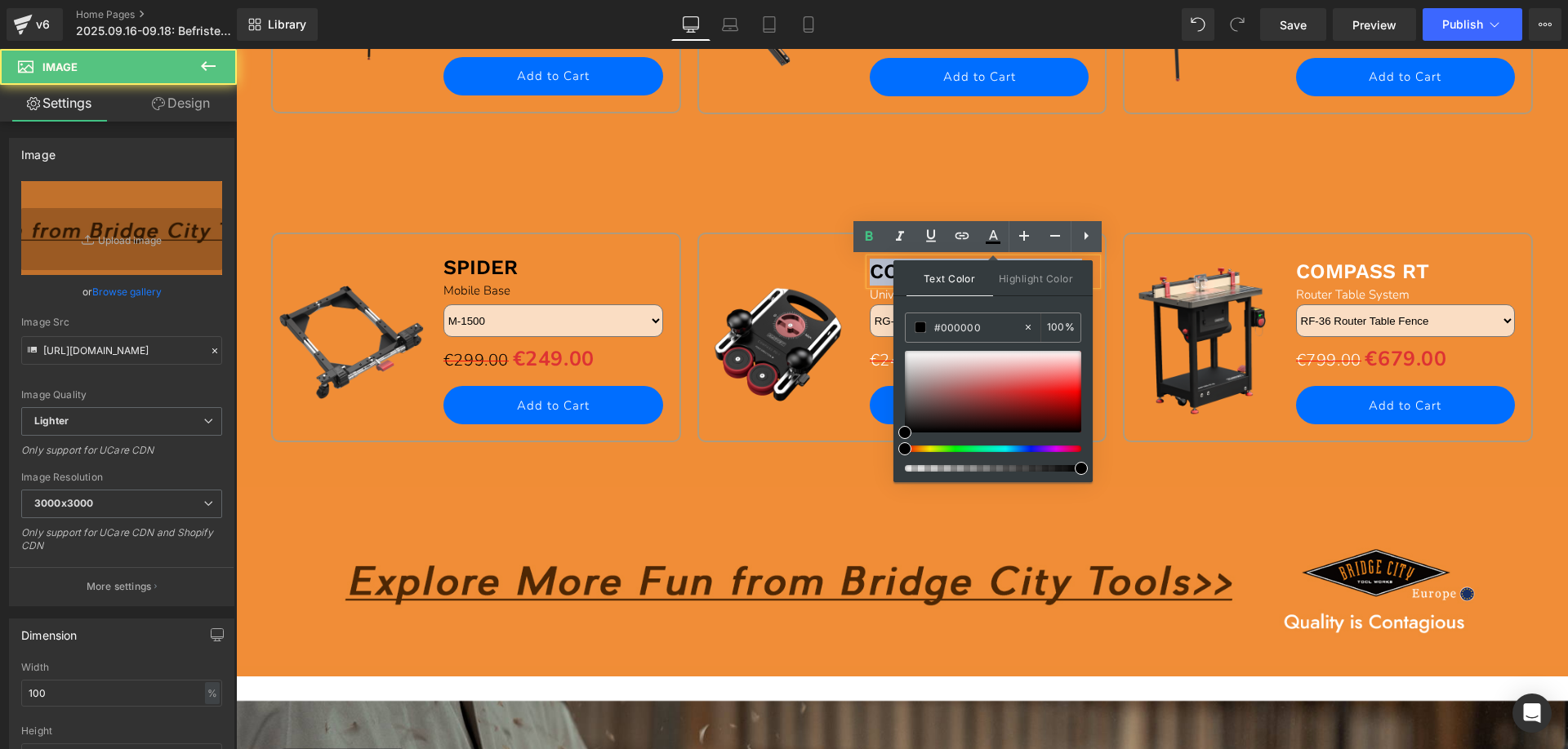
click at [861, 293] on img at bounding box center [776, 337] width 183 height 183
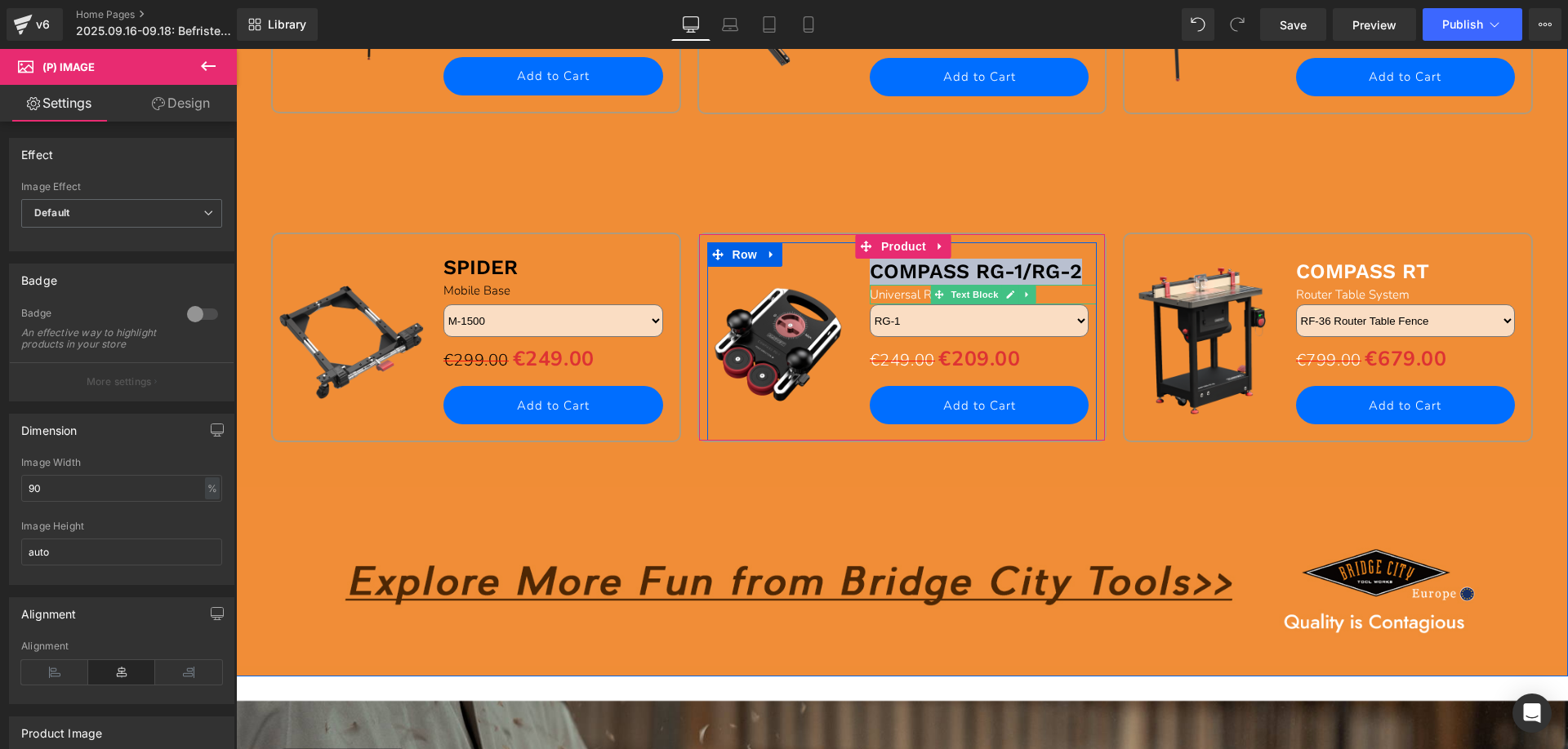
click at [875, 294] on span "Universal Roller Guide" at bounding box center [930, 295] width 121 height 16
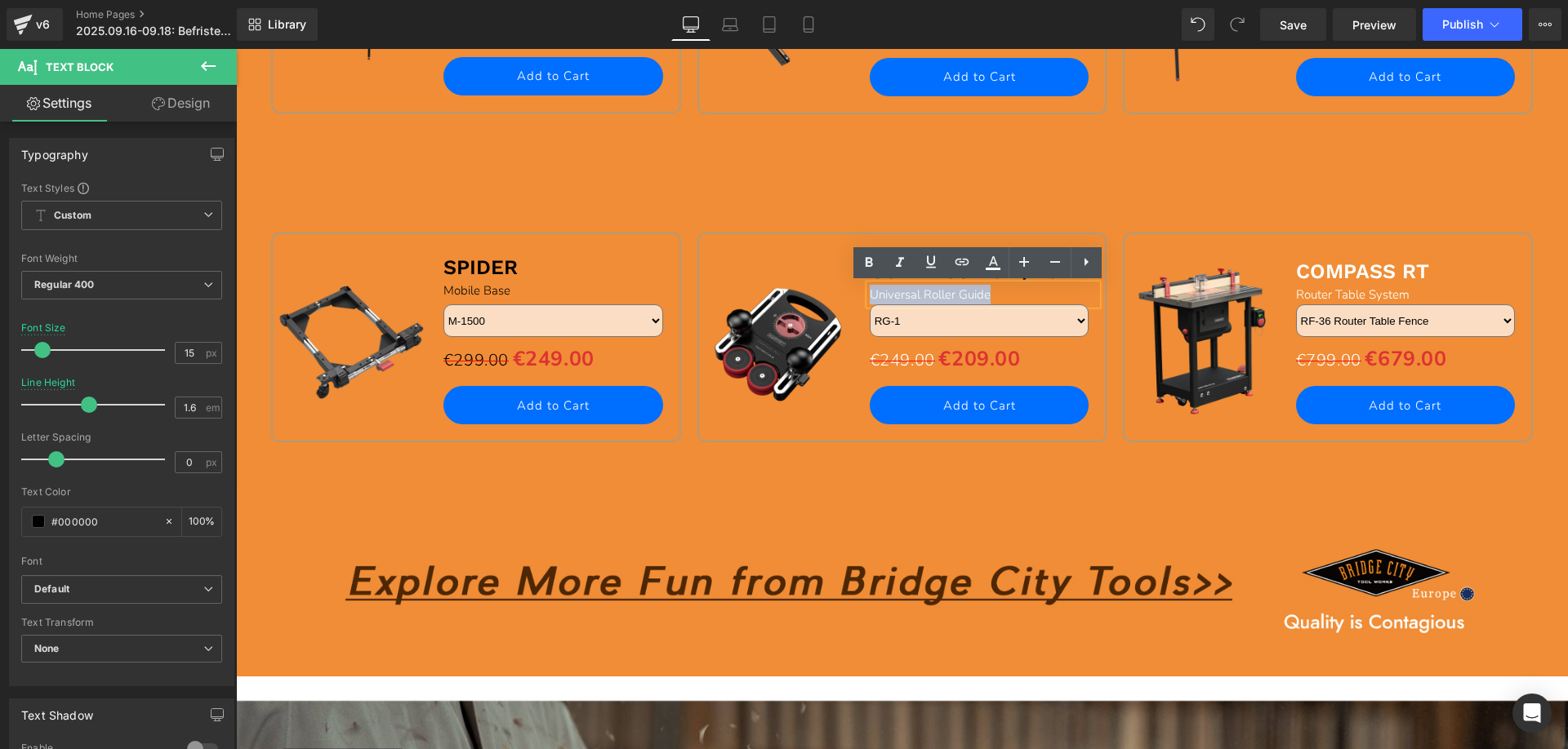
drag, startPoint x: 866, startPoint y: 293, endPoint x: 1020, endPoint y: 293, distance: 154.0
click at [1020, 293] on div "Universal Roller Guide" at bounding box center [984, 295] width 228 height 20
click at [995, 274] on link at bounding box center [993, 263] width 31 height 31
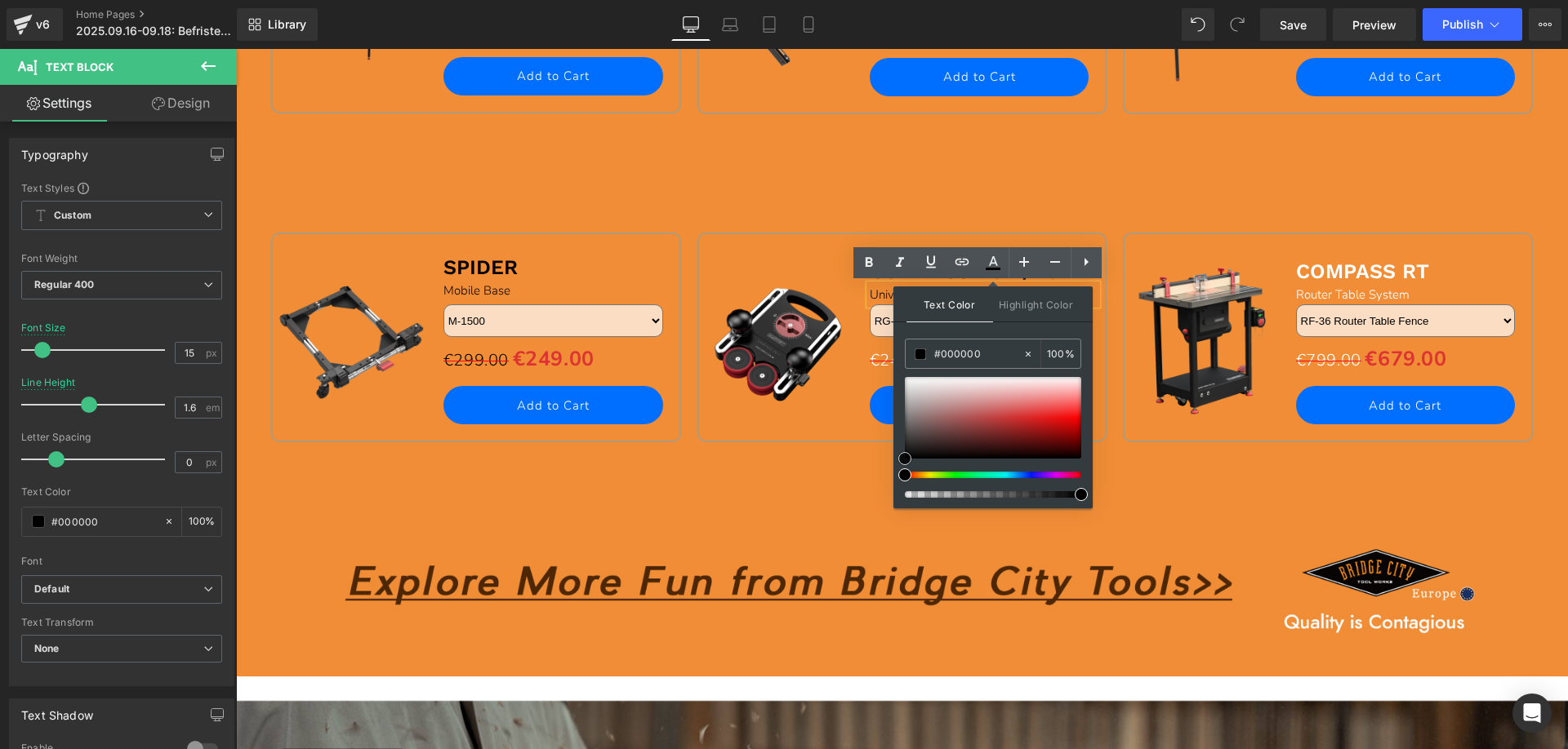
drag, startPoint x: 910, startPoint y: 377, endPoint x: 655, endPoint y: 438, distance: 262.2
click at [894, 491] on div "Text Color Highlight Color #333333 #ffffff 100 % none 0 %" at bounding box center [993, 397] width 200 height 222
click at [748, 186] on div "Sale Off (P) Image SPIDER Text Block Mobile Base Text Block M-1500 M-1500Pro M-…" at bounding box center [902, 315] width 1279 height 329
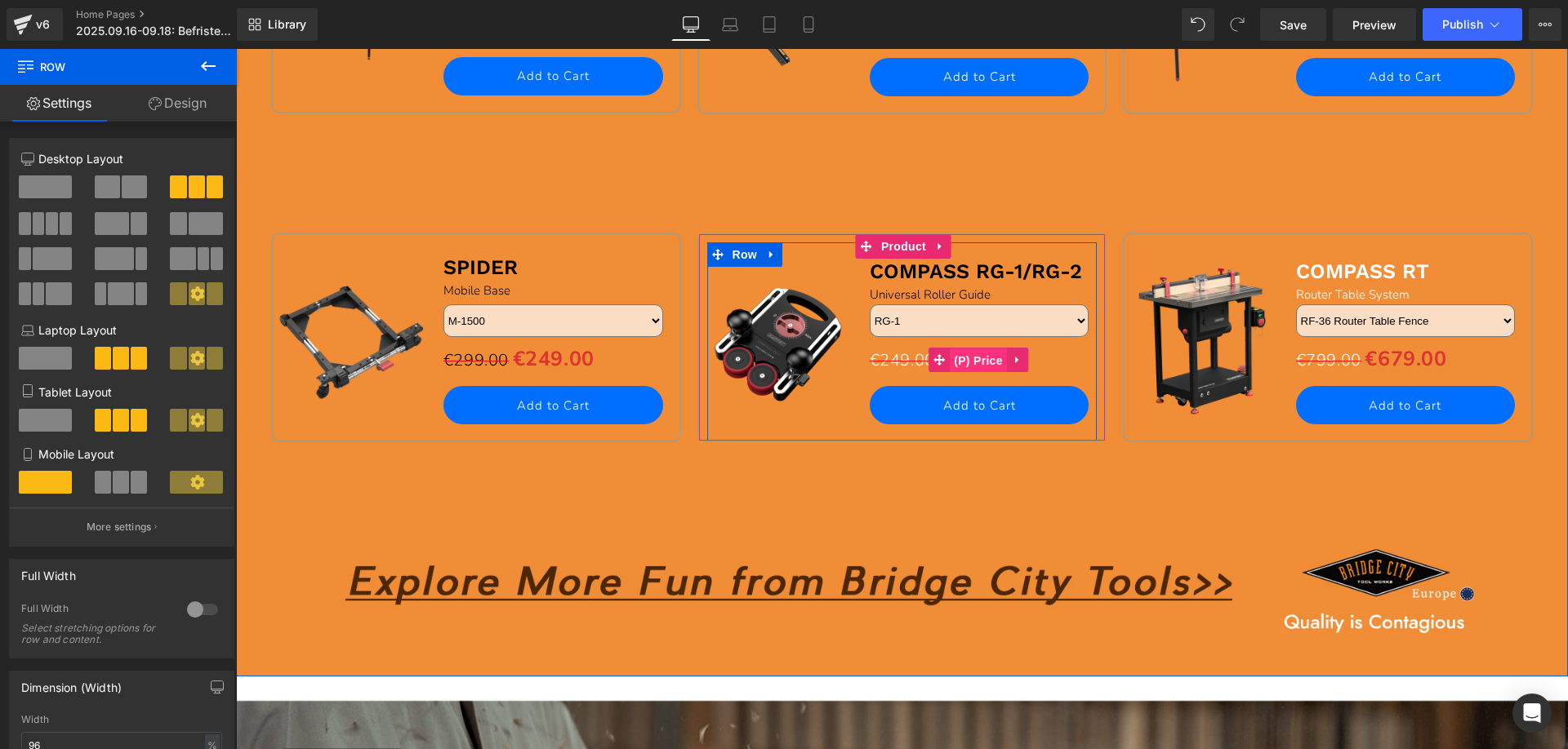
click at [976, 361] on span "(P) Price" at bounding box center [978, 361] width 57 height 25
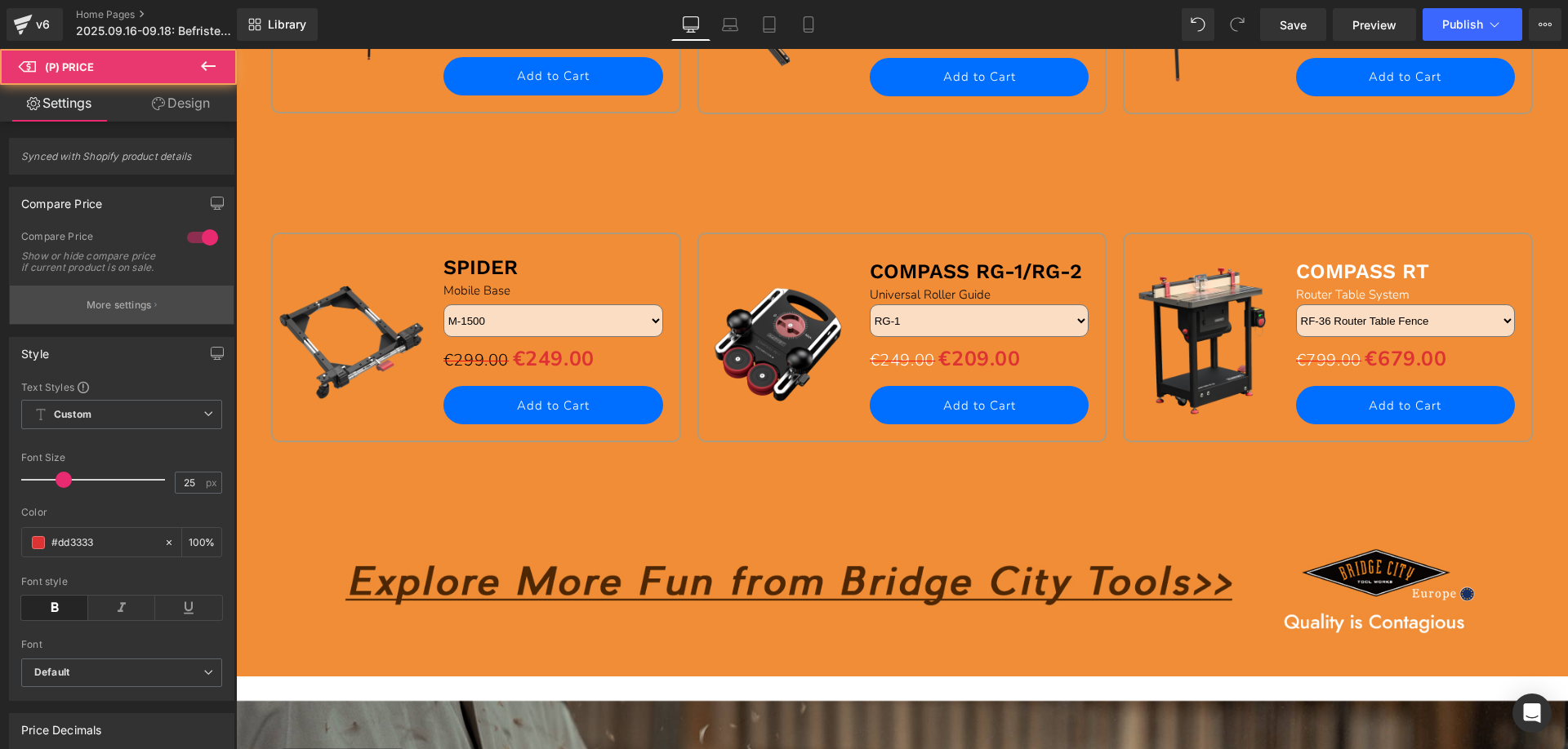
click at [131, 312] on p "More settings" at bounding box center [119, 306] width 65 height 15
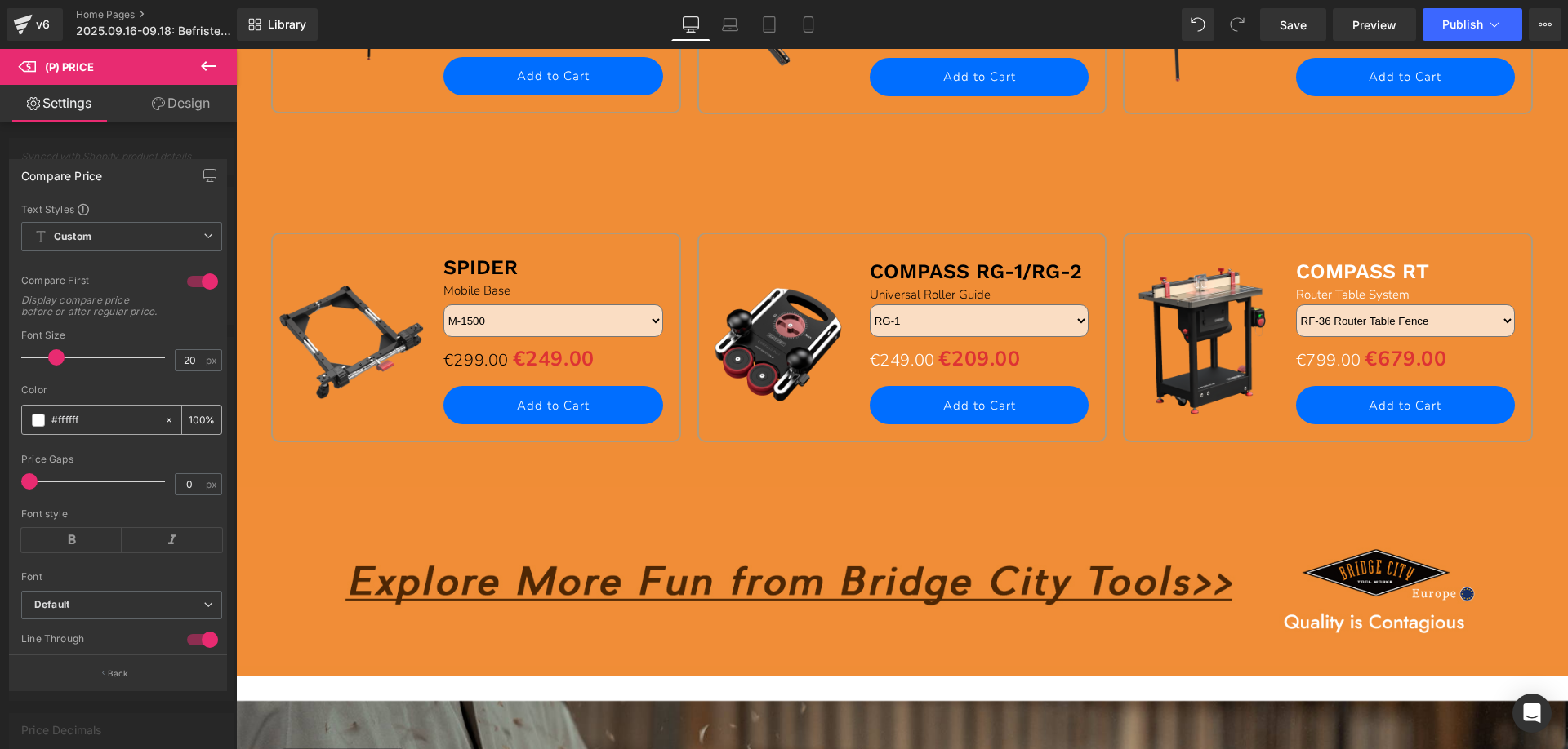
click at [37, 427] on span at bounding box center [39, 420] width 13 height 13
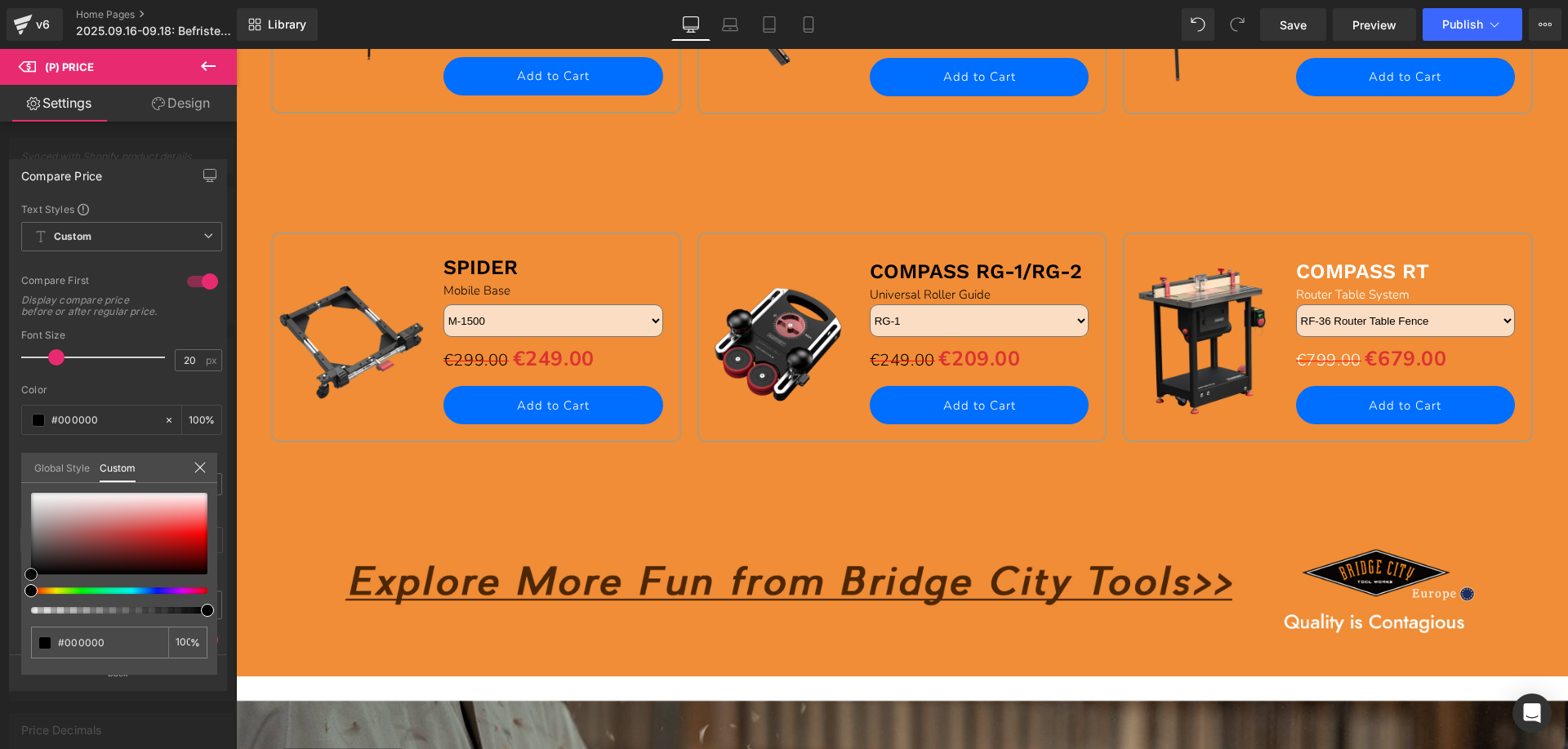
drag, startPoint x: 35, startPoint y: 494, endPoint x: 60, endPoint y: 592, distance: 101.1
click at [32, 598] on div at bounding box center [120, 553] width 176 height 121
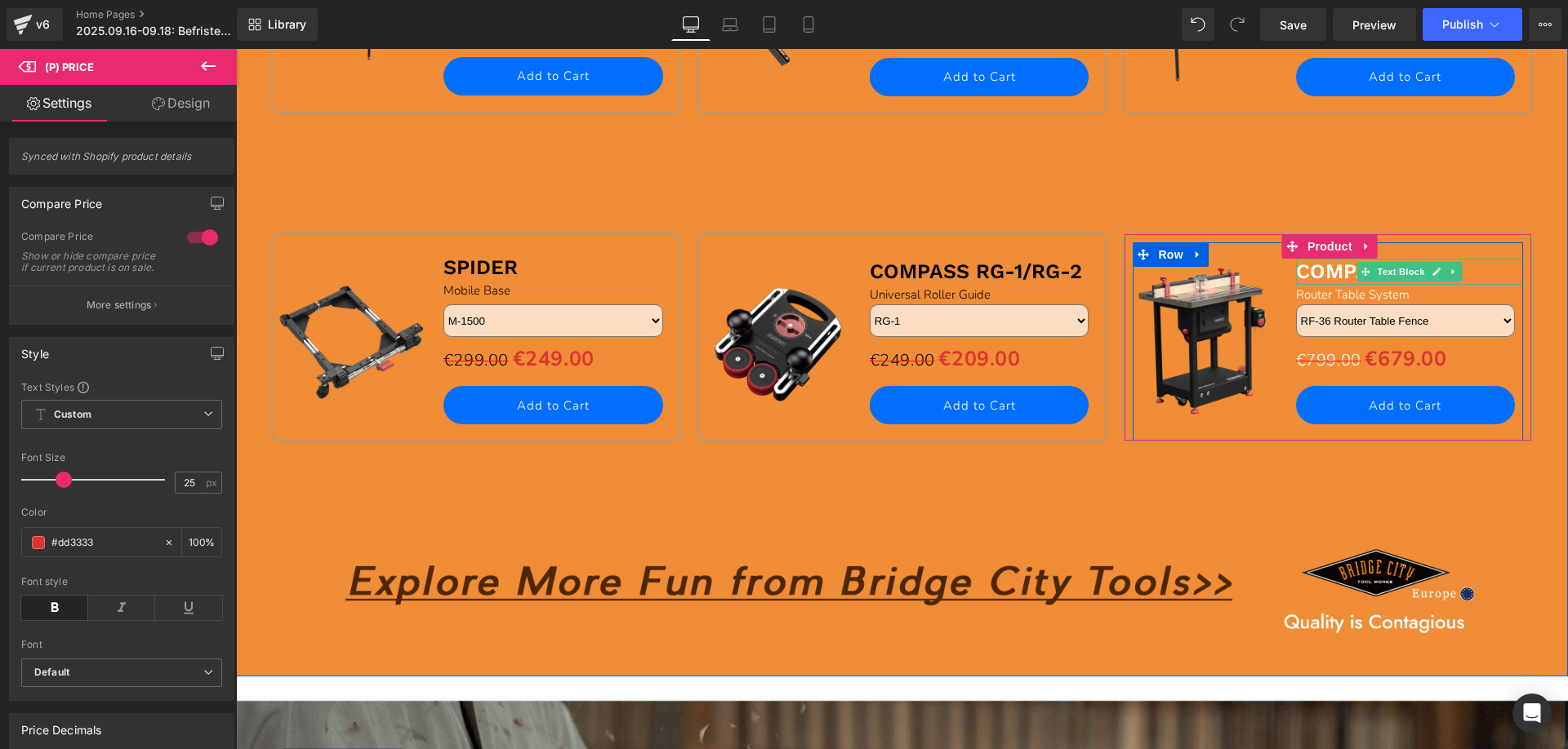
click at [1316, 278] on b "COMPASS RT" at bounding box center [1362, 271] width 133 height 24
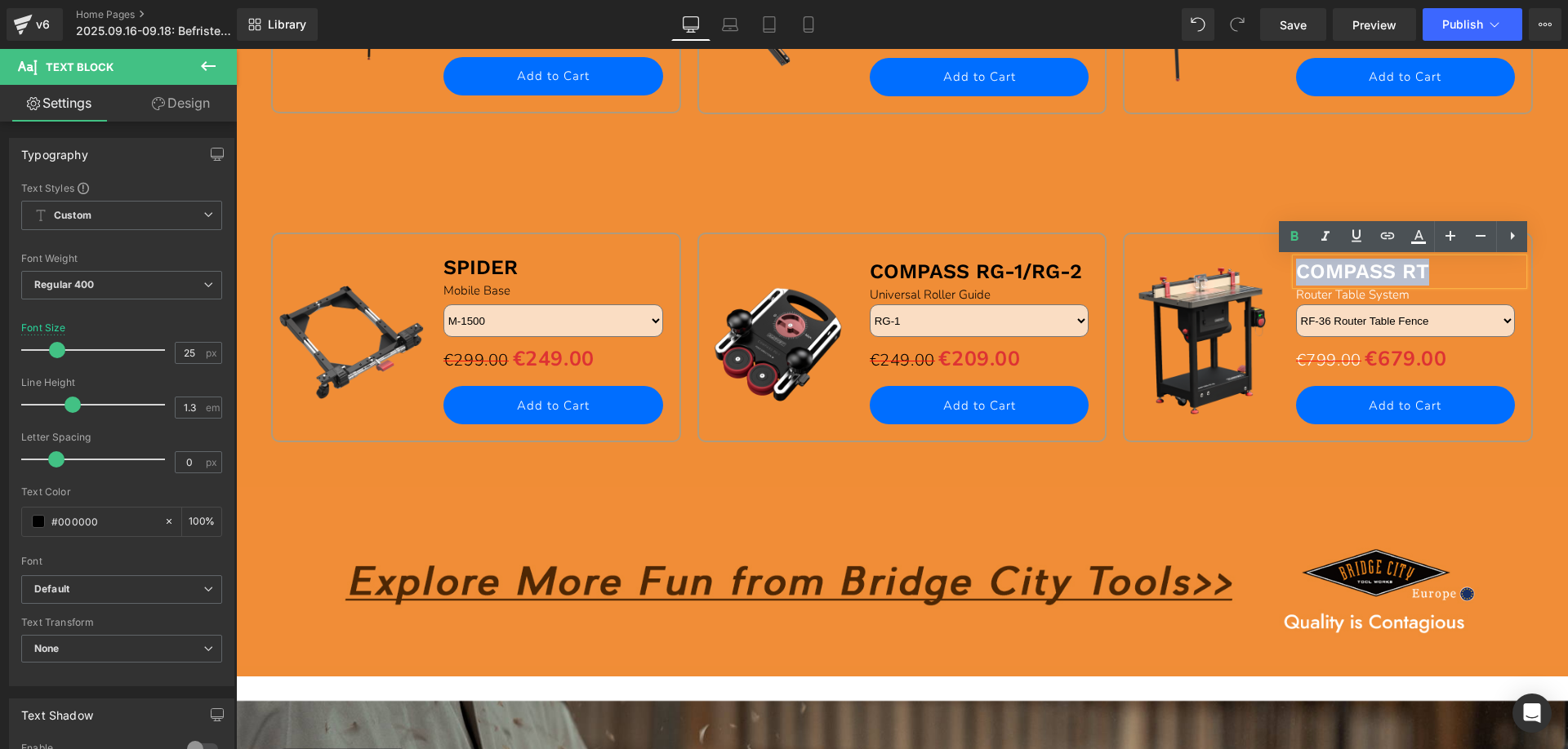
drag, startPoint x: 1293, startPoint y: 269, endPoint x: 1426, endPoint y: 269, distance: 133.0
click at [1426, 269] on p "COMPASS RT" at bounding box center [1410, 272] width 228 height 27
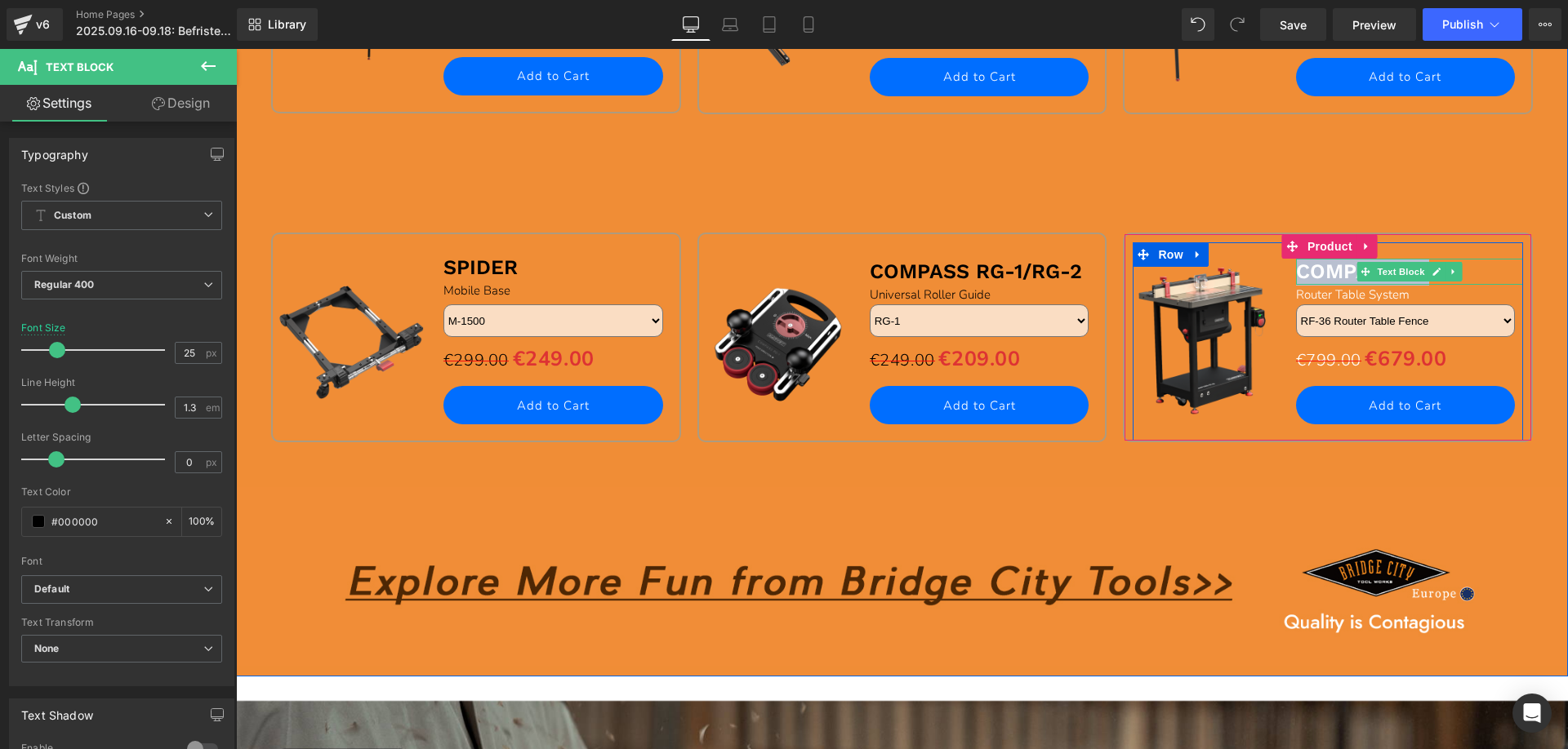
click at [1341, 271] on b "COMPASS RT" at bounding box center [1362, 271] width 133 height 24
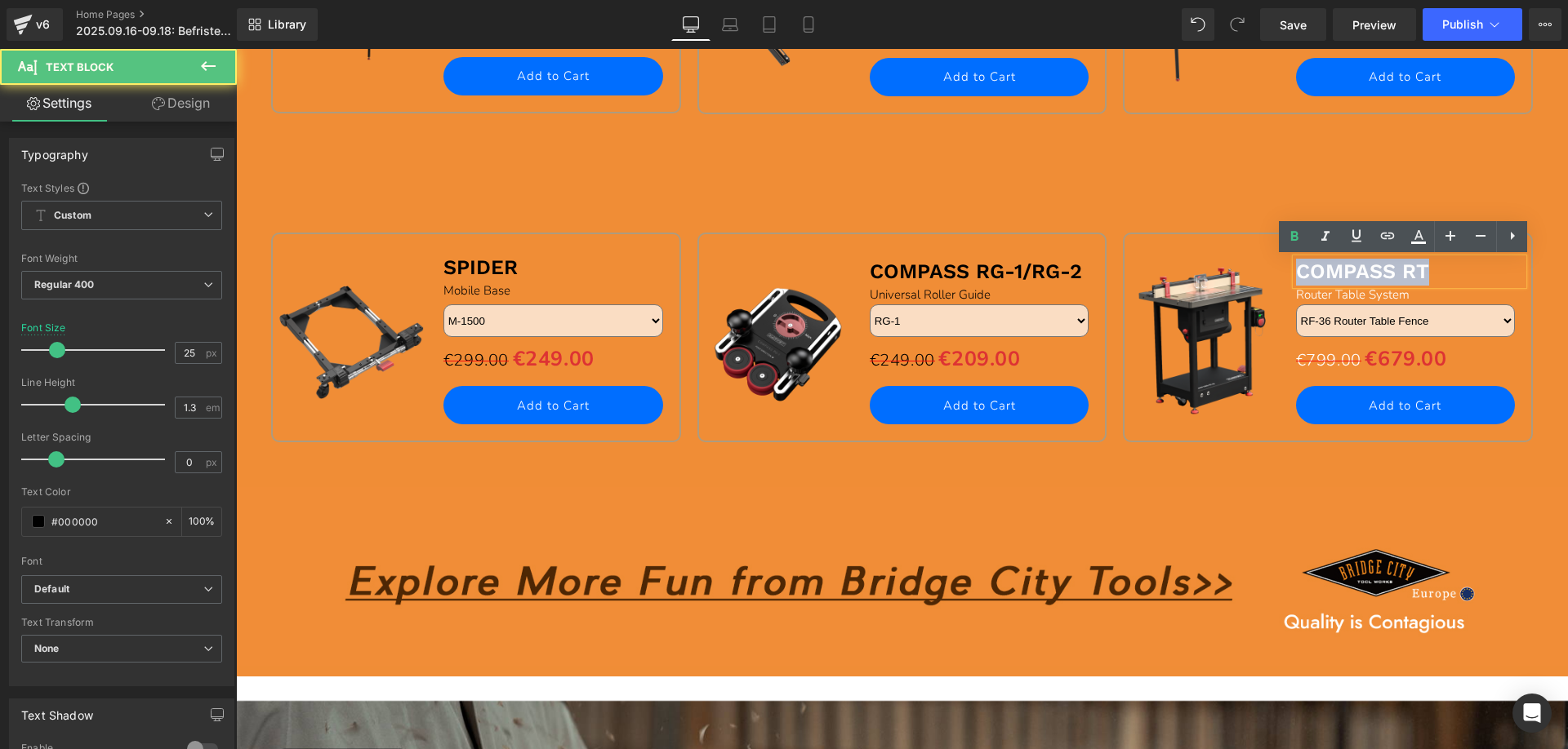
drag, startPoint x: 1294, startPoint y: 269, endPoint x: 1520, endPoint y: 272, distance: 226.0
click at [1520, 272] on div "COMPASS RT" at bounding box center [1410, 272] width 228 height 27
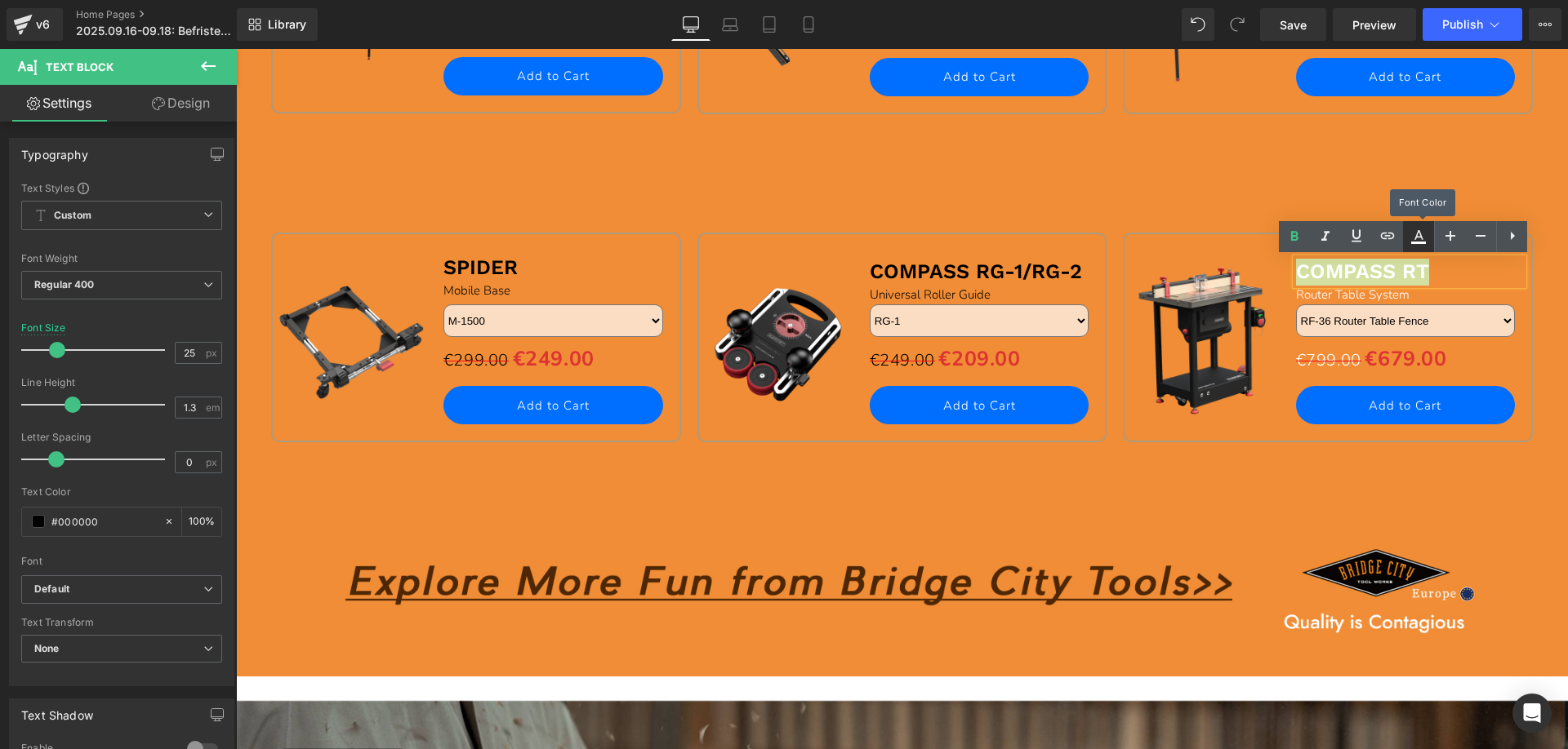
click at [1425, 235] on icon at bounding box center [1419, 236] width 20 height 20
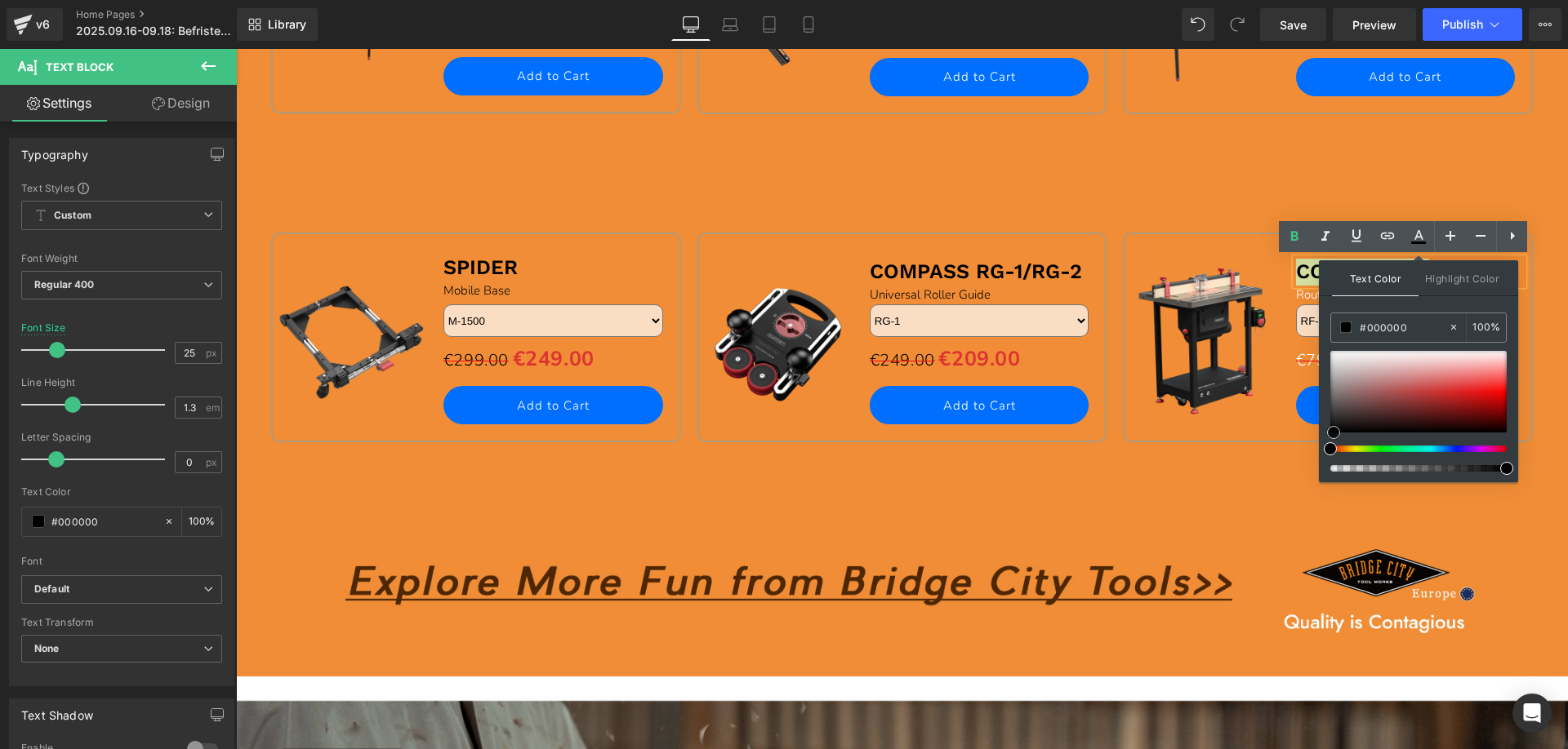
drag, startPoint x: 1330, startPoint y: 352, endPoint x: 1333, endPoint y: 464, distance: 112.0
click at [1333, 464] on div at bounding box center [1419, 411] width 176 height 121
click at [1173, 131] on div "Sale Off (P) Image COMPASS ST-1500 Text Block Sliding Table With AH-3T (Metric)…" at bounding box center [1327, 16] width 426 height 268
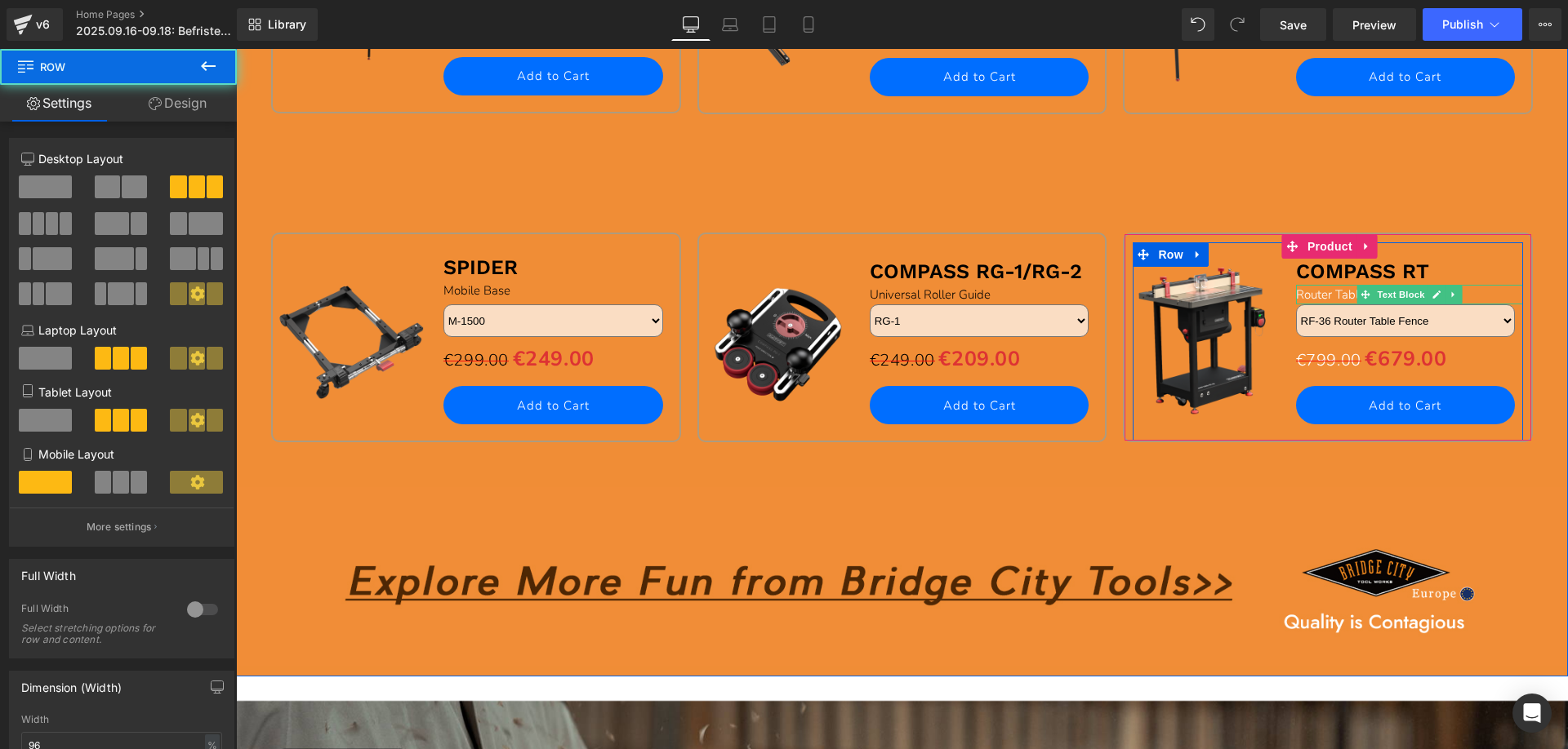
click at [1304, 294] on span "Router Table System" at bounding box center [1353, 295] width 114 height 16
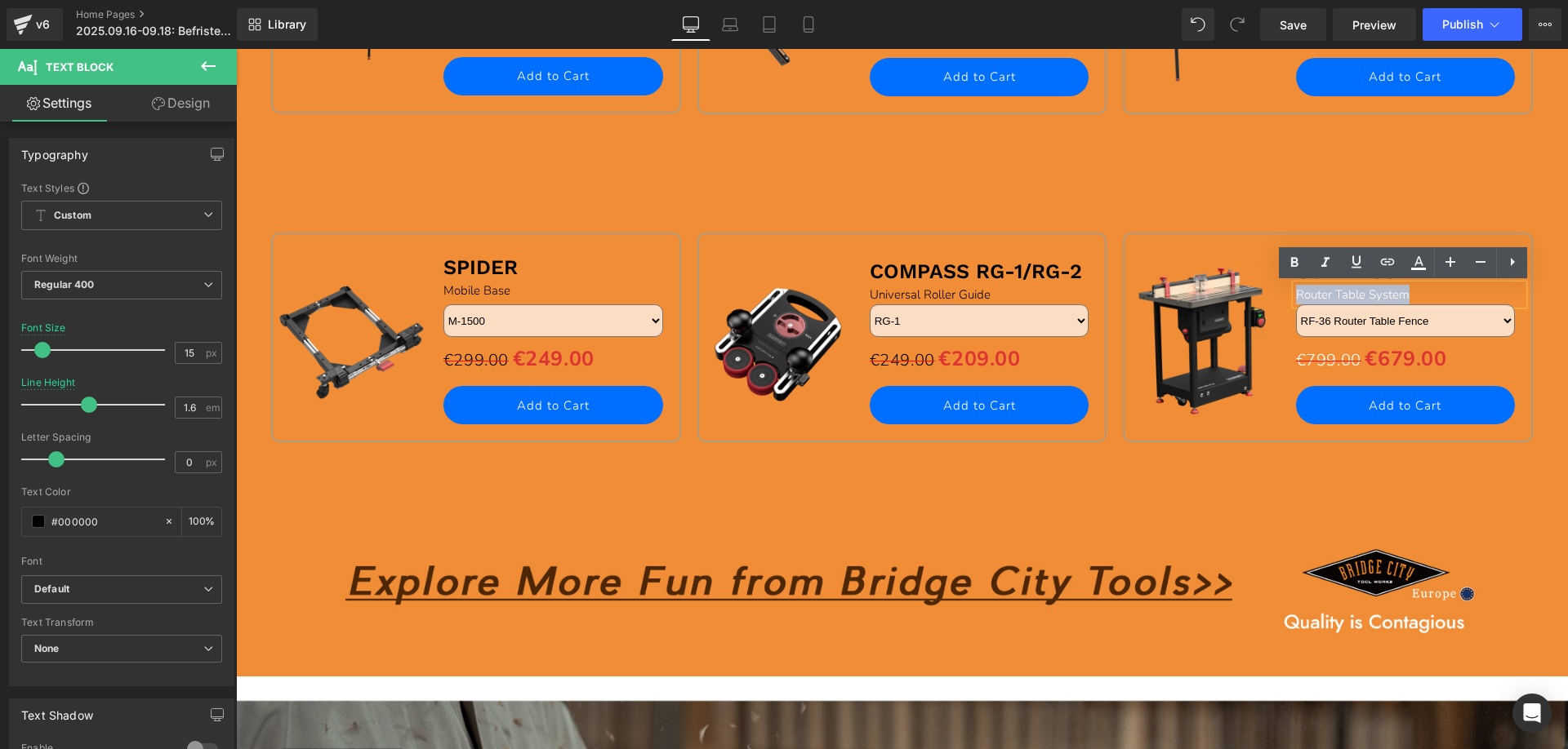
drag, startPoint x: 1289, startPoint y: 296, endPoint x: 1469, endPoint y: 298, distance: 180.0
click at [1469, 298] on div "Router Table System" at bounding box center [1410, 295] width 228 height 20
click at [1424, 263] on icon at bounding box center [1419, 263] width 20 height 20
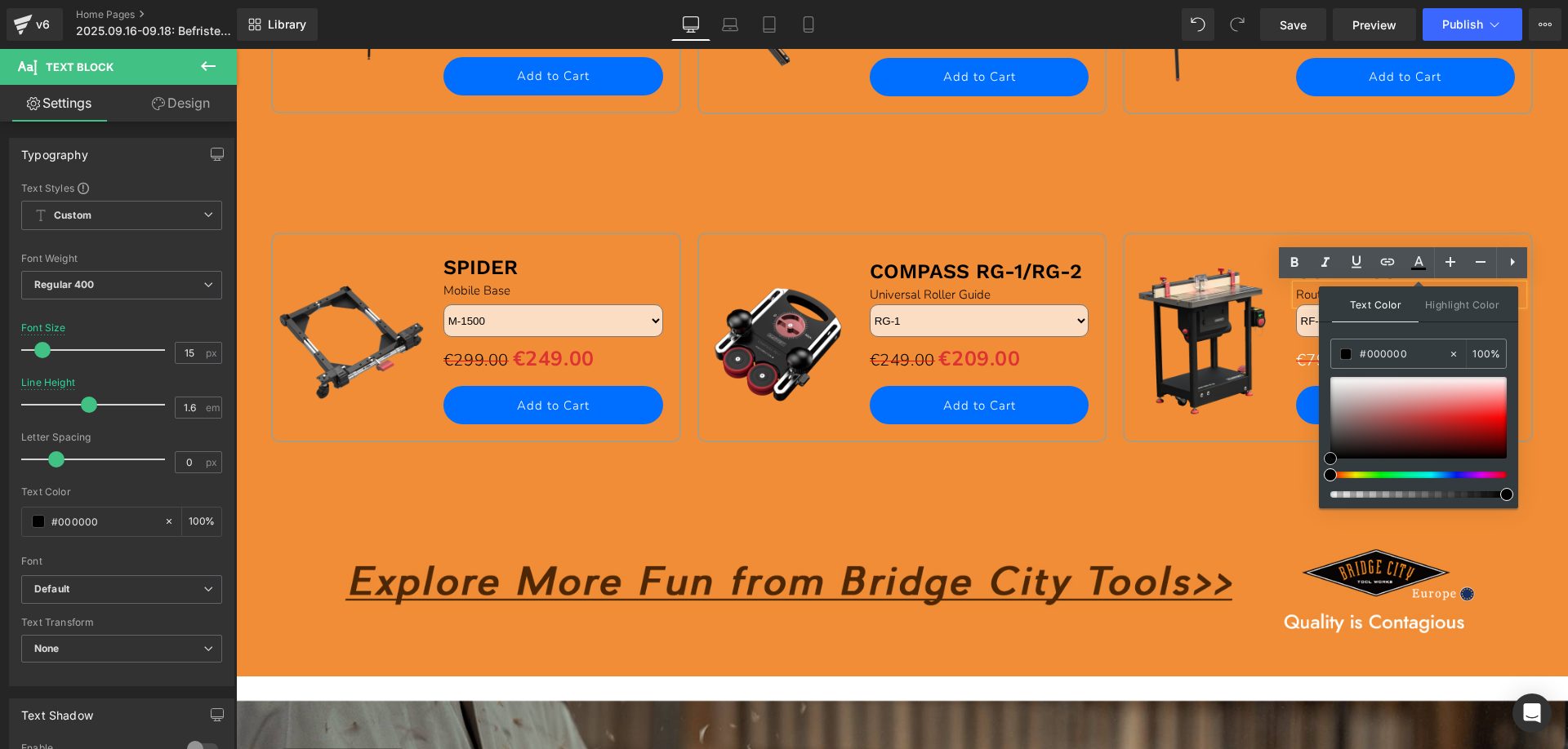
drag, startPoint x: 1335, startPoint y: 381, endPoint x: 977, endPoint y: 439, distance: 362.7
click at [1331, 494] on div at bounding box center [1419, 438] width 176 height 121
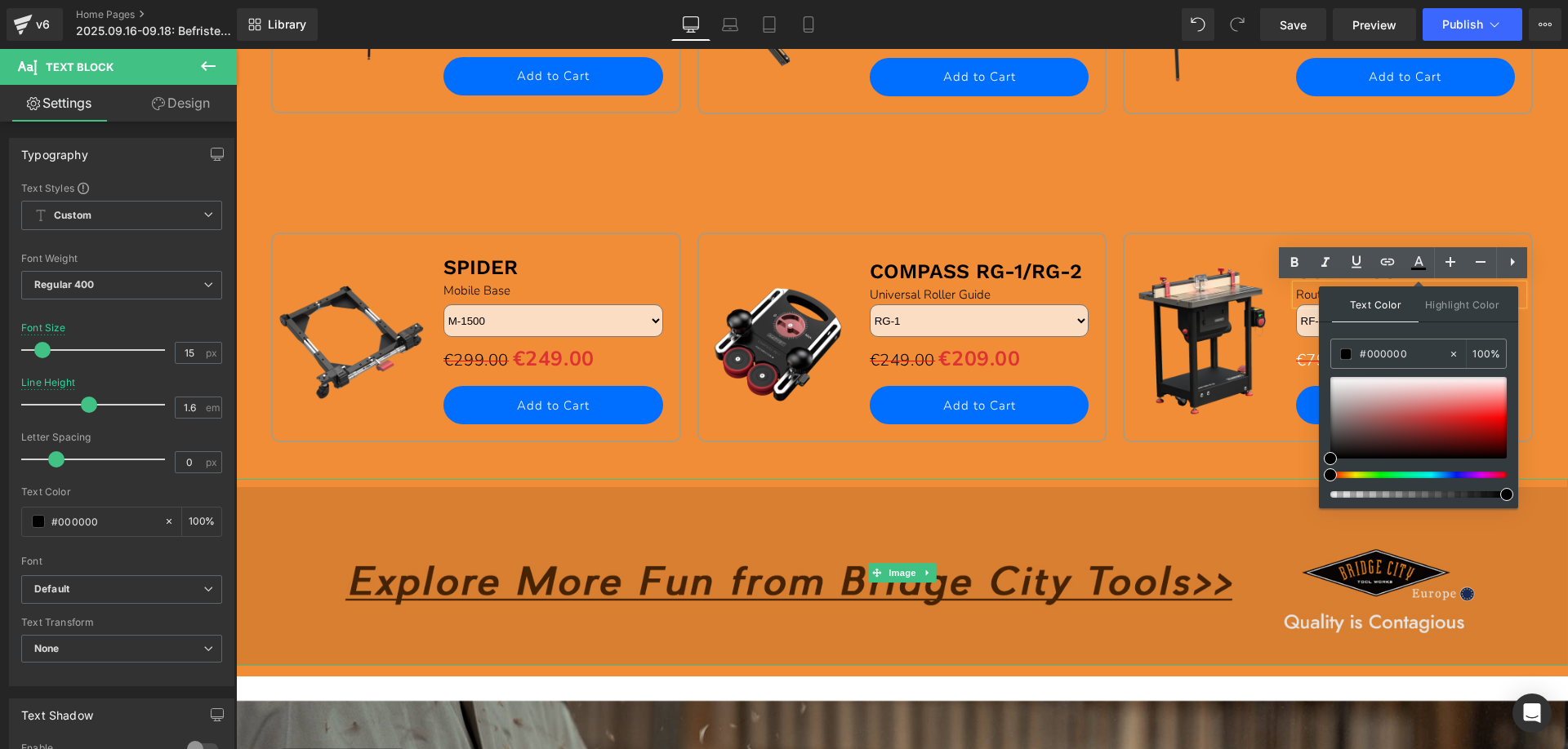
click at [1176, 488] on img at bounding box center [902, 572] width 1332 height 187
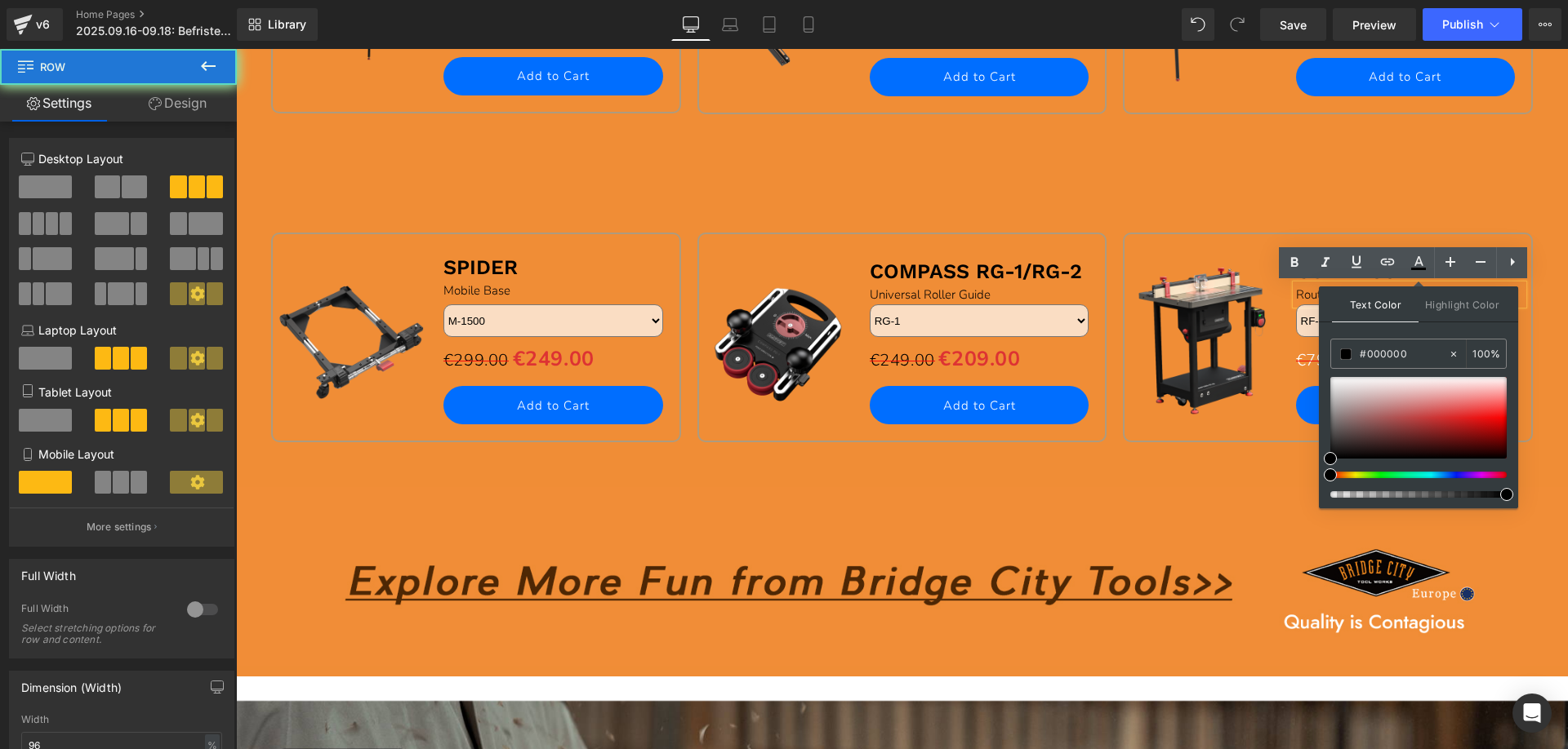
click at [1182, 459] on div "Sale Off (P) Image COMPASS RT Text Block Router Table System Text Block RF-36 R…" at bounding box center [1327, 356] width 426 height 247
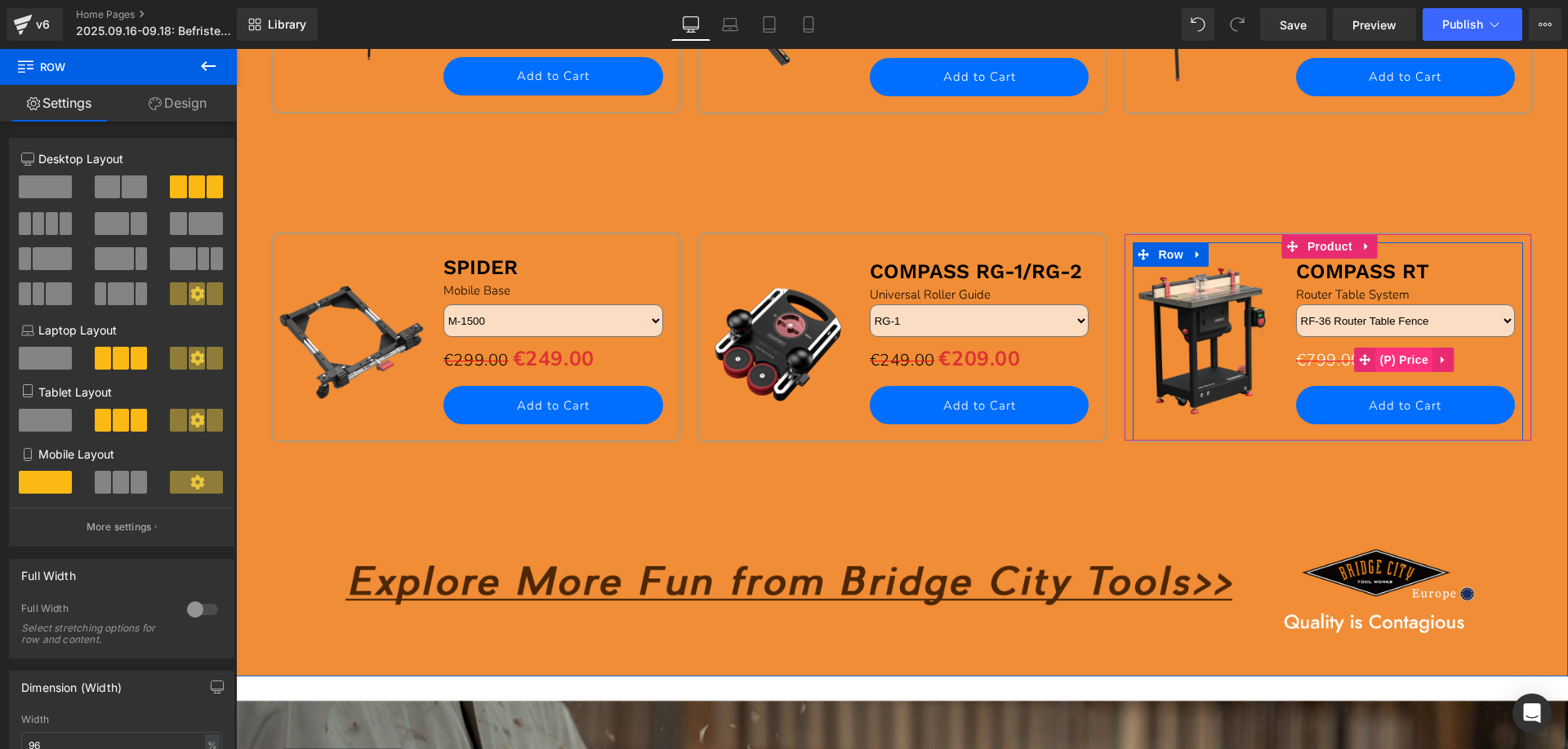
click at [1388, 357] on span "(P) Price" at bounding box center [1403, 360] width 57 height 25
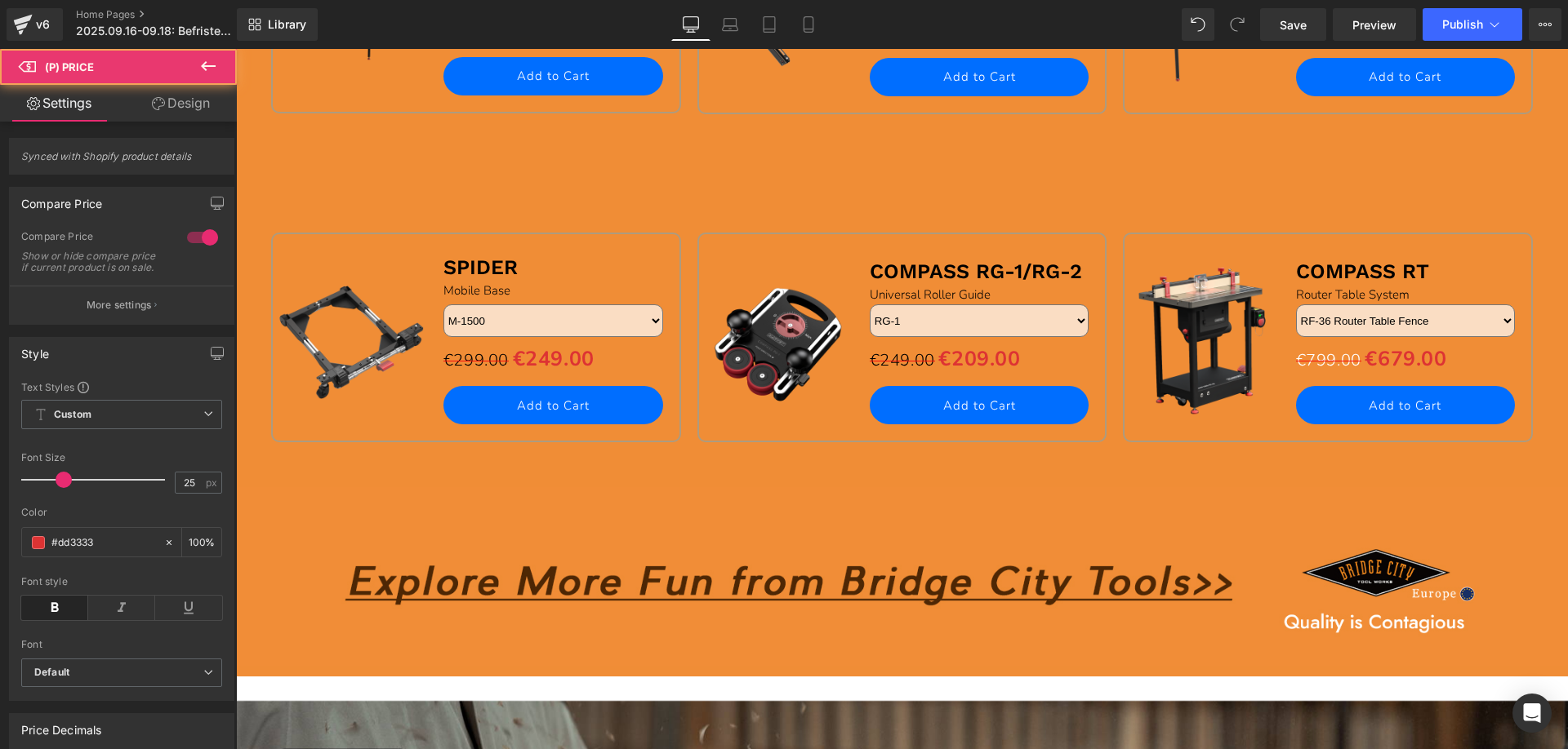
click at [112, 324] on button "More settings" at bounding box center [121, 305] width 223 height 39
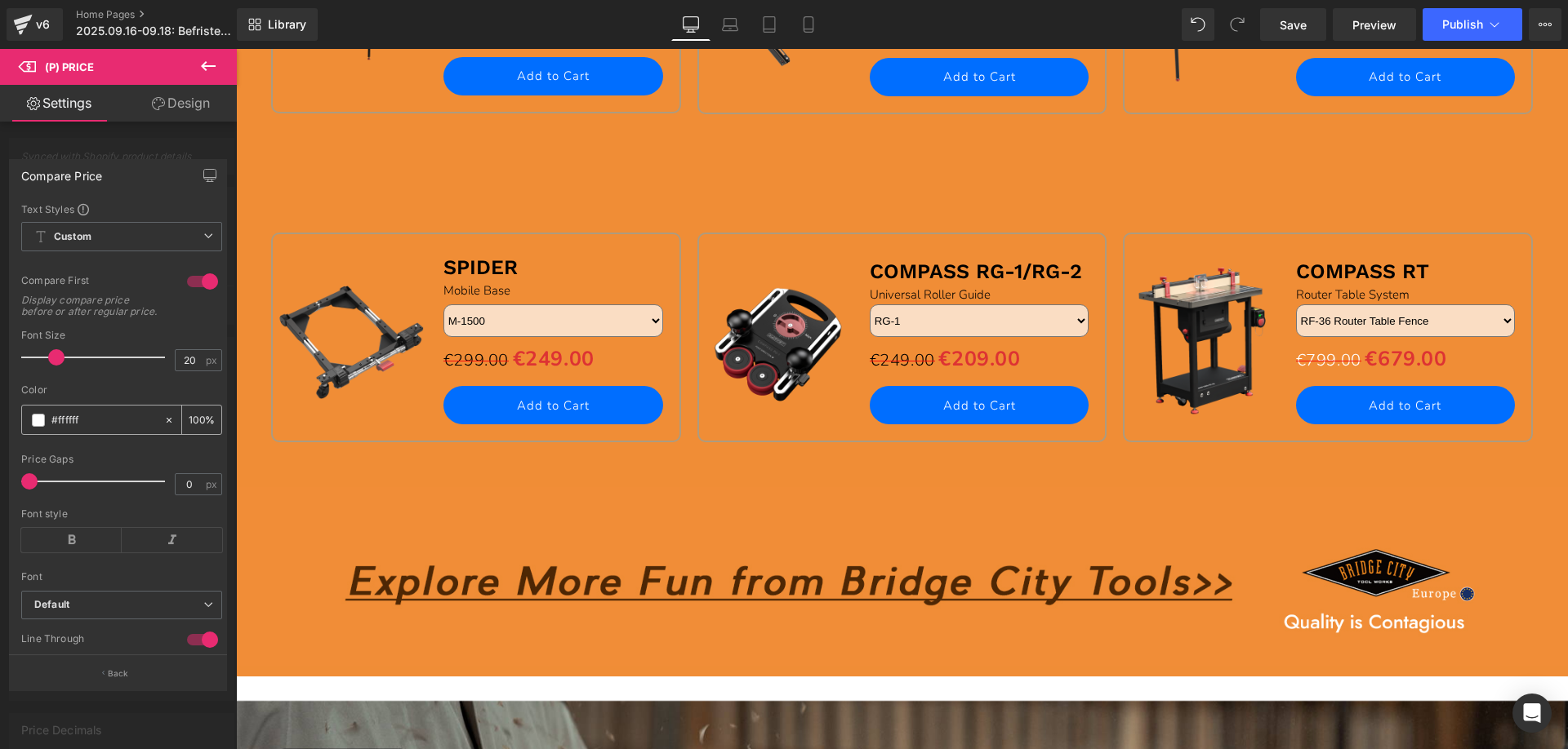
click at [38, 426] on span at bounding box center [39, 420] width 13 height 13
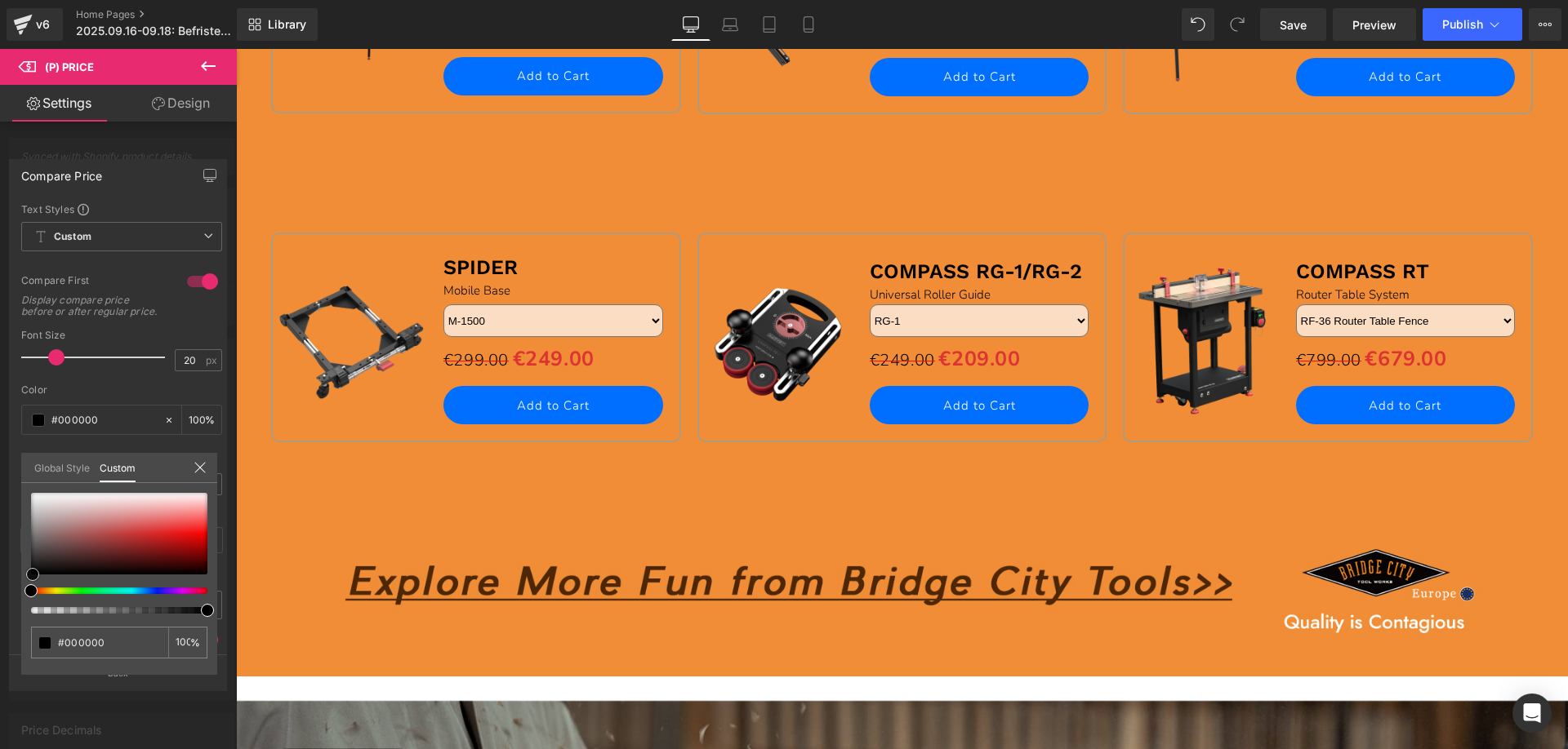
drag, startPoint x: 28, startPoint y: 495, endPoint x: 30, endPoint y: 606, distance: 111.0
click at [30, 606] on div "#ffffff 100 %" at bounding box center [120, 583] width 196 height 182
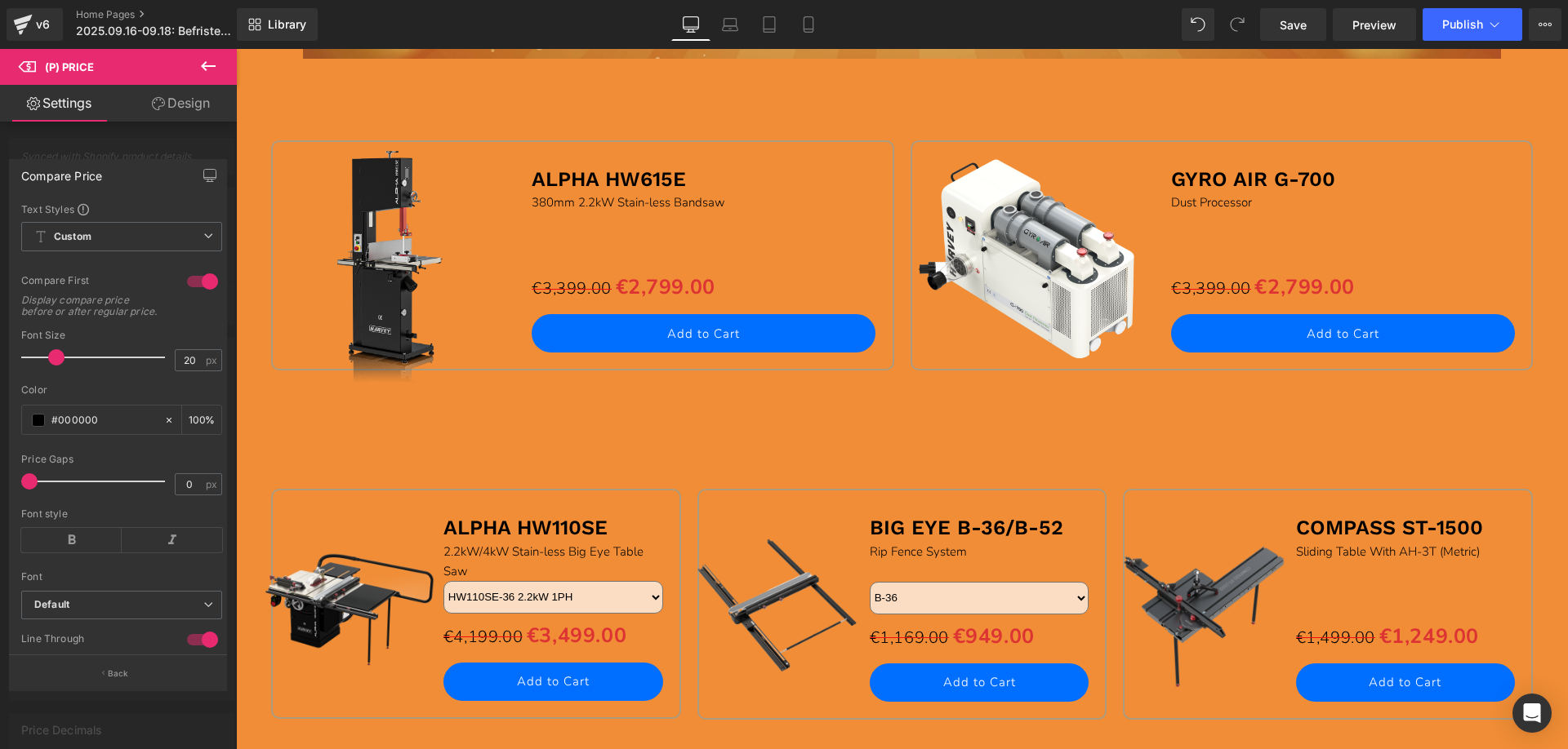
scroll to position [1469, 0]
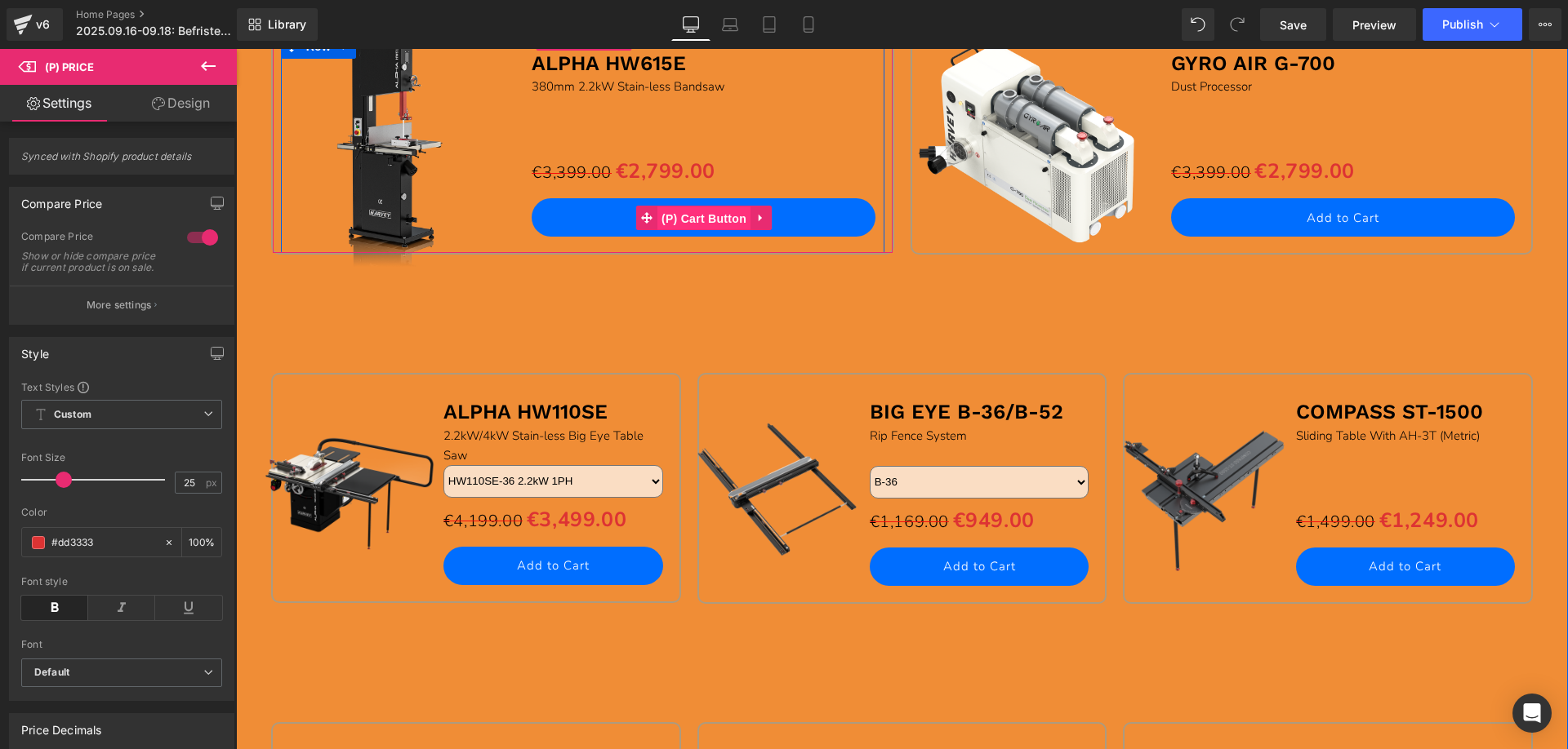
click at [688, 218] on span "(P) Cart Button" at bounding box center [703, 219] width 93 height 25
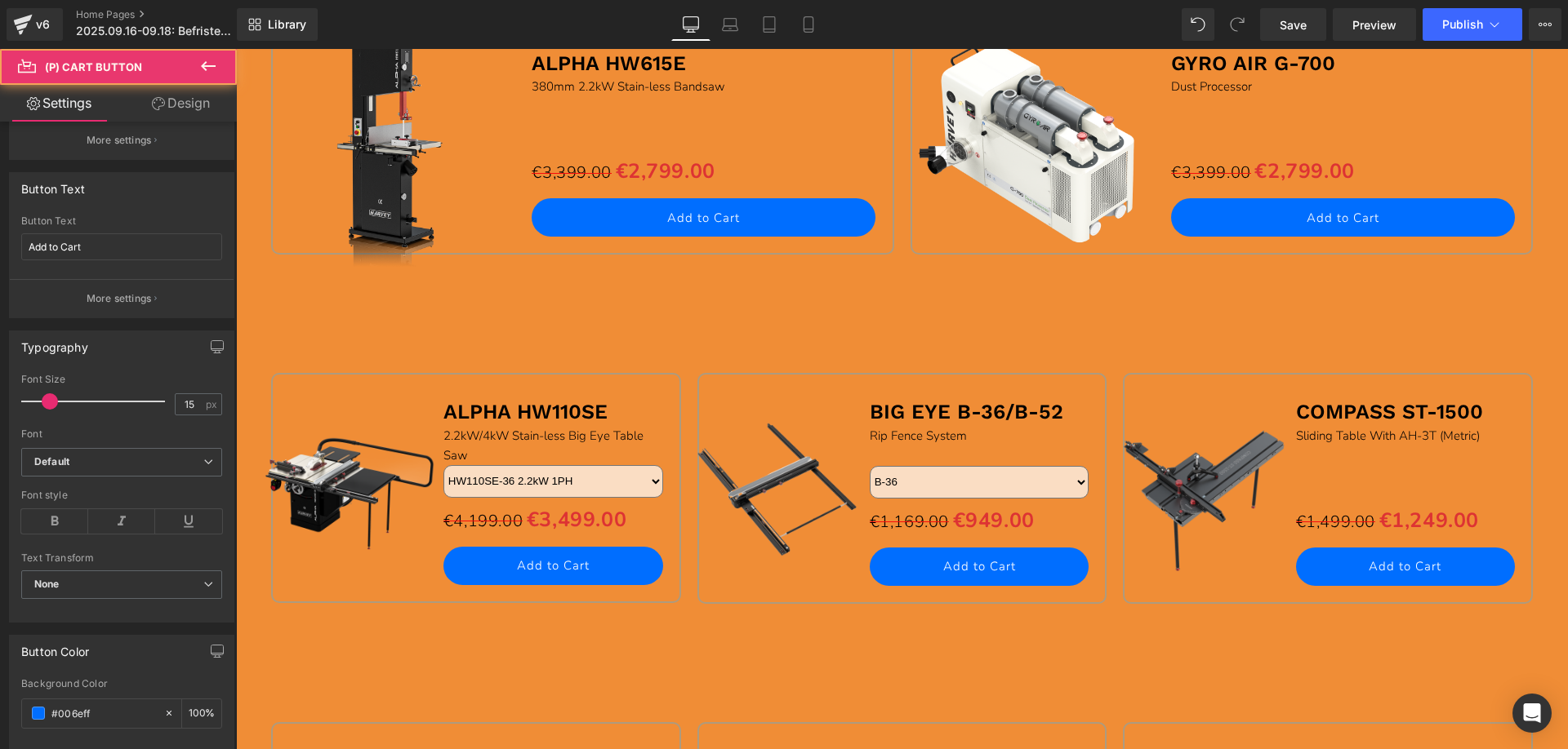
scroll to position [489, 0]
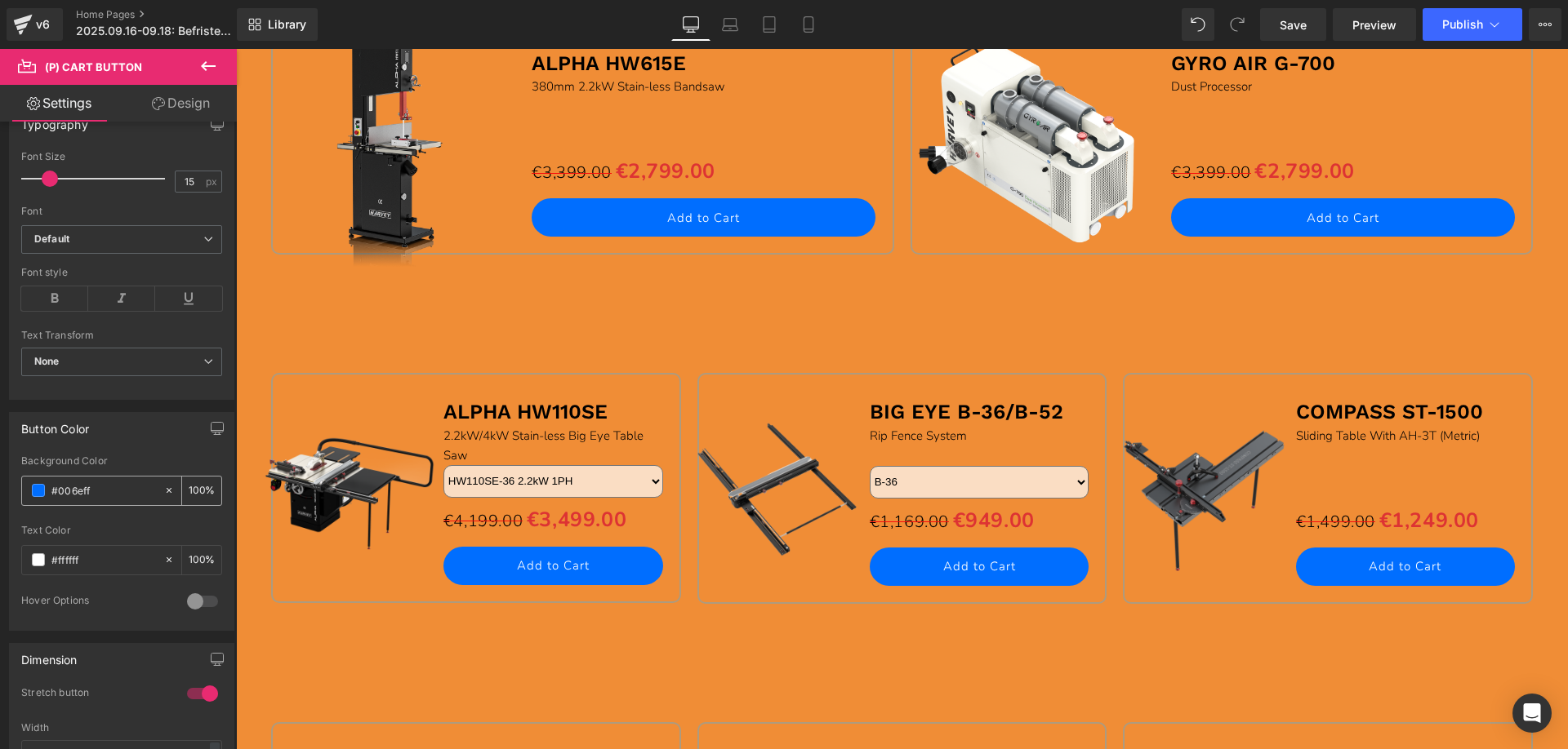
click at [37, 494] on span at bounding box center [39, 490] width 13 height 13
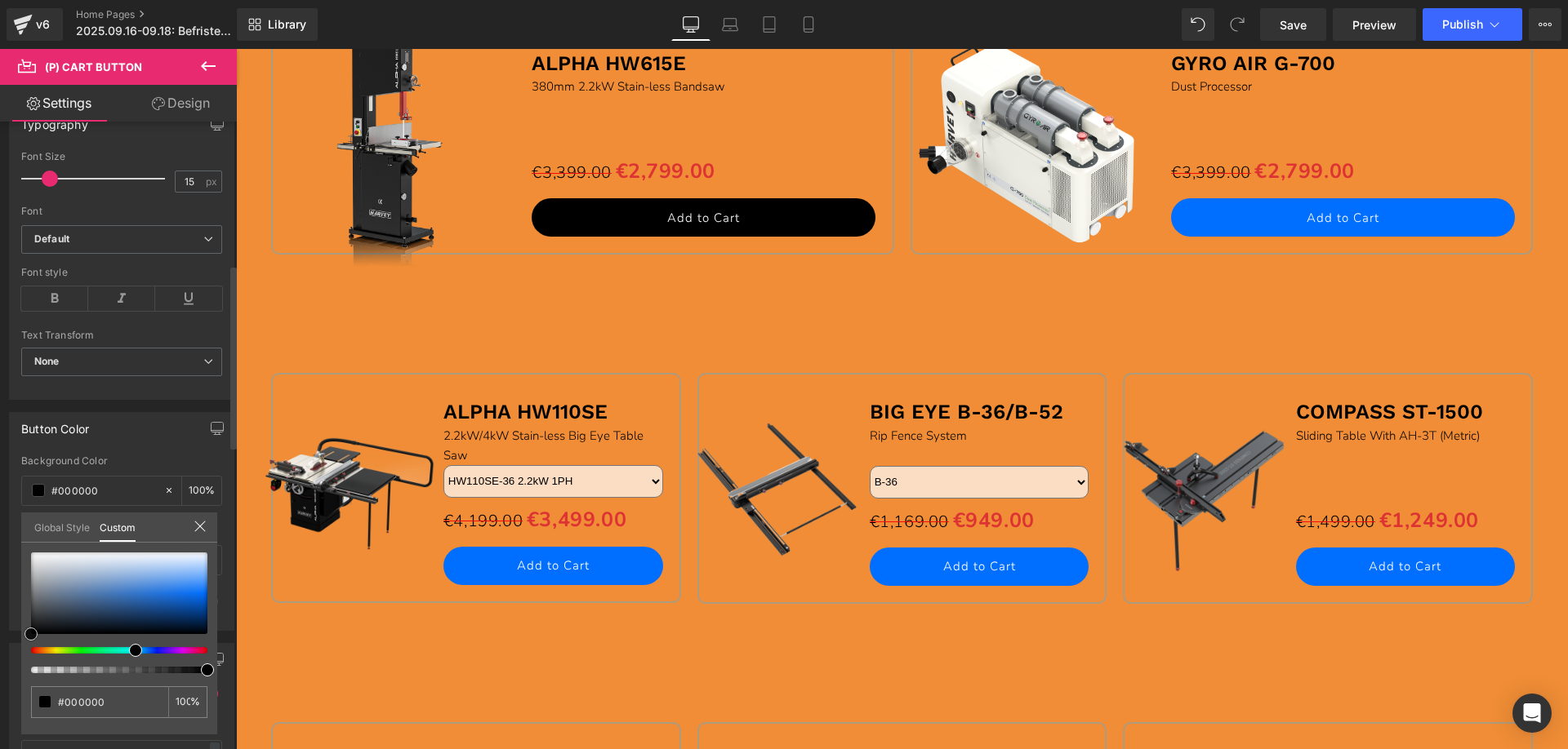
drag, startPoint x: 207, startPoint y: 594, endPoint x: 0, endPoint y: 644, distance: 213.0
click at [0, 631] on div "Button Color rgb(0, 110, 255) Background Color #006eff 100 % #ffffff Text Color…" at bounding box center [122, 515] width 244 height 231
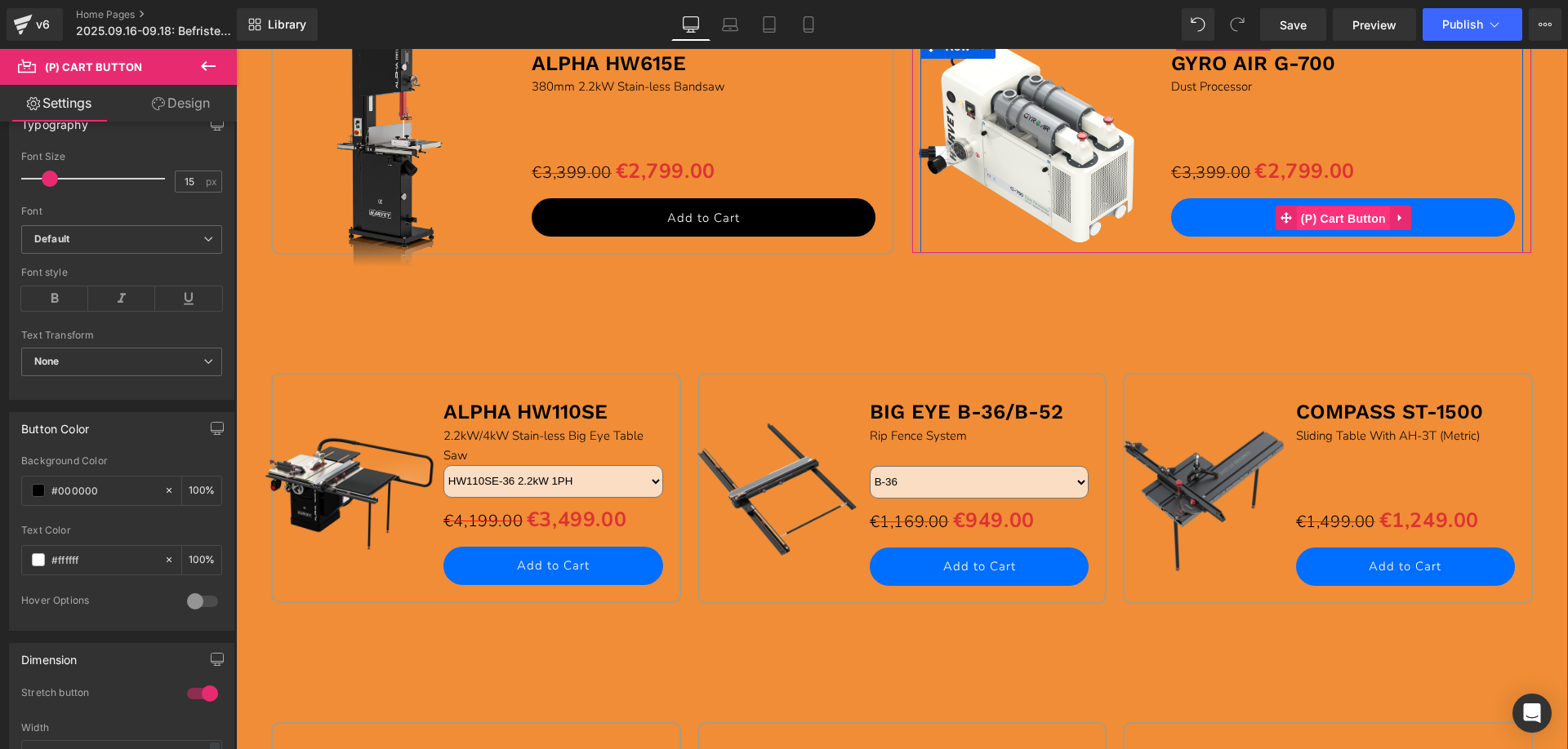
click at [1343, 218] on span "(P) Cart Button" at bounding box center [1343, 219] width 93 height 25
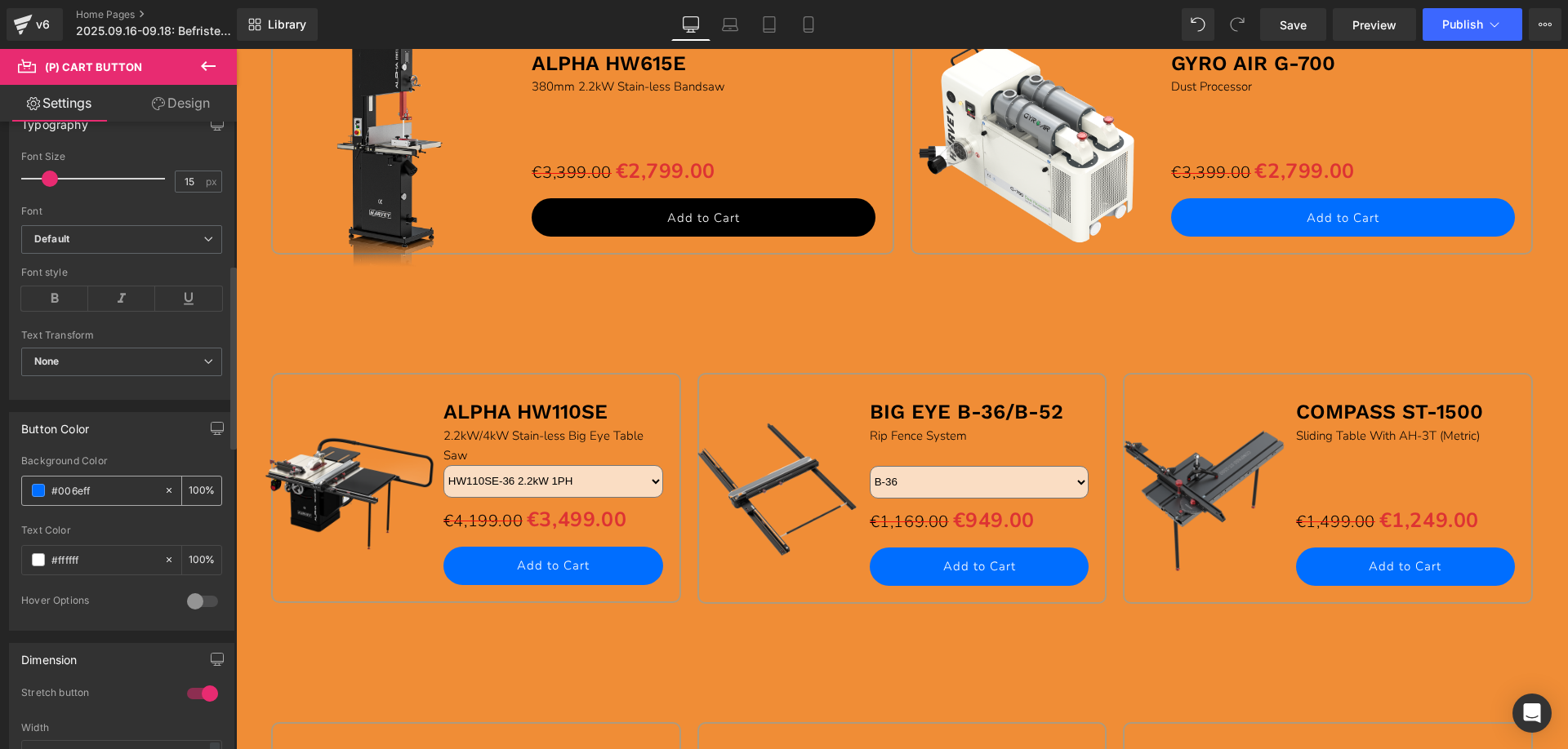
click at [35, 491] on span at bounding box center [39, 490] width 13 height 13
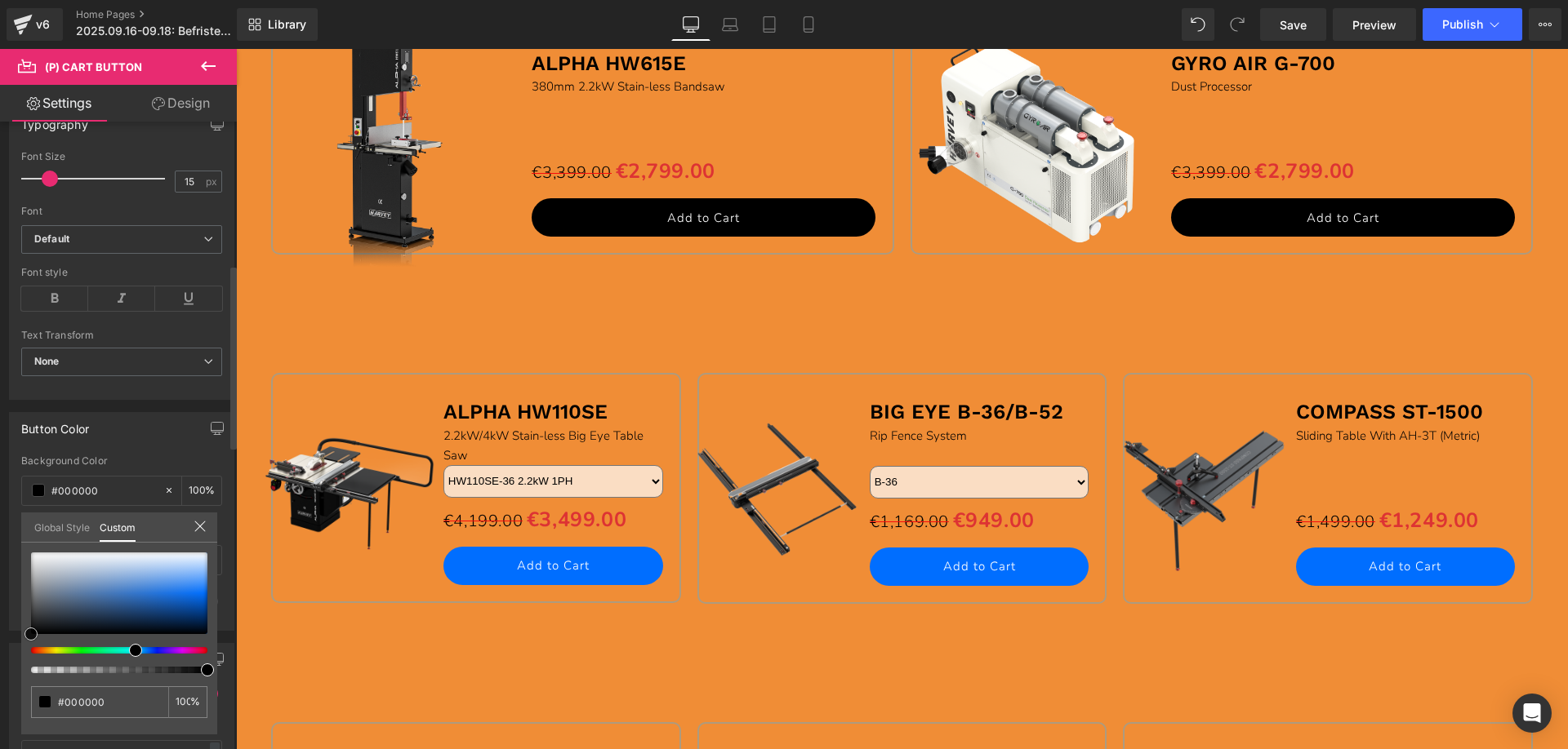
drag, startPoint x: 203, startPoint y: 590, endPoint x: 1, endPoint y: 651, distance: 211.0
click at [0, 631] on div "Button Color rgb(0, 110, 255) Background Color #006eff 100 % #ffffff Text Color…" at bounding box center [122, 515] width 244 height 231
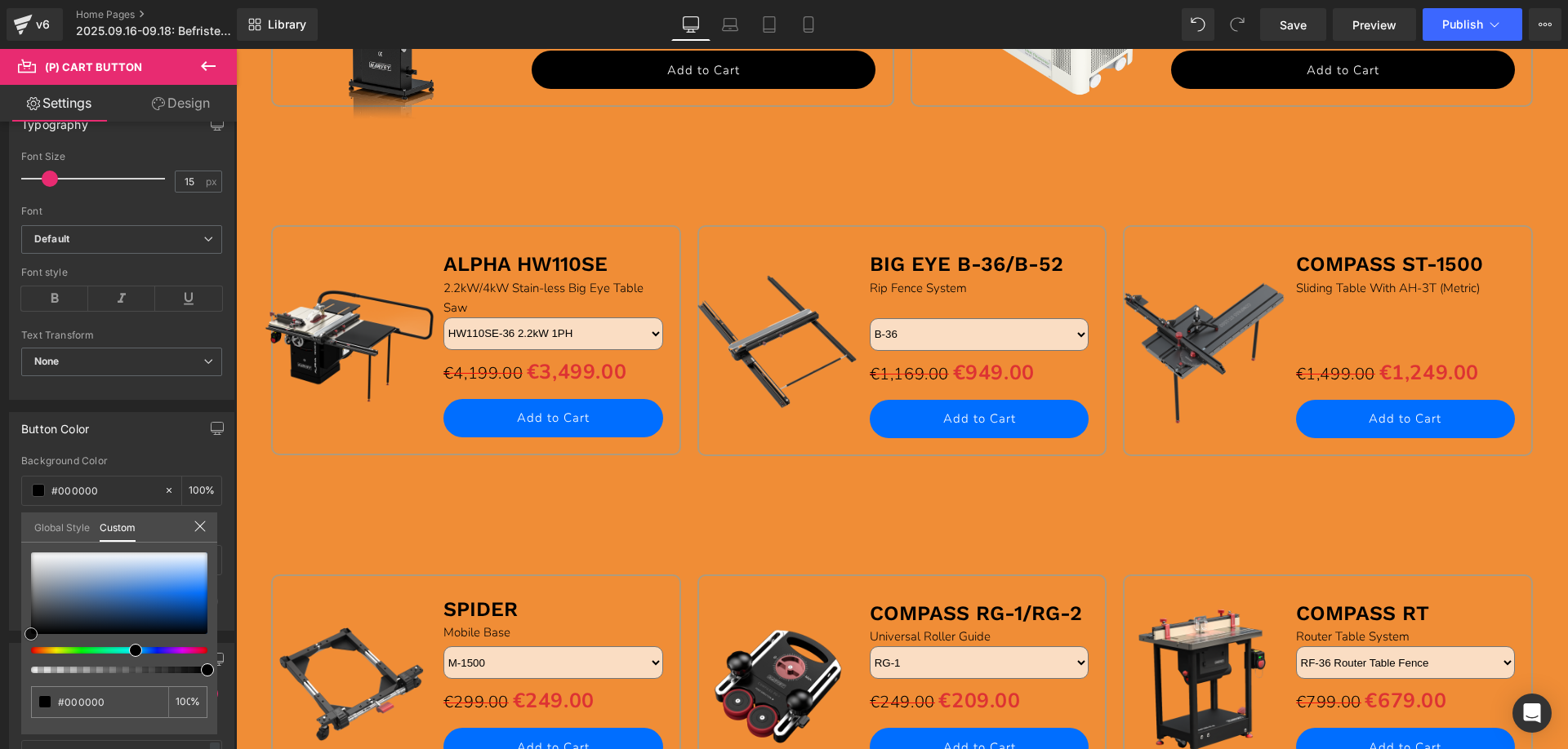
scroll to position [1632, 0]
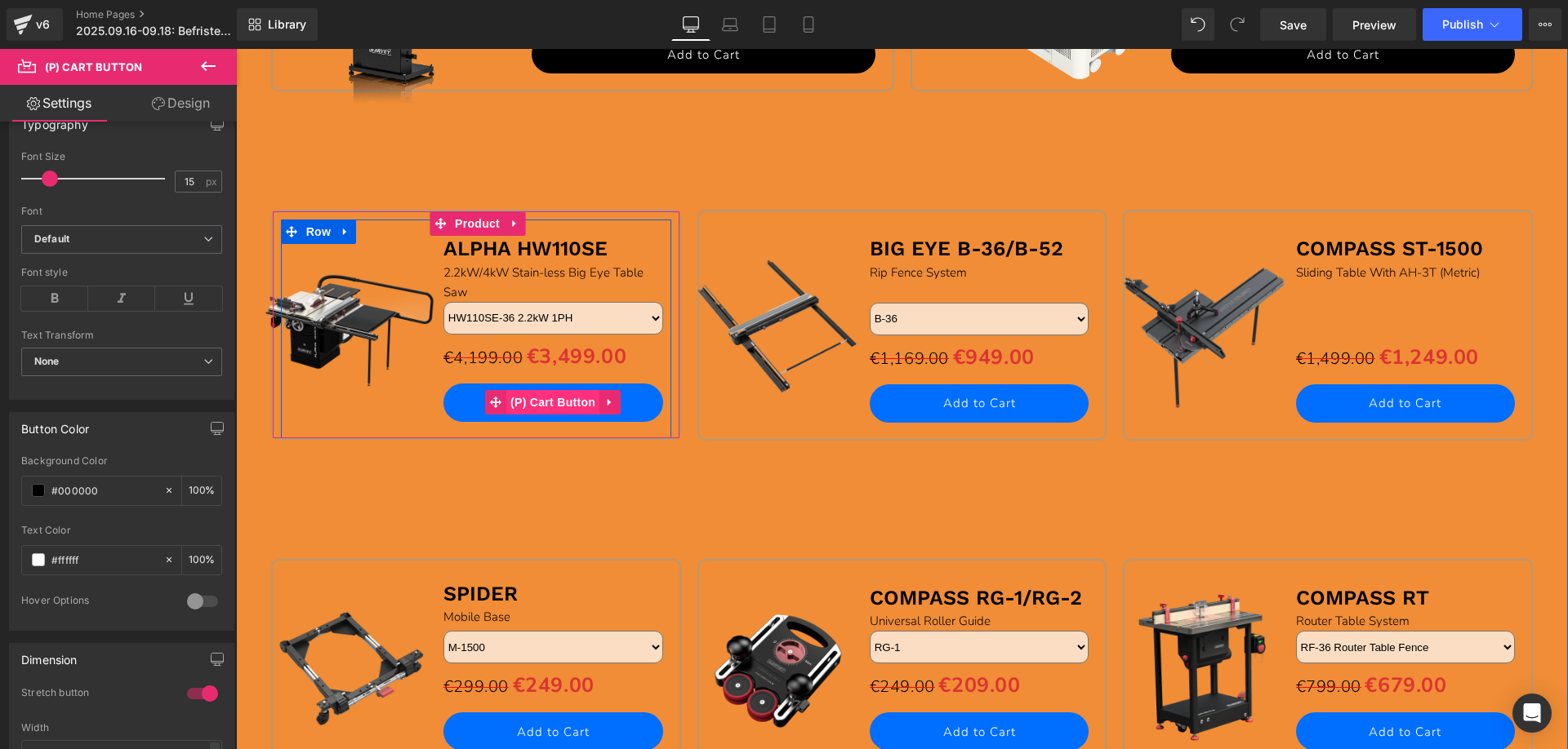
click at [550, 400] on span "(P) Cart Button" at bounding box center [552, 403] width 93 height 25
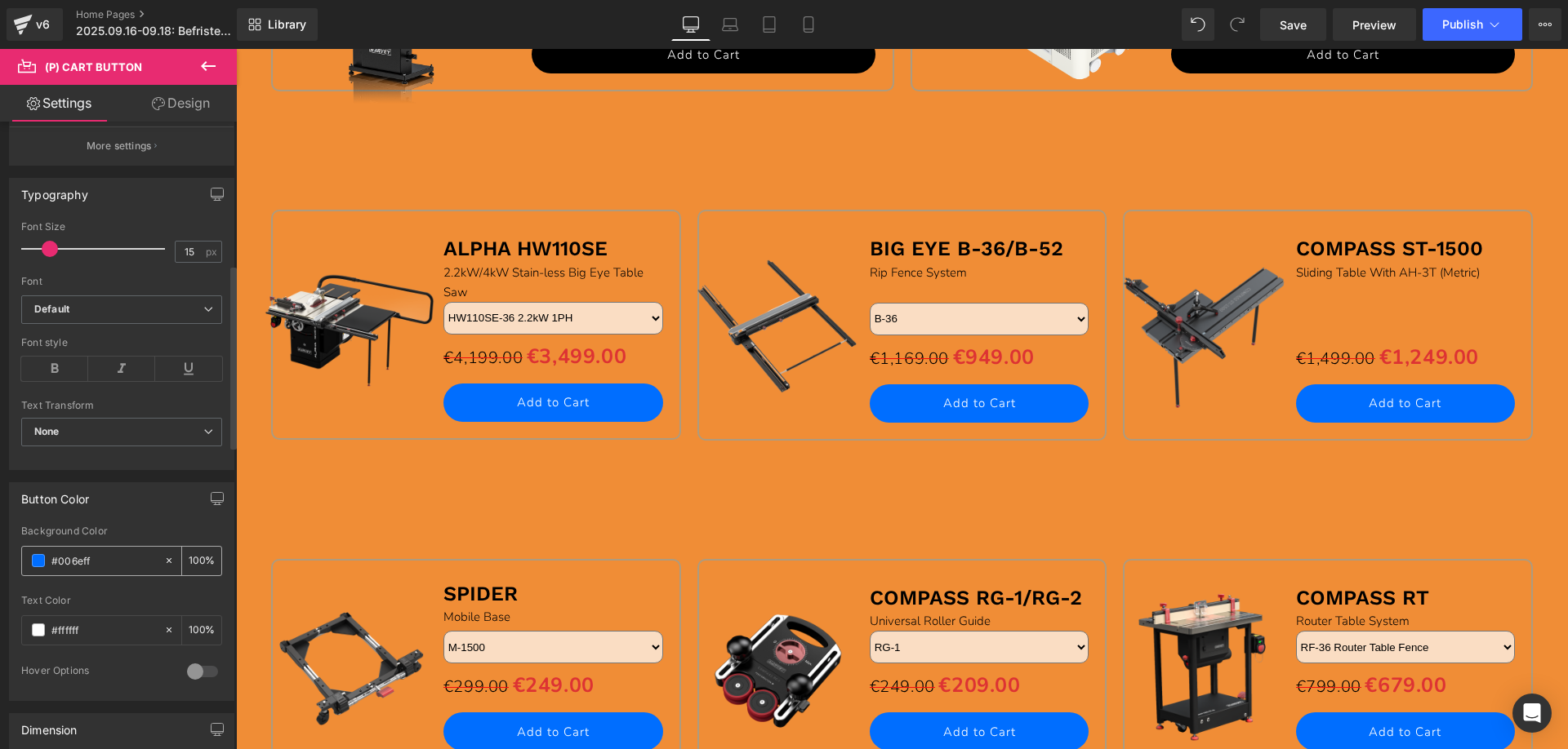
scroll to position [489, 0]
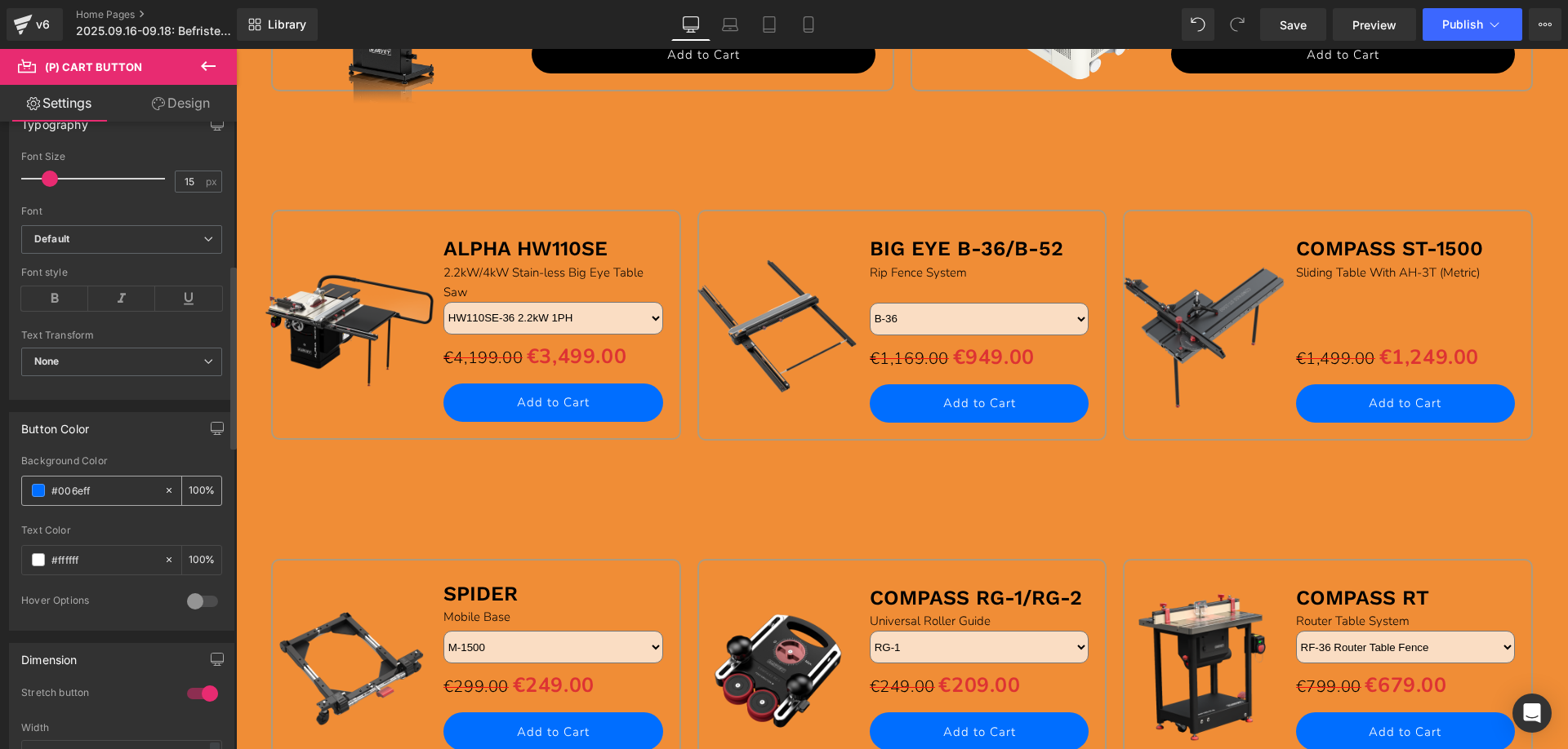
click at [34, 489] on span at bounding box center [39, 490] width 13 height 13
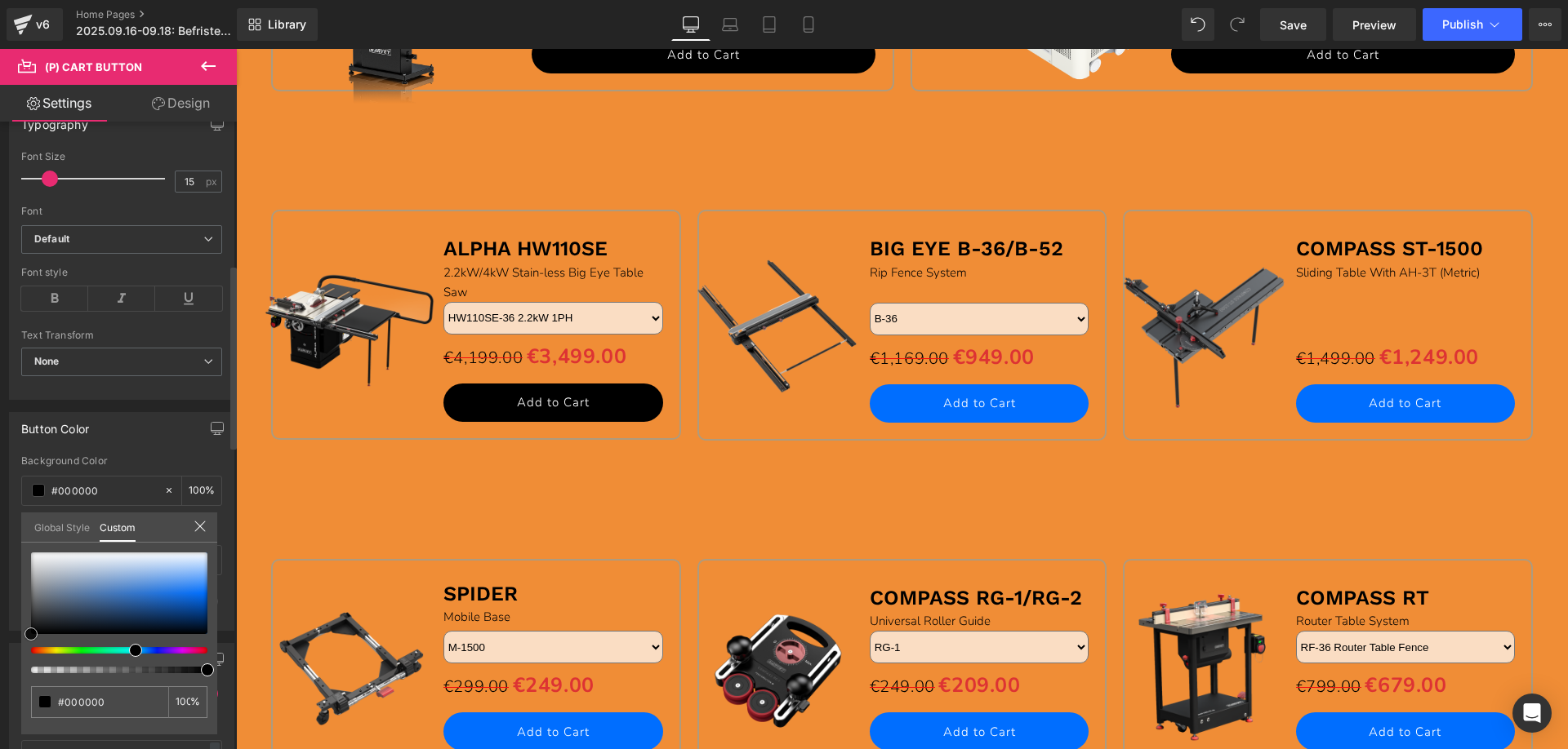
drag, startPoint x: 205, startPoint y: 595, endPoint x: 251, endPoint y: 500, distance: 105.6
click at [0, 631] on div "Button Color rgb(0, 110, 255) Background Color #006eff 100 % #ffffff Text Color…" at bounding box center [122, 515] width 244 height 231
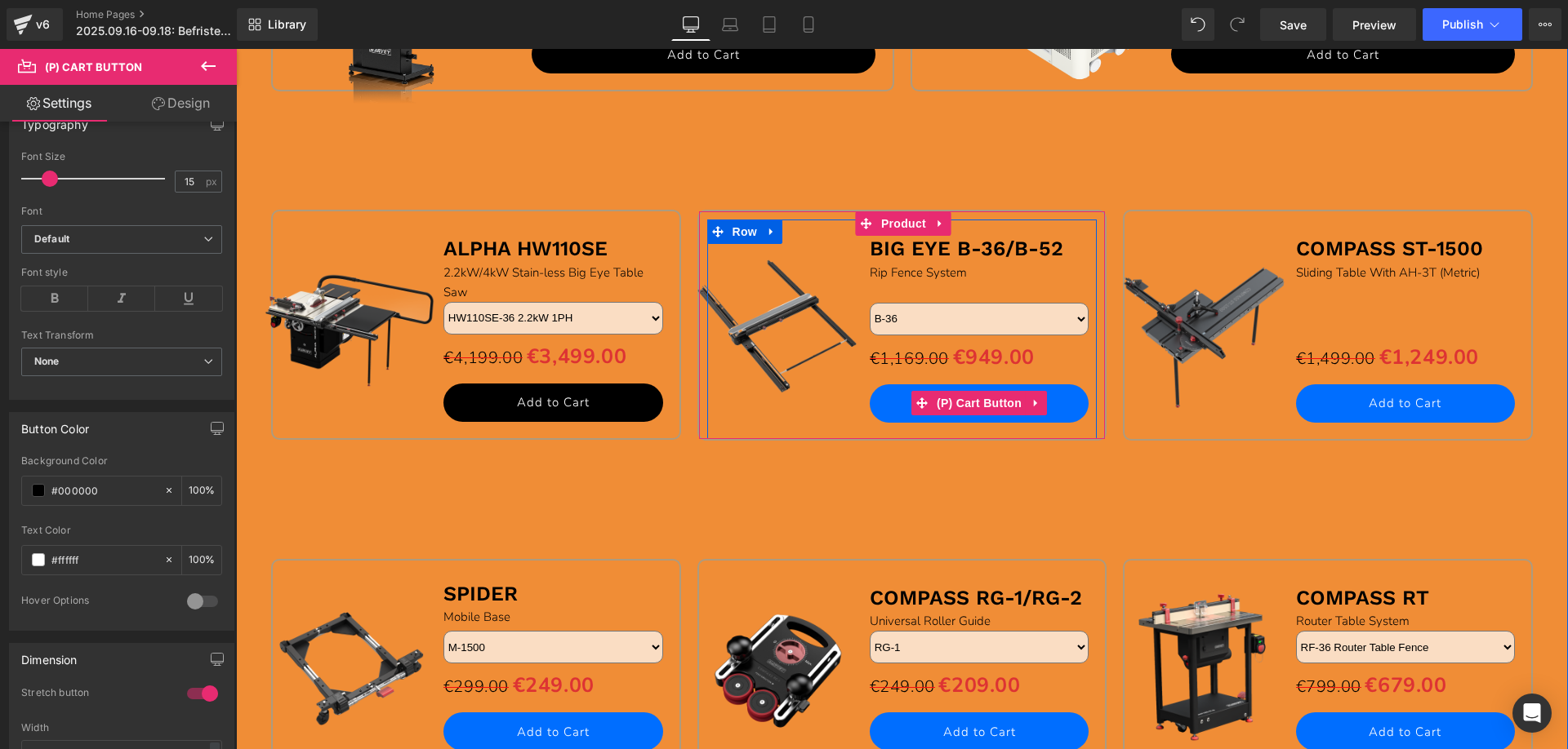
click at [977, 404] on span "(P) Cart Button" at bounding box center [979, 404] width 93 height 25
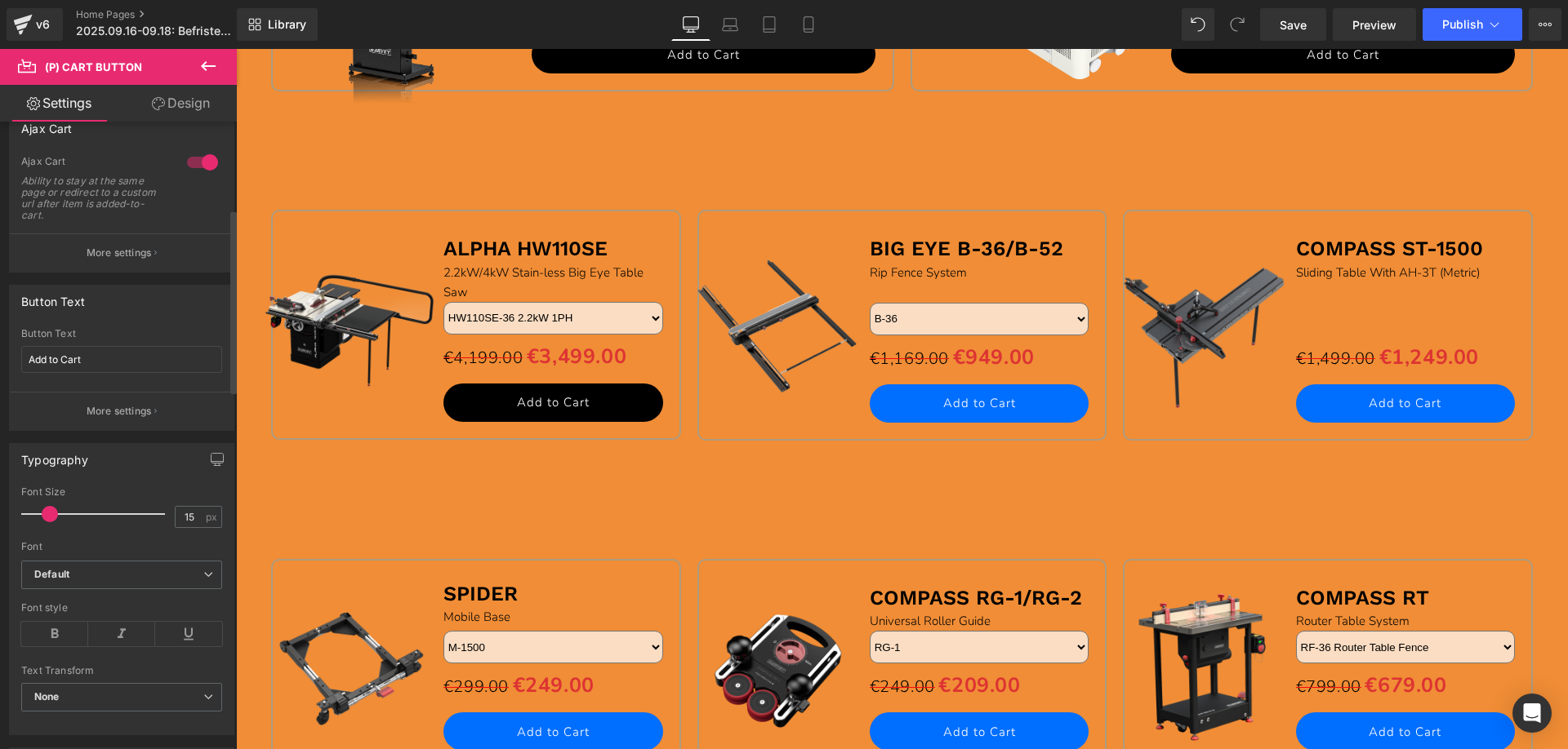
scroll to position [326, 0]
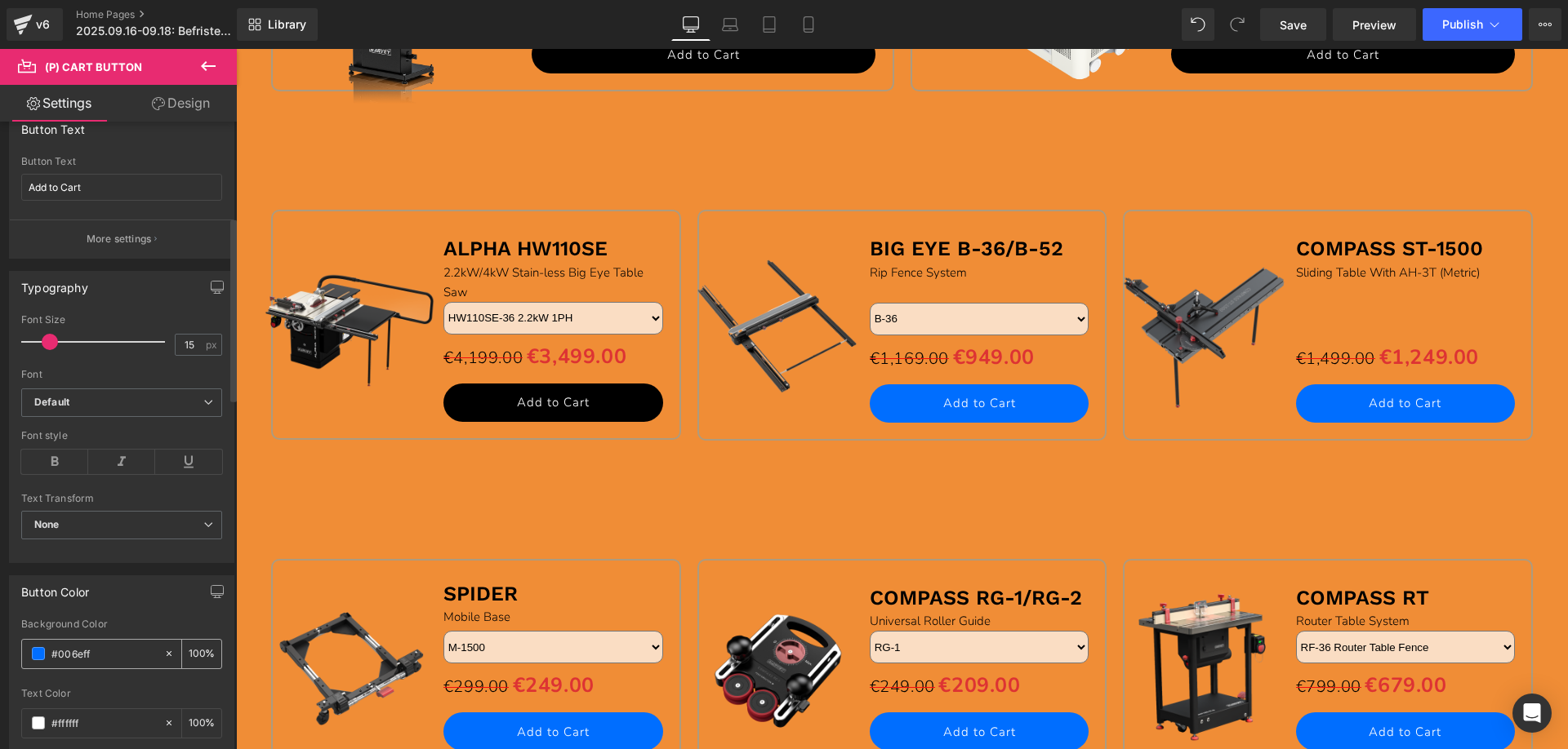
click at [35, 653] on span at bounding box center [39, 654] width 13 height 13
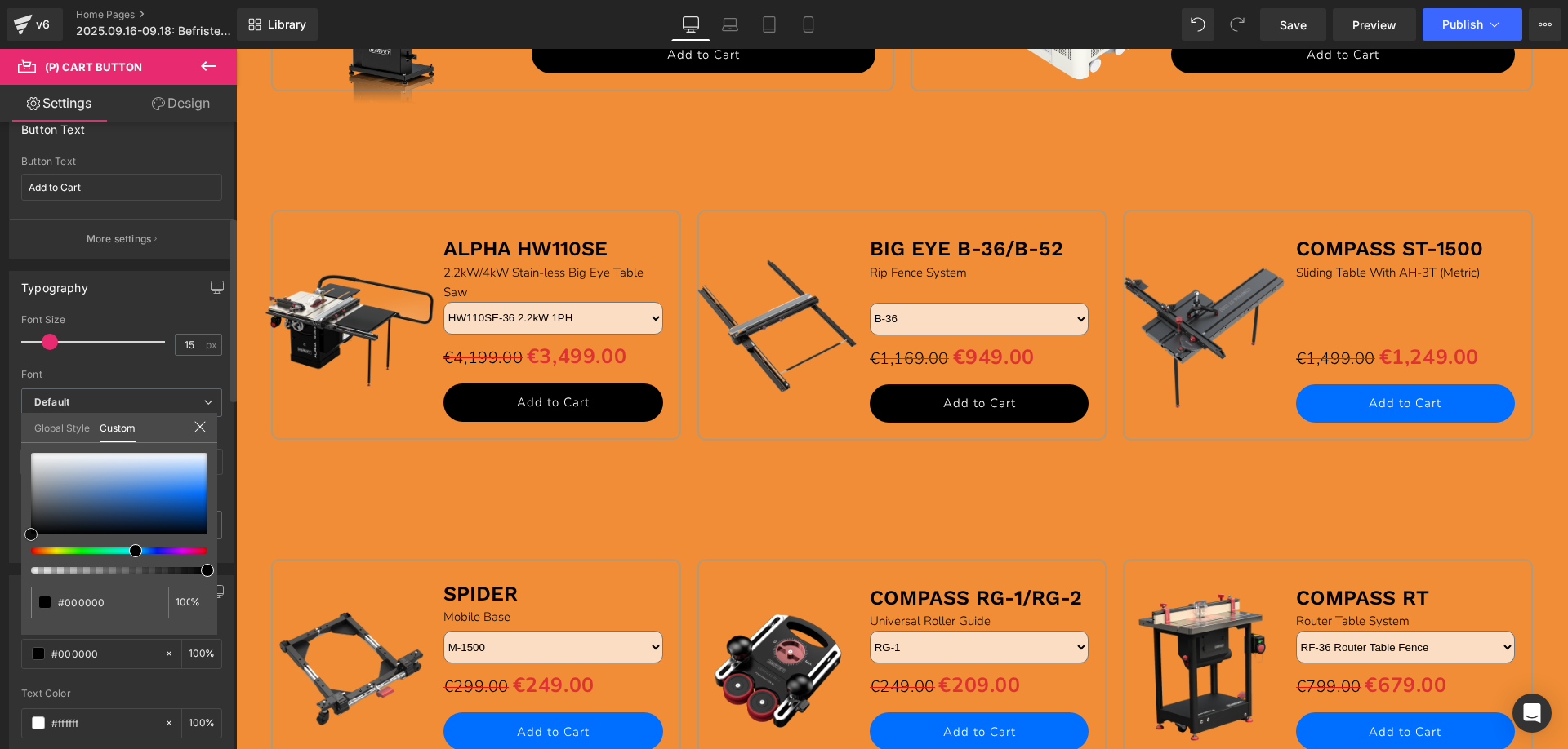
drag, startPoint x: 209, startPoint y: 496, endPoint x: 137, endPoint y: 564, distance: 99.0
click at [0, 562] on html "(P) Cart Button You are previewing how the will restyle your page. You can not …" at bounding box center [784, 374] width 1568 height 749
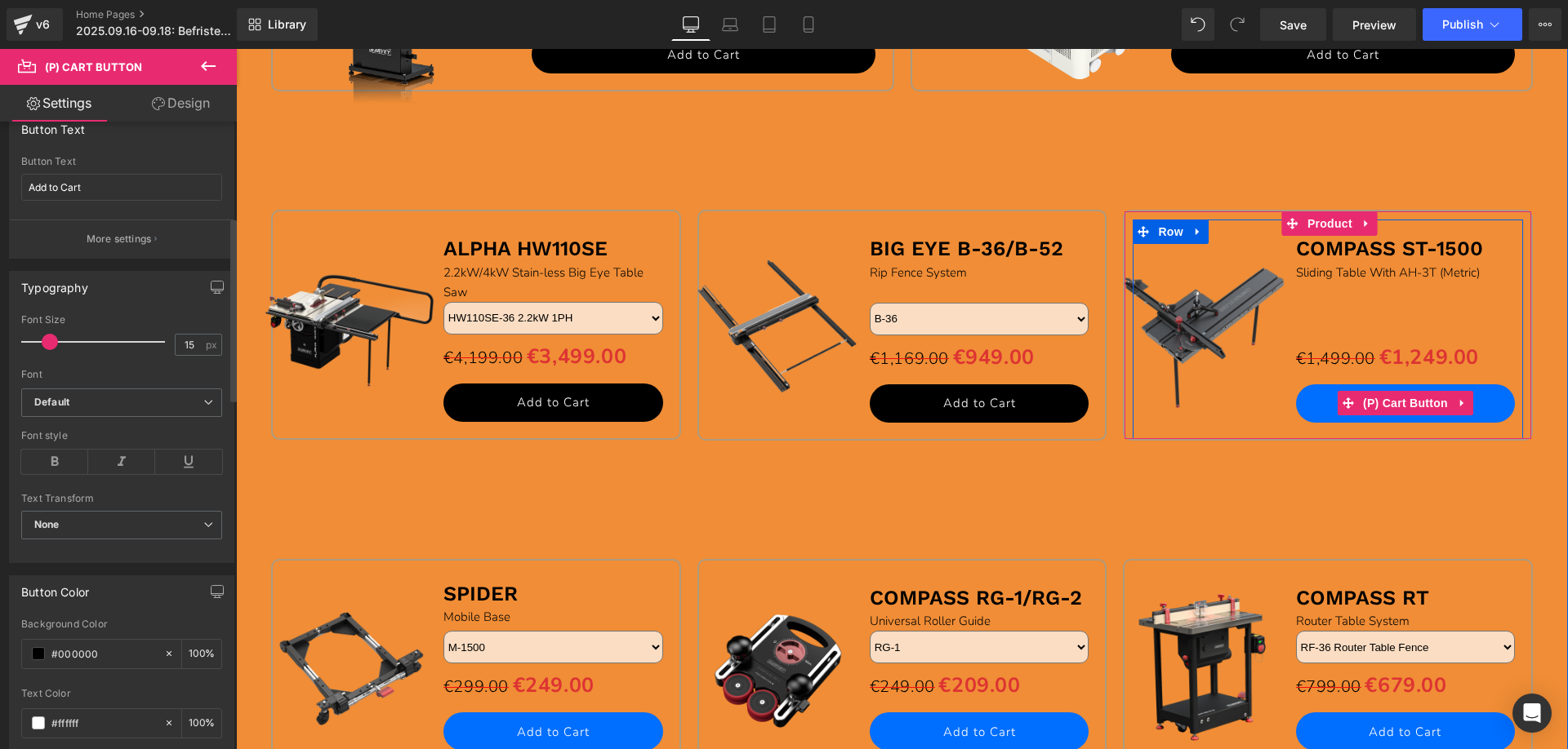
click at [1405, 415] on li "(P) Cart Button" at bounding box center [1395, 404] width 115 height 25
click at [1405, 406] on span "(P) Cart Button" at bounding box center [1405, 404] width 93 height 25
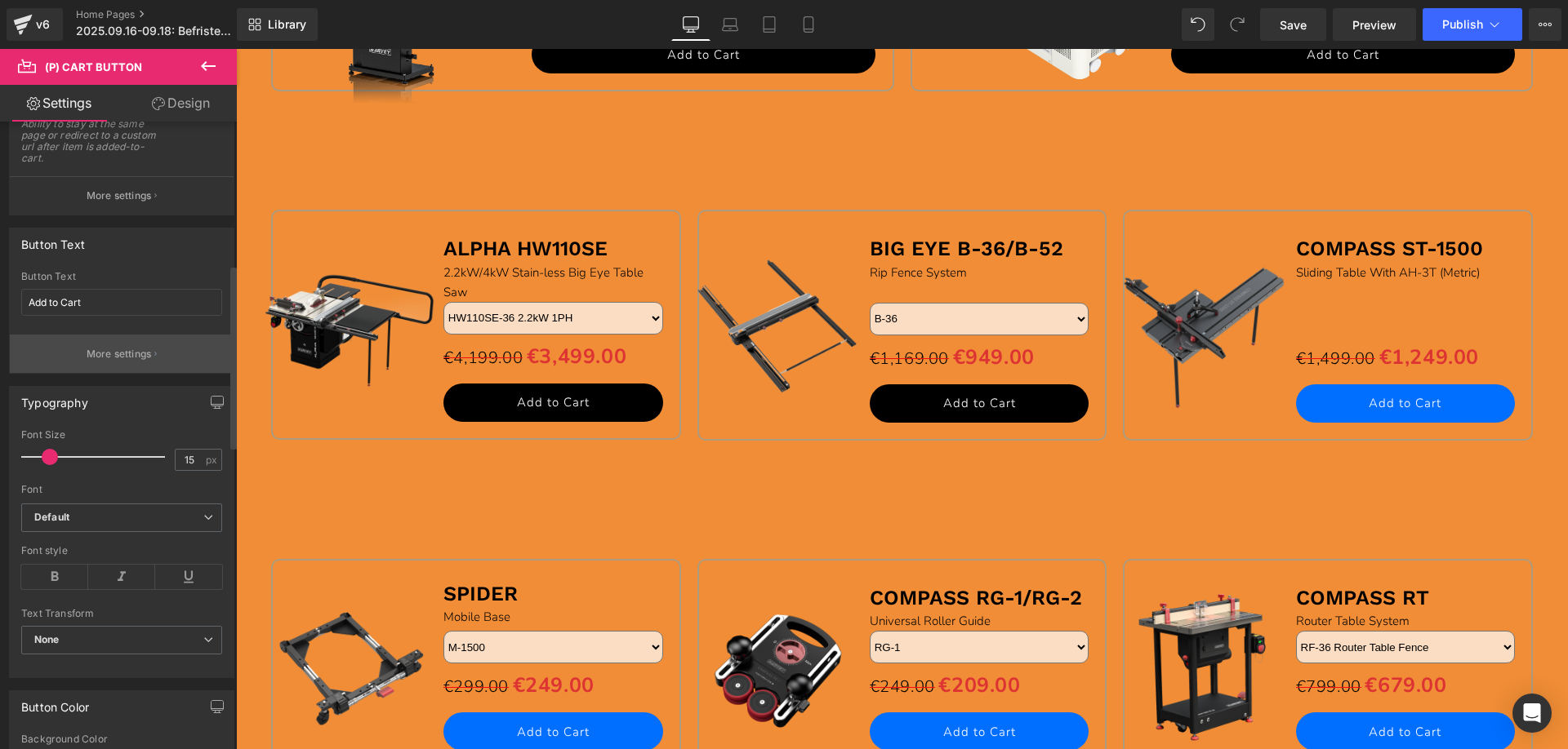
scroll to position [489, 0]
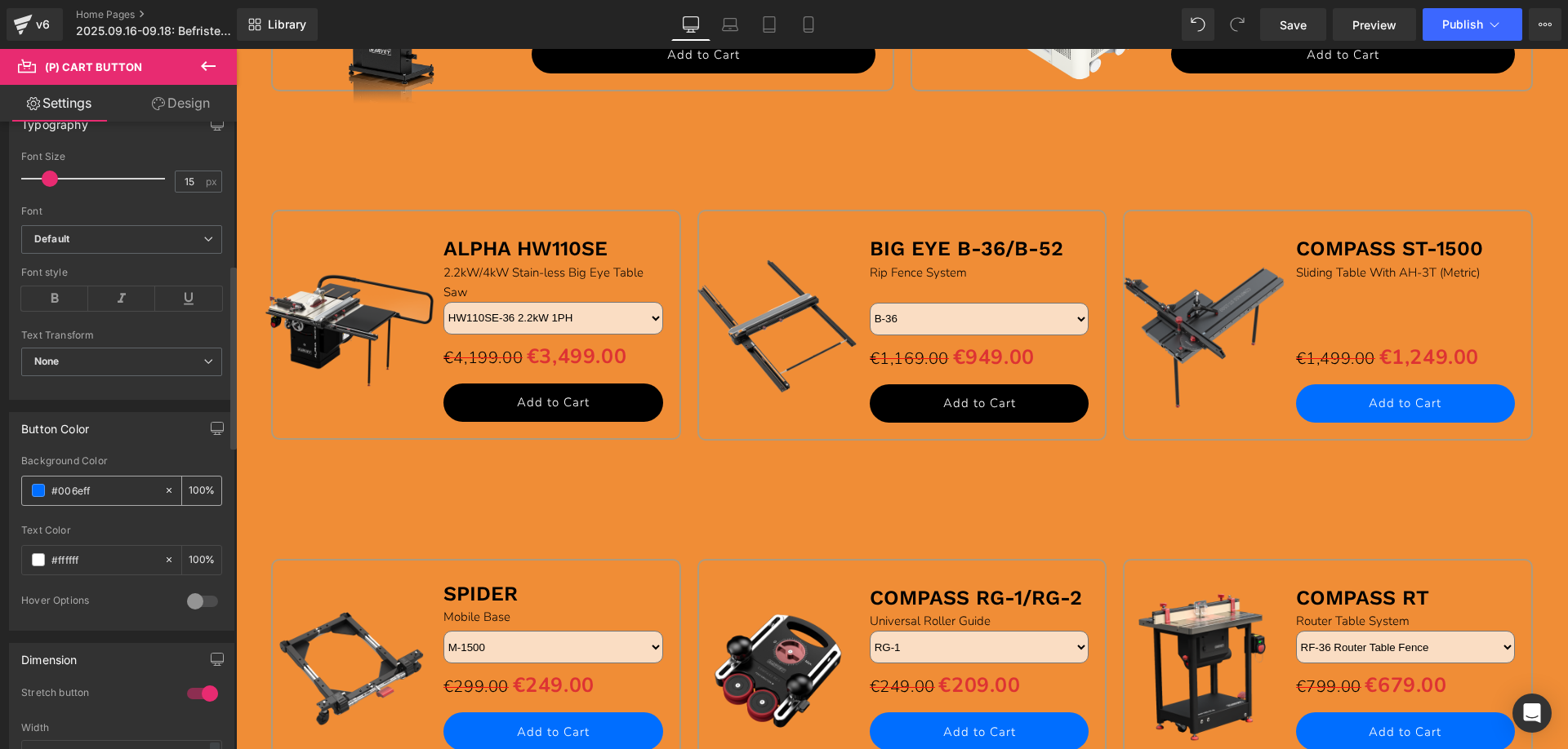
click at [38, 485] on span at bounding box center [39, 490] width 13 height 13
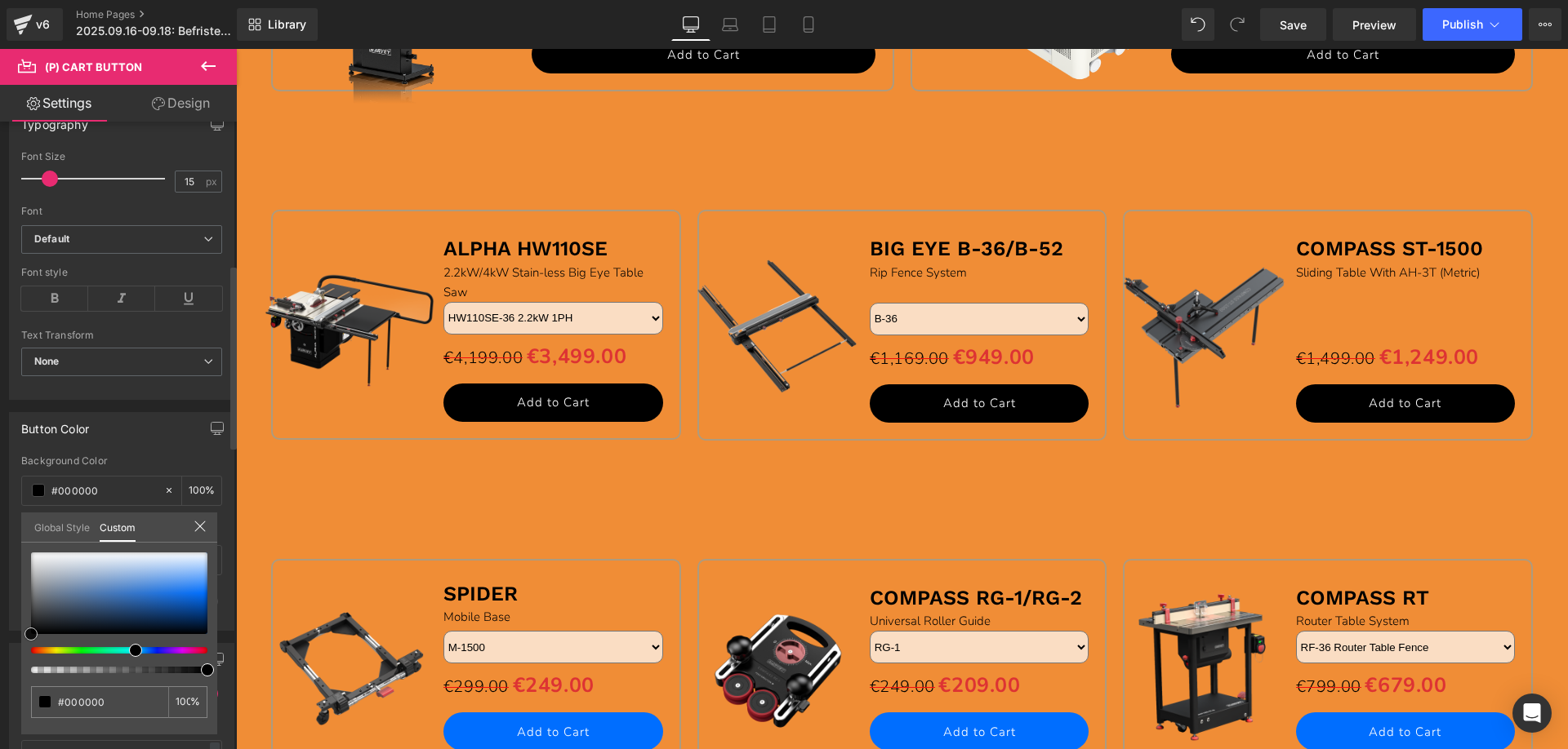
drag, startPoint x: 209, startPoint y: 591, endPoint x: 174, endPoint y: 591, distance: 35.0
click at [1, 631] on div "Button Color rgb(0, 110, 255) Background Color #006eff 100 % #ffffff Text Color…" at bounding box center [122, 515] width 244 height 231
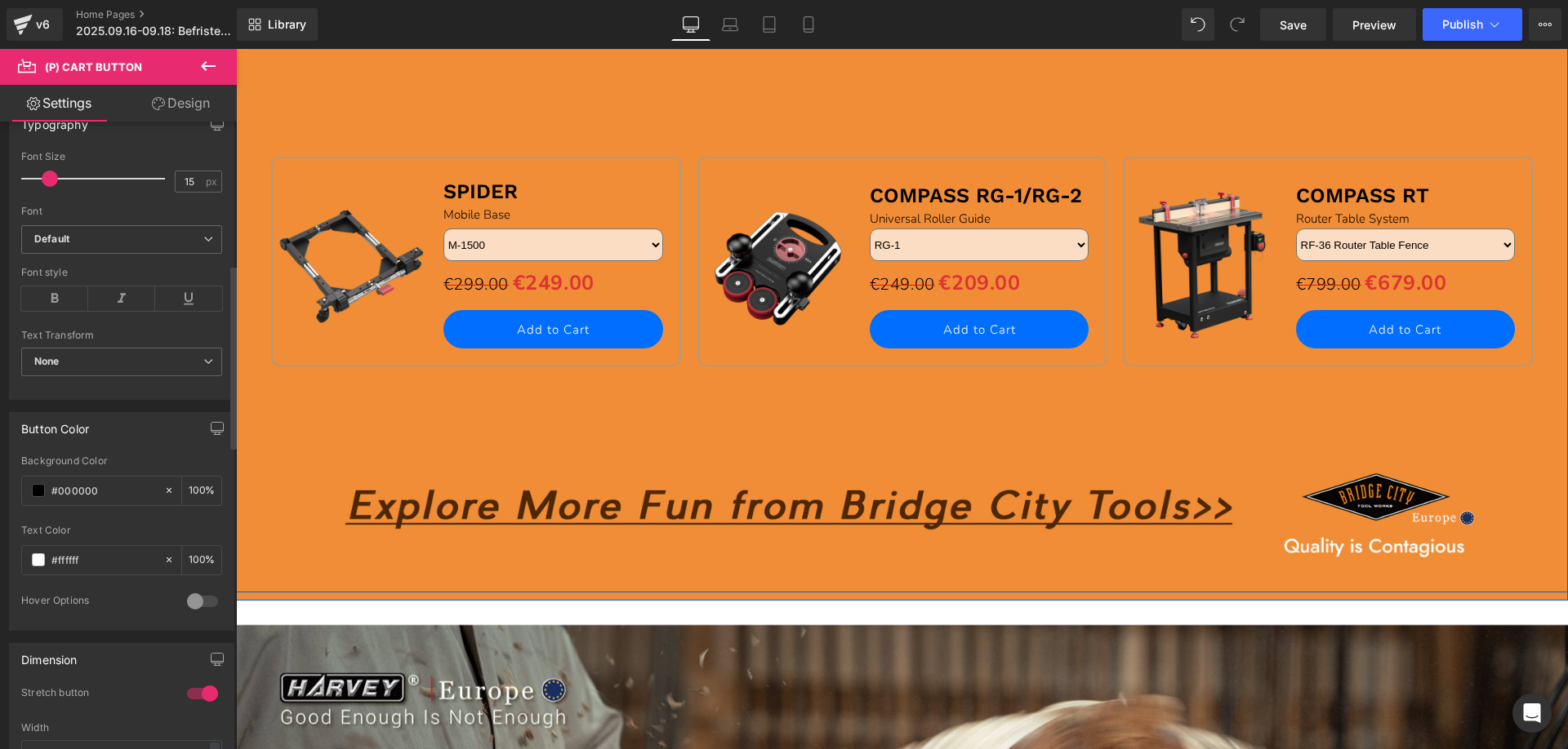
scroll to position [2041, 0]
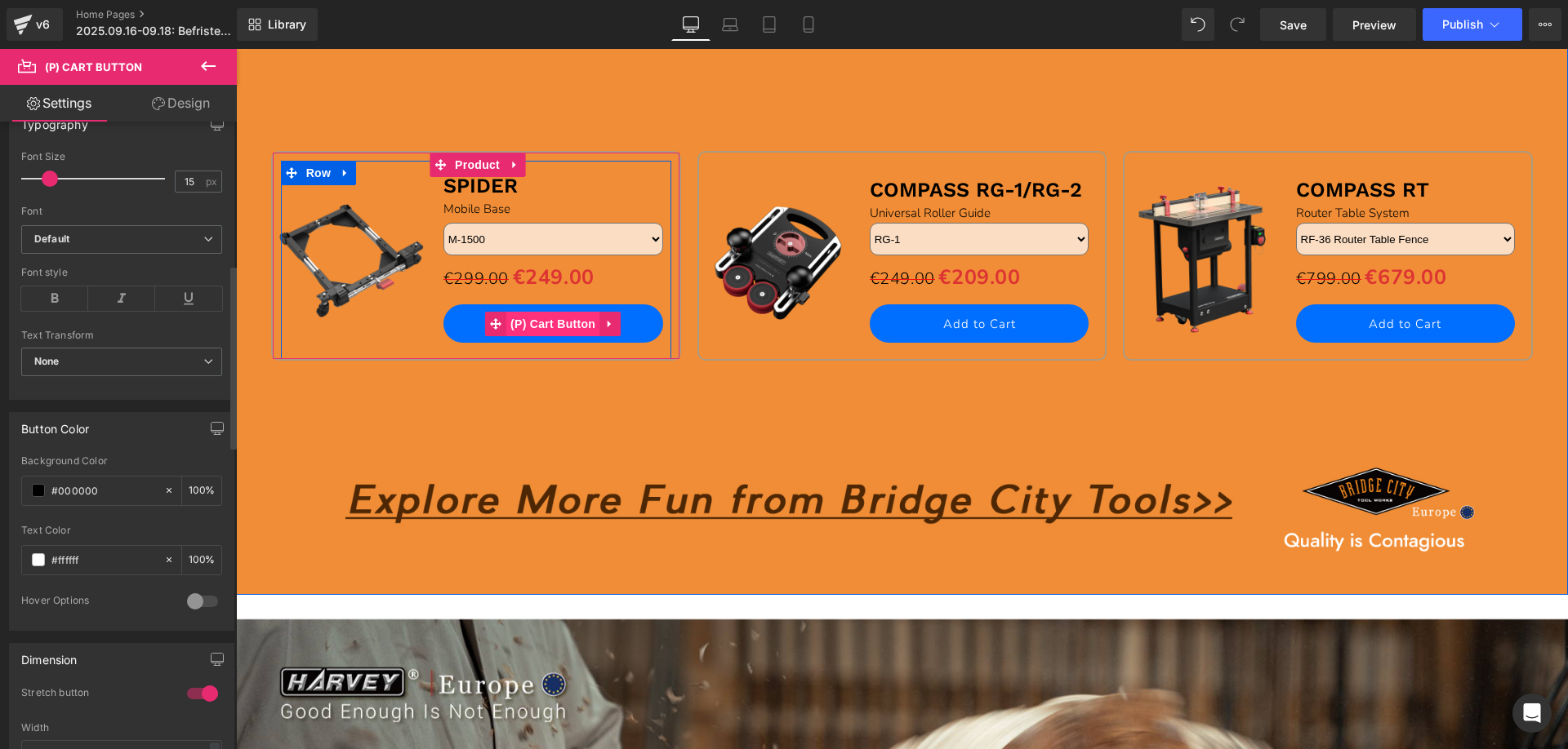
click at [544, 325] on span "(P) Cart Button" at bounding box center [552, 324] width 93 height 25
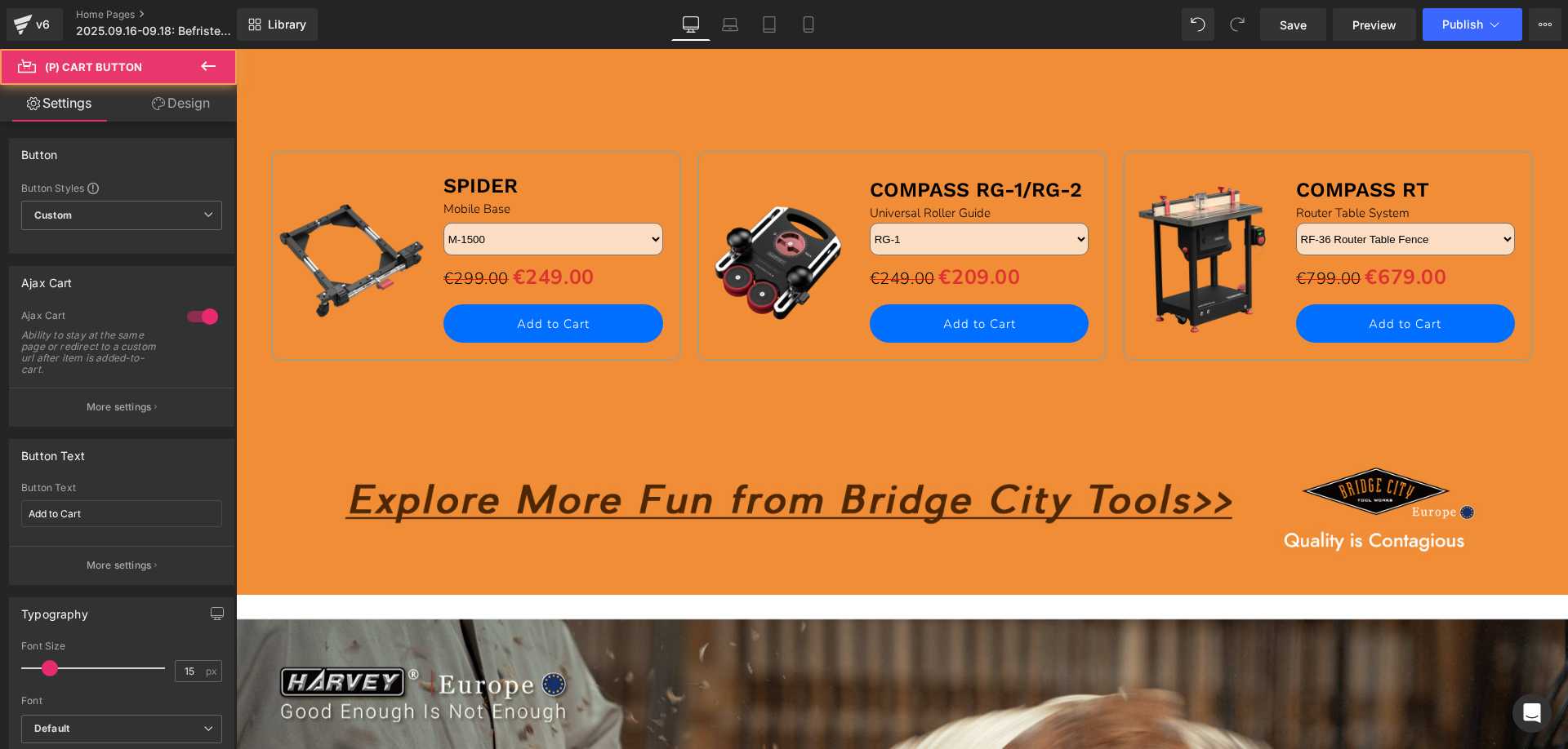
scroll to position [326, 0]
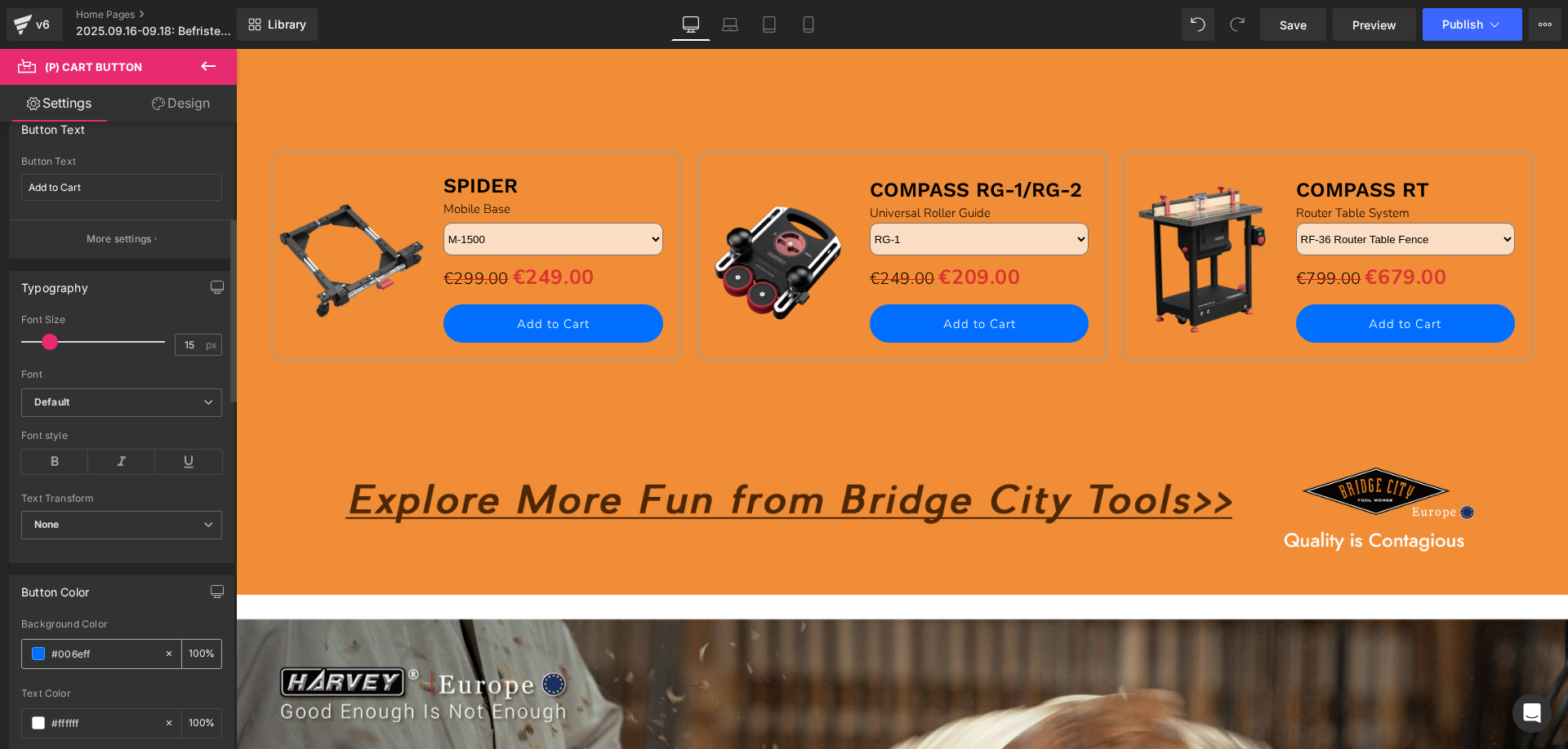
click at [36, 651] on span at bounding box center [39, 654] width 13 height 13
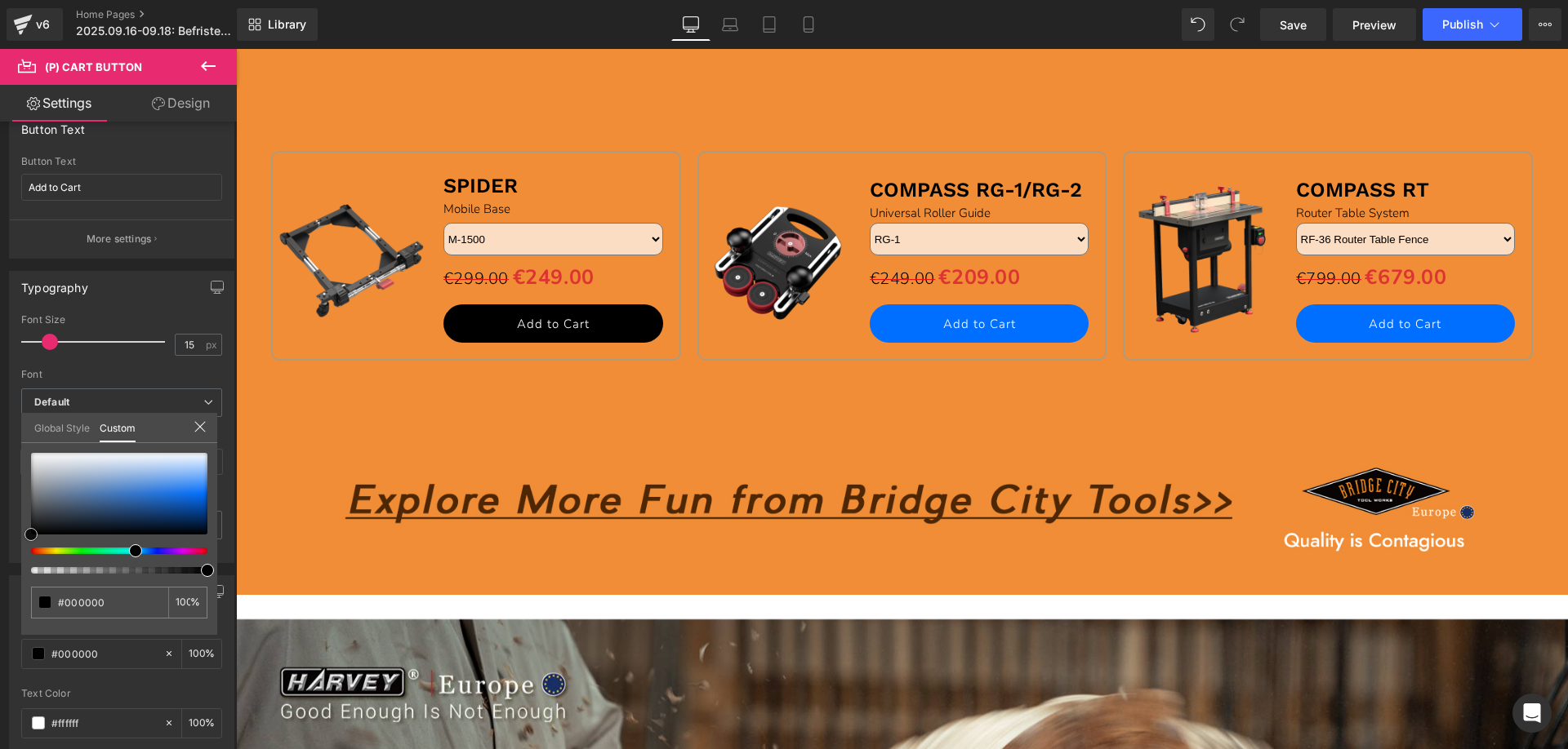
drag, startPoint x: 207, startPoint y: 494, endPoint x: 454, endPoint y: 354, distance: 283.9
click at [0, 573] on html "(P) Cart Button You are previewing how the will restyle your page. You can not …" at bounding box center [784, 374] width 1568 height 749
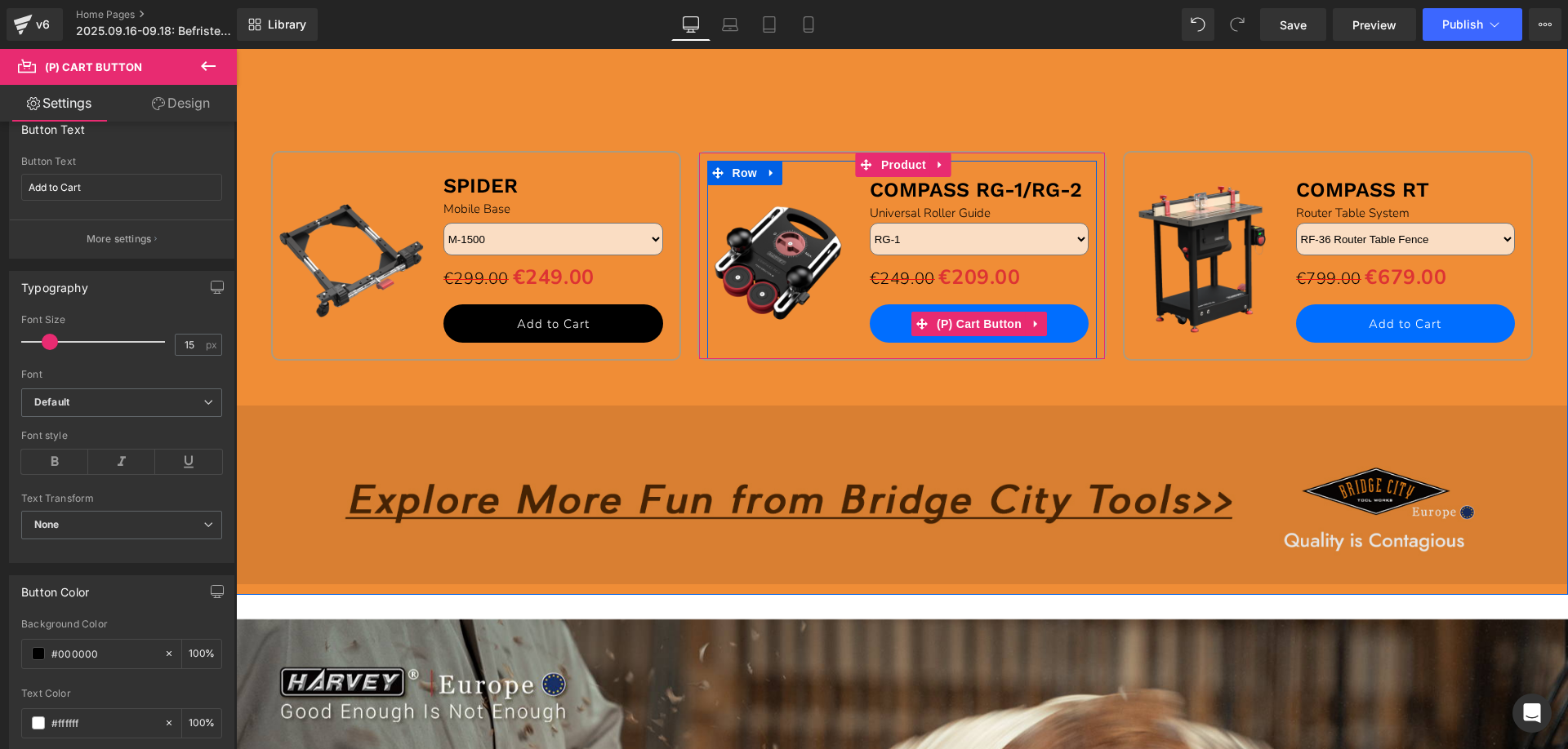
drag, startPoint x: 979, startPoint y: 320, endPoint x: 377, endPoint y: 485, distance: 624.2
click at [979, 320] on span "(P) Cart Button" at bounding box center [979, 324] width 93 height 25
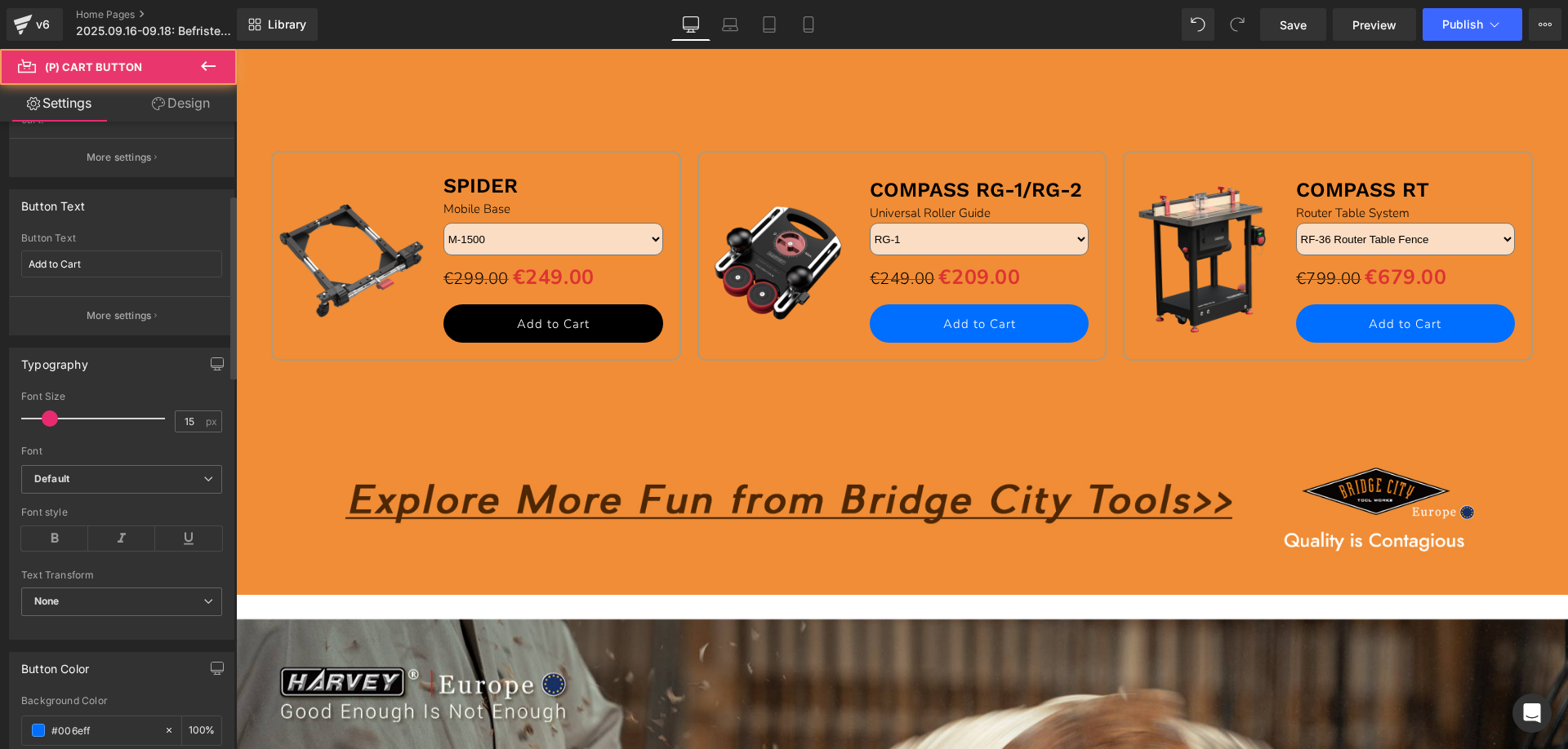
scroll to position [489, 0]
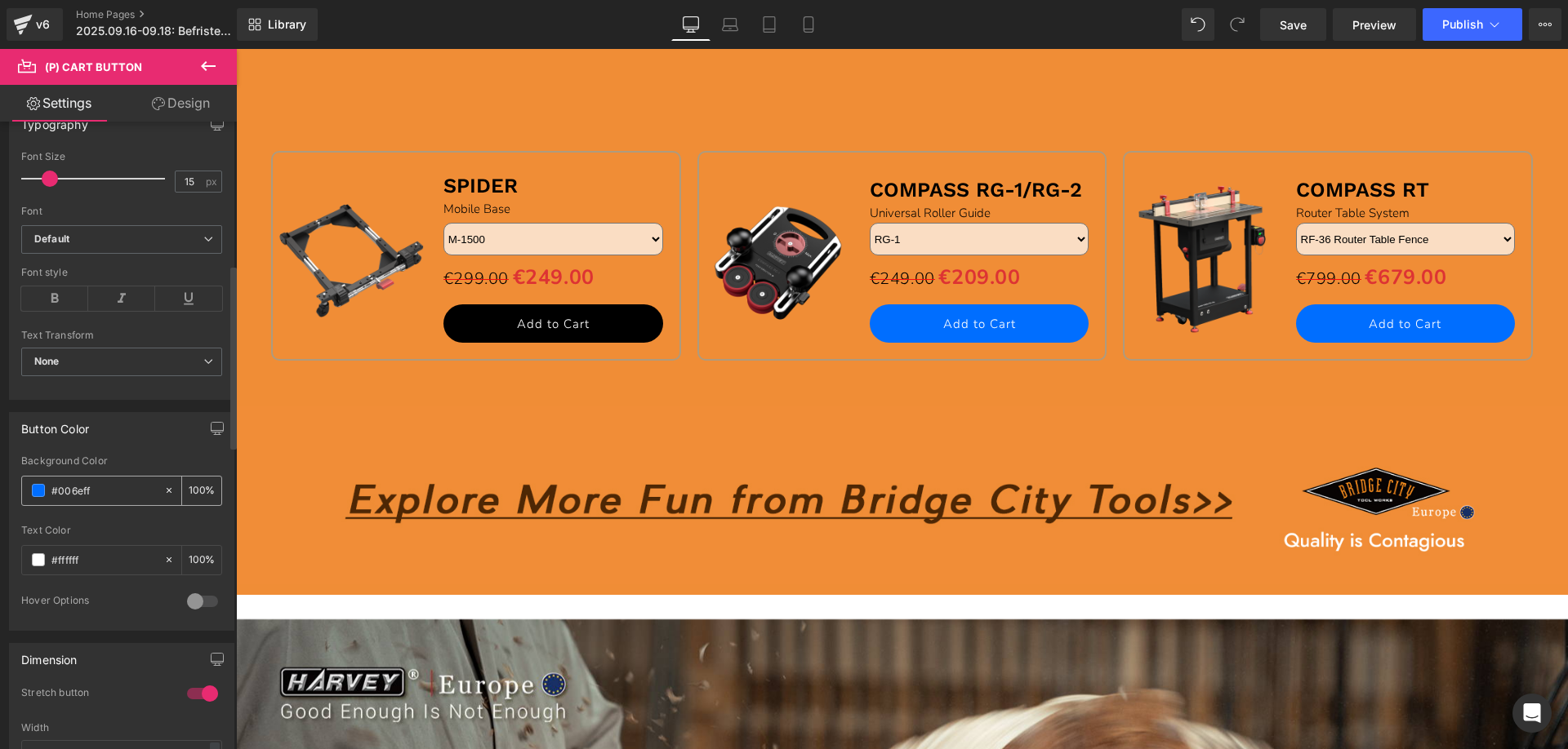
click at [37, 490] on span at bounding box center [39, 490] width 13 height 13
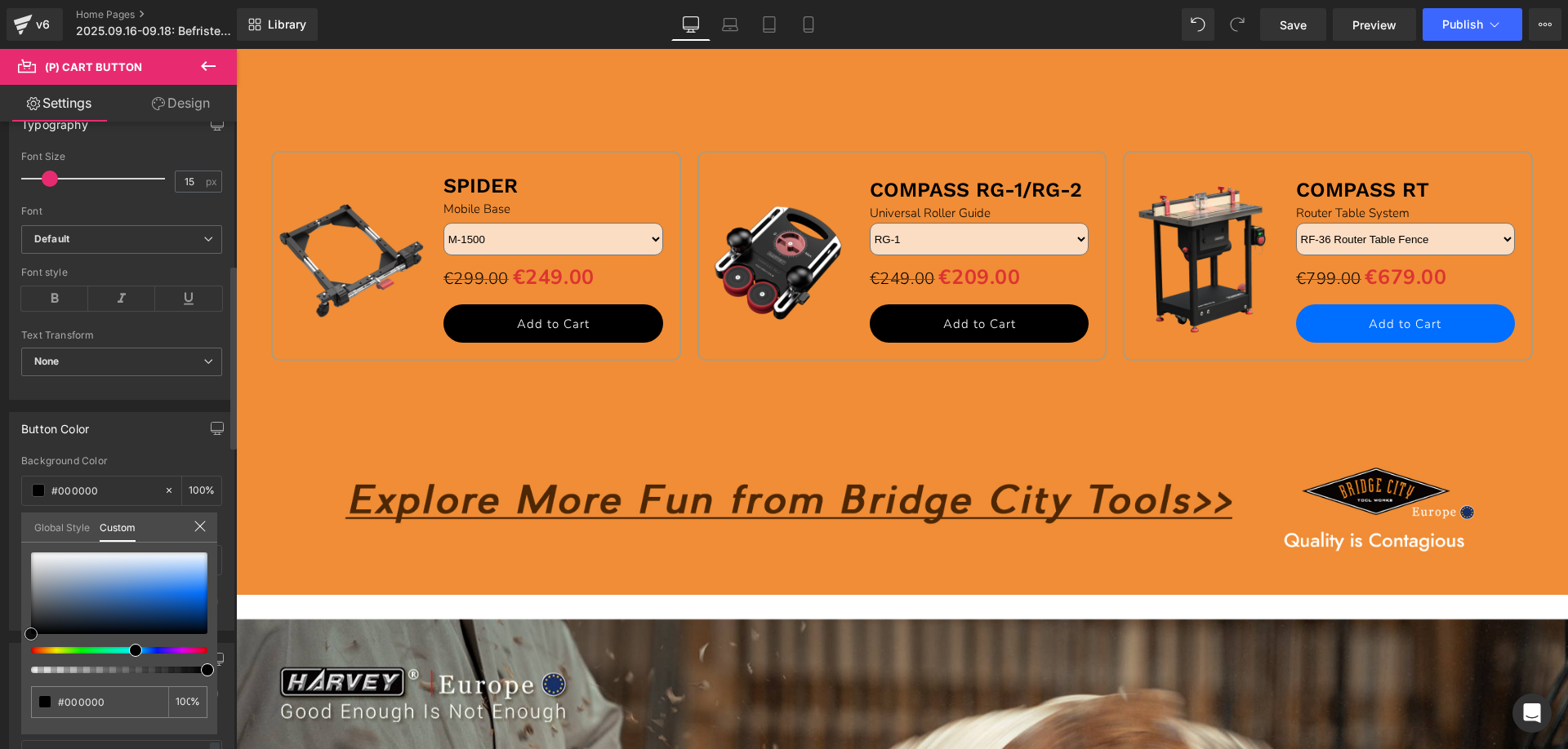
drag, startPoint x: 206, startPoint y: 591, endPoint x: 963, endPoint y: 467, distance: 767.1
click at [12, 631] on div "Button Color rgb(0, 110, 255) Background Color #006eff 100 % #ffffff Text Color…" at bounding box center [122, 515] width 244 height 231
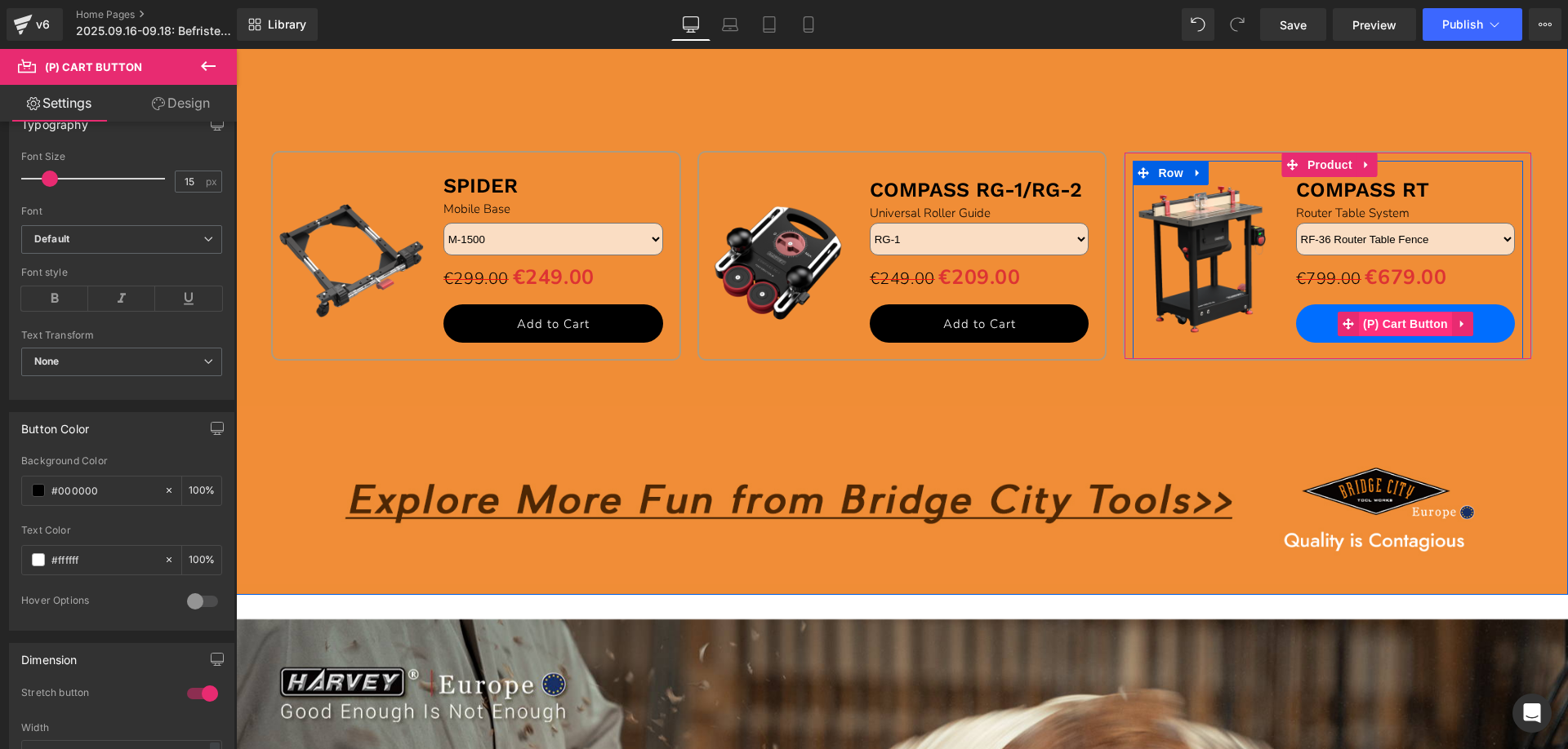
click at [1406, 322] on span "(P) Cart Button" at bounding box center [1405, 324] width 93 height 25
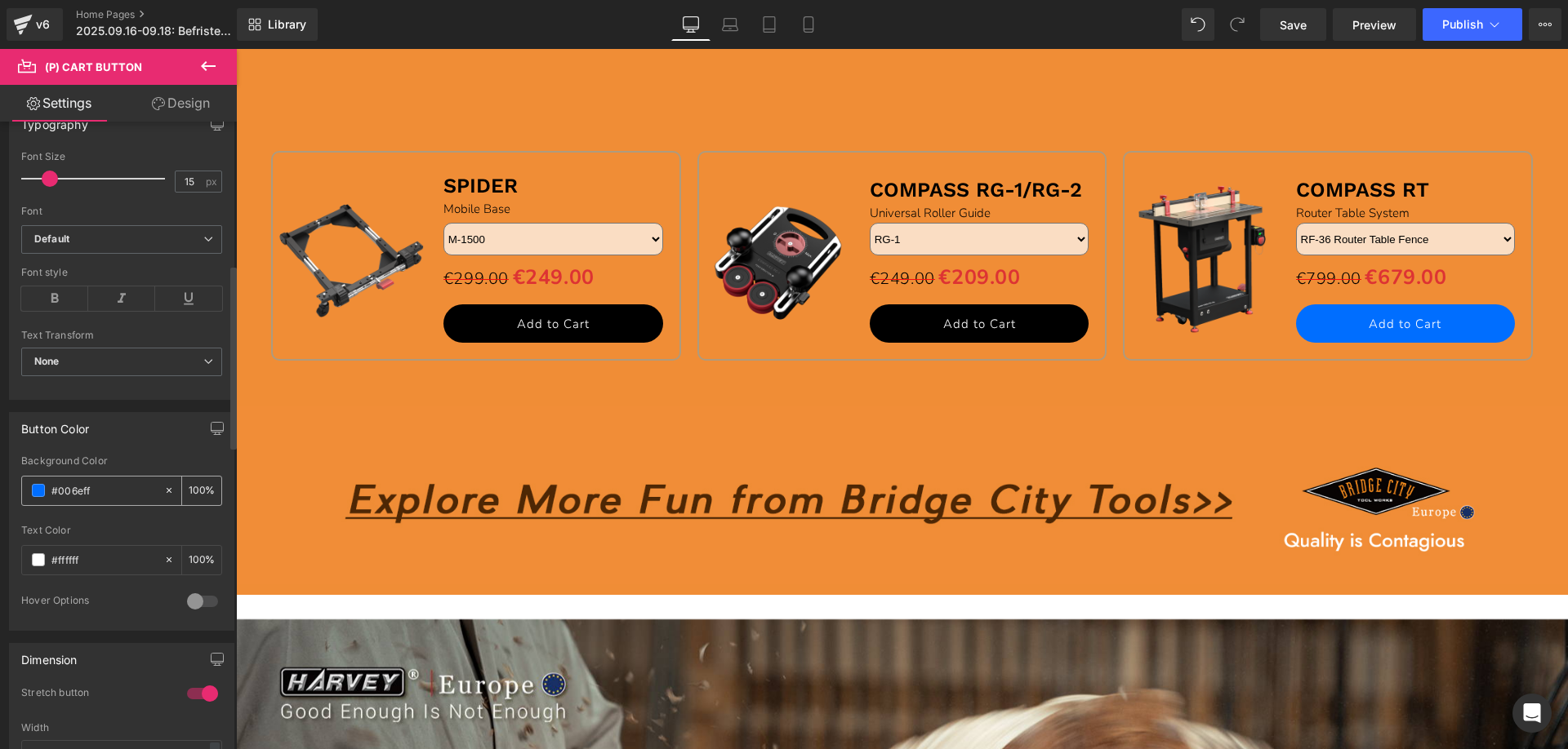
click at [38, 488] on span at bounding box center [39, 490] width 13 height 13
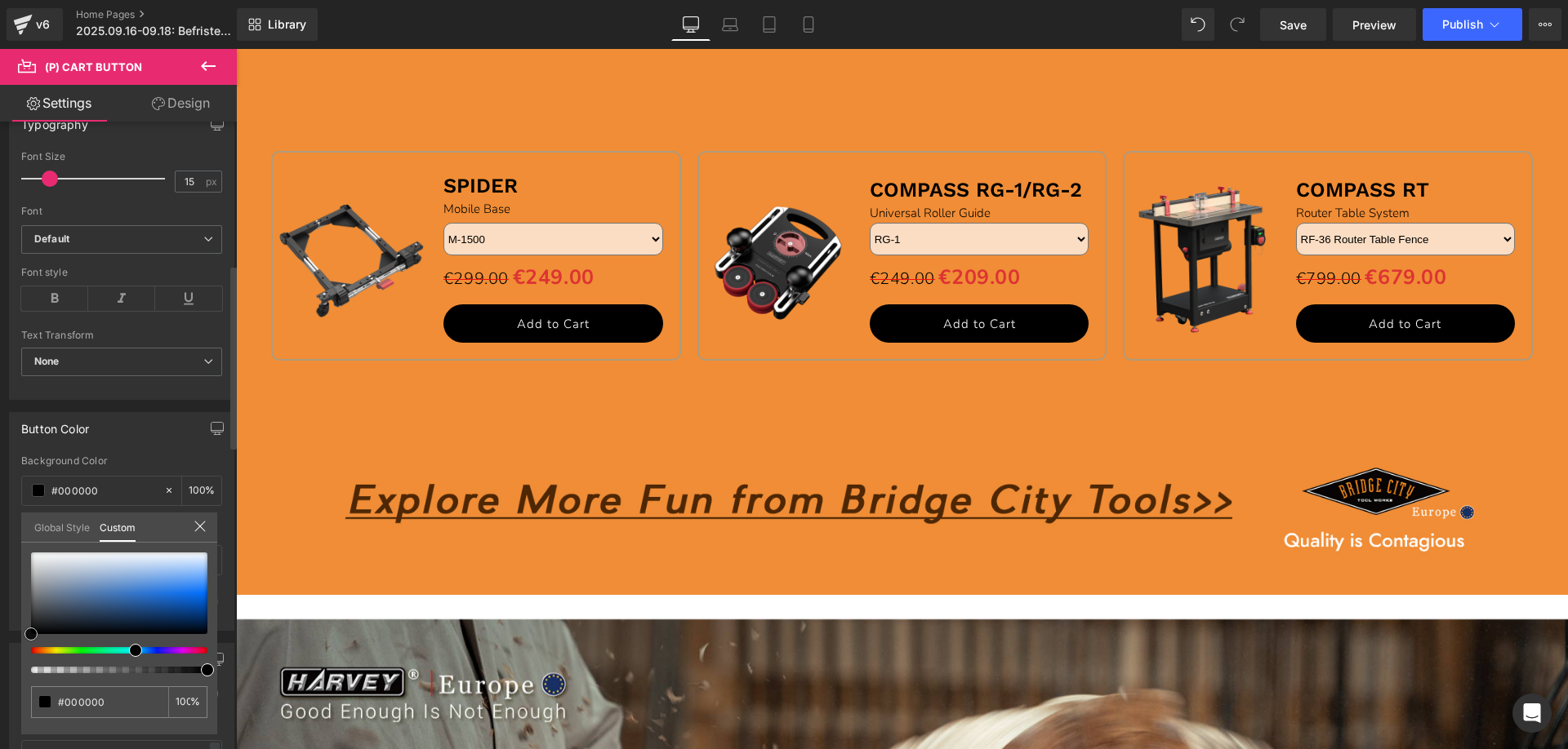
drag, startPoint x: 207, startPoint y: 592, endPoint x: 0, endPoint y: 663, distance: 218.8
click at [0, 631] on div "Button Color rgb(0, 110, 255) Background Color #006eff 100 % #ffffff Text Color…" at bounding box center [122, 515] width 244 height 231
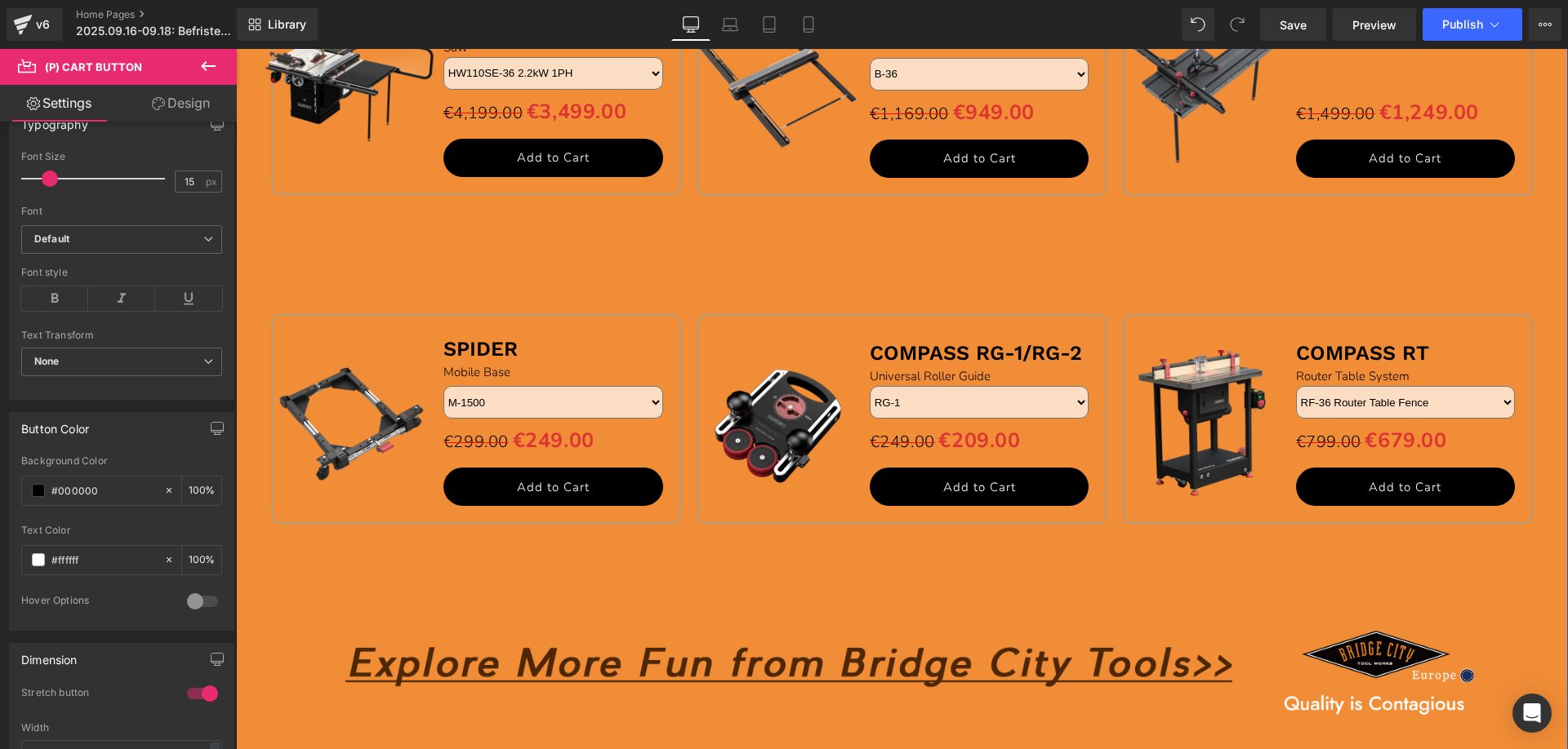
scroll to position [1388, 0]
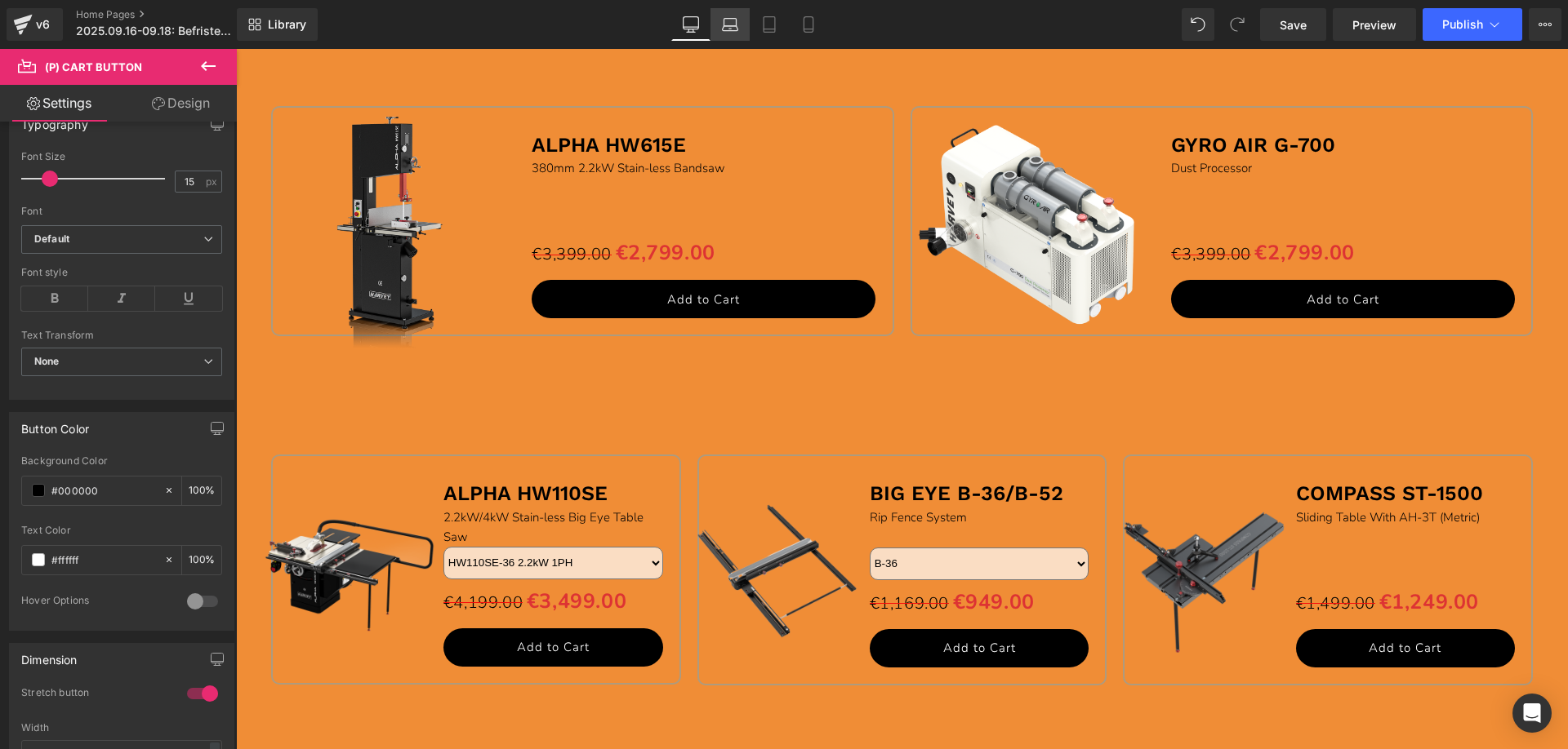
click at [730, 23] on icon at bounding box center [730, 25] width 16 height 16
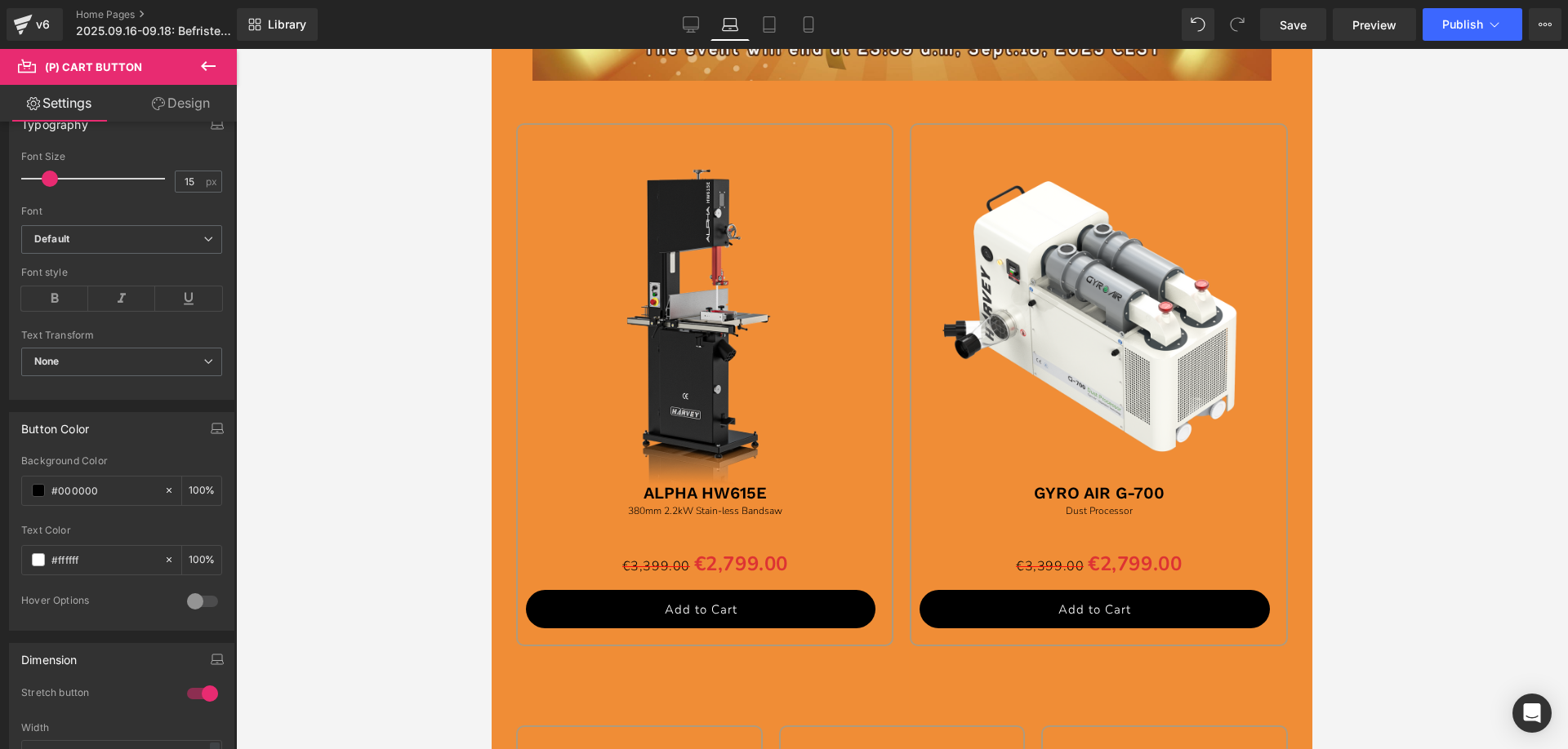
scroll to position [840, 0]
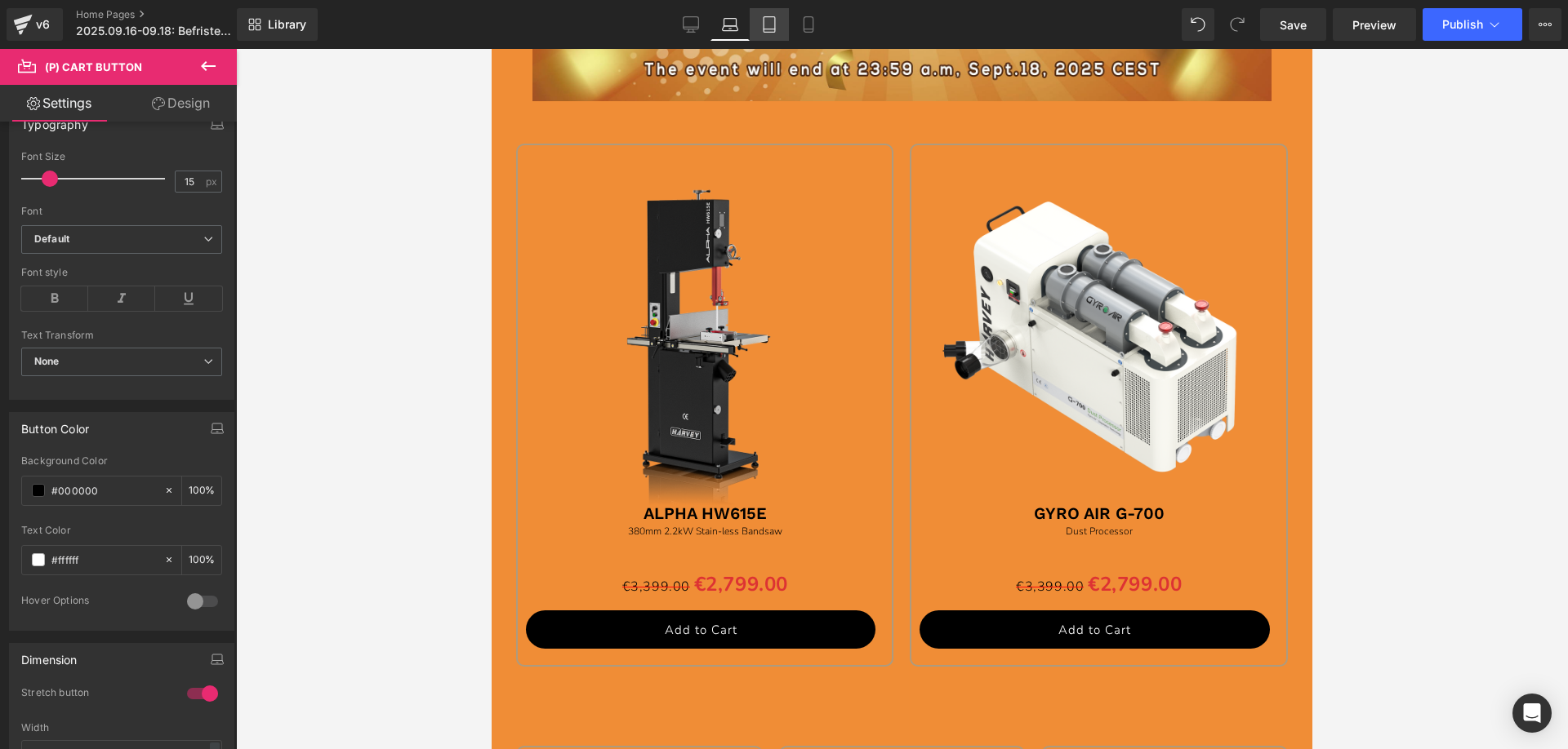
click at [769, 31] on icon at bounding box center [769, 25] width 16 height 16
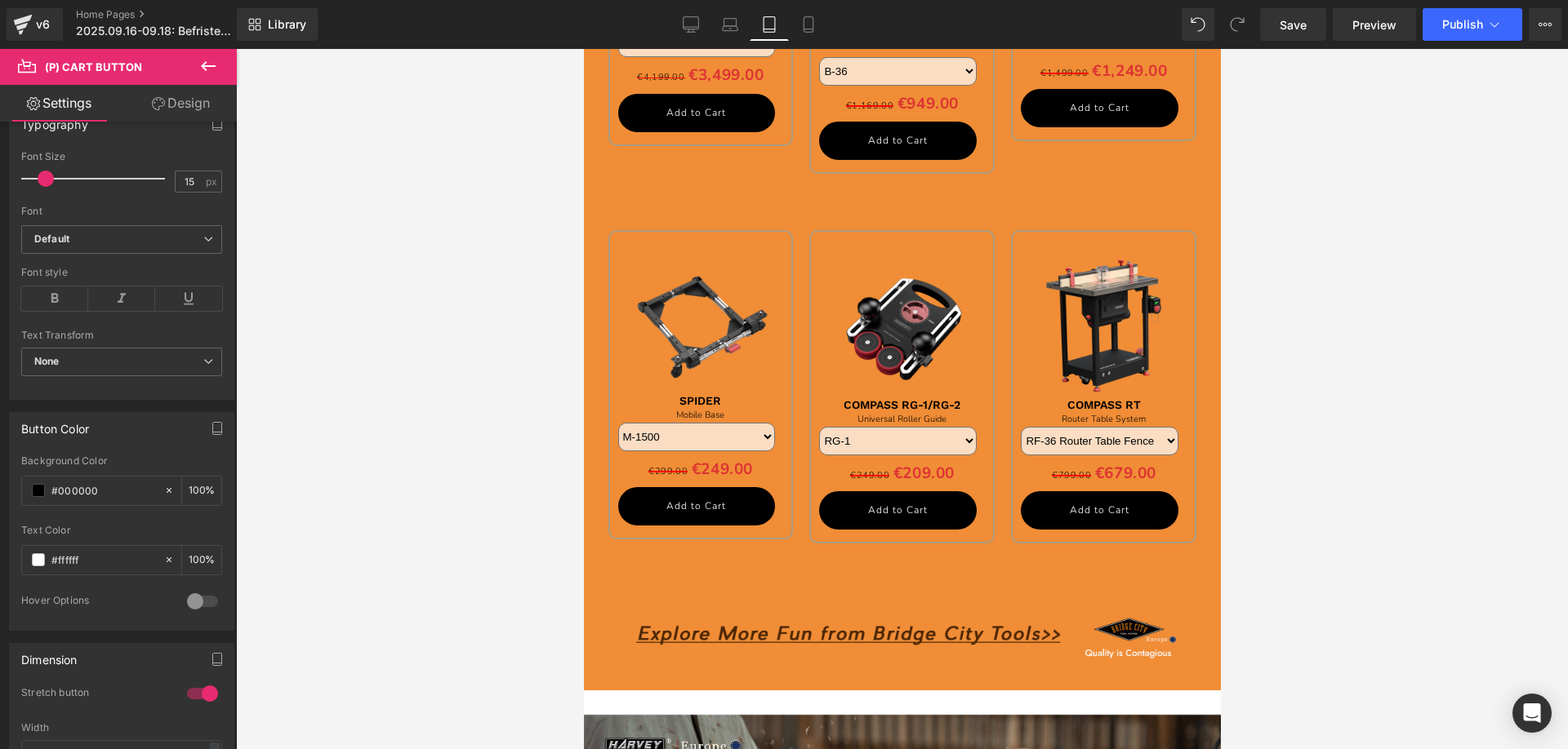
scroll to position [1716, 0]
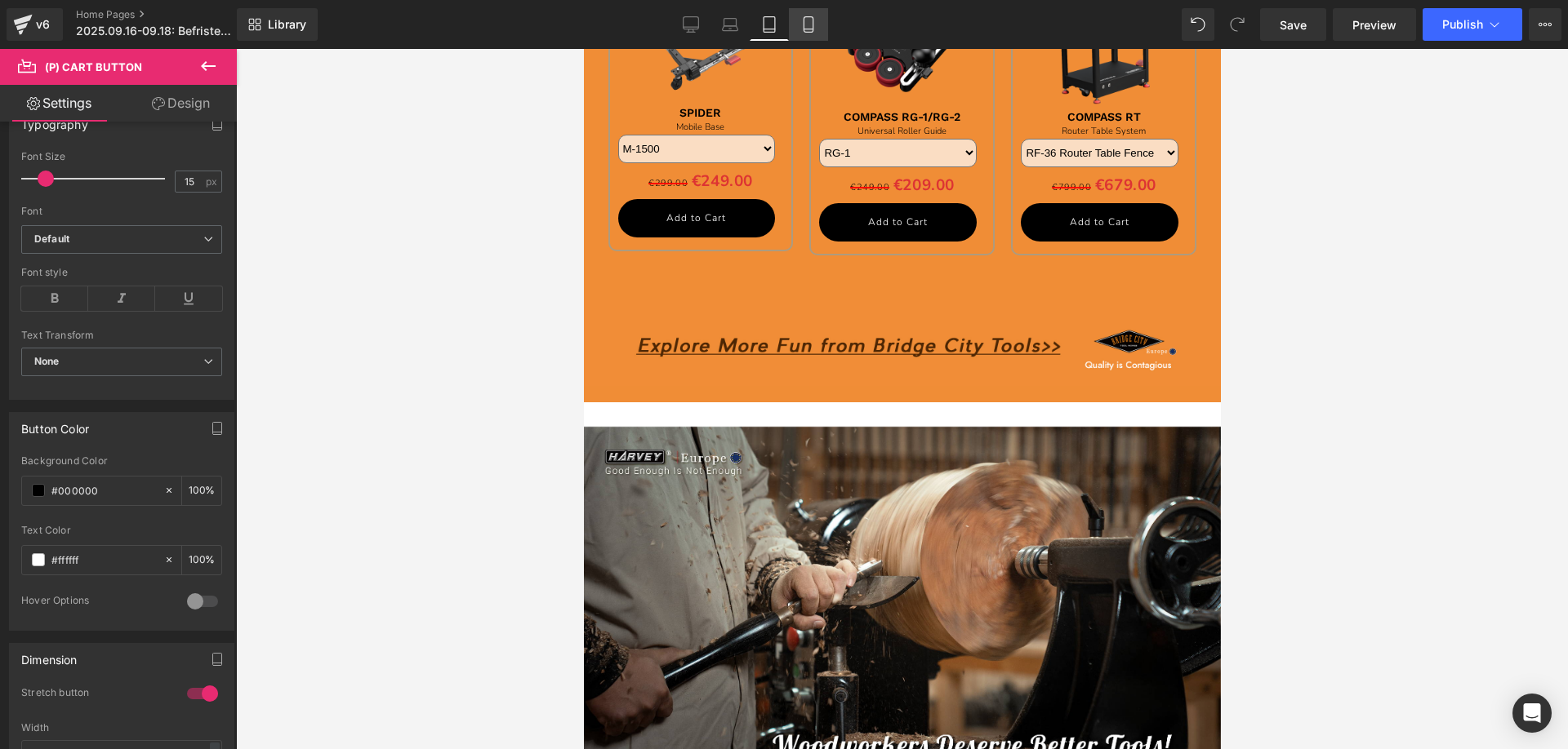
drag, startPoint x: 815, startPoint y: 21, endPoint x: 183, endPoint y: 228, distance: 665.0
click at [813, 21] on icon at bounding box center [808, 25] width 9 height 16
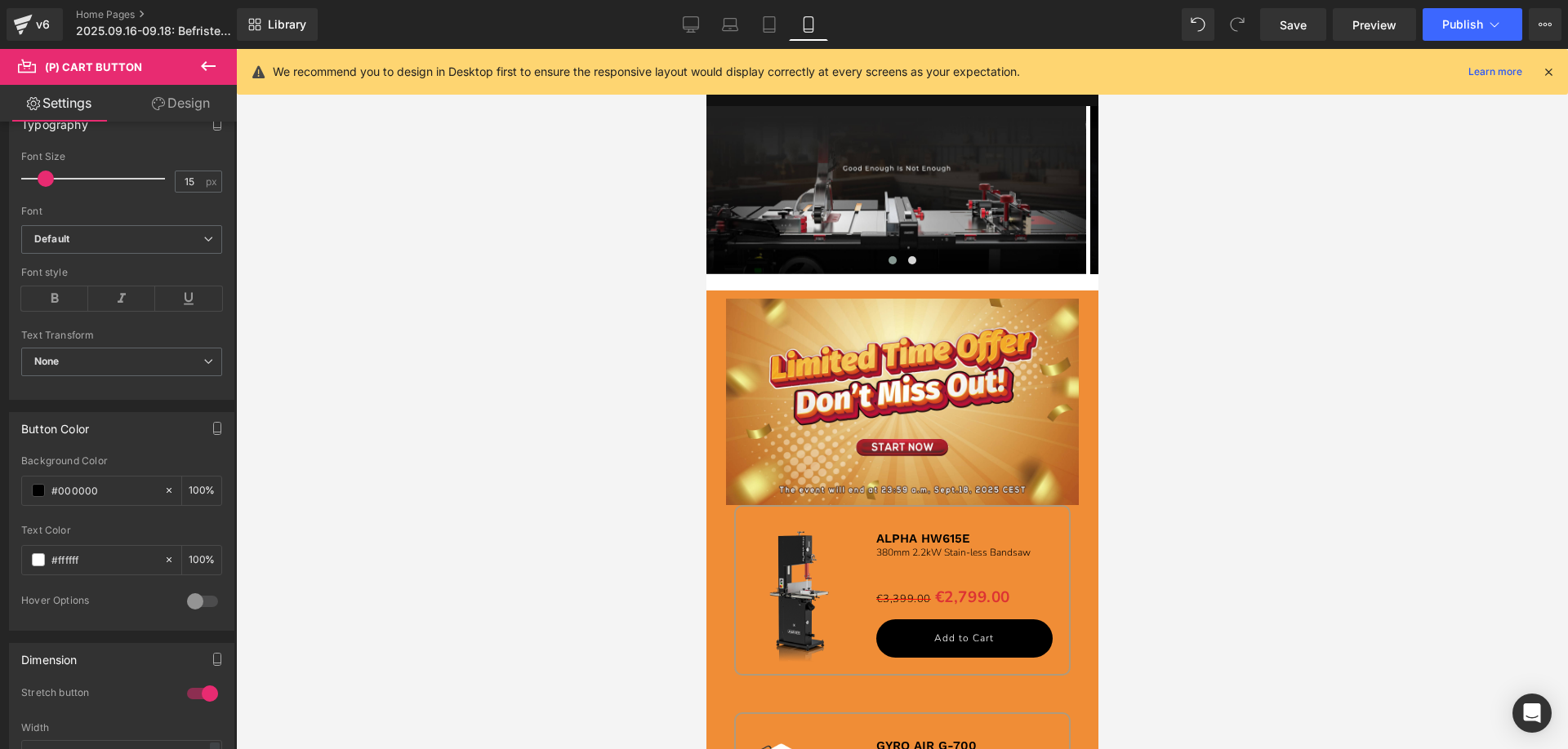
scroll to position [0, 0]
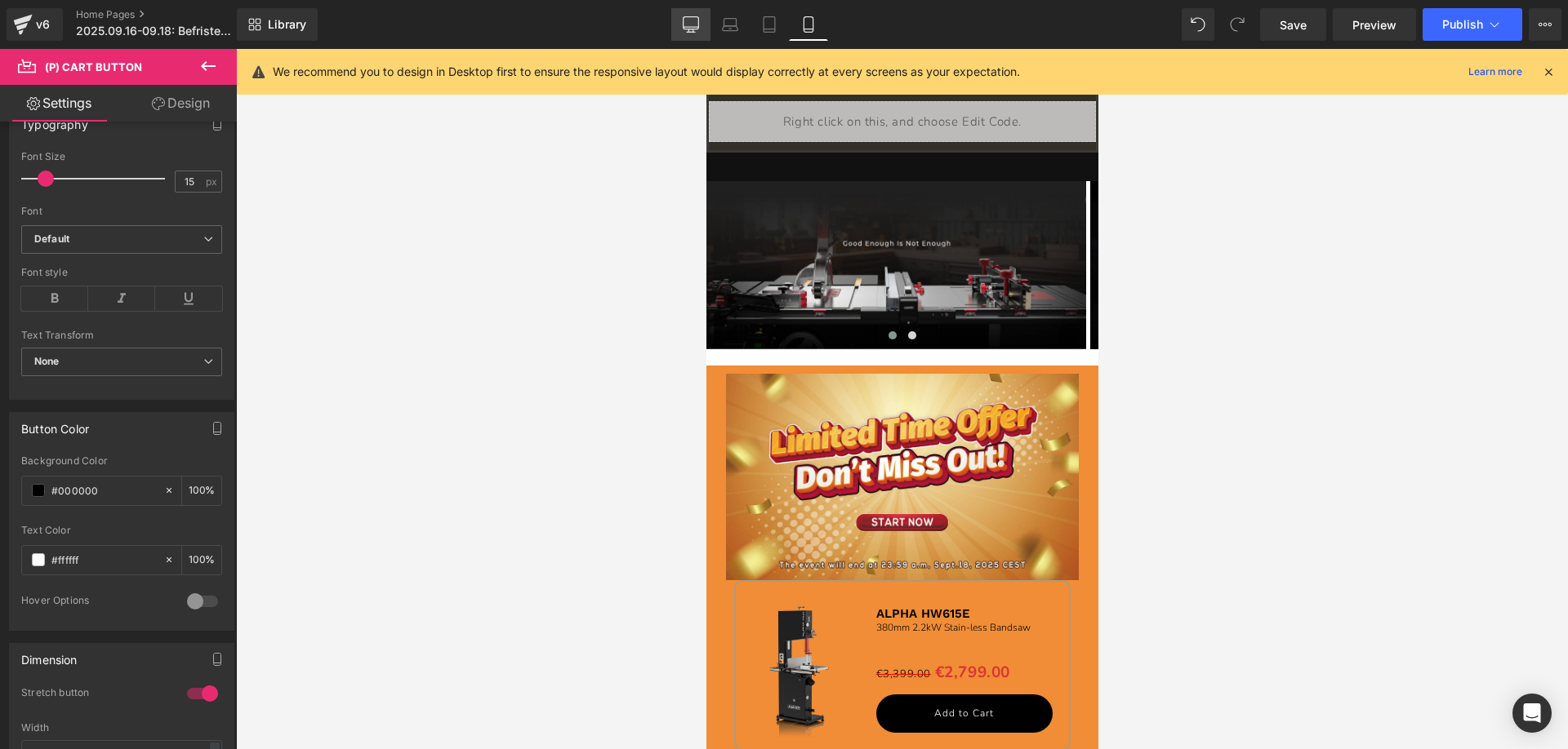
click at [693, 23] on icon at bounding box center [691, 25] width 16 height 16
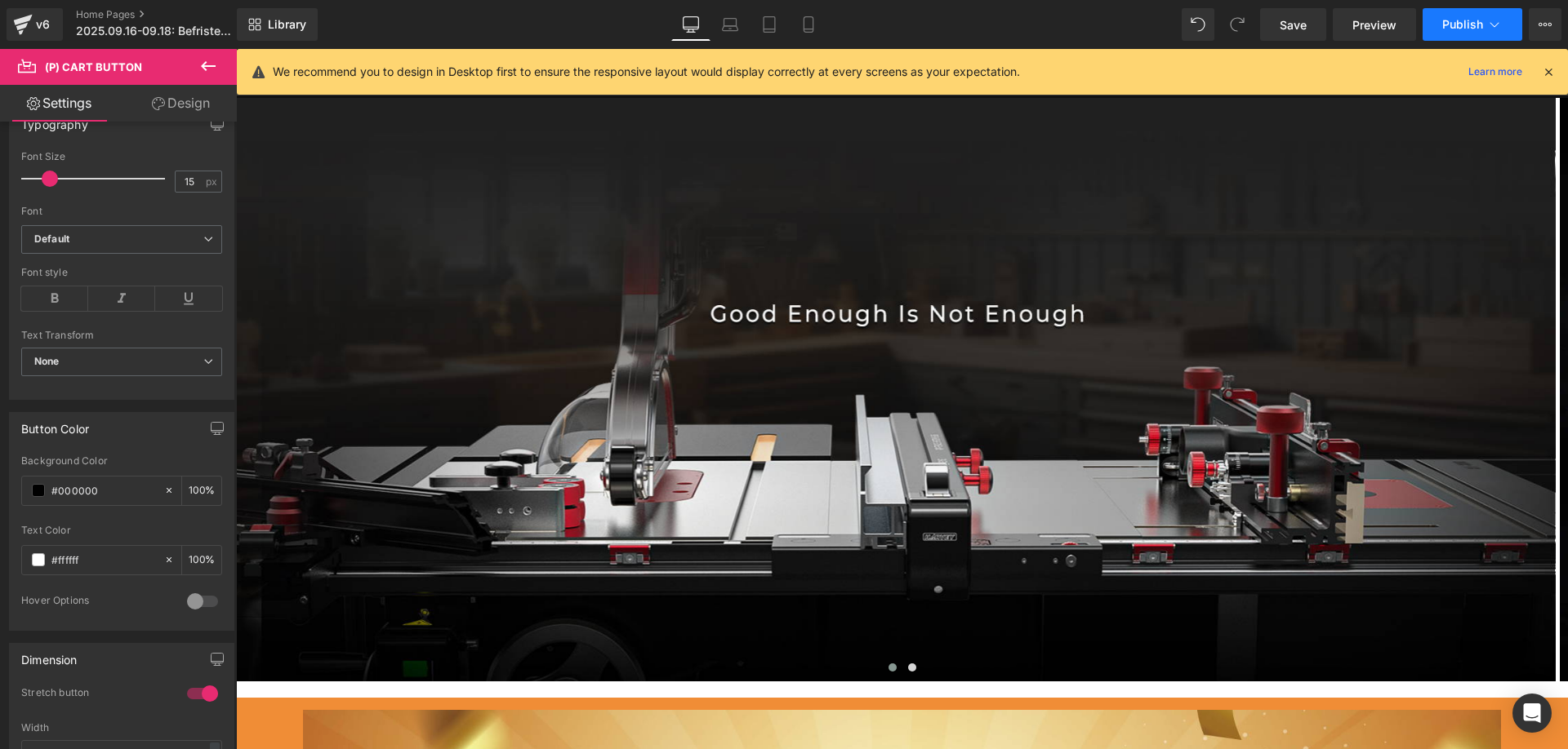
click at [1454, 20] on span "Publish" at bounding box center [1462, 25] width 41 height 13
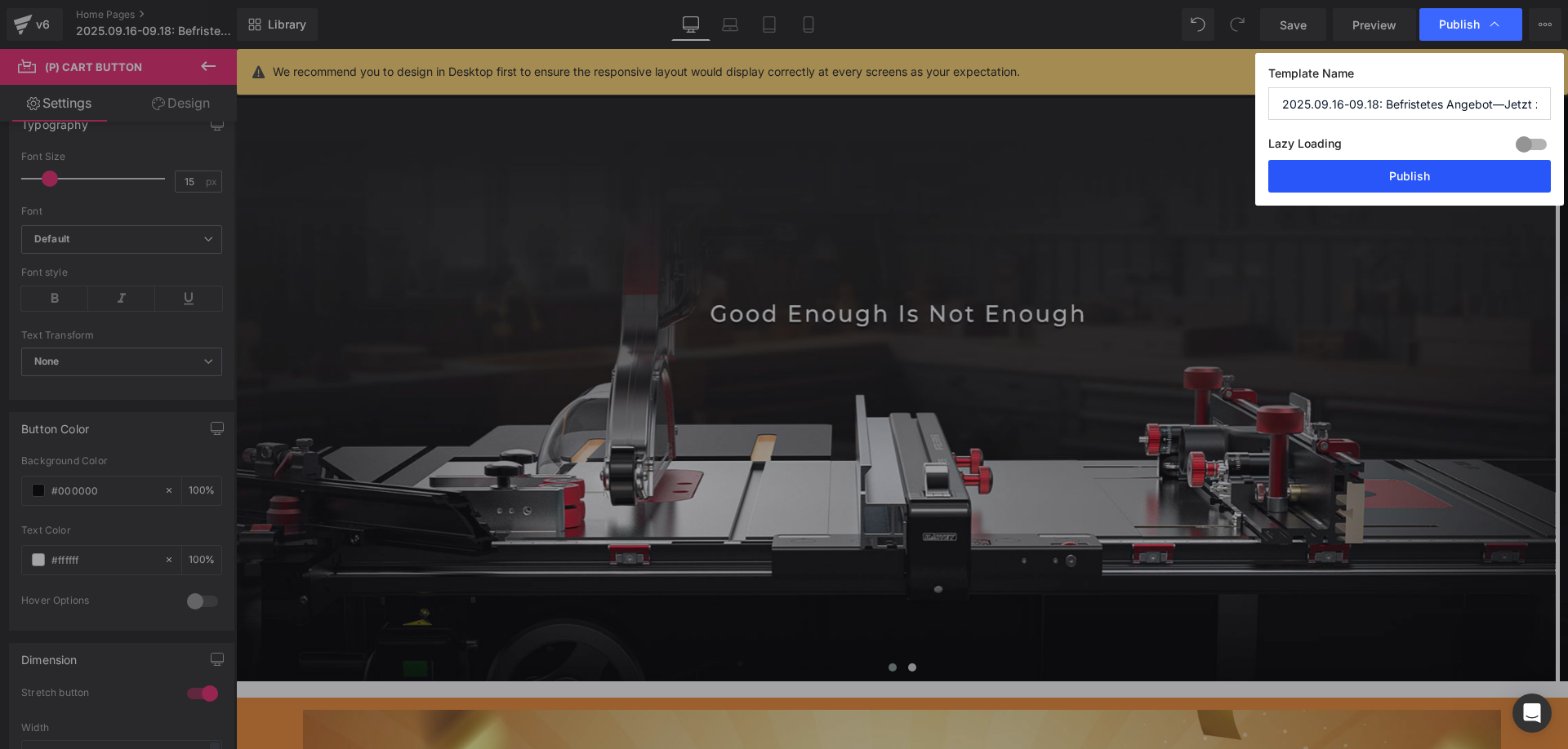
click at [1367, 176] on button "Publish" at bounding box center [1409, 176] width 283 height 33
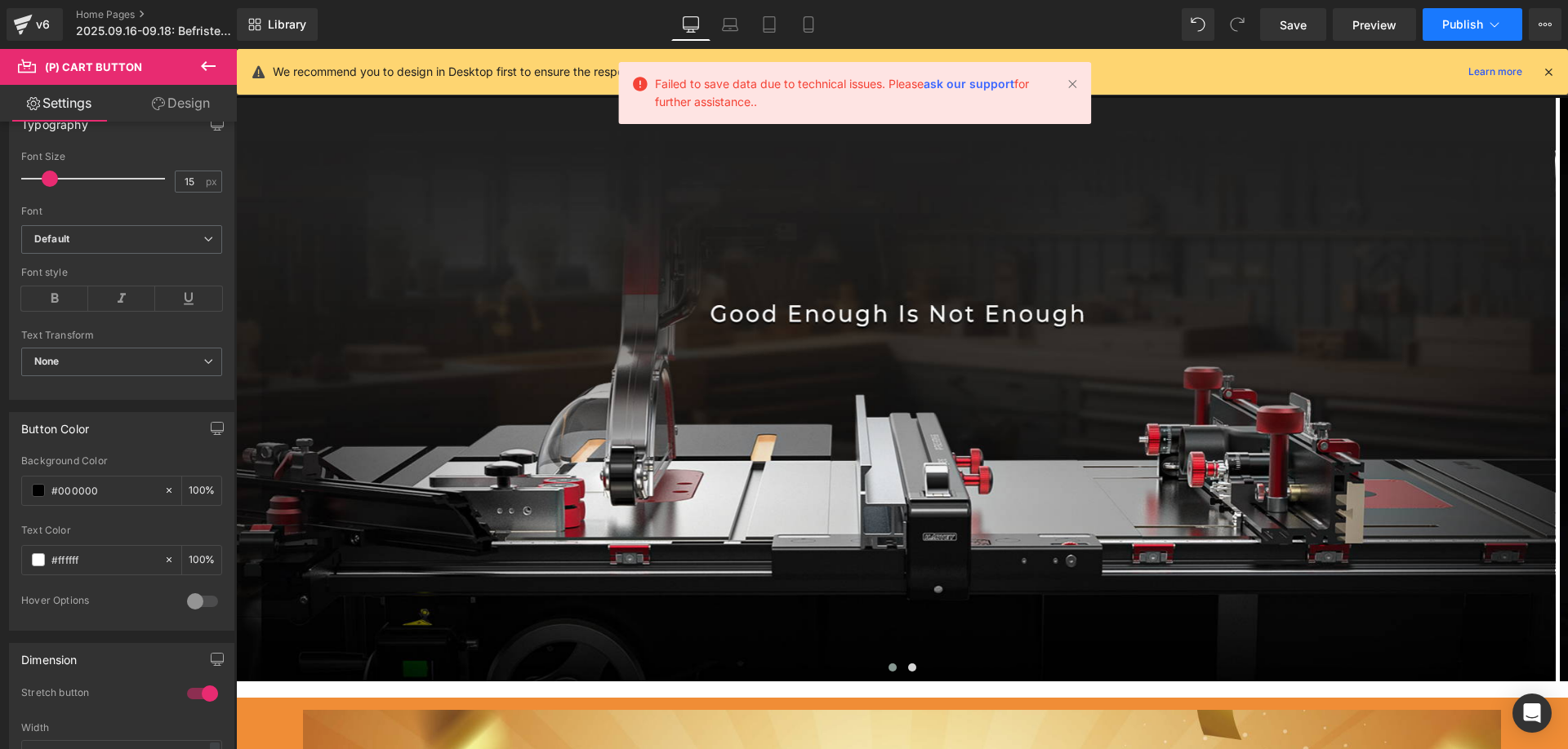
click at [1462, 11] on button "Publish" at bounding box center [1472, 25] width 100 height 33
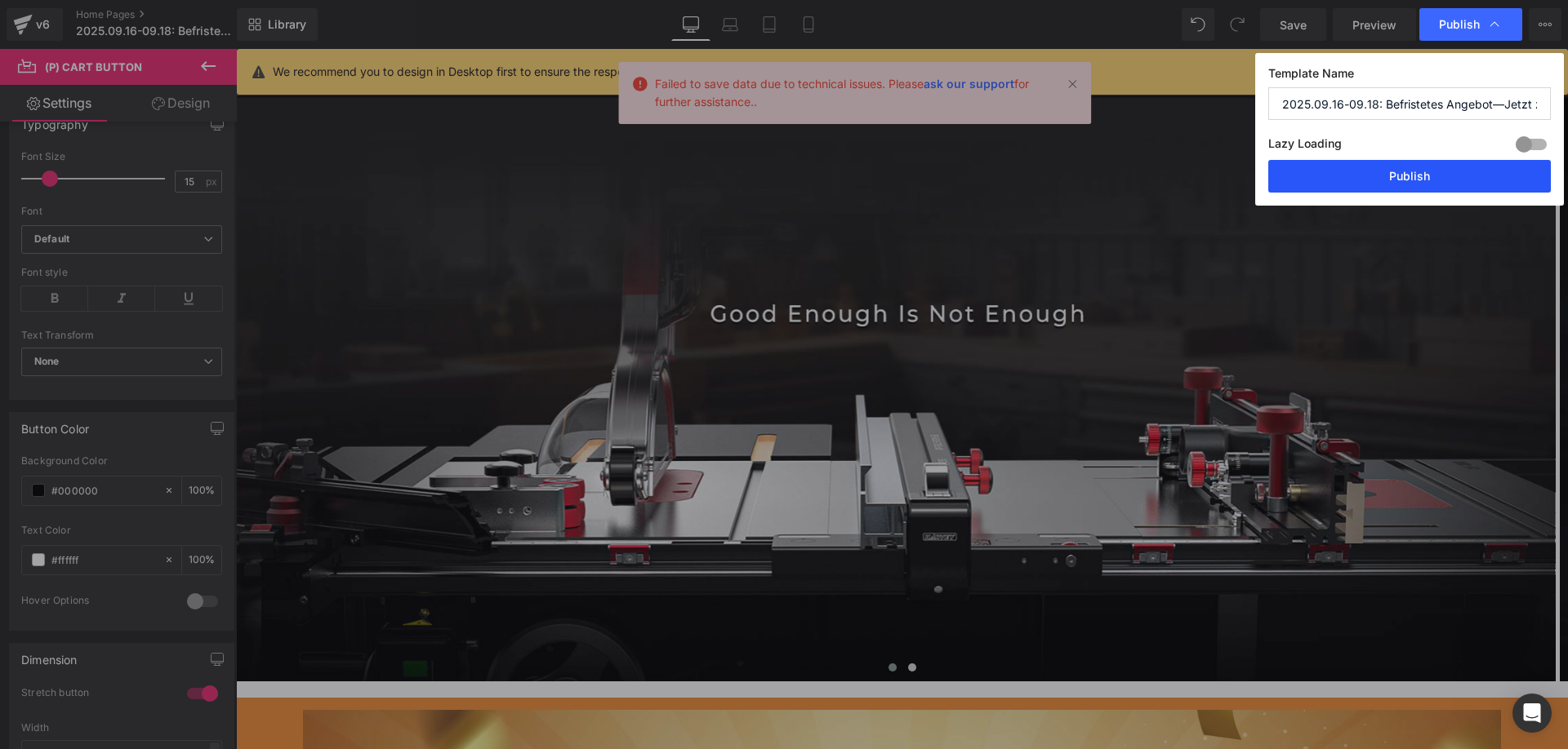
drag, startPoint x: 1396, startPoint y: 169, endPoint x: 1110, endPoint y: 110, distance: 292.0
click at [1396, 169] on button "Publish" at bounding box center [1409, 176] width 283 height 33
